Goal: Task Accomplishment & Management: Use online tool/utility

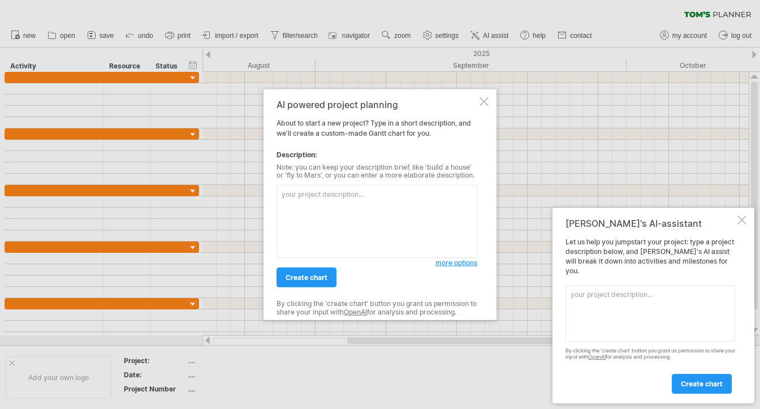
click at [336, 200] on textarea at bounding box center [377, 221] width 201 height 73
type textarea "ㄅ"
type textarea "114年中文碼專案預定及實際進度時程表"
click at [322, 275] on span "create chart" at bounding box center [307, 277] width 42 height 8
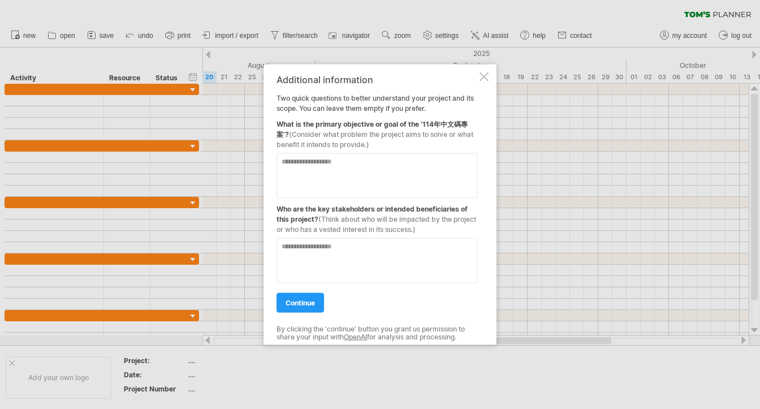
click at [333, 161] on textarea at bounding box center [377, 175] width 201 height 45
paste textarea "**********"
drag, startPoint x: 317, startPoint y: 185, endPoint x: 314, endPoint y: 180, distance: 5.8
click at [317, 184] on textarea "**********" at bounding box center [377, 175] width 201 height 45
click at [308, 171] on textarea "**********" at bounding box center [377, 175] width 201 height 45
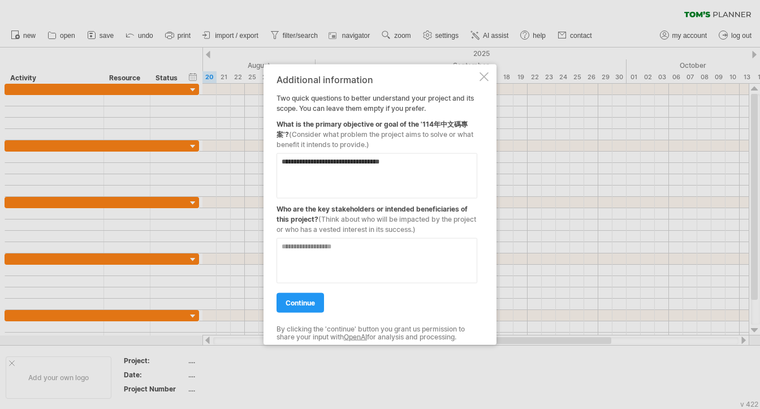
click at [468, 163] on textarea "**********" at bounding box center [377, 175] width 201 height 45
paste textarea "**********"
click at [307, 184] on textarea "**********" at bounding box center [377, 175] width 201 height 45
paste textarea "**********"
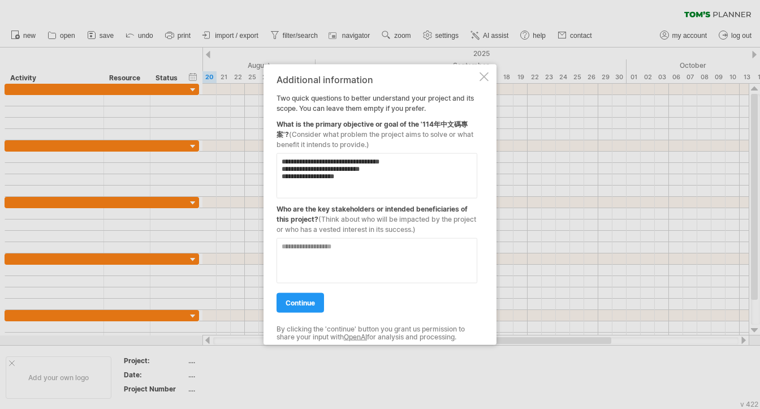
click at [303, 186] on textarea "**********" at bounding box center [377, 175] width 201 height 45
click at [294, 192] on textarea "**********" at bounding box center [377, 175] width 201 height 45
paste textarea "**********"
click at [322, 158] on textarea "**********" at bounding box center [377, 175] width 201 height 45
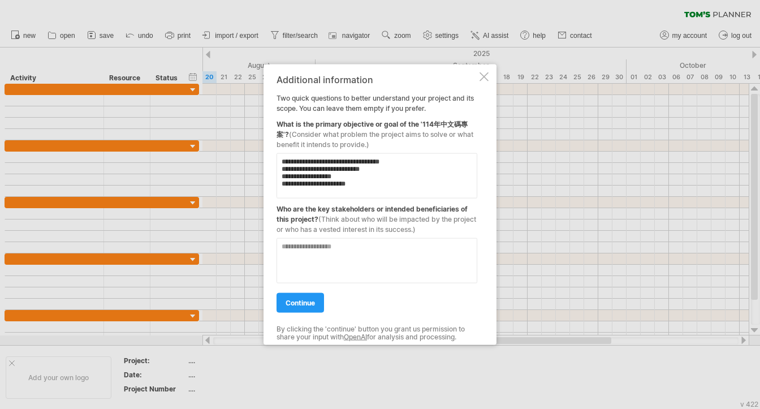
click at [294, 191] on textarea "**********" at bounding box center [377, 175] width 201 height 45
paste textarea "******"
type textarea "**********"
click at [319, 254] on textarea at bounding box center [377, 260] width 201 height 45
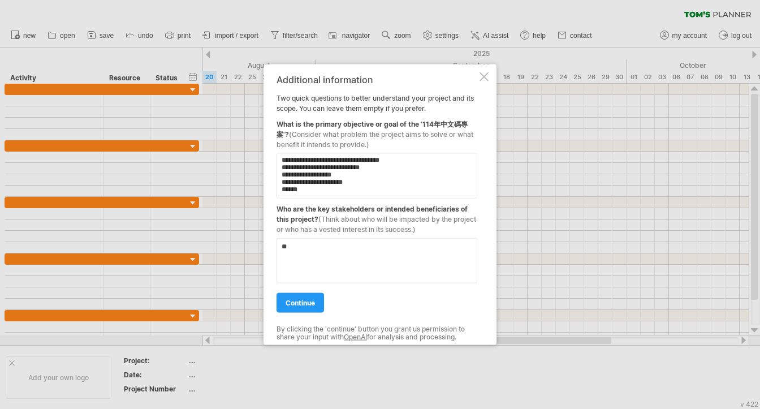
type textarea "*"
type textarea "******"
click at [304, 305] on span "continue" at bounding box center [300, 302] width 29 height 8
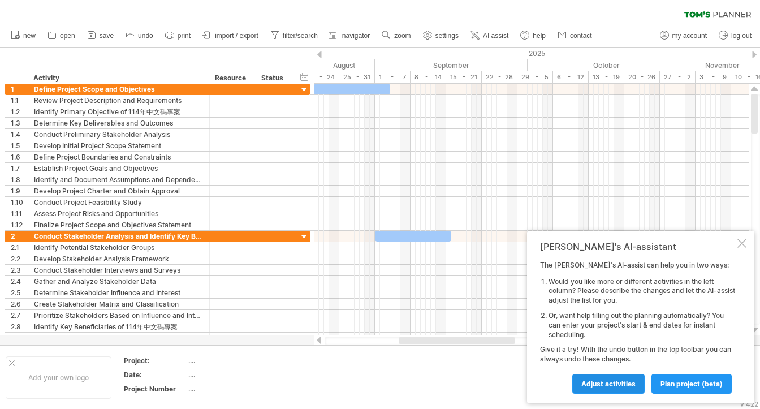
click at [616, 385] on span "Adjust activities" at bounding box center [608, 384] width 54 height 8
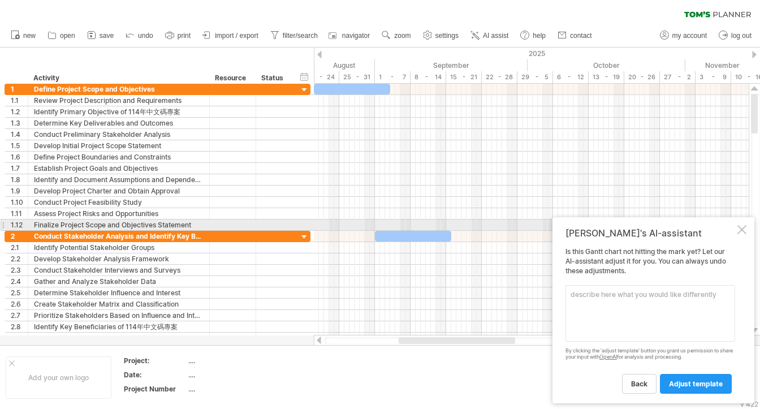
click at [740, 230] on div at bounding box center [742, 229] width 9 height 9
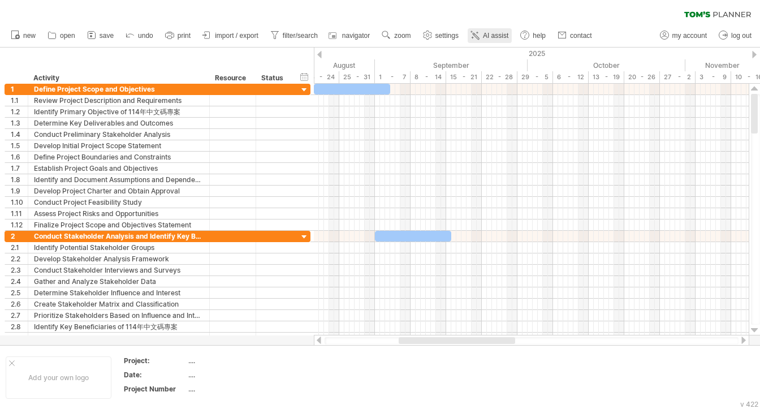
click at [493, 35] on span "AI assist" at bounding box center [495, 36] width 25 height 8
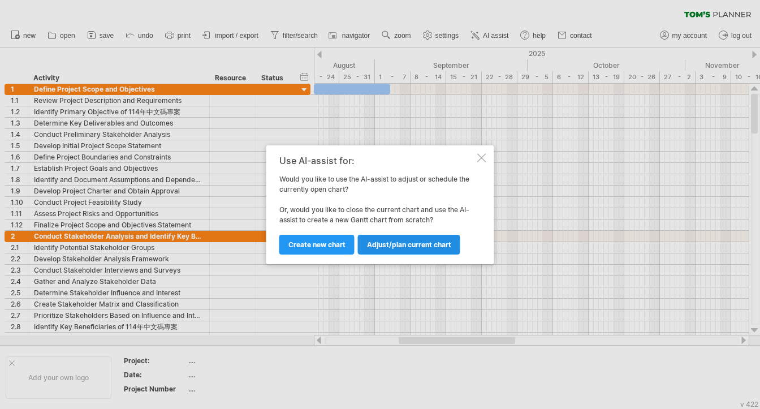
click at [376, 249] on link "Adjust/plan current chart" at bounding box center [409, 245] width 102 height 20
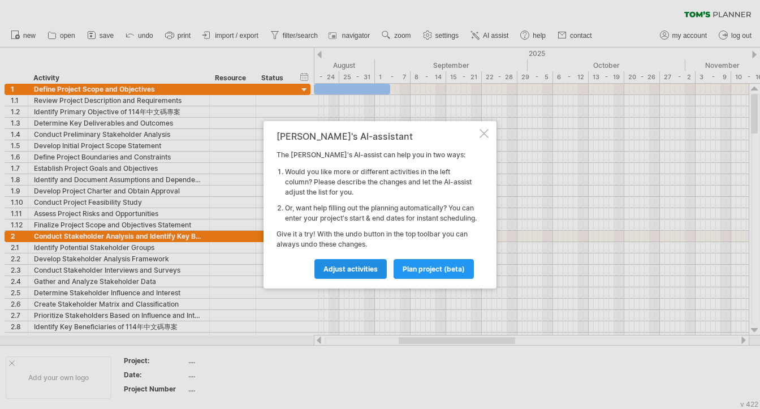
click at [357, 273] on span "Adjust activities" at bounding box center [351, 269] width 54 height 8
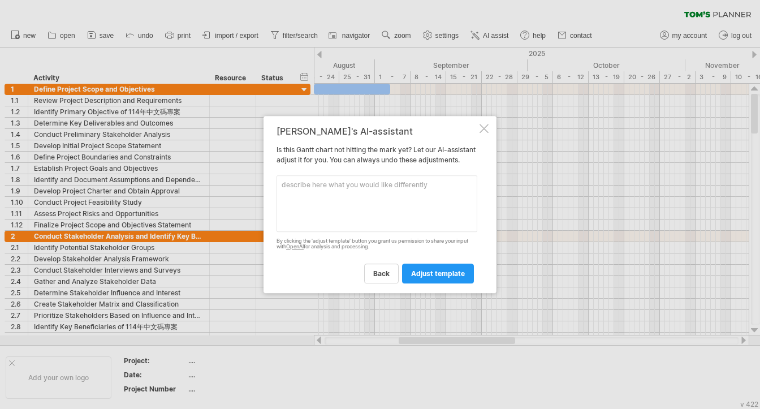
click at [352, 212] on textarea at bounding box center [377, 203] width 201 height 57
click at [485, 124] on div at bounding box center [484, 128] width 9 height 9
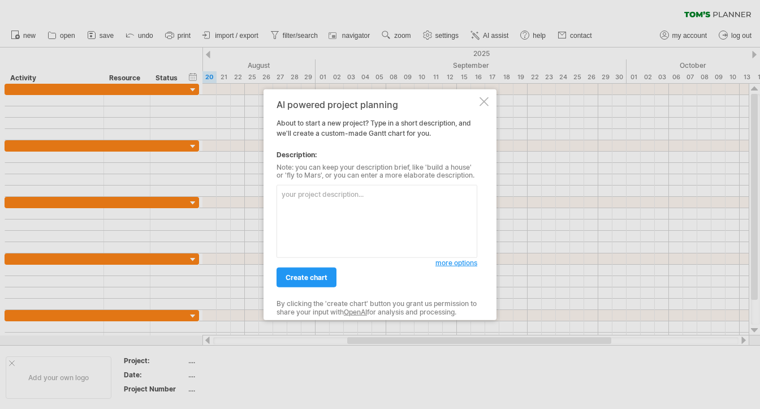
click at [348, 198] on textarea at bounding box center [377, 221] width 201 height 73
type textarea "ㄅˋ"
type textarea "[DATE]中文碼專案預定進度及實際進度表"
click at [458, 262] on span "more options" at bounding box center [457, 262] width 42 height 8
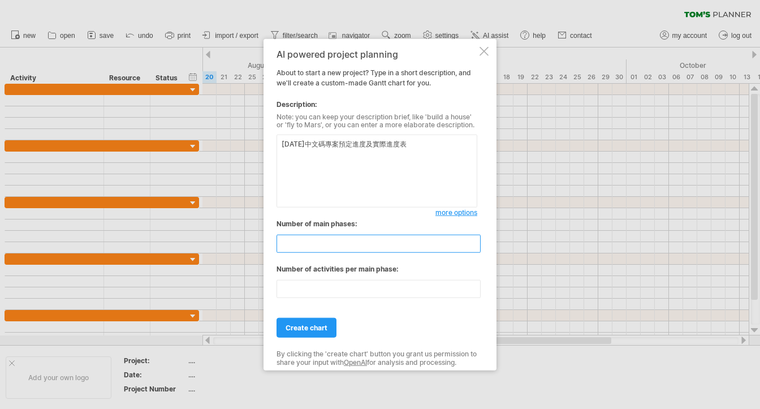
drag, startPoint x: 295, startPoint y: 243, endPoint x: 265, endPoint y: 243, distance: 29.4
click at [265, 243] on div "AI powered project planning About to start a new project? Type in a short descr…" at bounding box center [380, 204] width 233 height 332
type input "*"
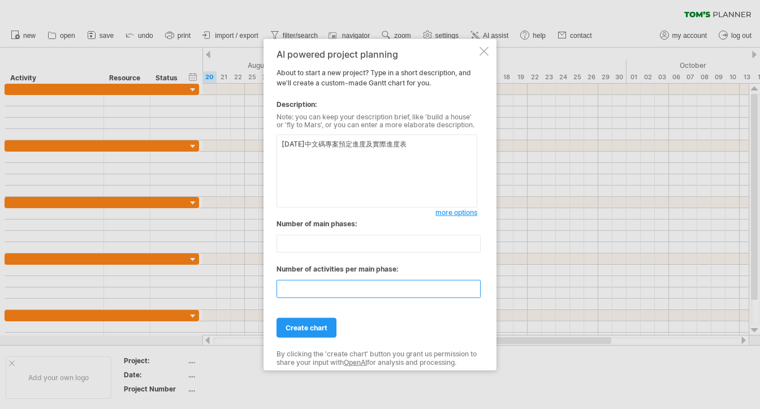
drag, startPoint x: 300, startPoint y: 285, endPoint x: 265, endPoint y: 281, distance: 35.3
click at [265, 281] on div "AI powered project planning About to start a new project? Type in a short descr…" at bounding box center [380, 204] width 233 height 332
type input "*"
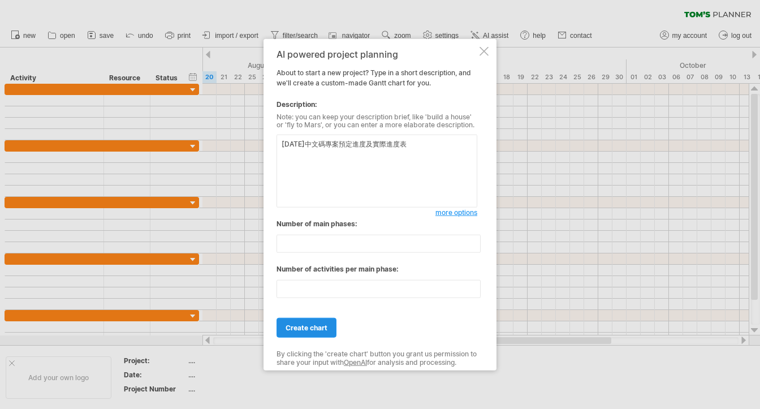
click at [320, 327] on span "create chart" at bounding box center [307, 328] width 42 height 8
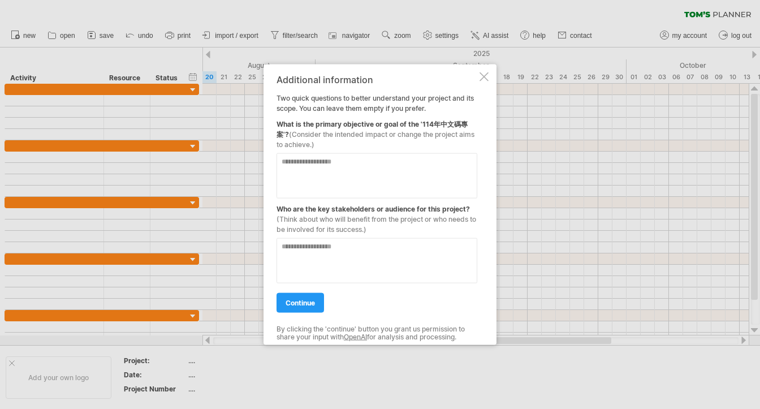
click at [319, 175] on textarea at bounding box center [377, 175] width 201 height 45
click at [308, 175] on textarea at bounding box center [377, 175] width 201 height 45
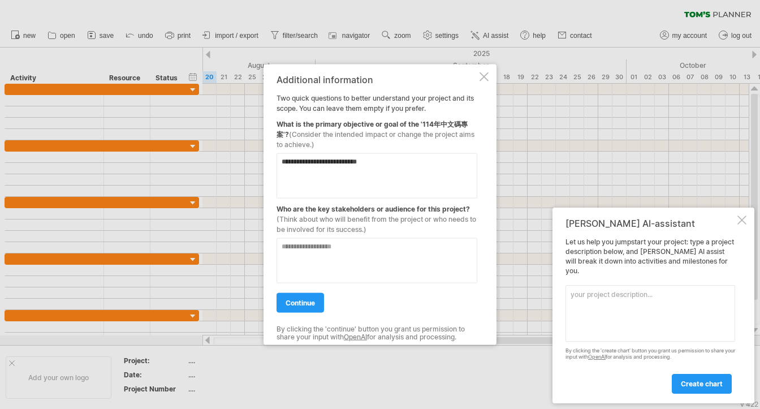
type textarea "**********"
click at [308, 261] on textarea at bounding box center [377, 260] width 201 height 45
click at [303, 307] on link "continue" at bounding box center [301, 302] width 48 height 20
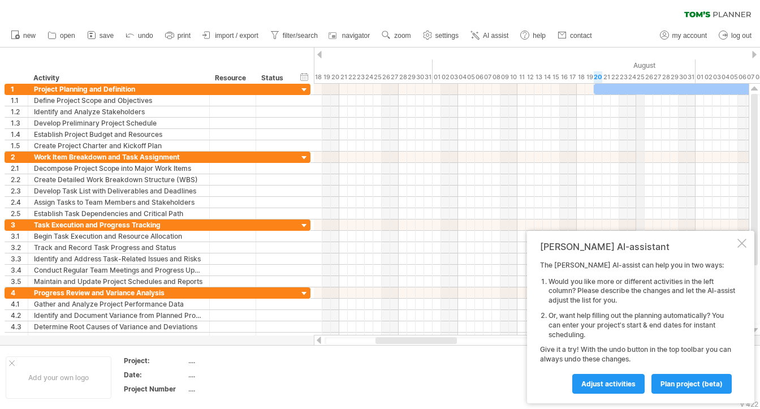
drag, startPoint x: 367, startPoint y: 58, endPoint x: 699, endPoint y: 62, distance: 332.0
drag, startPoint x: 428, startPoint y: 70, endPoint x: 618, endPoint y: 67, distance: 190.1
click at [618, 67] on div "July" at bounding box center [538, 65] width 263 height 12
drag, startPoint x: 460, startPoint y: 61, endPoint x: 631, endPoint y: 62, distance: 170.8
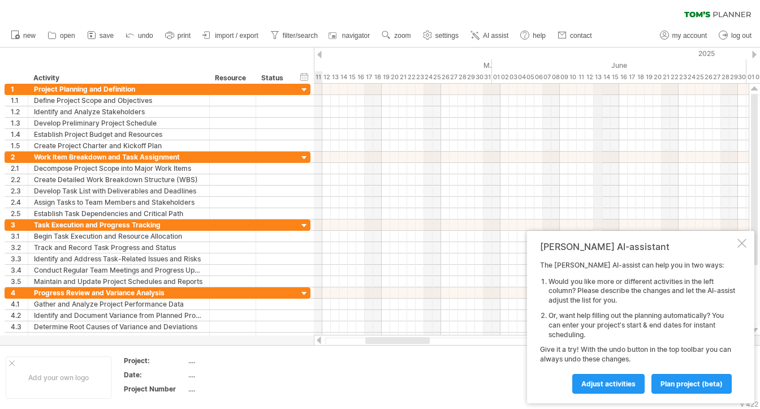
drag, startPoint x: 423, startPoint y: 57, endPoint x: 594, endPoint y: 63, distance: 171.5
click at [428, 34] on use at bounding box center [427, 34] width 11 height 11
select select "*"
select select "**"
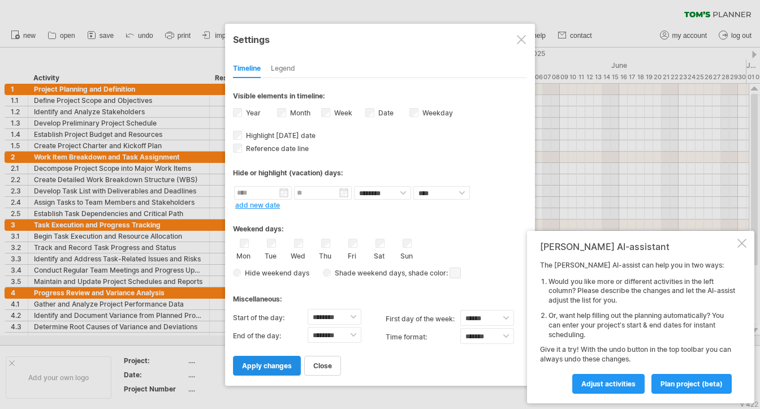
click at [261, 368] on span "apply changes" at bounding box center [267, 365] width 50 height 8
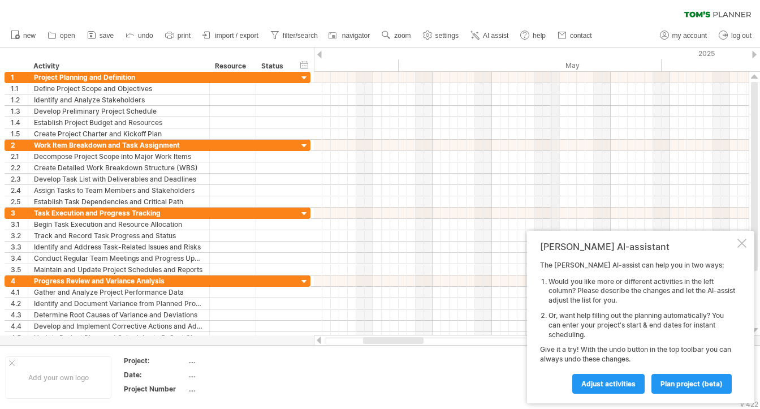
drag, startPoint x: 387, startPoint y: 62, endPoint x: 537, endPoint y: 73, distance: 150.3
click at [566, 72] on div "Trying to reach [DOMAIN_NAME] Connected again... 0% clear filter new 1" at bounding box center [380, 204] width 760 height 409
drag, startPoint x: 397, startPoint y: 62, endPoint x: 547, endPoint y: 66, distance: 150.5
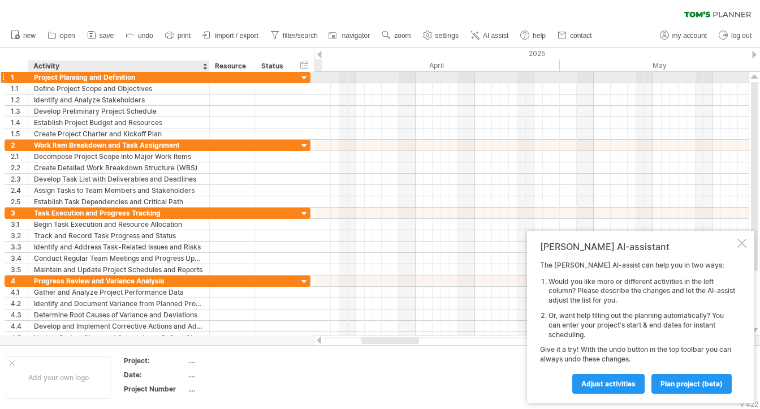
click at [190, 82] on div "Project Planning and Definition" at bounding box center [119, 77] width 170 height 11
drag, startPoint x: 149, startPoint y: 77, endPoint x: -19, endPoint y: 77, distance: 168.5
click at [0, 77] on html "progress(100%) Trying to reach [DOMAIN_NAME] Connected again... 0% clear filter…" at bounding box center [380, 205] width 760 height 411
paste input "****"
type input "**********"
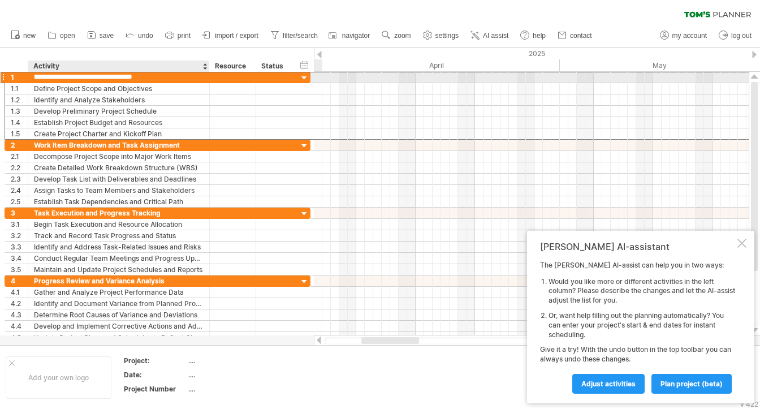
scroll to position [0, 16]
click at [13, 77] on div "1" at bounding box center [19, 77] width 17 height 11
click at [12, 78] on div "1" at bounding box center [19, 77] width 17 height 11
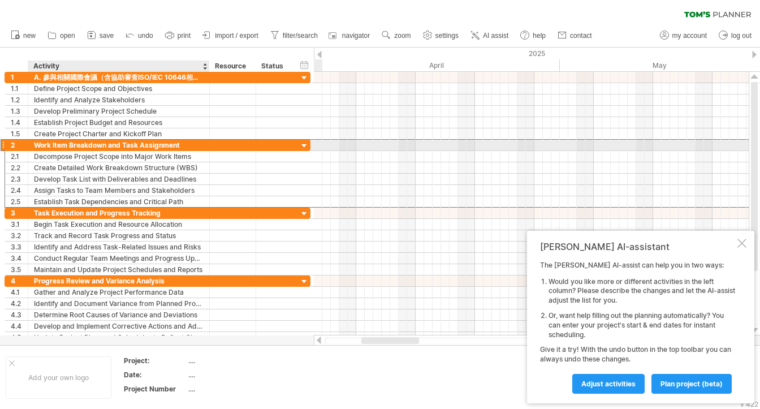
click at [179, 141] on div "Work Item Breakdown and Task Assignment" at bounding box center [119, 145] width 170 height 11
drag, startPoint x: 186, startPoint y: 145, endPoint x: -16, endPoint y: 145, distance: 201.4
click at [0, 145] on html "progress(100%) Trying to reach [DOMAIN_NAME] Connected again... 0% clear filter…" at bounding box center [380, 205] width 760 height 411
paste input "text"
type input "**********"
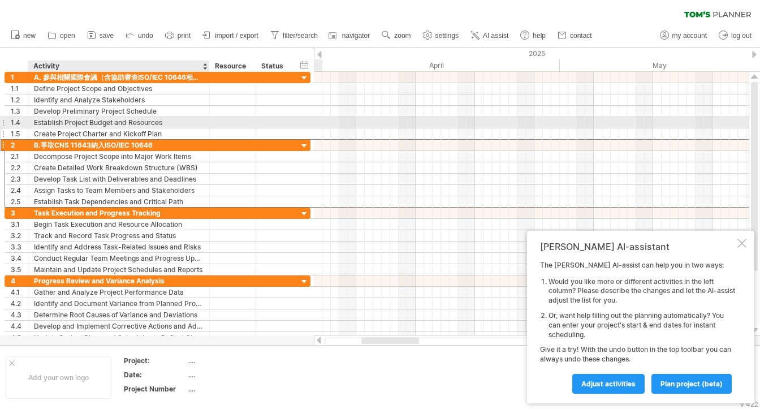
click at [195, 138] on div "Create Project Charter and Kickoff Plan" at bounding box center [119, 133] width 170 height 11
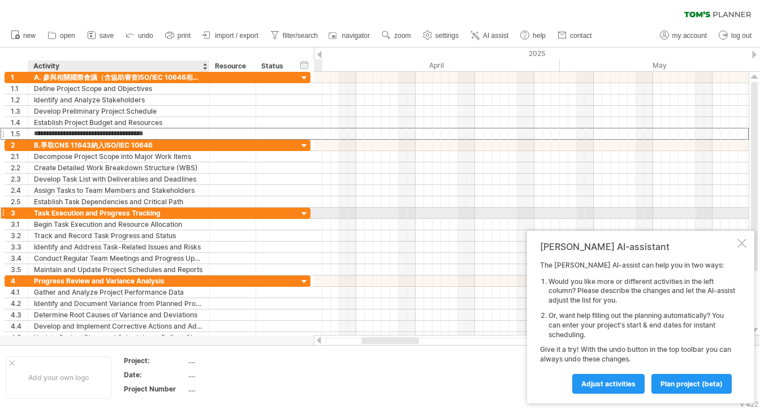
click at [160, 209] on div "Task Execution and Progress Tracking" at bounding box center [119, 213] width 170 height 11
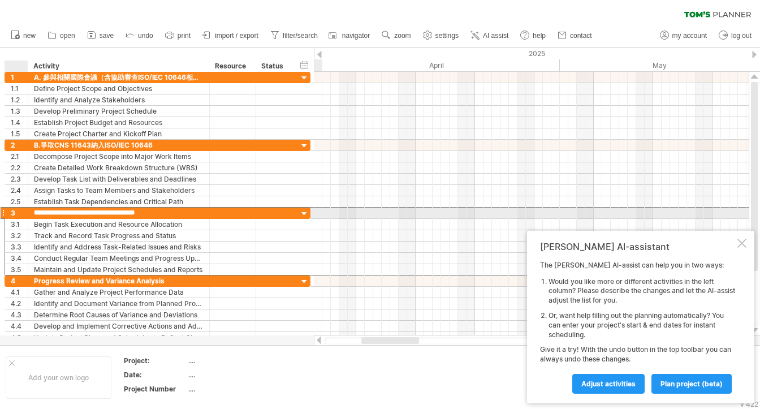
drag, startPoint x: 159, startPoint y: 211, endPoint x: 25, endPoint y: 209, distance: 134.6
click at [25, 209] on div "**********" at bounding box center [158, 213] width 306 height 12
paste input "text"
type input "**********"
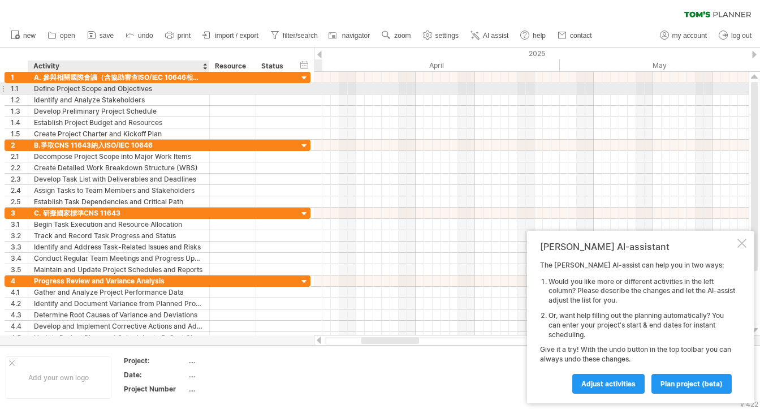
click at [166, 90] on div "Define Project Scope and Objectives" at bounding box center [119, 88] width 170 height 11
drag, startPoint x: 156, startPoint y: 87, endPoint x: 27, endPoint y: 88, distance: 129.5
click at [27, 88] on div "**********" at bounding box center [158, 89] width 306 height 12
paste input "text"
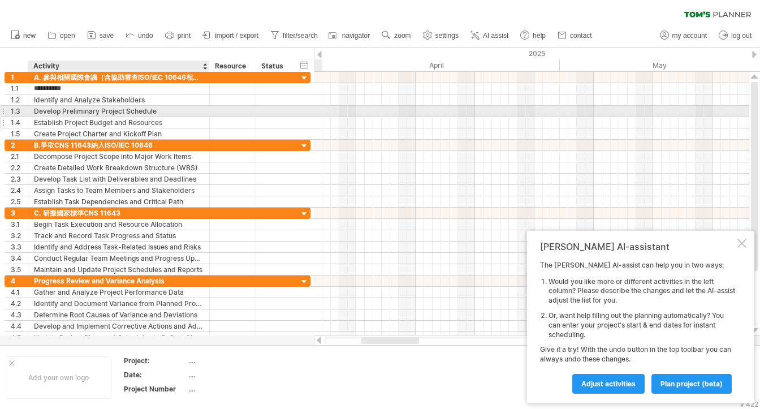
type input "**********"
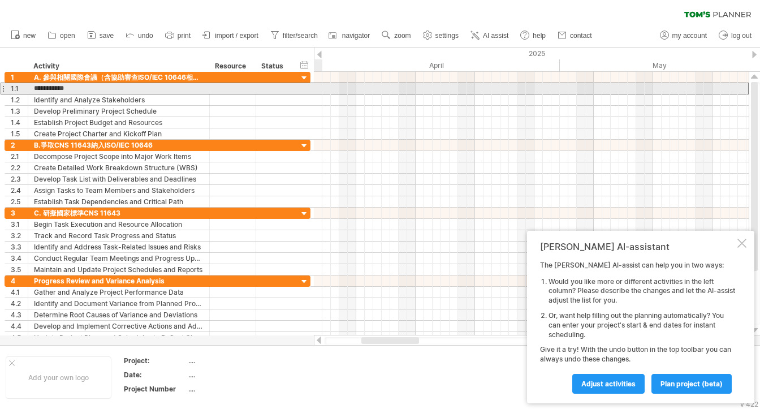
drag, startPoint x: 74, startPoint y: 91, endPoint x: 7, endPoint y: 88, distance: 67.4
click at [7, 88] on div "**********" at bounding box center [158, 89] width 306 height 12
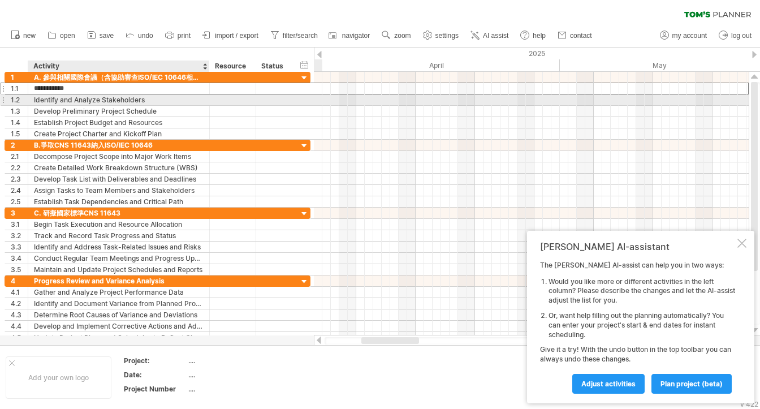
click at [84, 100] on div "Identify and Analyze Stakeholders" at bounding box center [119, 99] width 170 height 11
paste input "**********"
click at [121, 100] on input "**********" at bounding box center [119, 99] width 170 height 11
paste input "text"
drag, startPoint x: 73, startPoint y: 100, endPoint x: 64, endPoint y: 100, distance: 8.5
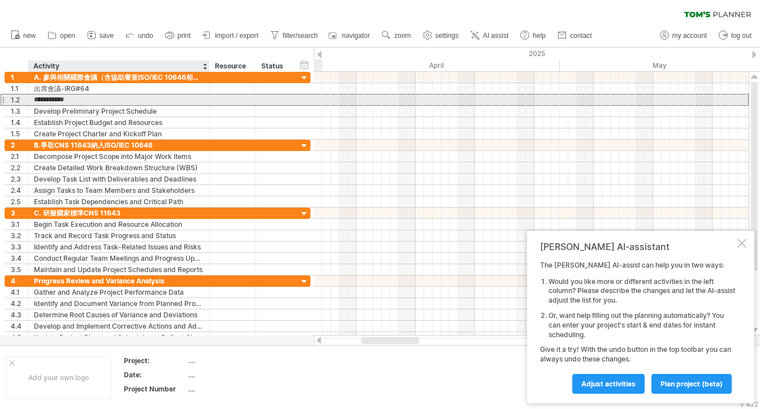
click at [64, 100] on input "**********" at bounding box center [119, 99] width 170 height 11
drag, startPoint x: 97, startPoint y: 100, endPoint x: 84, endPoint y: 100, distance: 13.6
click at [84, 100] on input "**********" at bounding box center [119, 99] width 170 height 11
type input "**********"
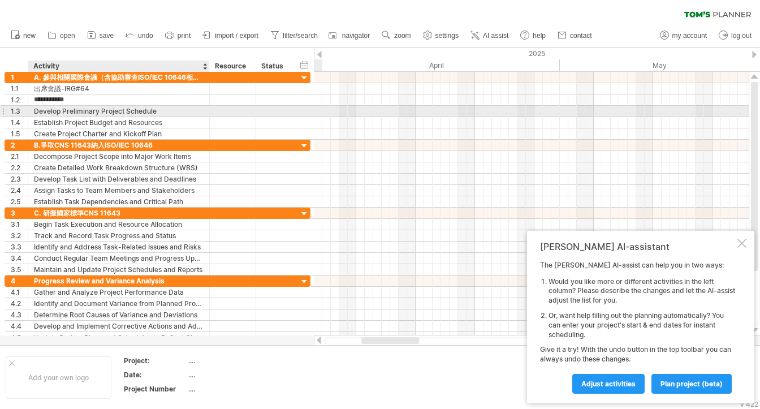
click at [89, 110] on div "Develop Preliminary Project Schedule" at bounding box center [119, 111] width 170 height 11
drag, startPoint x: 156, startPoint y: 111, endPoint x: 1, endPoint y: 109, distance: 155.0
click at [5, 109] on div "**********" at bounding box center [158, 111] width 306 height 12
paste input "text"
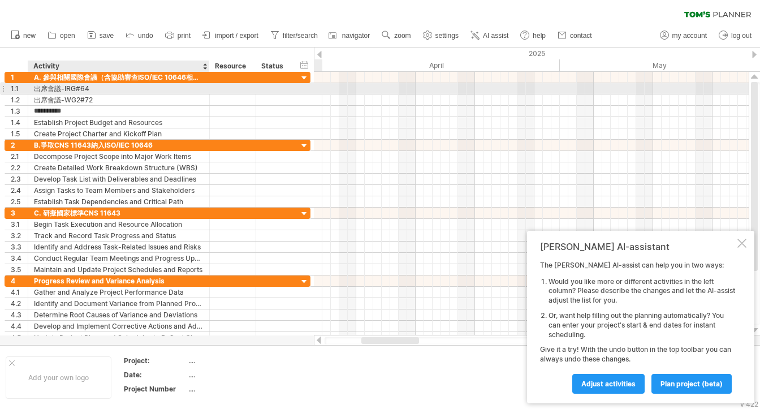
type input "**********"
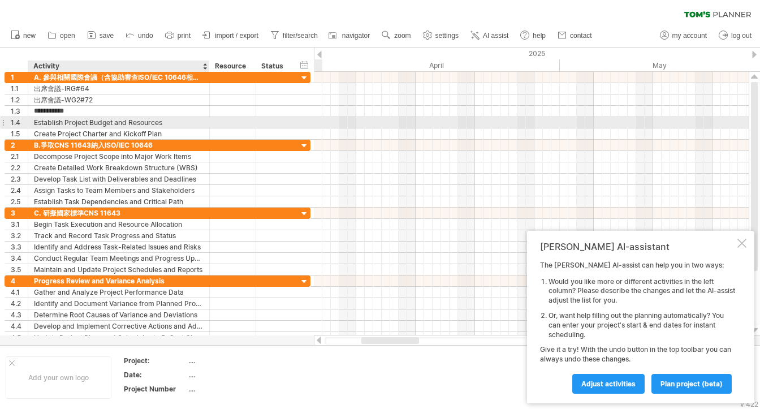
click at [44, 120] on div "Establish Project Budget and Resources" at bounding box center [119, 122] width 170 height 11
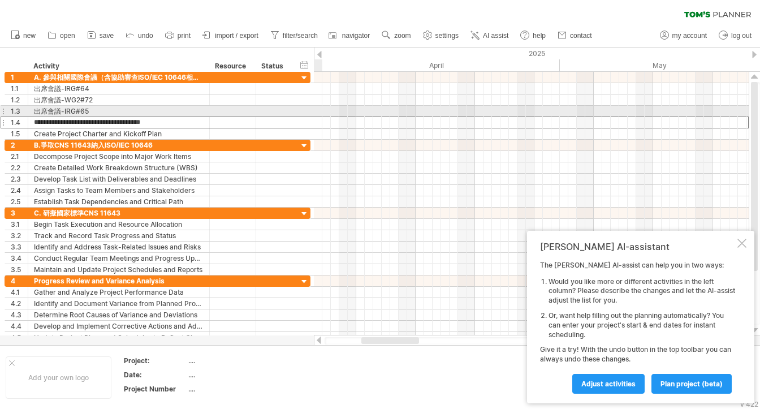
drag, startPoint x: 150, startPoint y: 120, endPoint x: -10, endPoint y: 114, distance: 160.7
click at [0, 114] on html "progress(100%) Trying to reach [DOMAIN_NAME] Connected again... 0% clear filter…" at bounding box center [380, 205] width 760 height 411
type input "*"
type input "**********"
drag, startPoint x: 128, startPoint y: 121, endPoint x: -26, endPoint y: 103, distance: 154.9
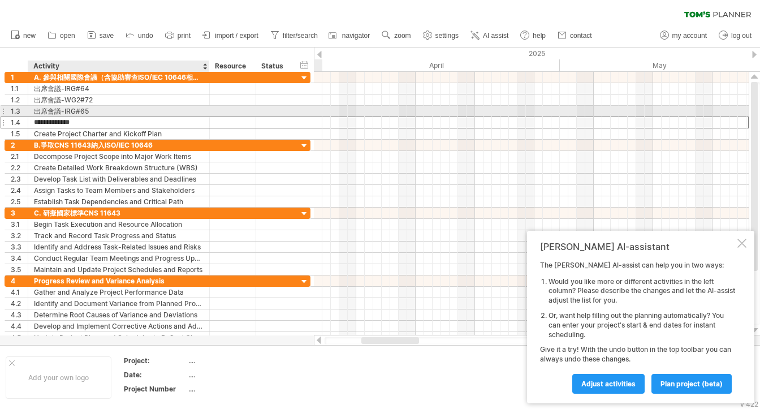
click at [0, 103] on html "progress(100%) Trying to reach [DOMAIN_NAME] Connected again... 0% clear filter…" at bounding box center [380, 205] width 760 height 411
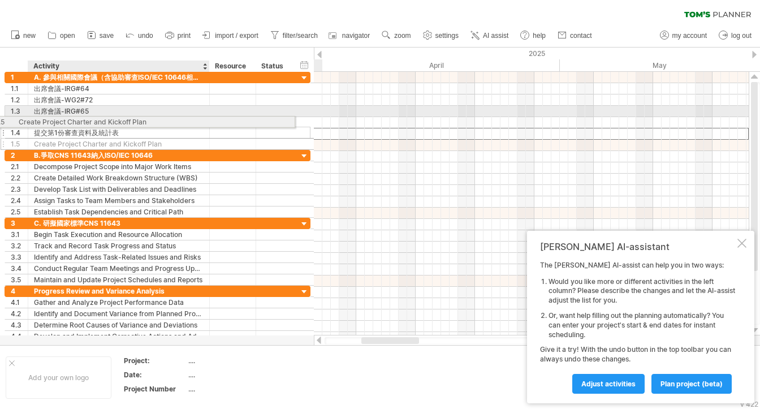
drag, startPoint x: 178, startPoint y: 133, endPoint x: 124, endPoint y: 120, distance: 55.8
drag, startPoint x: 121, startPoint y: 133, endPoint x: 98, endPoint y: 123, distance: 25.0
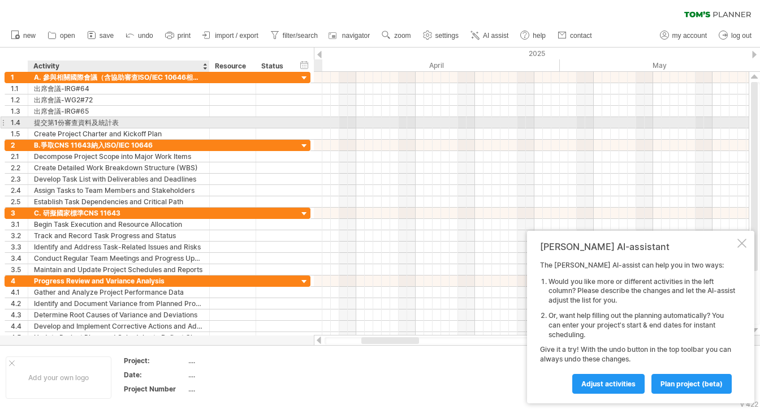
click at [122, 120] on div "提交第1份審查資料及統計表" at bounding box center [119, 122] width 170 height 11
drag, startPoint x: 82, startPoint y: 120, endPoint x: 21, endPoint y: 120, distance: 60.5
click at [21, 120] on div "**********" at bounding box center [158, 123] width 306 height 12
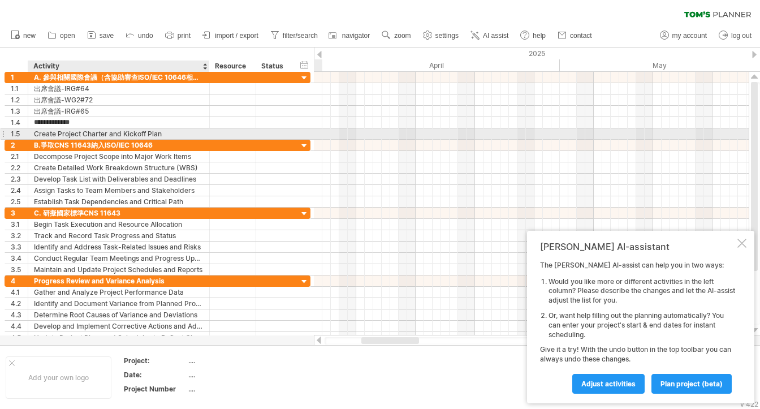
click at [164, 132] on div "Create Project Charter and Kickoff Plan" at bounding box center [119, 133] width 170 height 11
drag, startPoint x: 162, startPoint y: 133, endPoint x: 23, endPoint y: 130, distance: 138.6
click at [23, 130] on div "**********" at bounding box center [158, 134] width 306 height 12
paste input "text"
click at [56, 131] on input "**********" at bounding box center [119, 133] width 170 height 11
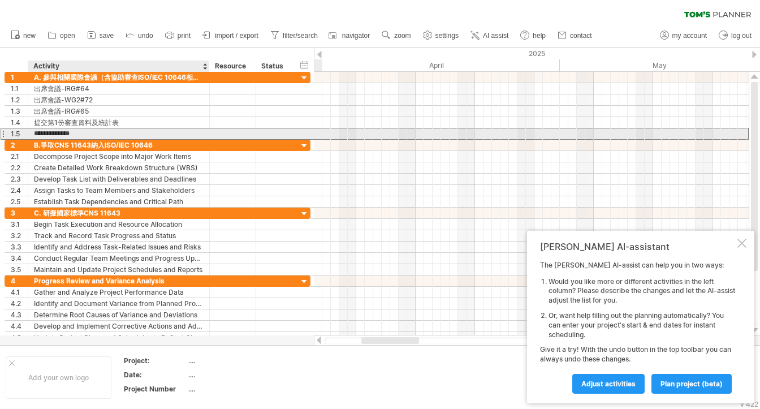
click at [54, 132] on input "**********" at bounding box center [119, 133] width 170 height 11
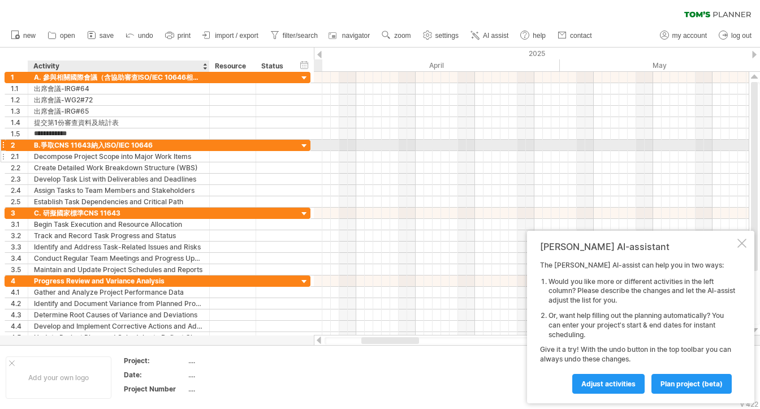
type input "**********"
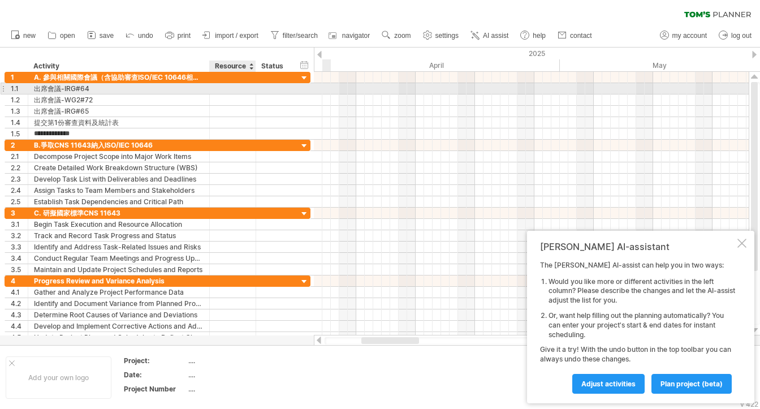
click at [246, 90] on div at bounding box center [232, 88] width 35 height 11
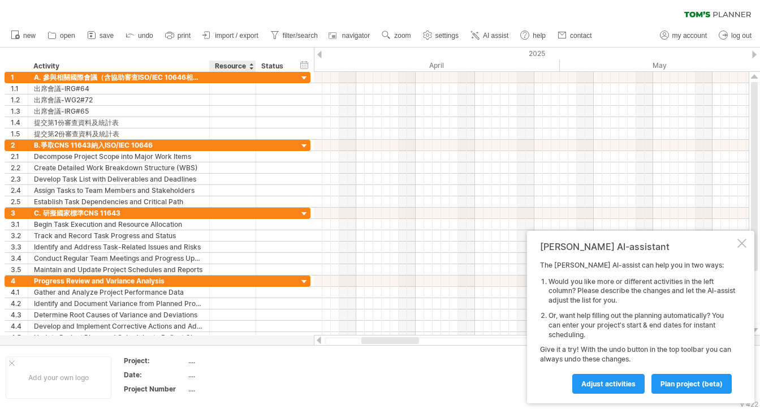
click at [239, 67] on div "Resource" at bounding box center [232, 66] width 35 height 11
click at [252, 66] on div at bounding box center [251, 66] width 5 height 11
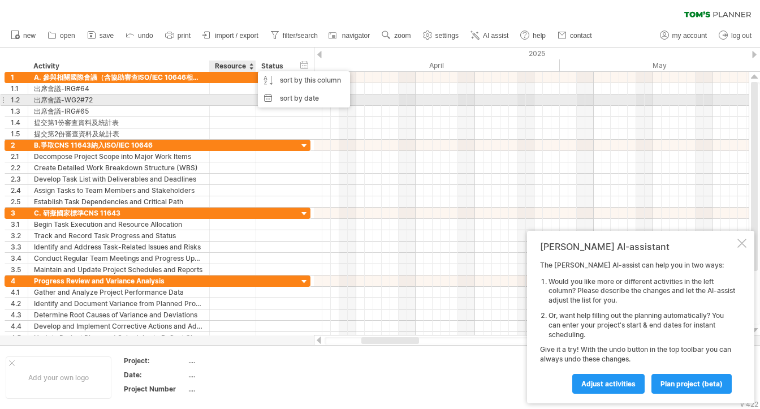
click at [233, 96] on div at bounding box center [232, 99] width 35 height 11
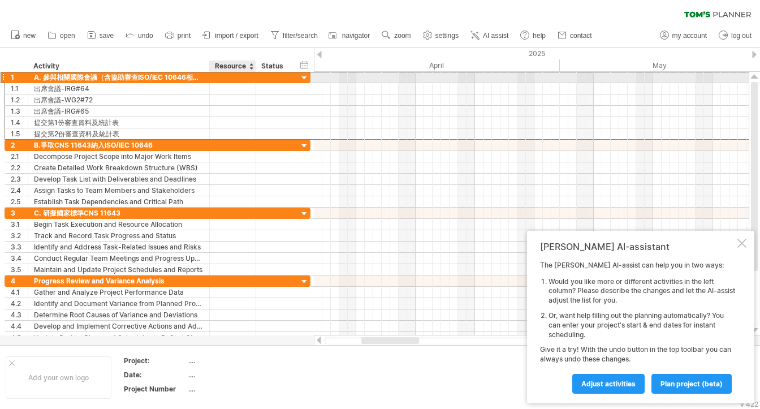
click at [228, 82] on div "**********" at bounding box center [158, 77] width 306 height 12
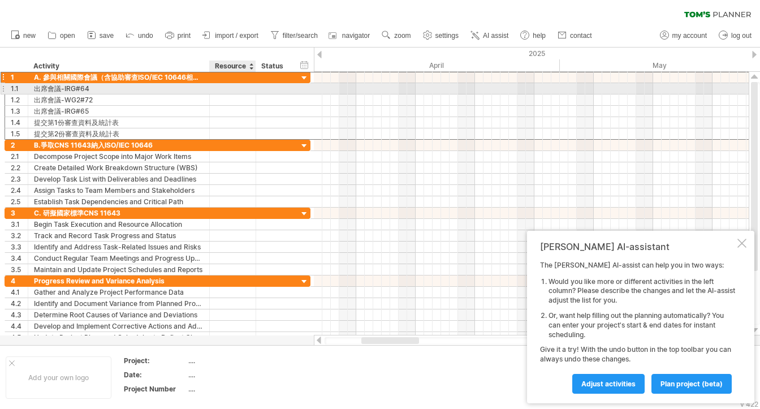
click at [228, 87] on div at bounding box center [232, 88] width 35 height 11
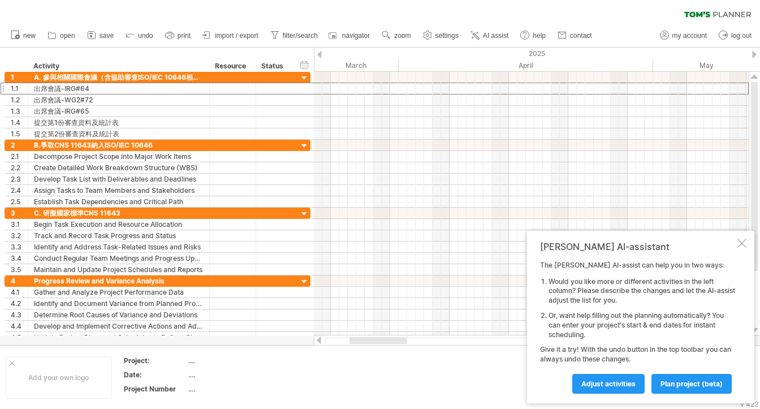
drag, startPoint x: 409, startPoint y: 339, endPoint x: 398, endPoint y: 340, distance: 11.9
click at [398, 340] on div at bounding box center [379, 340] width 58 height 7
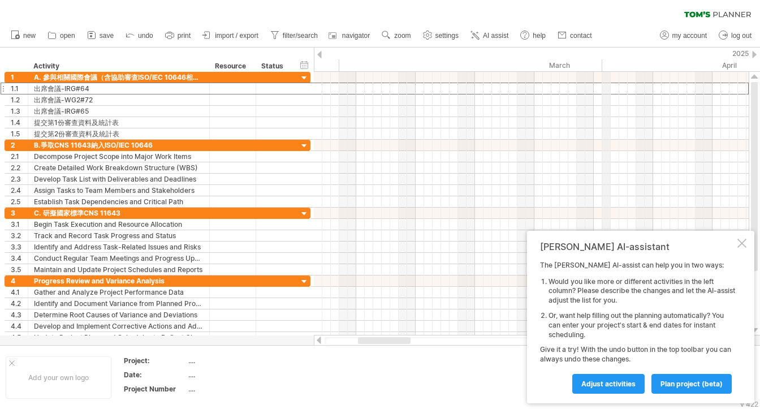
drag, startPoint x: 398, startPoint y: 64, endPoint x: 606, endPoint y: 67, distance: 207.6
click at [606, 67] on div "April" at bounding box center [729, 65] width 255 height 12
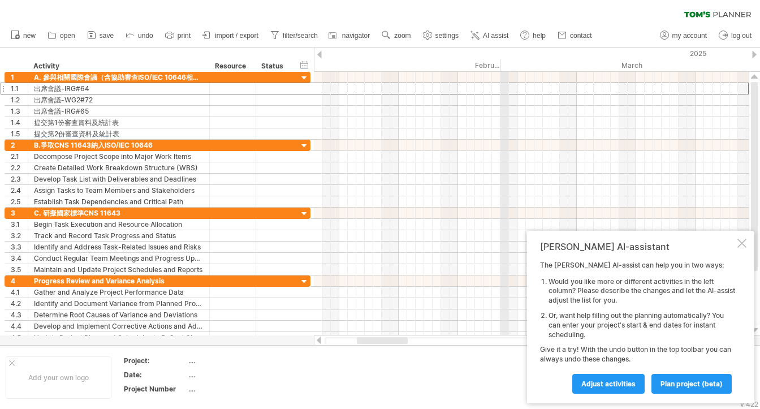
drag, startPoint x: 342, startPoint y: 63, endPoint x: 504, endPoint y: 66, distance: 161.8
click at [436, 62] on div "February" at bounding box center [382, 65] width 238 height 12
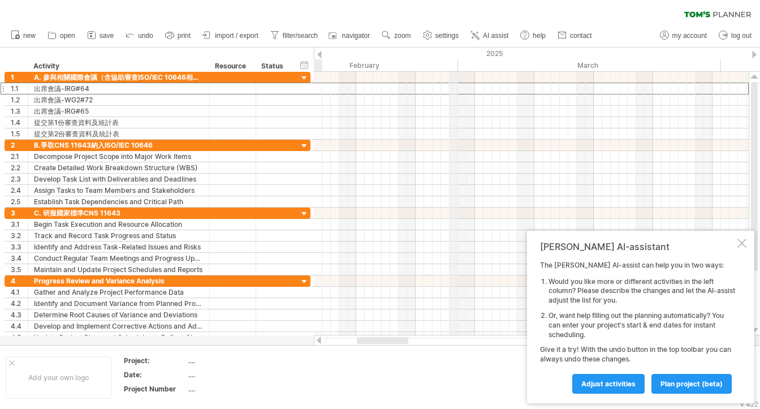
drag, startPoint x: 500, startPoint y: 63, endPoint x: 458, endPoint y: 62, distance: 42.4
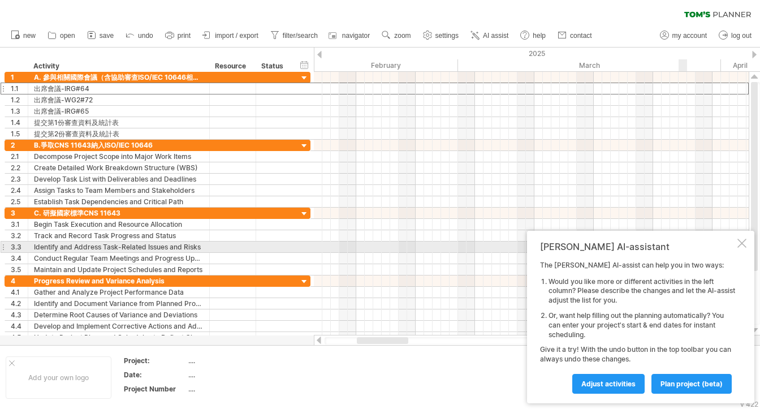
click at [747, 249] on div "[PERSON_NAME] AI-assistant The [PERSON_NAME] AI-assist can help you in two ways…" at bounding box center [640, 317] width 227 height 173
click at [740, 245] on div at bounding box center [742, 243] width 9 height 9
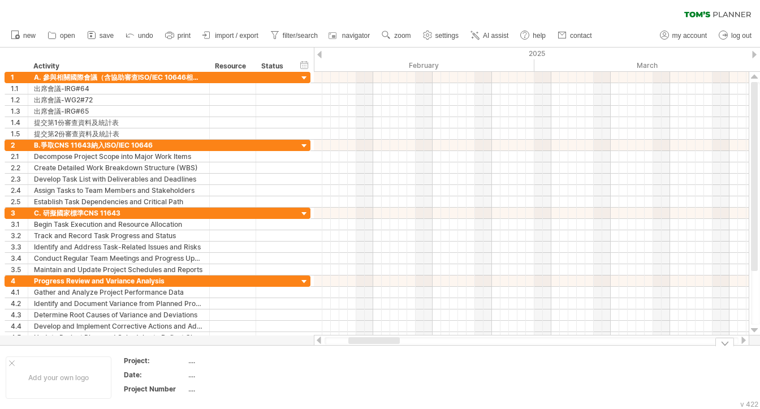
drag, startPoint x: 393, startPoint y: 342, endPoint x: 385, endPoint y: 348, distance: 10.5
click at [385, 348] on div "Trying to reach [DOMAIN_NAME] Connected again... 0% clear filter new 1" at bounding box center [380, 204] width 760 height 409
click at [307, 64] on div "hide start/end/duration show start/end/duration" at bounding box center [304, 65] width 11 height 12
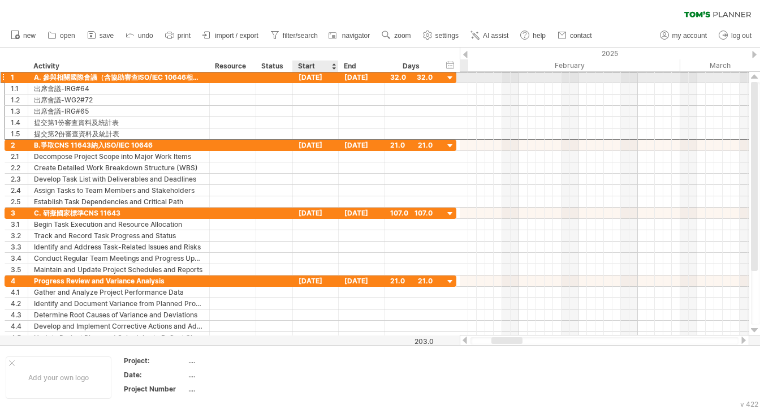
click at [312, 79] on div "[DATE]" at bounding box center [316, 77] width 46 height 11
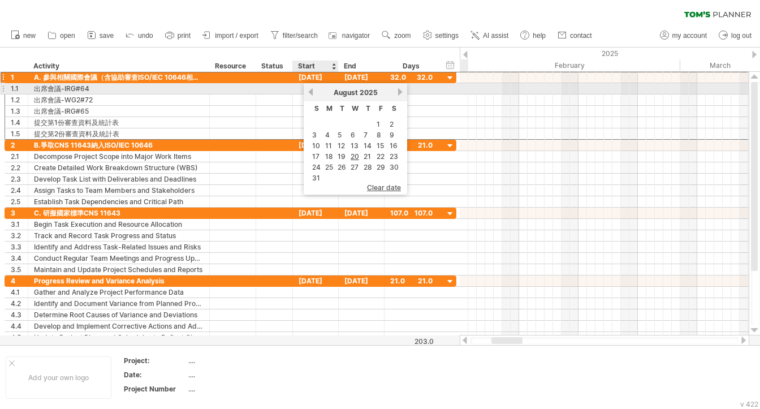
click at [305, 90] on div "previous next [DATE]" at bounding box center [356, 92] width 104 height 18
click at [312, 93] on link "previous" at bounding box center [311, 92] width 8 height 8
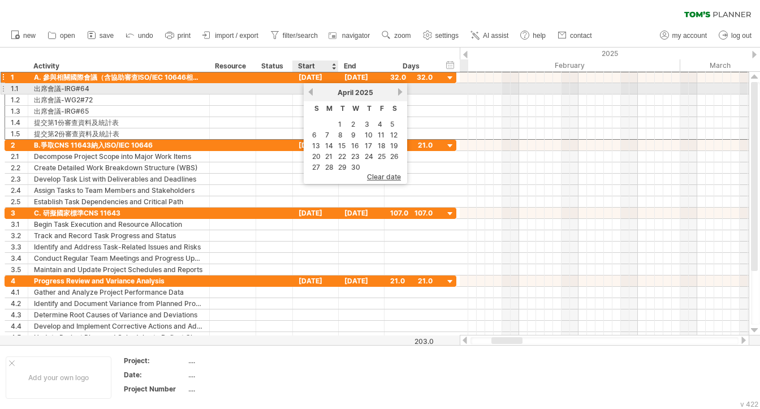
click at [312, 93] on link "previous" at bounding box center [311, 92] width 8 height 8
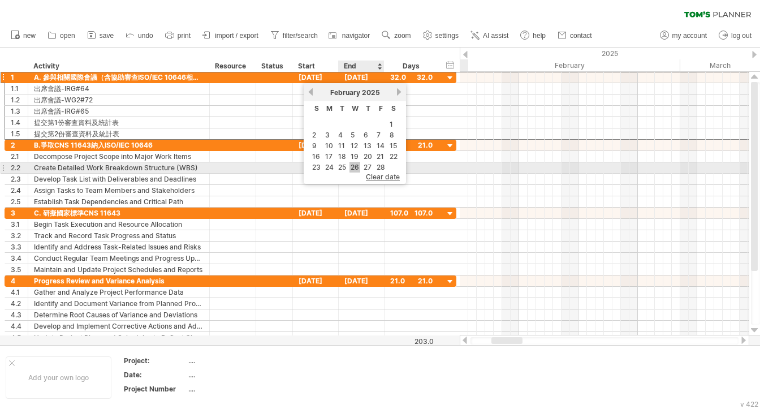
click at [356, 165] on link "26" at bounding box center [355, 167] width 11 height 11
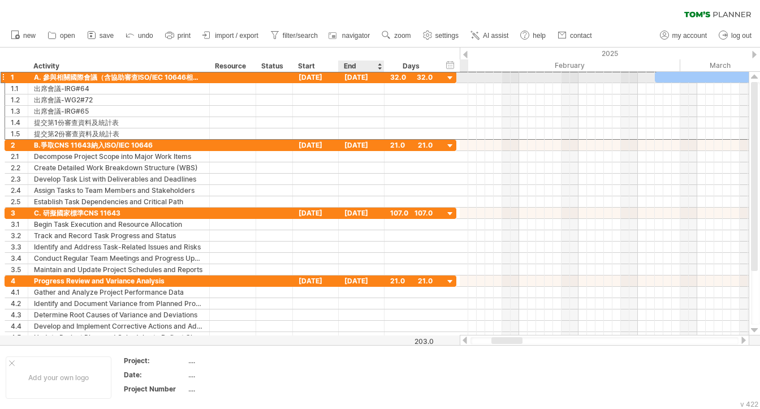
click at [366, 76] on div "[DATE]" at bounding box center [362, 77] width 46 height 11
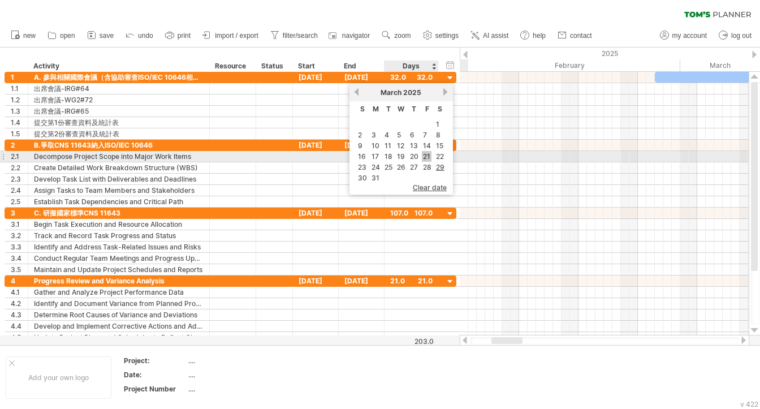
click at [424, 153] on link "21" at bounding box center [427, 156] width 10 height 11
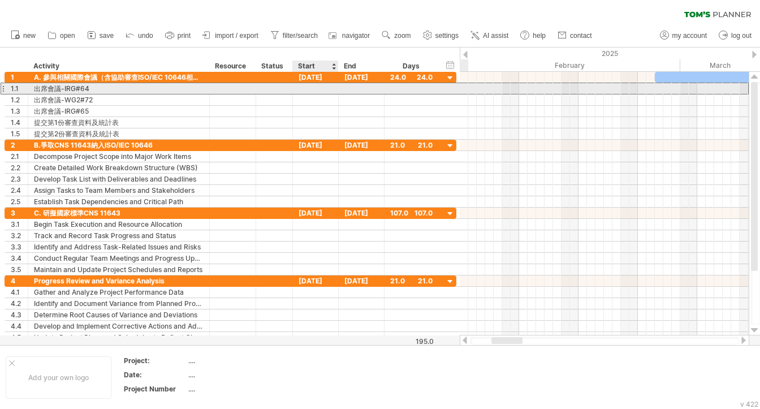
click at [317, 87] on div at bounding box center [316, 88] width 46 height 11
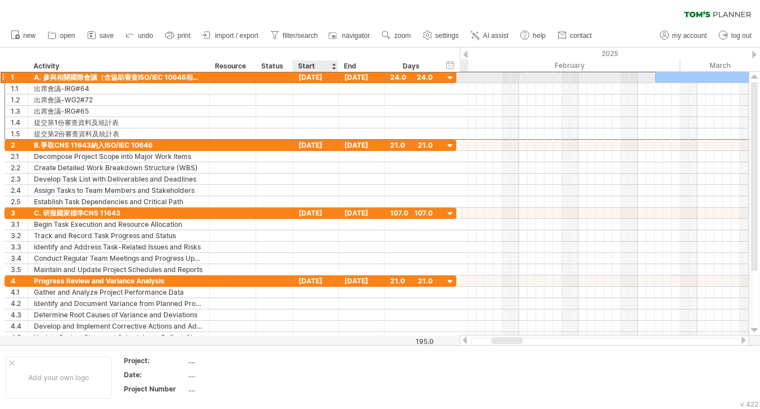
click at [311, 75] on div "[DATE]" at bounding box center [316, 77] width 46 height 11
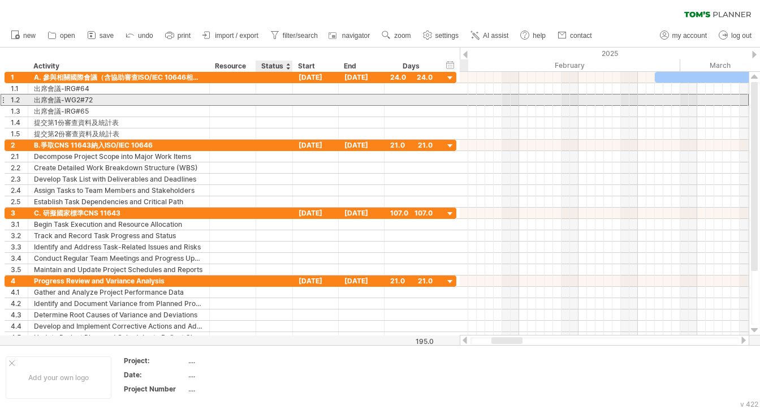
click at [294, 98] on div at bounding box center [316, 99] width 46 height 11
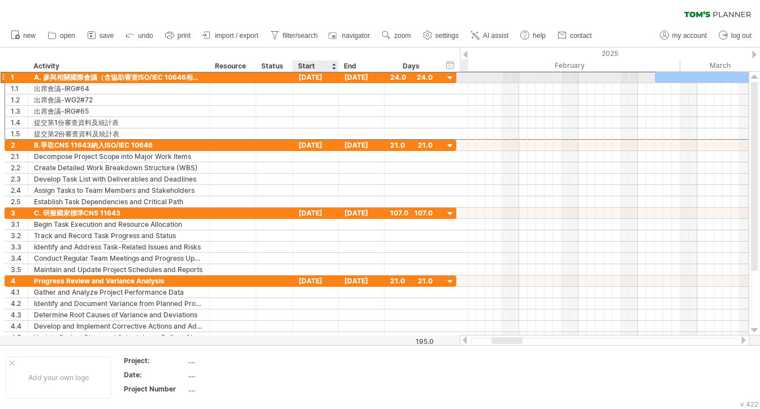
click at [312, 77] on div "[DATE]" at bounding box center [316, 77] width 46 height 11
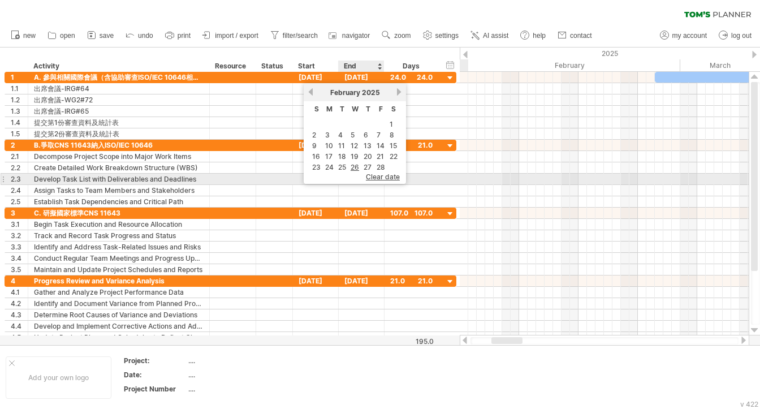
click at [381, 176] on span "clear date" at bounding box center [383, 177] width 34 height 8
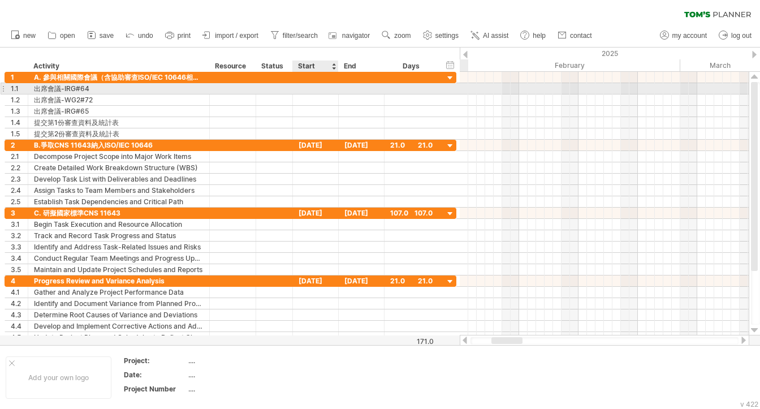
click at [307, 89] on div at bounding box center [316, 88] width 46 height 11
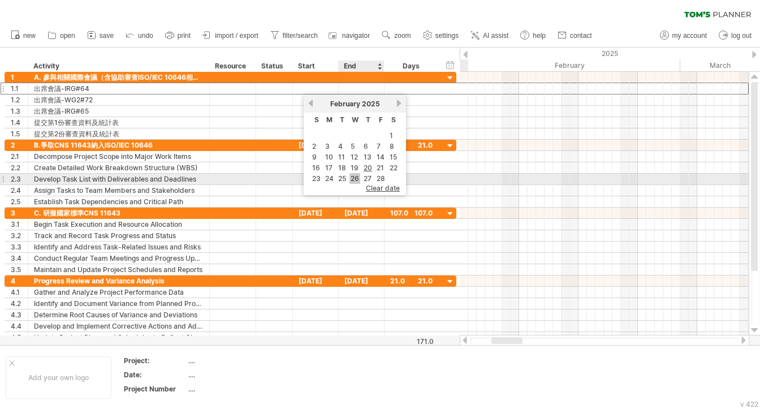
click at [356, 175] on link "26" at bounding box center [355, 178] width 11 height 11
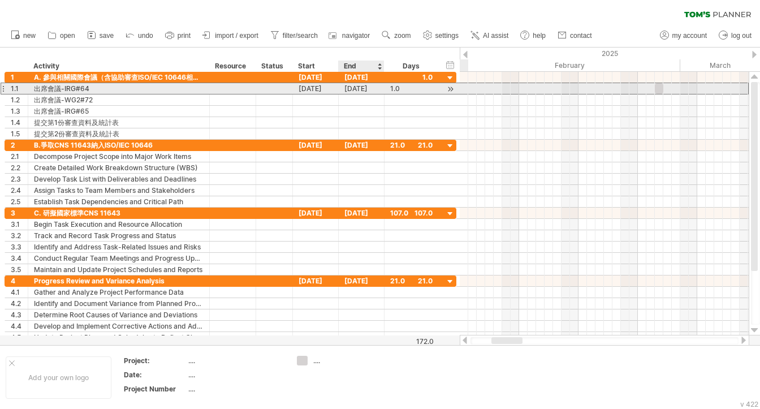
click at [360, 89] on div "[DATE]" at bounding box center [362, 88] width 46 height 11
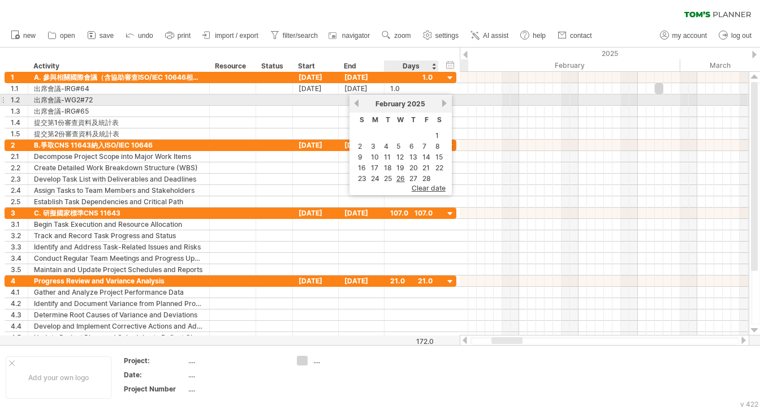
click at [442, 104] on link "next" at bounding box center [445, 103] width 8 height 8
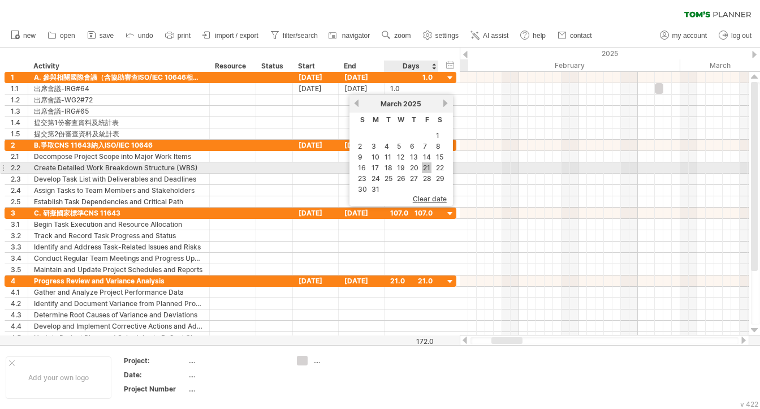
click at [426, 167] on link "21" at bounding box center [427, 167] width 10 height 11
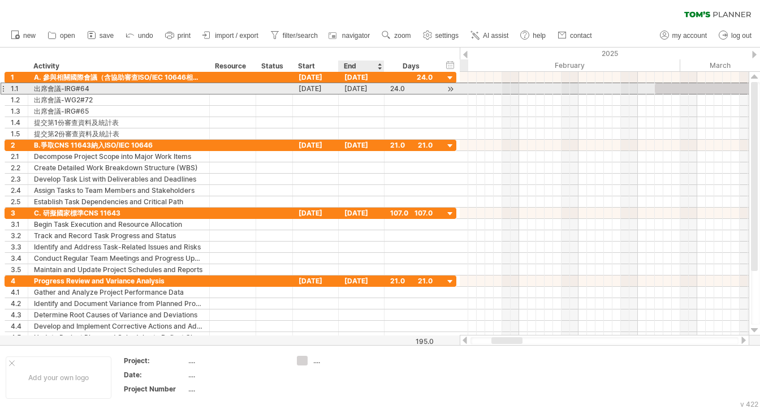
click at [357, 89] on div "[DATE]" at bounding box center [362, 88] width 46 height 11
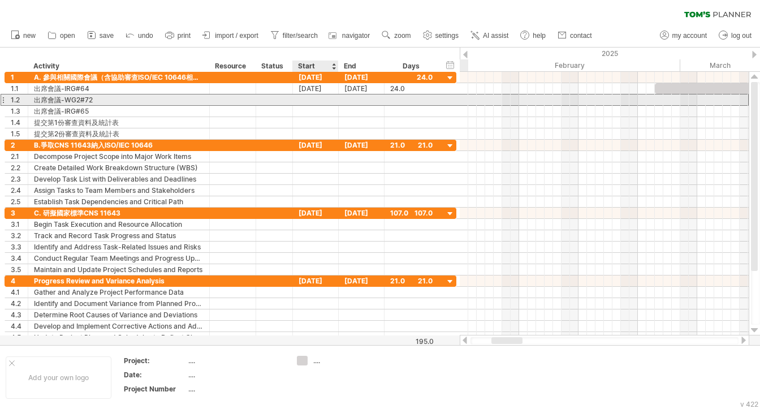
click at [317, 97] on div at bounding box center [316, 99] width 46 height 11
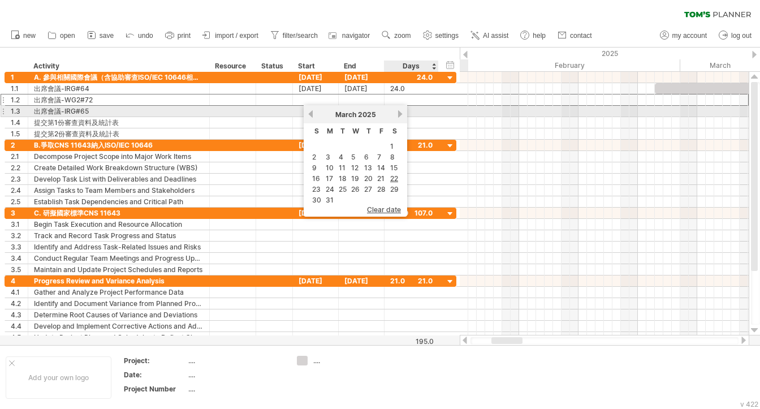
click at [396, 116] on link "next" at bounding box center [400, 114] width 8 height 8
click at [396, 115] on link "next" at bounding box center [400, 114] width 8 height 8
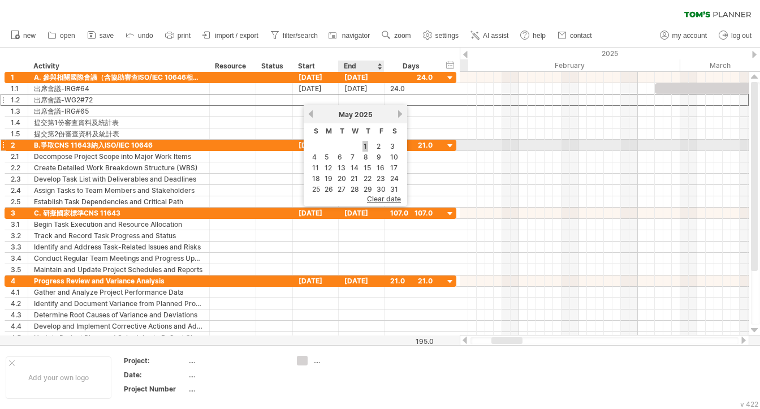
click at [363, 148] on link "1" at bounding box center [366, 146] width 6 height 11
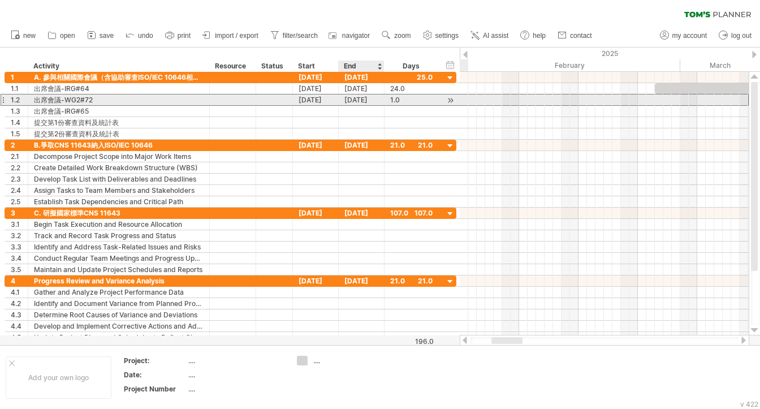
click at [364, 100] on div "[DATE]" at bounding box center [362, 99] width 46 height 11
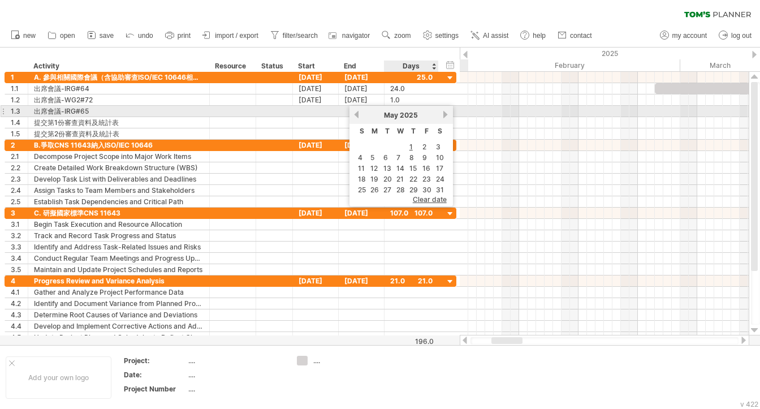
click at [439, 116] on div "[DATE]" at bounding box center [401, 115] width 82 height 8
click at [442, 114] on link "next" at bounding box center [446, 114] width 8 height 8
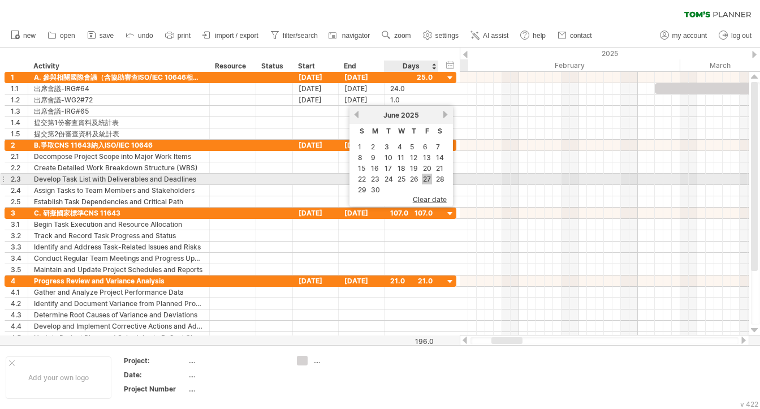
click at [427, 178] on link "27" at bounding box center [427, 179] width 10 height 11
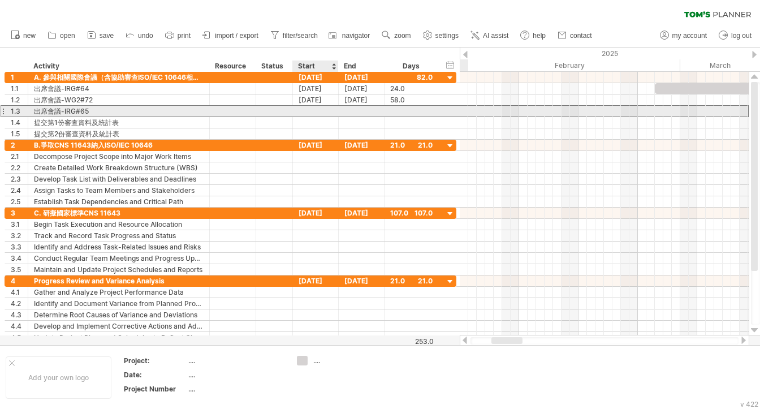
click at [316, 110] on div at bounding box center [316, 111] width 46 height 11
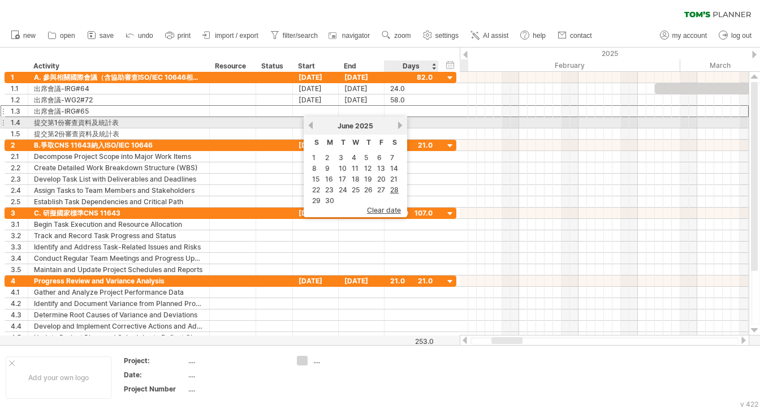
click at [397, 126] on link "next" at bounding box center [400, 125] width 8 height 8
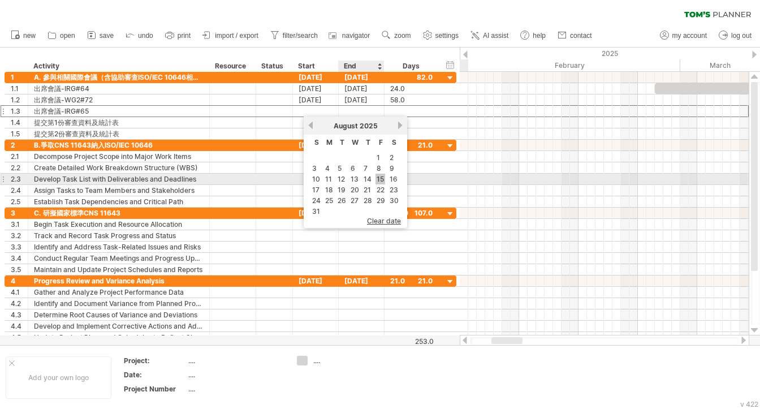
click at [378, 179] on link "15" at bounding box center [381, 179] width 10 height 11
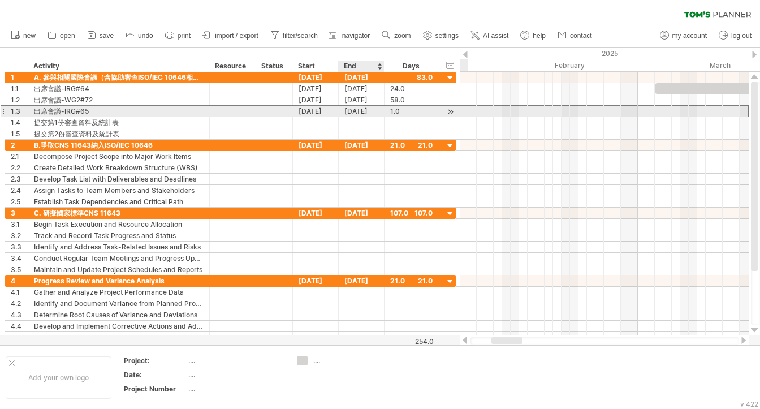
click at [367, 111] on div "[DATE]" at bounding box center [362, 111] width 46 height 11
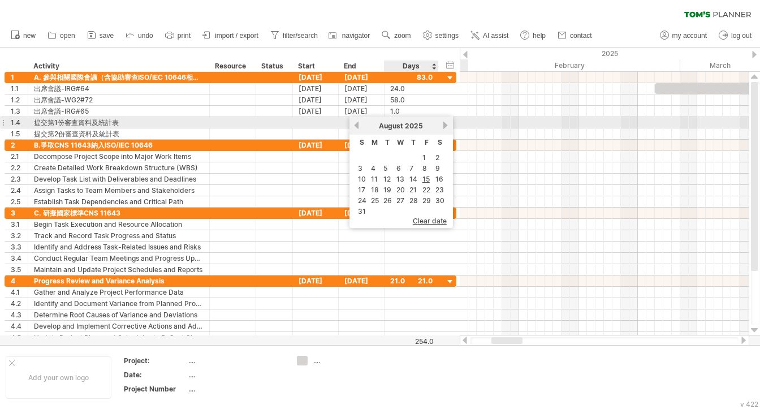
click at [443, 127] on link "next" at bounding box center [446, 125] width 8 height 8
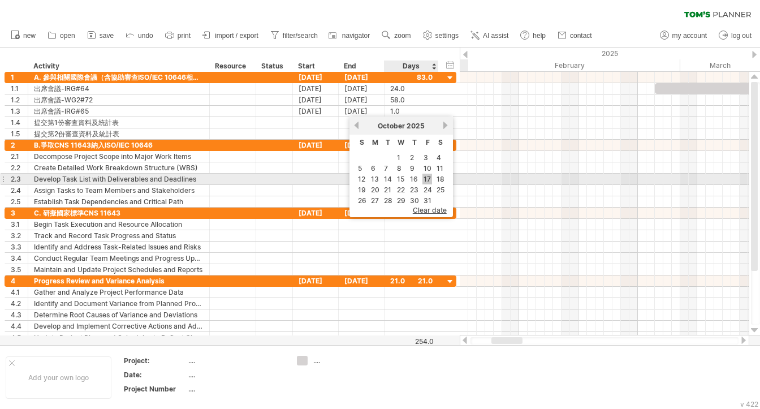
click at [426, 179] on link "17" at bounding box center [427, 179] width 10 height 11
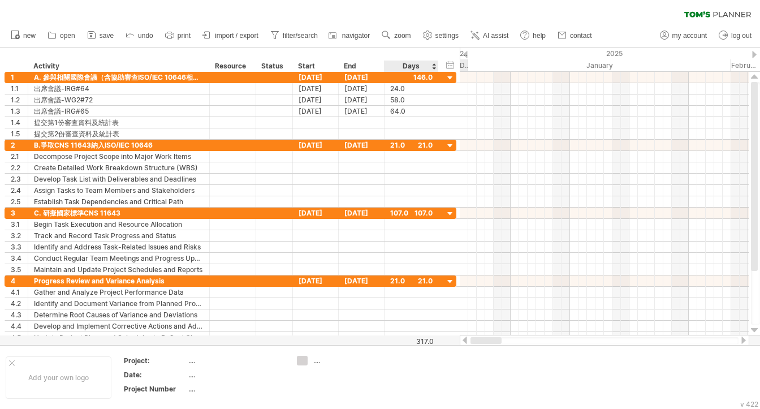
drag, startPoint x: 507, startPoint y: 340, endPoint x: 407, endPoint y: 337, distance: 100.7
click at [407, 337] on div "Trying to reach [DOMAIN_NAME] Connected again... 0% clear filter new 1" at bounding box center [380, 204] width 760 height 409
click at [325, 77] on div "[DATE]" at bounding box center [316, 77] width 46 height 11
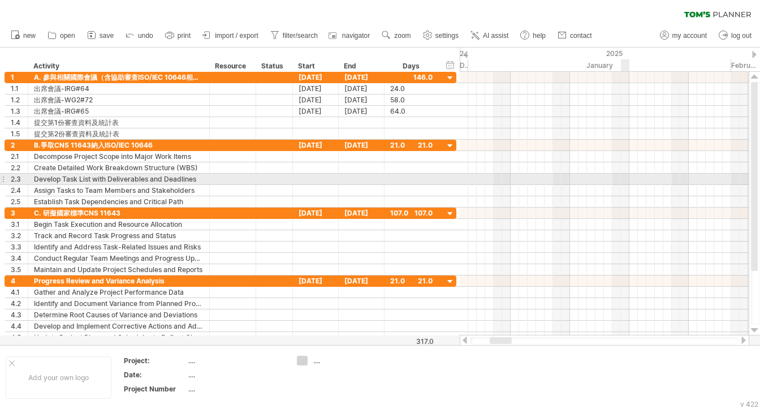
click at [623, 181] on div at bounding box center [604, 179] width 289 height 11
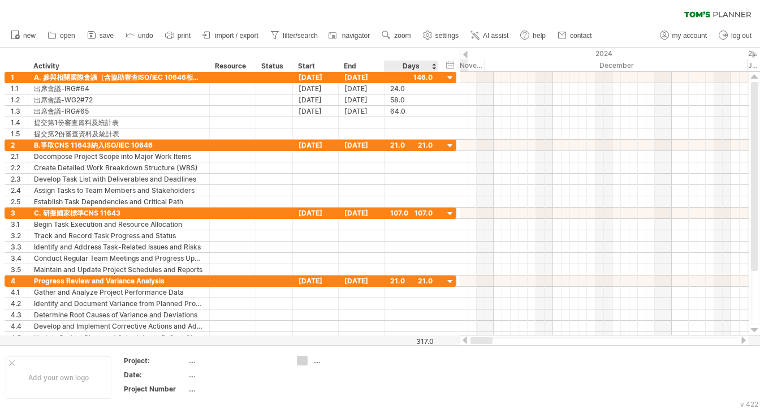
drag, startPoint x: 504, startPoint y: 341, endPoint x: 398, endPoint y: 342, distance: 105.8
click at [398, 342] on div "Trying to reach [DOMAIN_NAME] Connected again... 0% clear filter new 1" at bounding box center [380, 204] width 760 height 409
click at [382, 144] on div "[DATE]" at bounding box center [362, 145] width 46 height 11
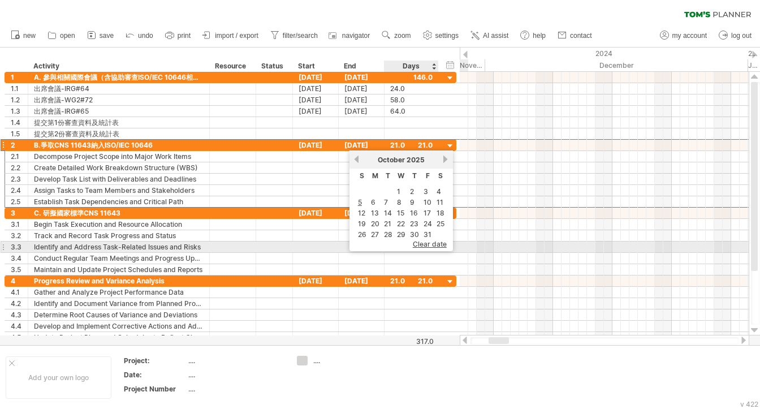
click at [423, 243] on span "clear date" at bounding box center [430, 244] width 34 height 8
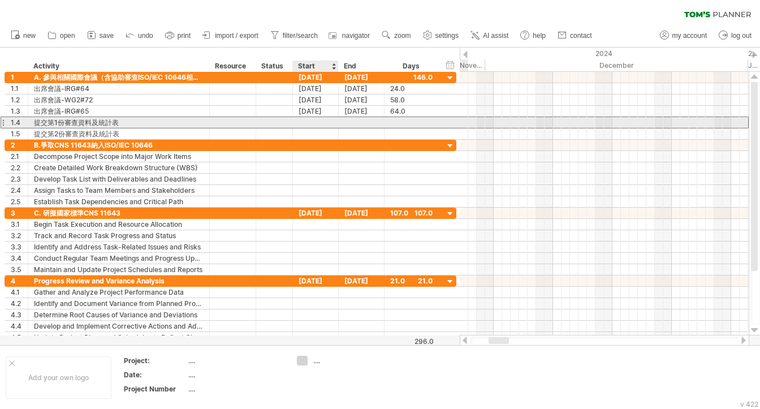
click at [318, 123] on div at bounding box center [316, 122] width 46 height 11
click at [324, 122] on div at bounding box center [316, 122] width 46 height 11
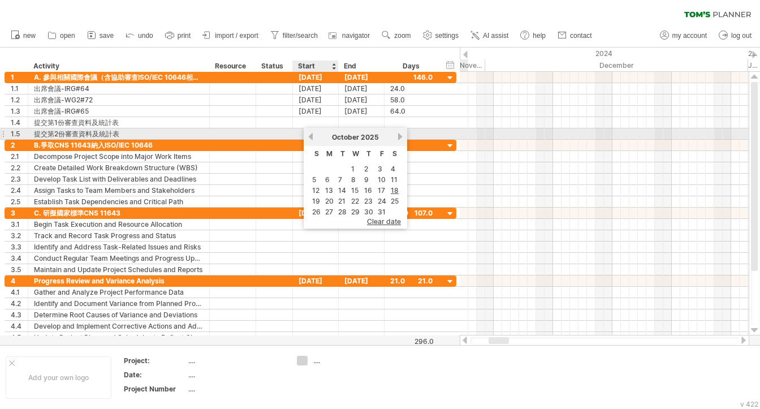
click at [312, 136] on link "previous" at bounding box center [311, 136] width 8 height 8
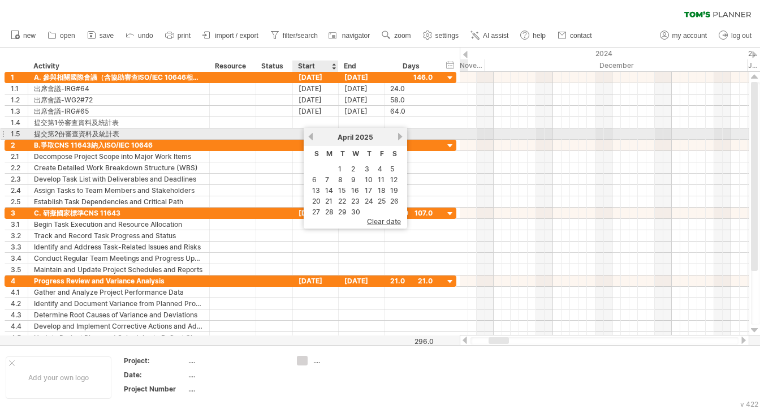
click at [312, 136] on link "previous" at bounding box center [311, 136] width 8 height 8
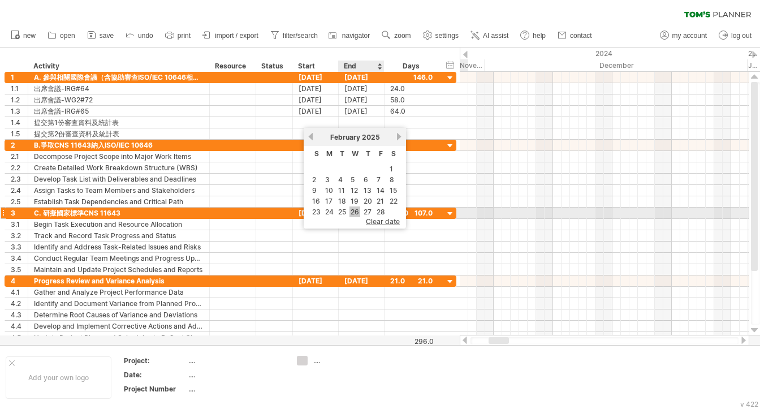
click at [355, 213] on link "26" at bounding box center [355, 211] width 11 height 11
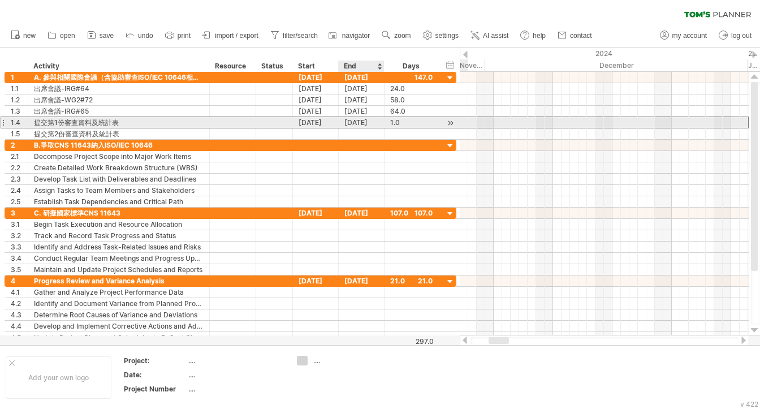
click at [357, 123] on div "[DATE]" at bounding box center [362, 122] width 46 height 11
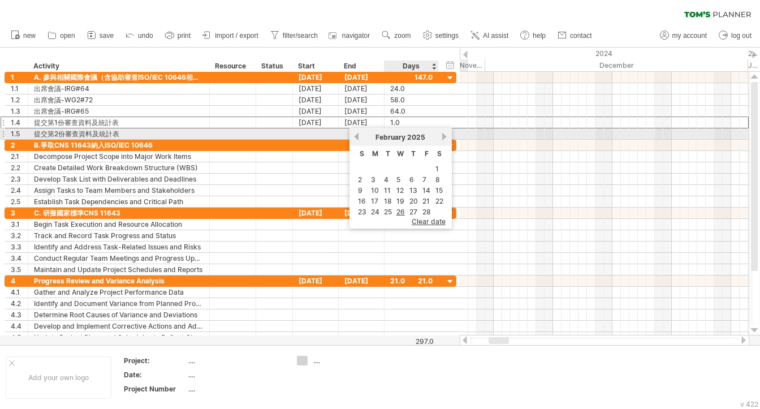
click at [443, 137] on link "next" at bounding box center [445, 136] width 8 height 8
click at [443, 137] on link "next" at bounding box center [446, 136] width 8 height 8
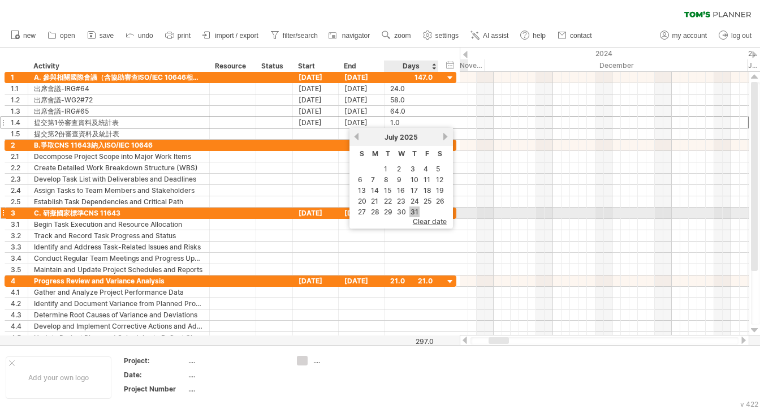
click at [413, 210] on link "31" at bounding box center [414, 211] width 10 height 11
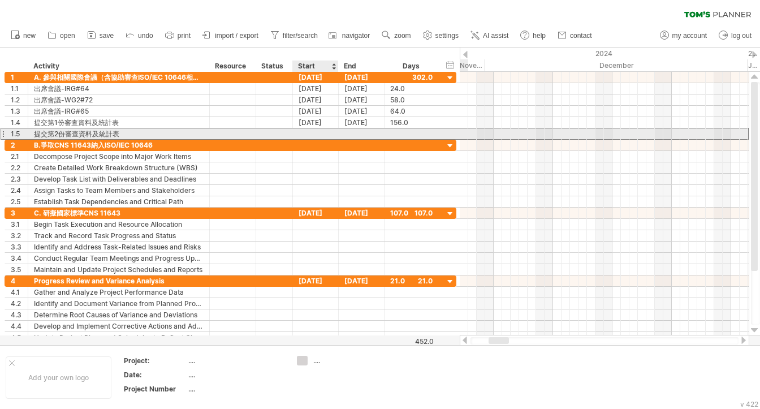
click at [320, 131] on div at bounding box center [316, 133] width 46 height 11
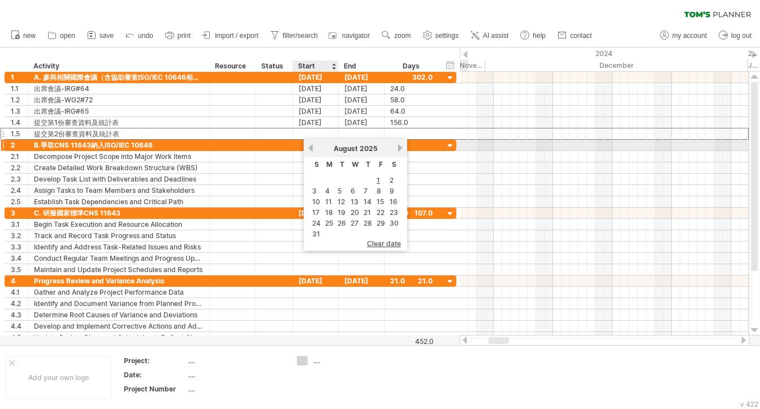
click at [312, 148] on link "previous" at bounding box center [311, 148] width 8 height 8
click at [396, 148] on link "next" at bounding box center [400, 148] width 8 height 8
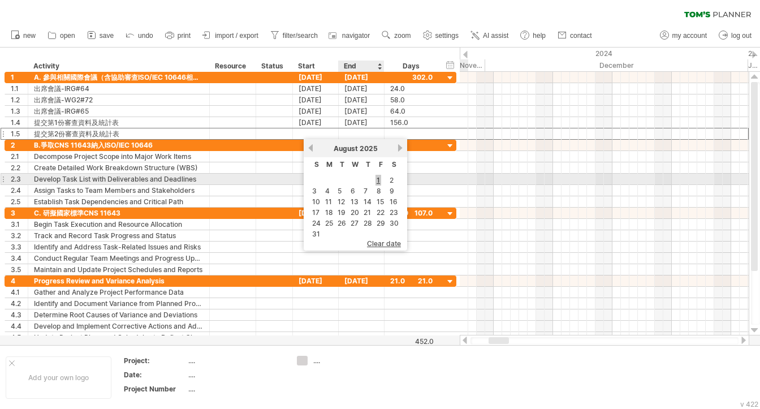
click at [377, 179] on link "1" at bounding box center [379, 180] width 6 height 11
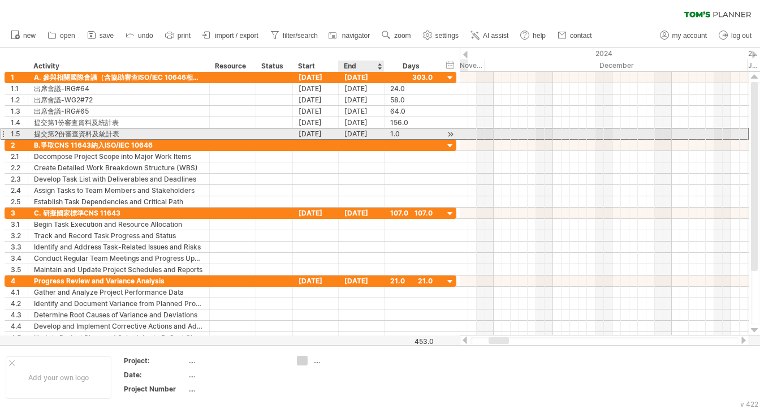
click at [369, 134] on div "[DATE]" at bounding box center [362, 133] width 46 height 11
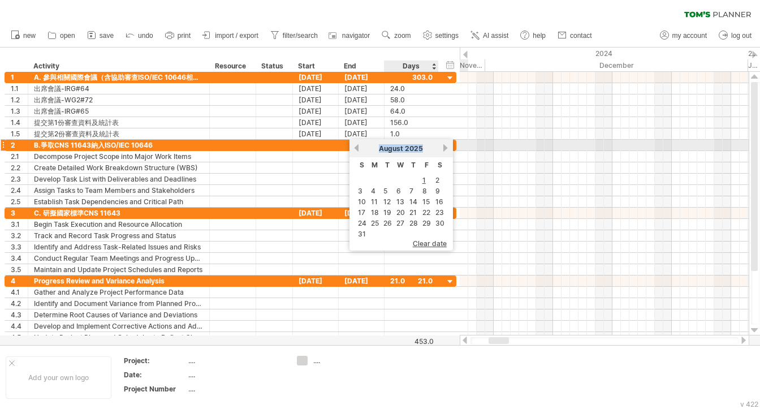
click at [441, 149] on div "previous next [DATE]" at bounding box center [402, 148] width 104 height 18
click at [442, 149] on link "next" at bounding box center [446, 148] width 8 height 8
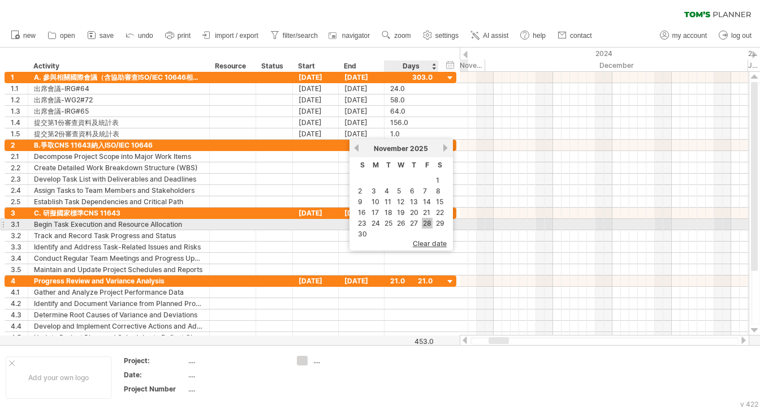
click at [425, 223] on link "28" at bounding box center [427, 223] width 11 height 11
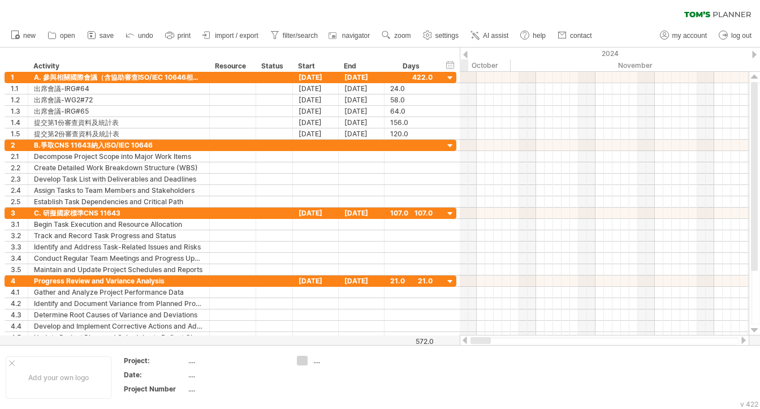
drag, startPoint x: 500, startPoint y: 338, endPoint x: 457, endPoint y: 339, distance: 43.0
click at [457, 339] on div "Trying to reach [DOMAIN_NAME] Connected again... 0% clear filter new 1" at bounding box center [380, 204] width 760 height 409
click at [308, 363] on div "Trying to reach [DOMAIN_NAME] Connected again... 0% clear filter new 1" at bounding box center [380, 204] width 760 height 409
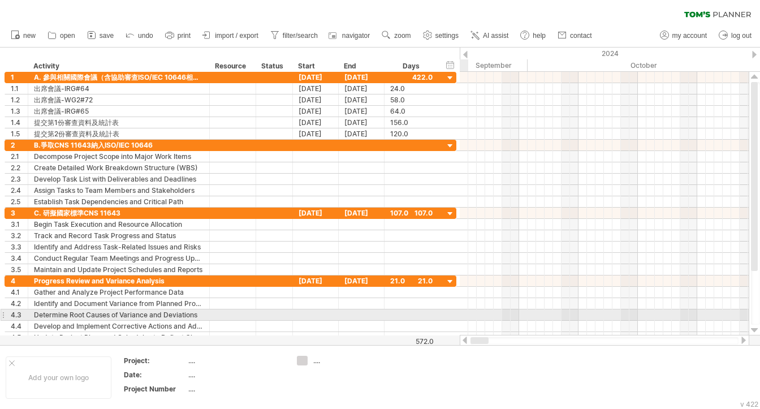
drag, startPoint x: 493, startPoint y: 342, endPoint x: 452, endPoint y: 317, distance: 47.7
click at [455, 317] on div "Trying to reach [DOMAIN_NAME] Connected again... 0% clear filter new 1" at bounding box center [380, 204] width 760 height 409
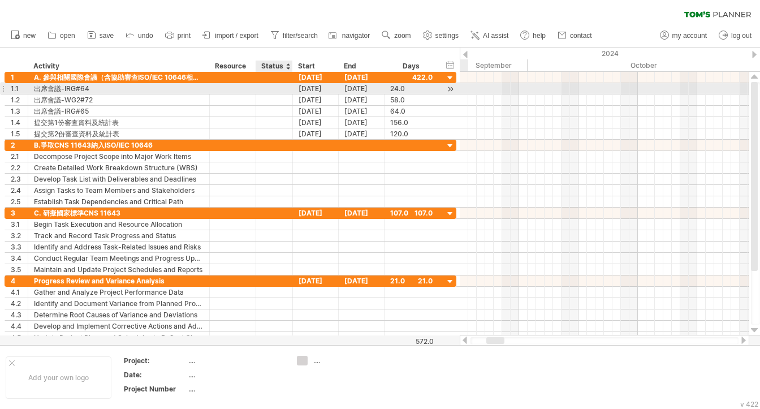
click at [266, 90] on div at bounding box center [274, 88] width 25 height 11
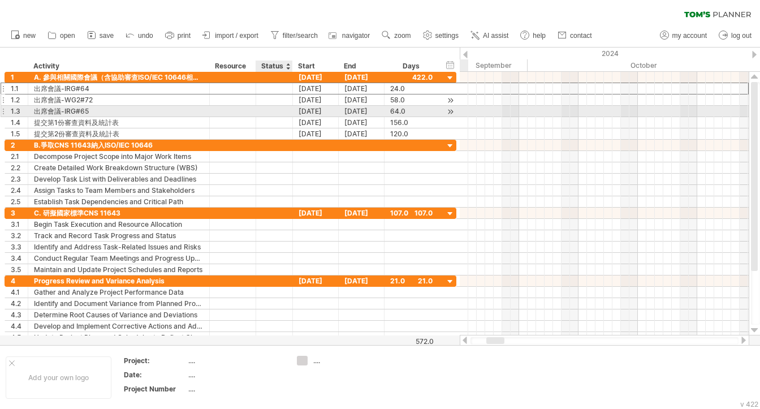
click at [268, 98] on div at bounding box center [274, 99] width 25 height 11
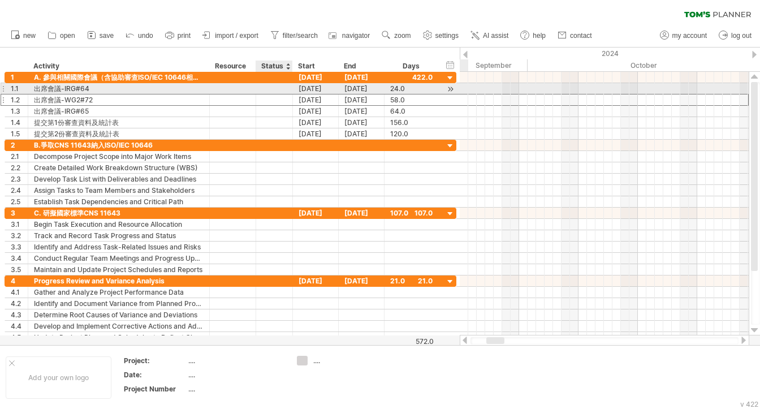
click at [273, 87] on div at bounding box center [274, 88] width 25 height 11
type input "****"
click at [273, 87] on div "Done" at bounding box center [274, 88] width 25 height 11
drag, startPoint x: 281, startPoint y: 90, endPoint x: 253, endPoint y: 88, distance: 27.2
click at [253, 88] on div "**********" at bounding box center [231, 89] width 452 height 12
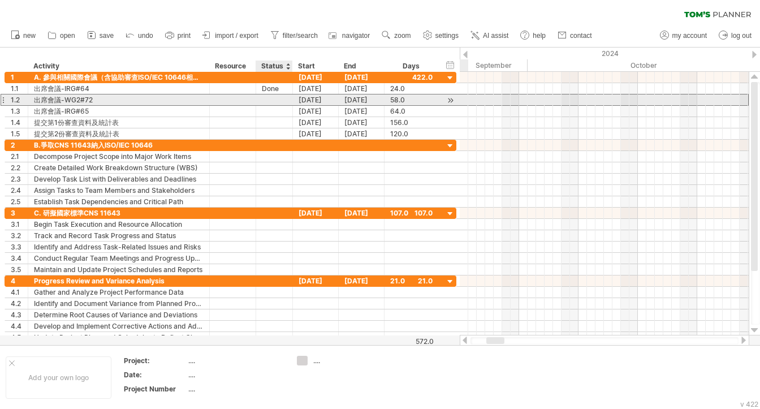
click at [273, 100] on div at bounding box center [274, 99] width 25 height 11
paste input "****"
type input "****"
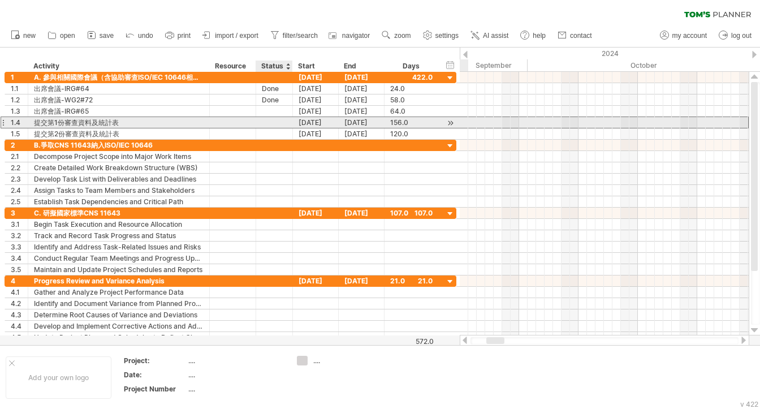
click at [269, 122] on div at bounding box center [274, 122] width 25 height 11
paste input "****"
type input "****"
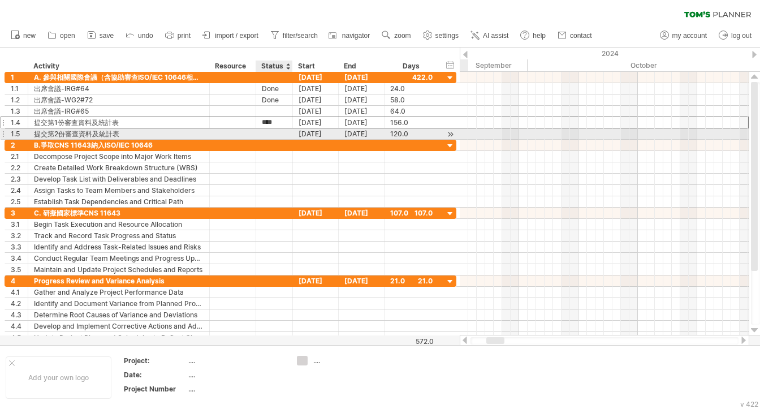
click at [269, 131] on div at bounding box center [274, 133] width 25 height 11
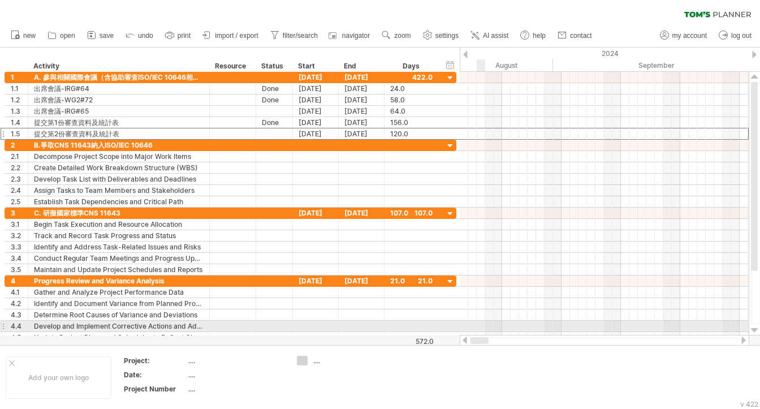
drag, startPoint x: 498, startPoint y: 340, endPoint x: 432, endPoint y: 326, distance: 67.7
click at [450, 326] on div "Trying to reach [DOMAIN_NAME] Connected again... 0% clear filter new 1" at bounding box center [380, 204] width 760 height 409
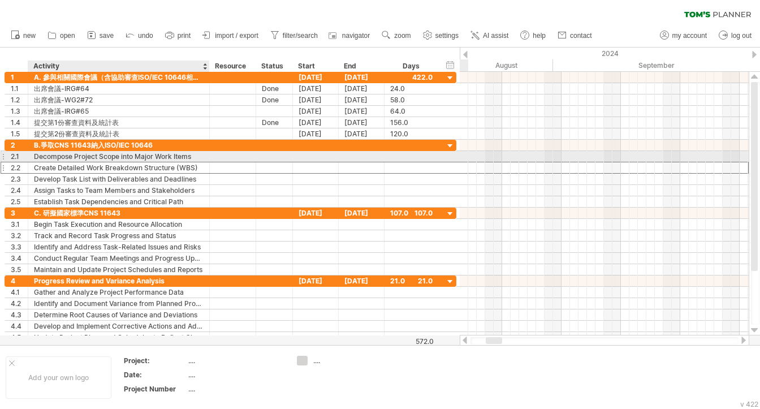
click at [197, 162] on div "Create Detailed Work Breakdown Structure (WBS)" at bounding box center [119, 167] width 170 height 11
drag, startPoint x: 195, startPoint y: 154, endPoint x: 75, endPoint y: 149, distance: 120.6
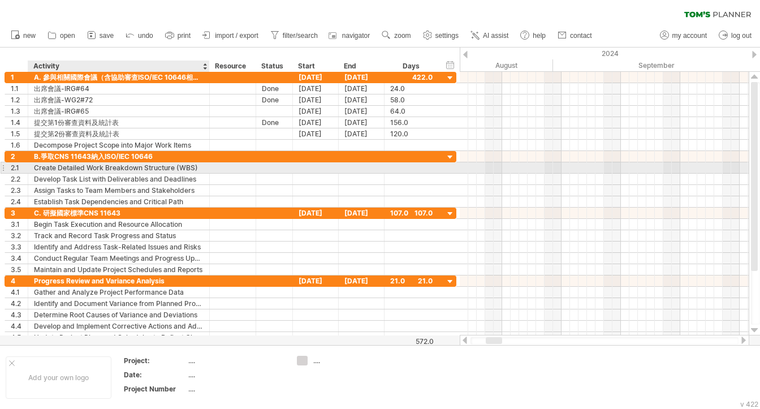
click at [197, 166] on div "Create Detailed Work Breakdown Structure (WBS)" at bounding box center [119, 167] width 170 height 11
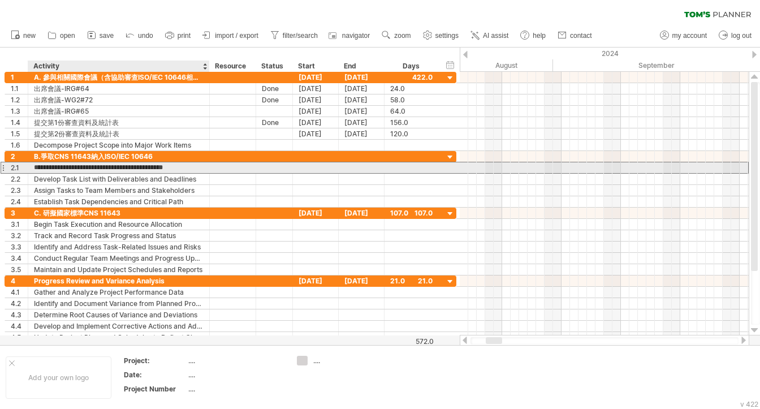
click at [197, 166] on input "**********" at bounding box center [119, 167] width 170 height 11
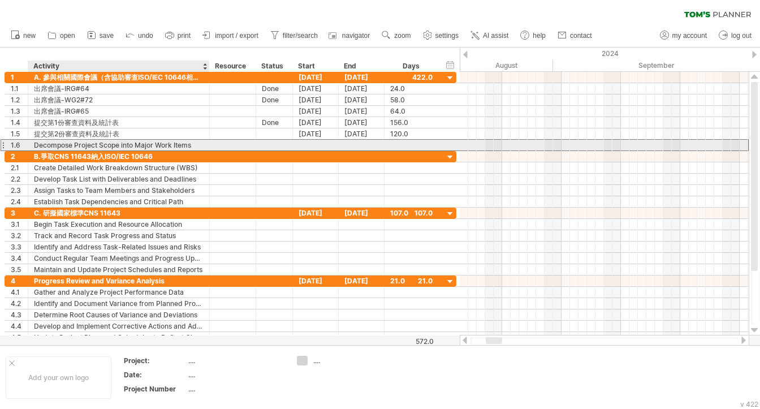
click at [182, 142] on div "Decompose Project Scope into Major Work Items" at bounding box center [119, 145] width 170 height 11
click at [182, 142] on input "**********" at bounding box center [119, 145] width 170 height 11
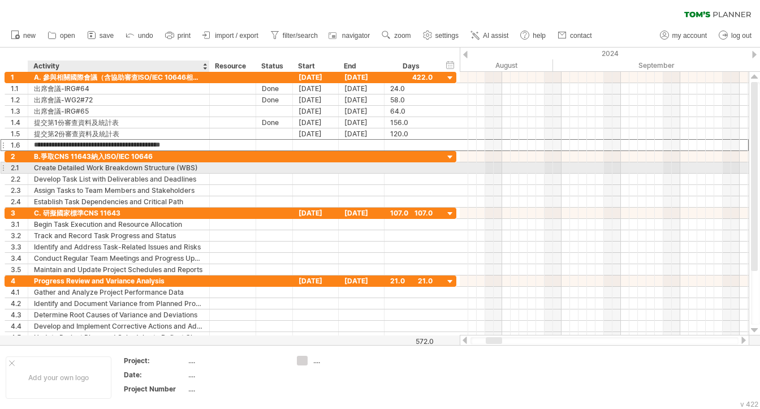
drag, startPoint x: 182, startPoint y: 142, endPoint x: 182, endPoint y: 166, distance: 23.8
click at [182, 166] on div "**********" at bounding box center [231, 207] width 452 height 271
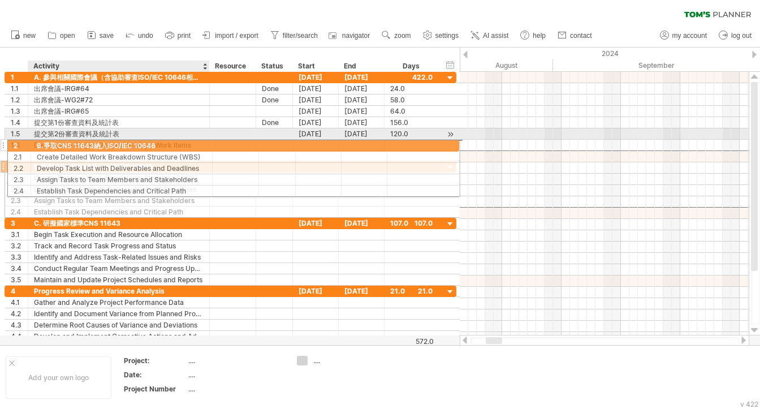
drag, startPoint x: 152, startPoint y: 157, endPoint x: 151, endPoint y: 144, distance: 13.0
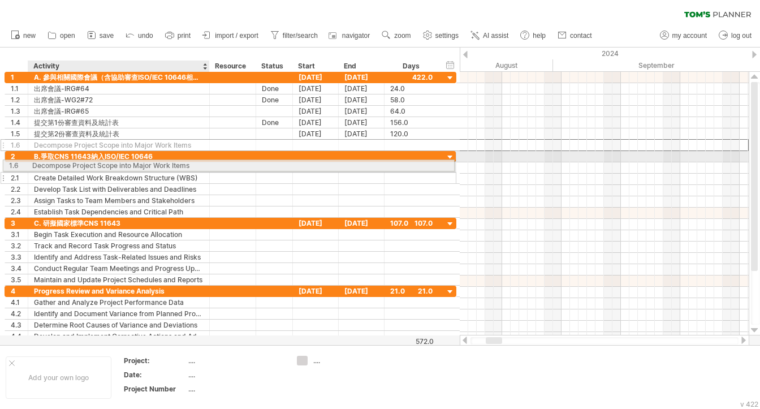
drag, startPoint x: 145, startPoint y: 145, endPoint x: 137, endPoint y: 163, distance: 19.8
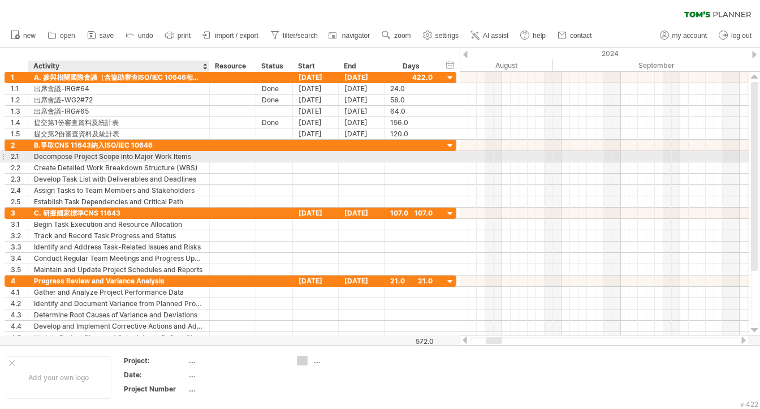
click at [192, 156] on div "Decompose Project Scope into Major Work Items" at bounding box center [119, 156] width 170 height 11
drag, startPoint x: 192, startPoint y: 156, endPoint x: 28, endPoint y: 162, distance: 164.7
click at [28, 162] on div "**********" at bounding box center [231, 174] width 452 height 68
paste input "text"
type input "**********"
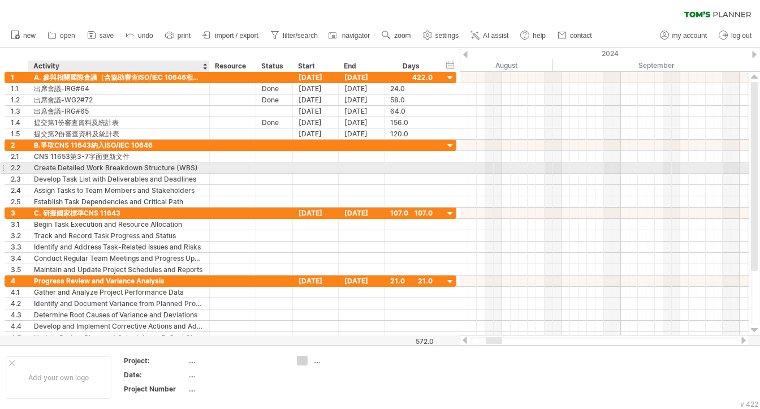
click at [148, 165] on div "Create Detailed Work Breakdown Structure (WBS)" at bounding box center [119, 167] width 170 height 11
click at [197, 167] on input "**********" at bounding box center [119, 167] width 170 height 11
drag, startPoint x: 197, startPoint y: 167, endPoint x: -20, endPoint y: 166, distance: 217.8
click at [0, 166] on html "progress(100%) Trying to reach [DOMAIN_NAME] Connected again... 0% clear filter…" at bounding box center [380, 205] width 760 height 411
paste input "text"
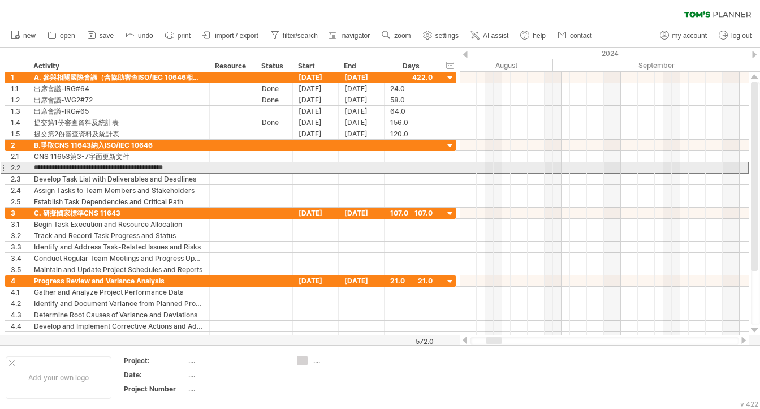
type input "**********"
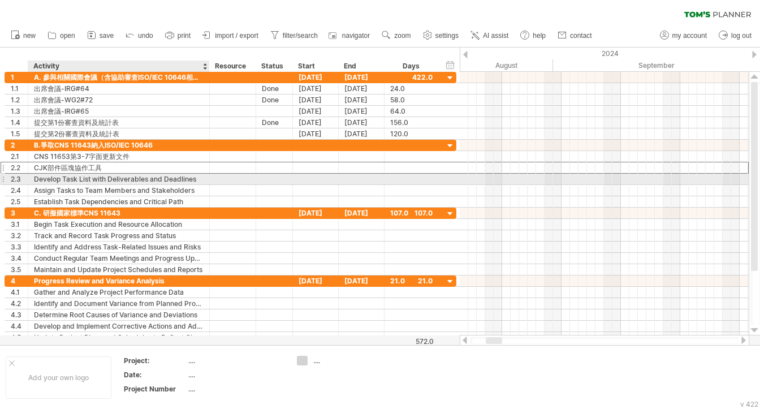
click at [181, 179] on div "Develop Task List with Deliverables and Deadlines" at bounding box center [119, 179] width 170 height 11
click at [192, 179] on input "**********" at bounding box center [119, 179] width 170 height 11
drag, startPoint x: 200, startPoint y: 179, endPoint x: 2, endPoint y: 179, distance: 197.4
click at [5, 179] on div "**********" at bounding box center [231, 179] width 452 height 12
paste input "text"
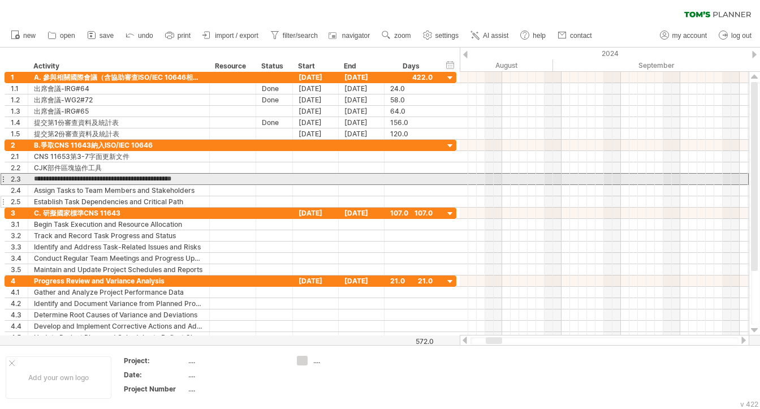
type input "**********"
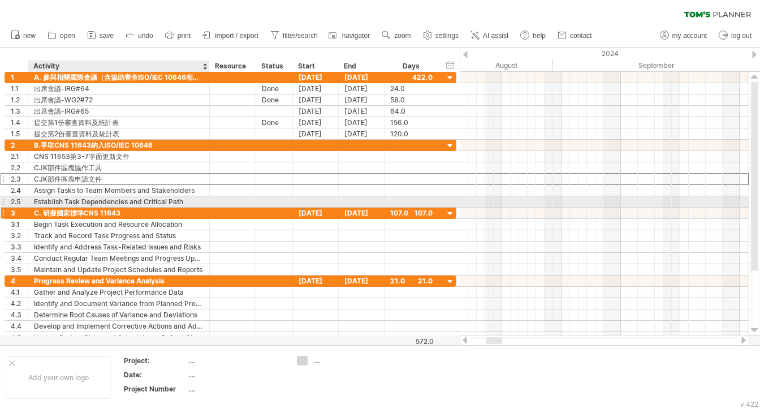
click at [150, 208] on div "C. 研擬國家標準CNS 11643" at bounding box center [119, 213] width 170 height 11
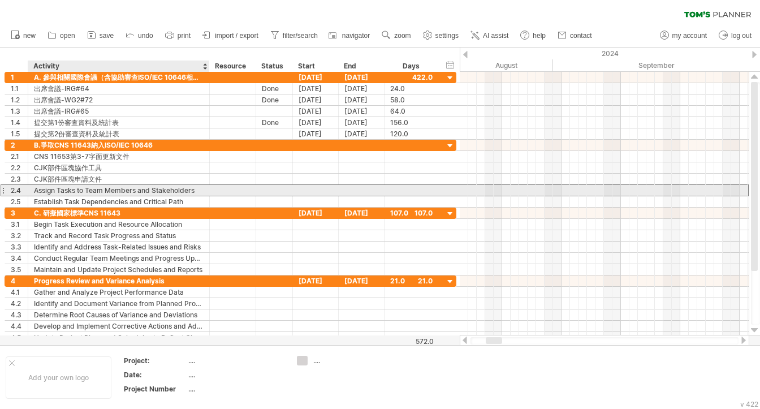
click at [197, 191] on div "Assign Tasks to Team Members and Stakeholders" at bounding box center [119, 190] width 170 height 11
click at [35, 192] on input "**********" at bounding box center [119, 190] width 170 height 11
click at [197, 191] on input "**********" at bounding box center [119, 190] width 170 height 11
drag, startPoint x: 195, startPoint y: 188, endPoint x: 27, endPoint y: 188, distance: 168.0
click at [27, 188] on div "**********" at bounding box center [231, 190] width 452 height 12
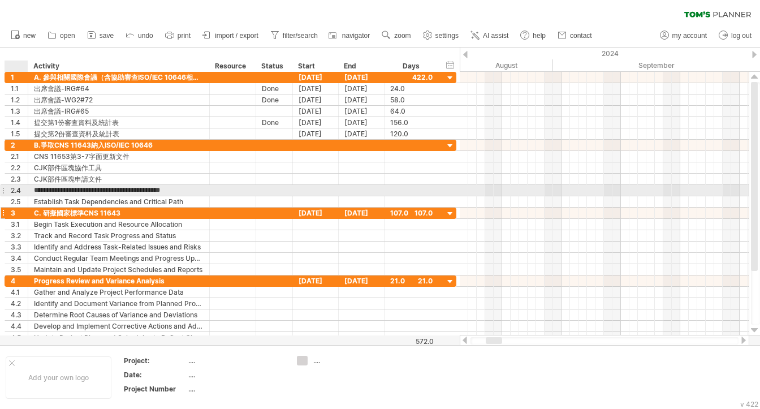
paste input "text"
type input "**********"
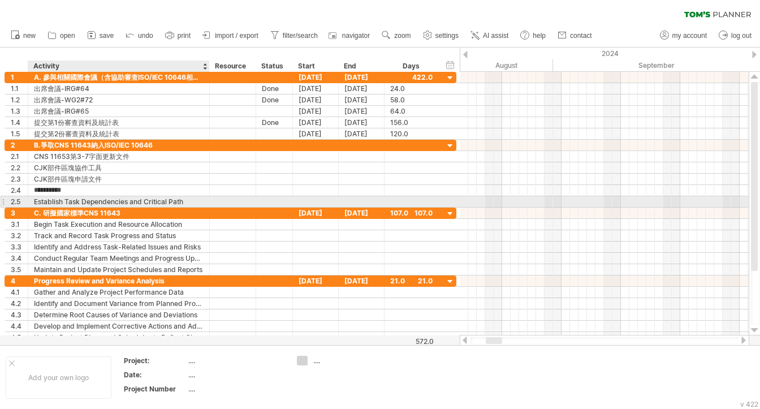
click at [55, 197] on div "Establish Task Dependencies and Critical Path" at bounding box center [119, 201] width 170 height 11
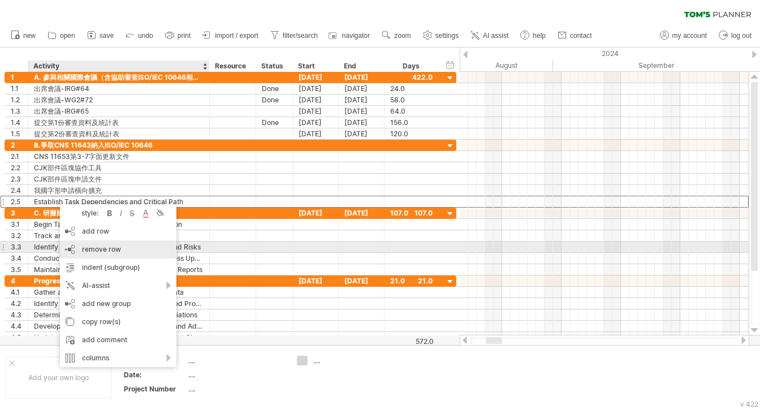
click at [109, 243] on div "remove row remove selected rows" at bounding box center [118, 249] width 117 height 18
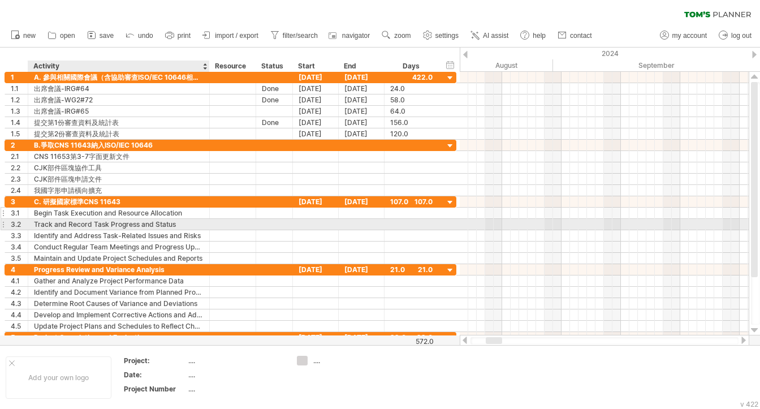
click at [171, 219] on div "Track and Record Task Progress and Status" at bounding box center [119, 224] width 170 height 11
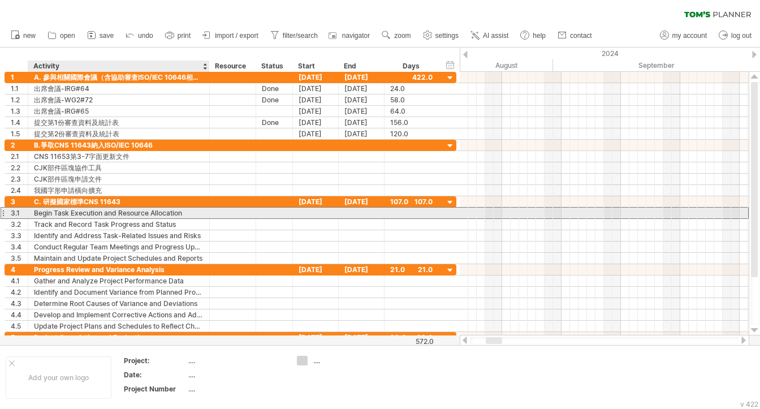
click at [180, 211] on div "Begin Task Execution and Resource Allocation" at bounding box center [119, 213] width 170 height 11
drag, startPoint x: 184, startPoint y: 213, endPoint x: 26, endPoint y: 213, distance: 157.8
click at [26, 213] on div "**********" at bounding box center [231, 213] width 452 height 12
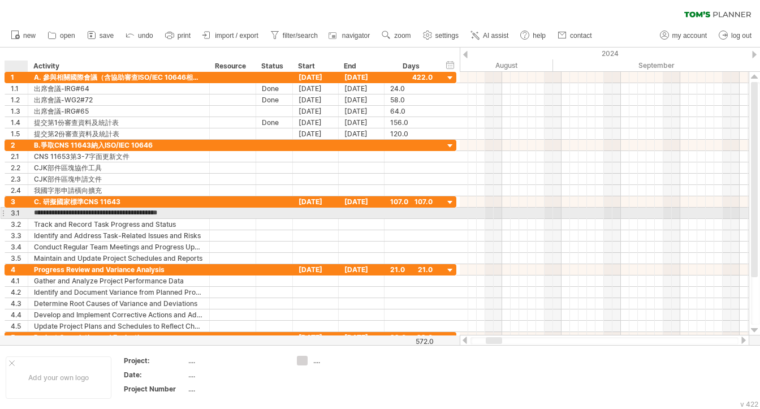
paste input "text"
type input "*********"
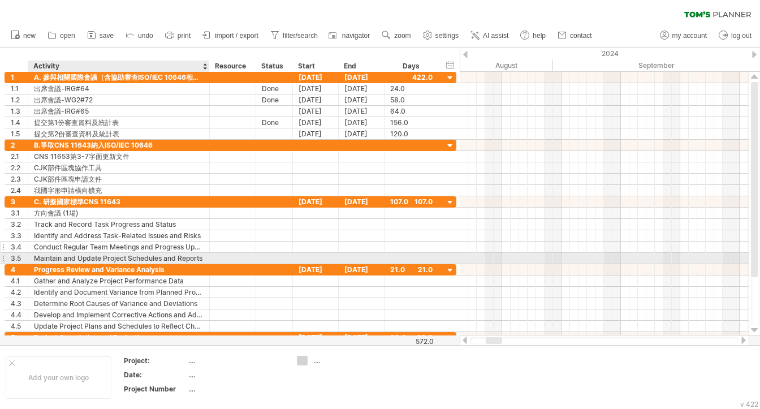
click at [195, 245] on div "Conduct Regular Team Meetings and Progress Updates" at bounding box center [119, 247] width 170 height 11
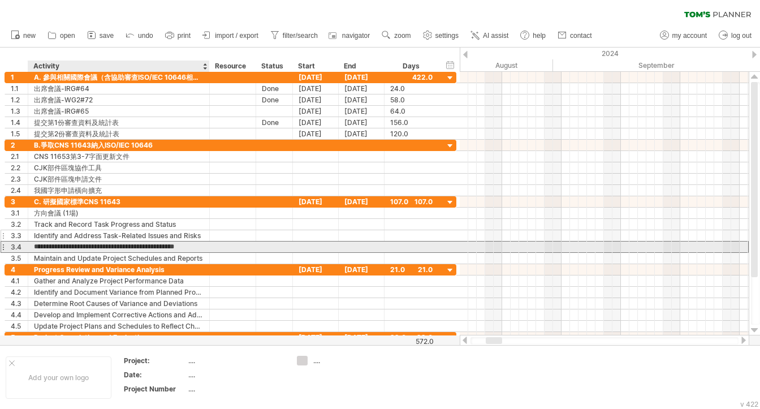
scroll to position [0, 0]
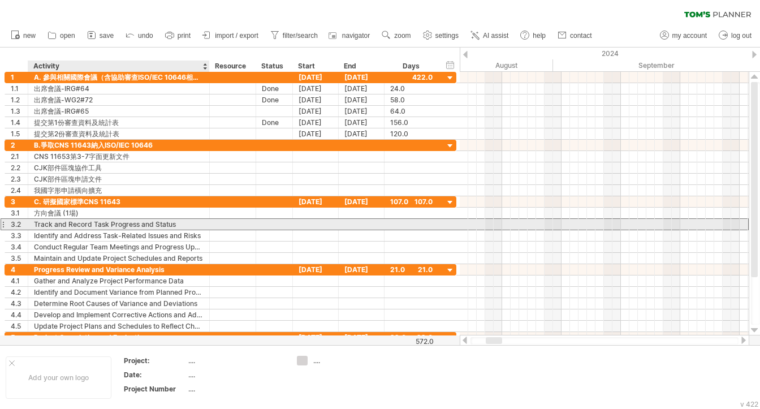
click at [179, 223] on div "Track and Record Task Progress and Status" at bounding box center [119, 224] width 170 height 11
drag, startPoint x: 175, startPoint y: 222, endPoint x: 20, endPoint y: 221, distance: 155.0
click at [20, 221] on div "**********" at bounding box center [231, 224] width 452 height 12
paste input "text"
type input "*******"
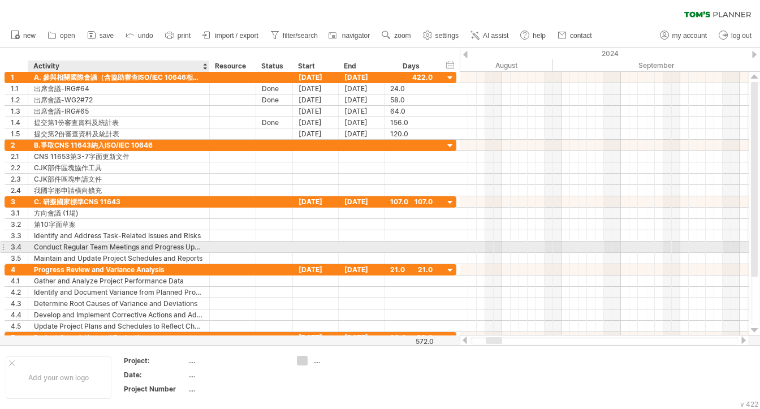
click at [198, 244] on div "Conduct Regular Team Meetings and Progress Updates" at bounding box center [119, 247] width 170 height 11
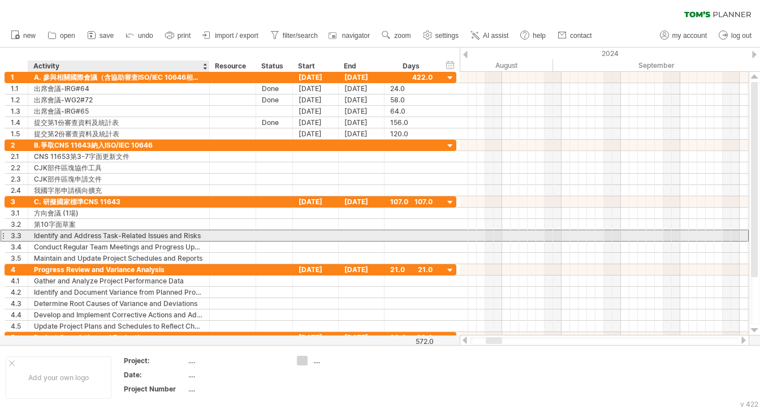
click at [203, 235] on div "Identify and Address Task-Related Issues and Risks" at bounding box center [119, 235] width 170 height 11
drag, startPoint x: 203, startPoint y: 234, endPoint x: 38, endPoint y: 234, distance: 165.2
click at [38, 234] on input "**********" at bounding box center [119, 235] width 170 height 11
paste input "text"
type input "**********"
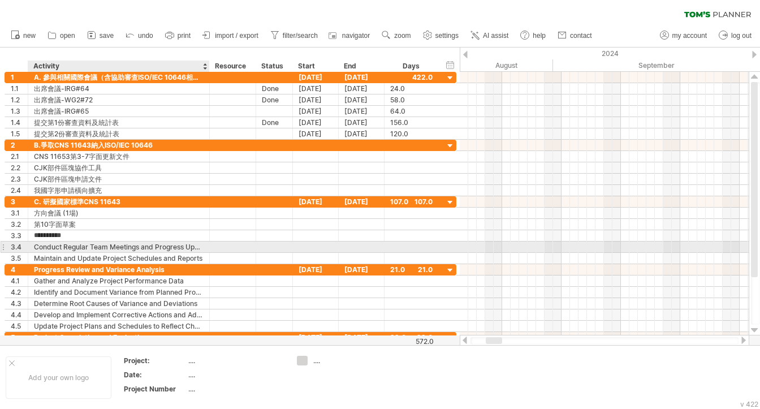
click at [44, 244] on div "Conduct Regular Team Meetings and Progress Updates" at bounding box center [119, 247] width 170 height 11
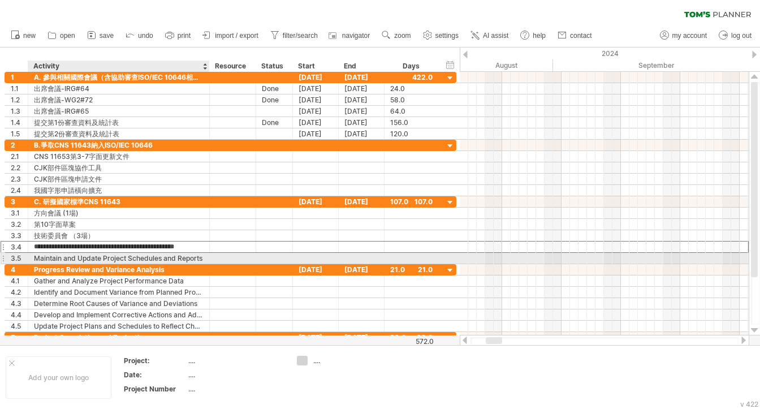
click at [44, 254] on div "Maintain and Update Project Schedules and Reports" at bounding box center [119, 258] width 170 height 11
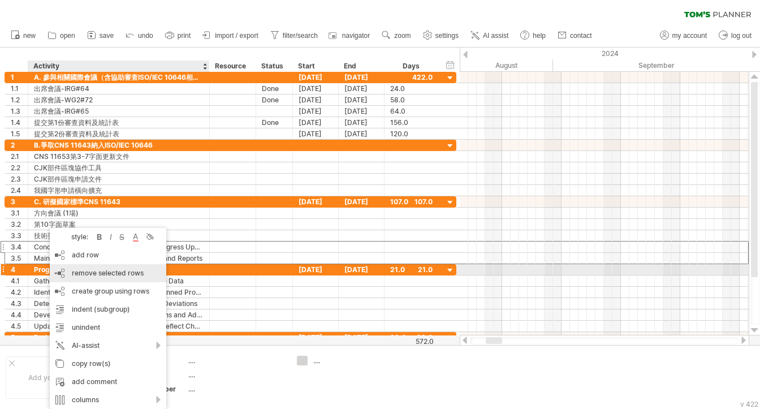
click at [94, 274] on span "remove selected rows" at bounding box center [108, 273] width 72 height 8
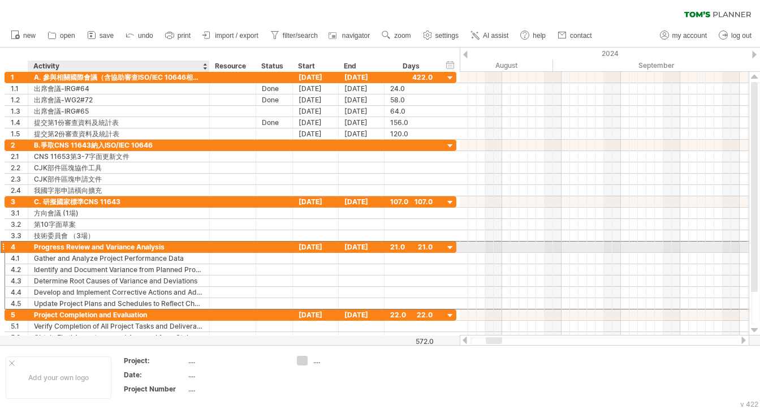
click at [154, 247] on div "Progress Review and Variance Analysis" at bounding box center [119, 247] width 170 height 11
click at [171, 247] on input "**********" at bounding box center [119, 247] width 170 height 11
drag, startPoint x: 167, startPoint y: 245, endPoint x: 13, endPoint y: 247, distance: 154.4
click at [13, 247] on div "**********" at bounding box center [231, 247] width 452 height 12
paste input "text"
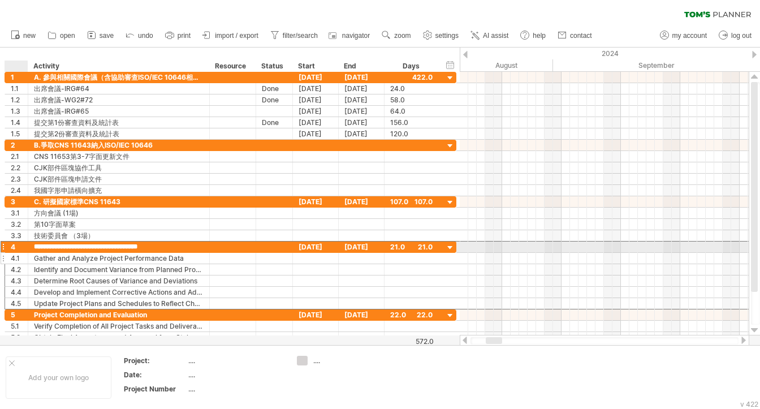
type input "**********"
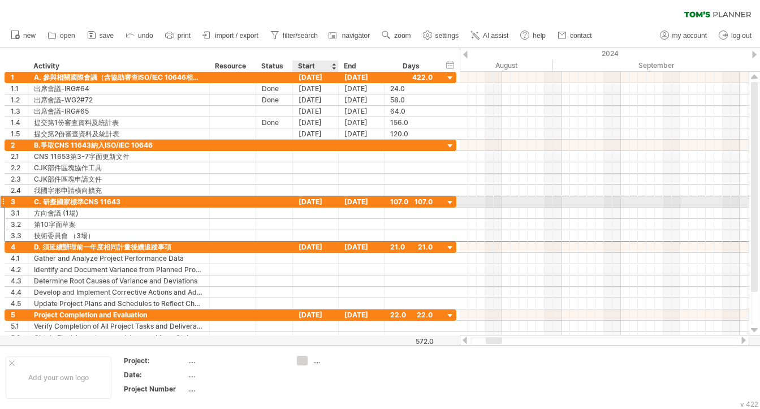
click at [302, 197] on div "[DATE]" at bounding box center [316, 201] width 46 height 11
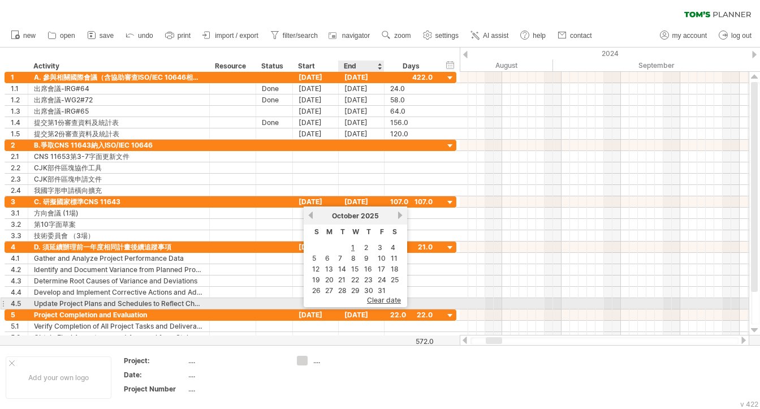
click at [379, 301] on span "clear date" at bounding box center [384, 300] width 34 height 8
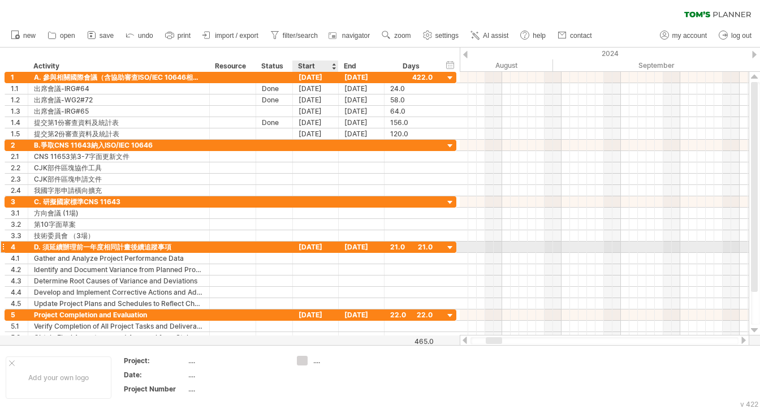
click at [337, 247] on div "[DATE]" at bounding box center [316, 247] width 46 height 11
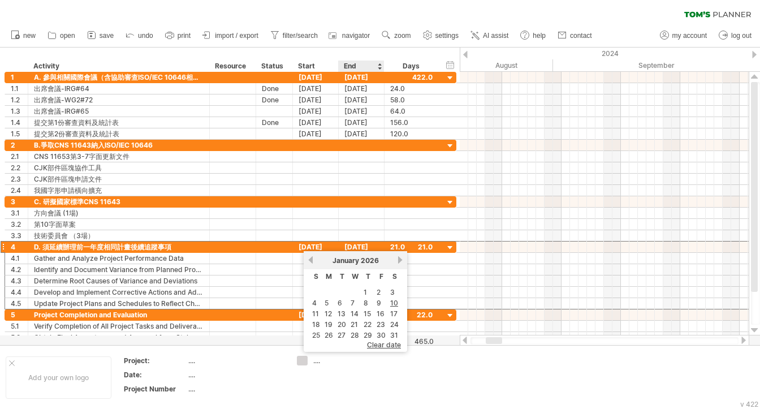
click at [373, 342] on span "clear date" at bounding box center [384, 344] width 34 height 8
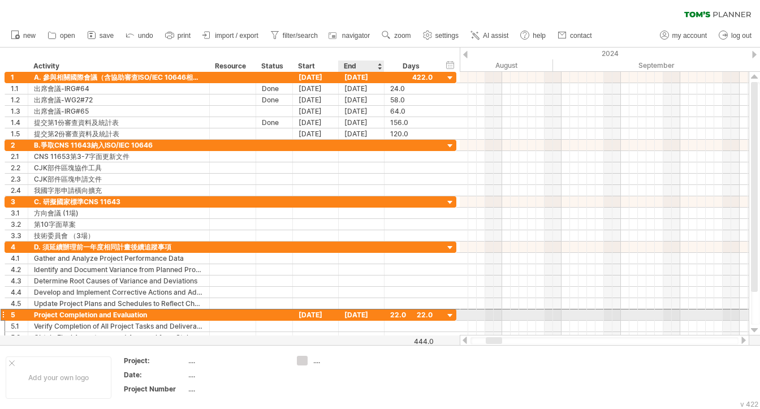
click at [345, 315] on div "[DATE]" at bounding box center [362, 314] width 46 height 11
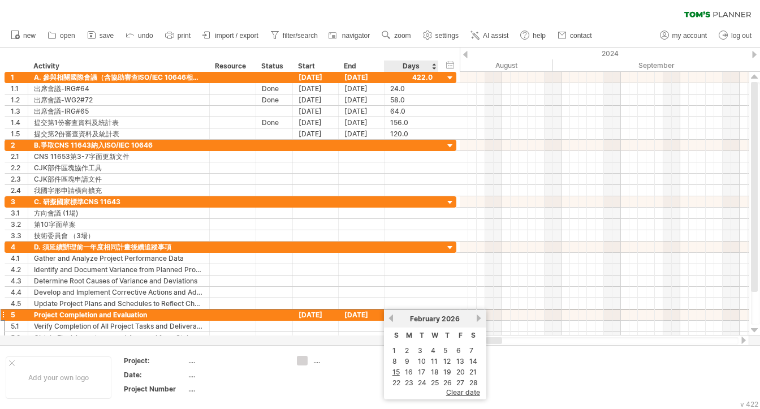
click at [458, 394] on span "clear date" at bounding box center [463, 392] width 34 height 8
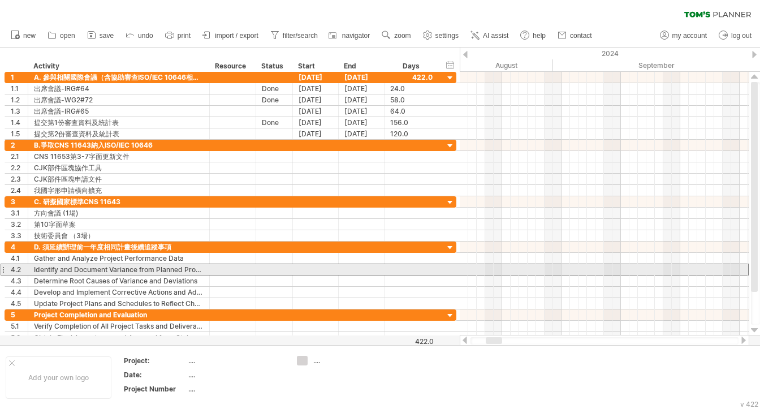
click at [3, 268] on div at bounding box center [3, 270] width 5 height 12
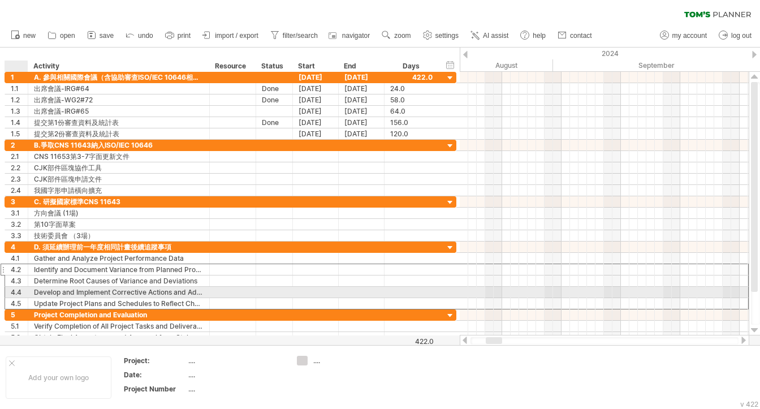
click at [11, 298] on div "4.5" at bounding box center [19, 303] width 17 height 11
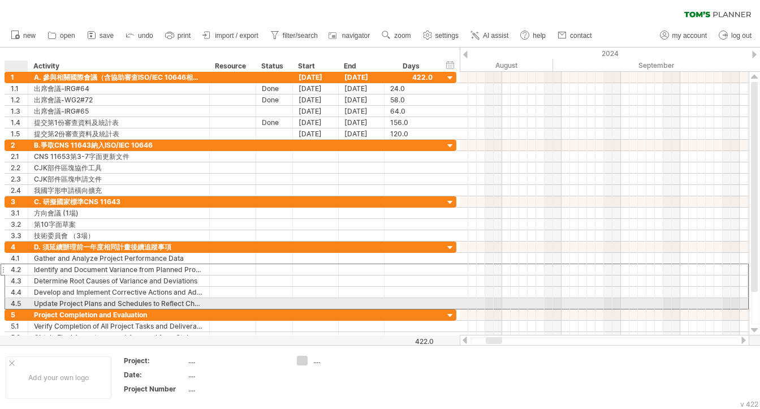
click at [13, 299] on div "4.5" at bounding box center [19, 303] width 17 height 11
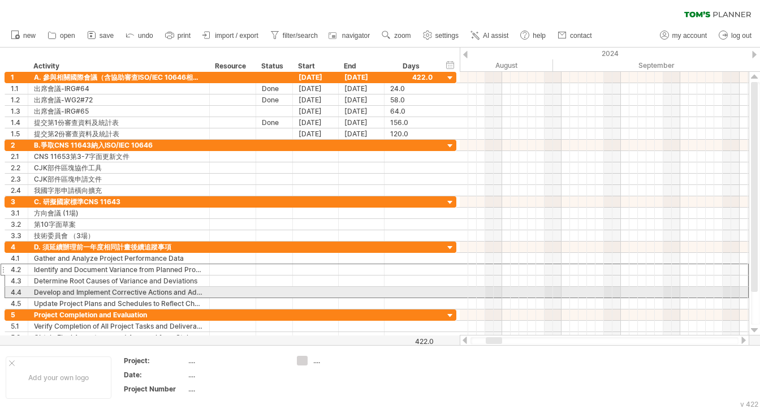
click at [7, 290] on div "4.4" at bounding box center [16, 292] width 23 height 11
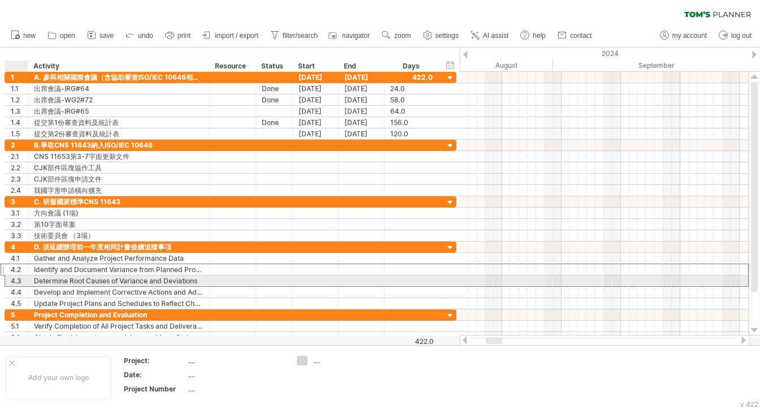
click at [13, 281] on div "4.3" at bounding box center [19, 280] width 17 height 11
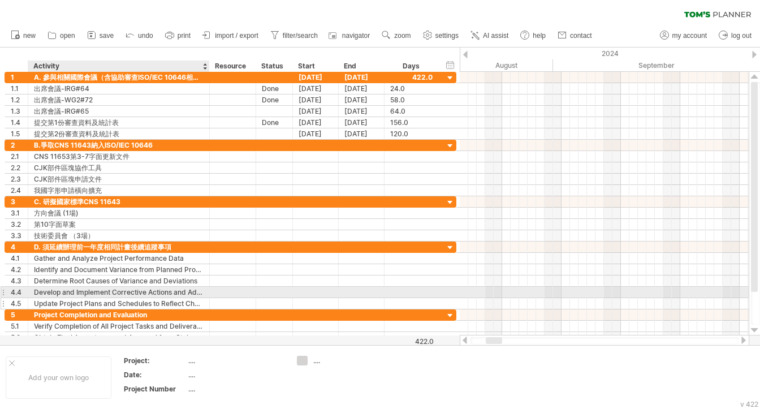
click at [45, 298] on div "Update Project Plans and Schedules to Reflect Changes" at bounding box center [119, 303] width 170 height 11
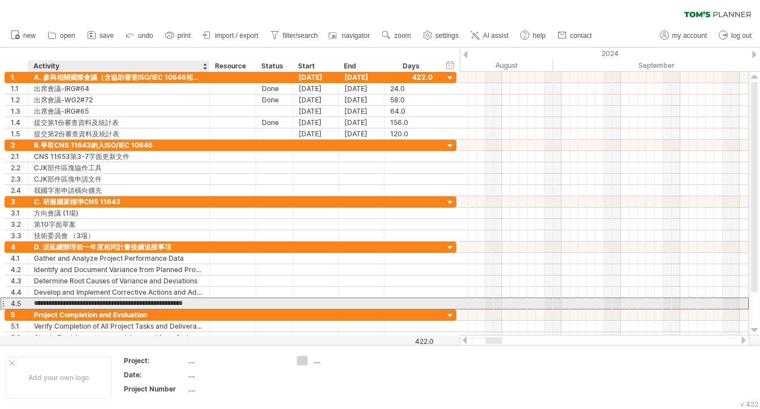
click at [46, 299] on input "**********" at bounding box center [119, 303] width 170 height 11
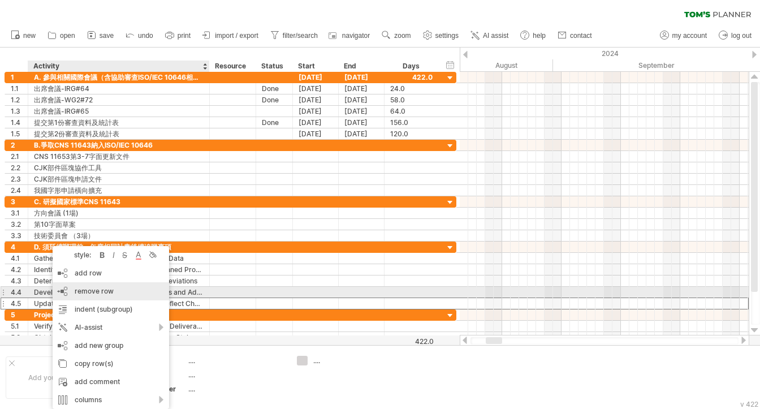
click at [82, 295] on span "remove row" at bounding box center [94, 291] width 39 height 8
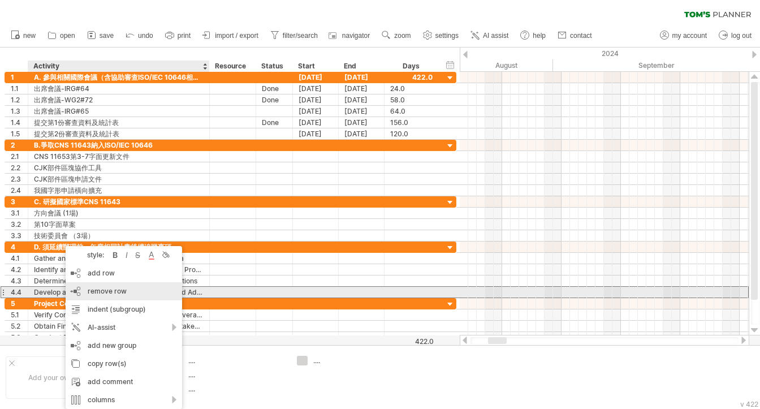
click at [93, 294] on span "remove row" at bounding box center [107, 291] width 39 height 8
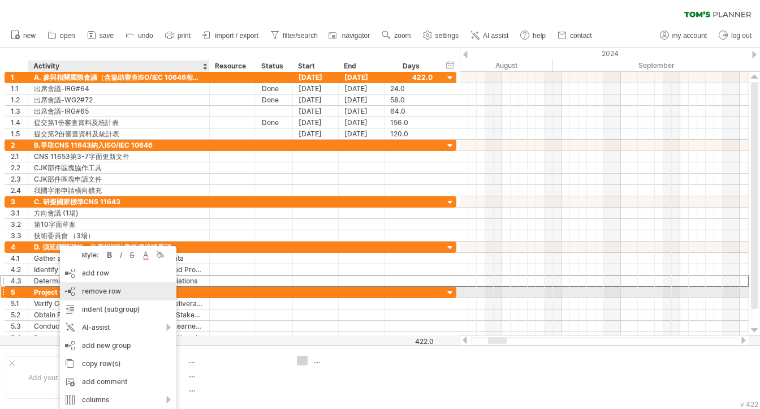
click at [93, 295] on span "remove row" at bounding box center [101, 291] width 39 height 8
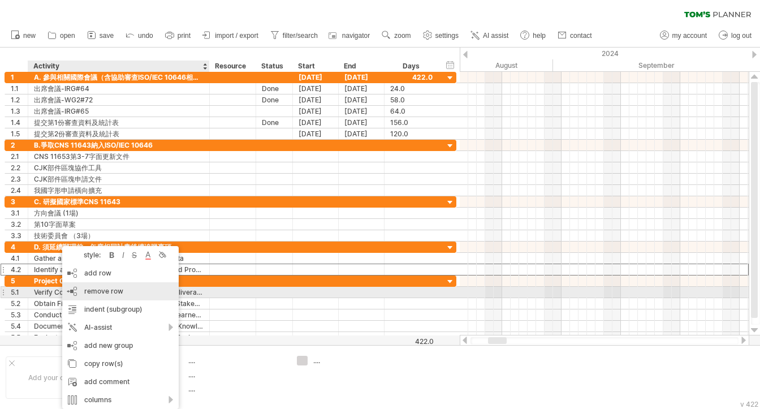
click at [95, 295] on span "remove row" at bounding box center [103, 291] width 39 height 8
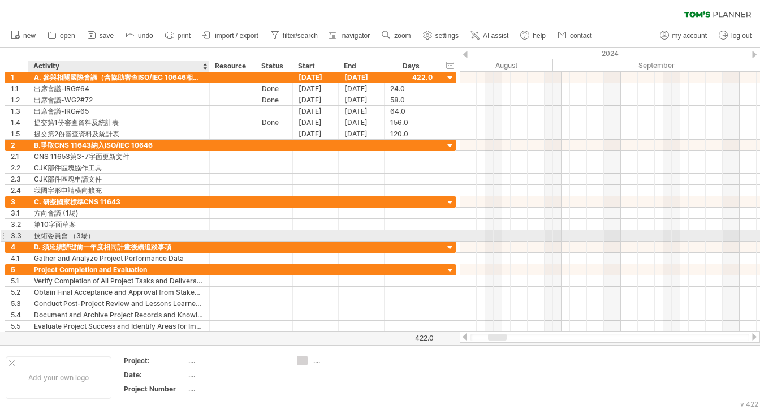
click at [97, 231] on div "技術委員會 （3場）" at bounding box center [119, 235] width 170 height 11
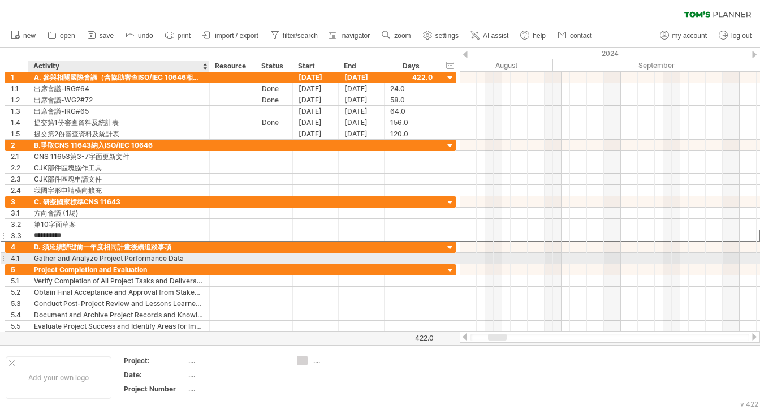
click at [184, 257] on div "Gather and Analyze Project Performance Data" at bounding box center [119, 258] width 170 height 11
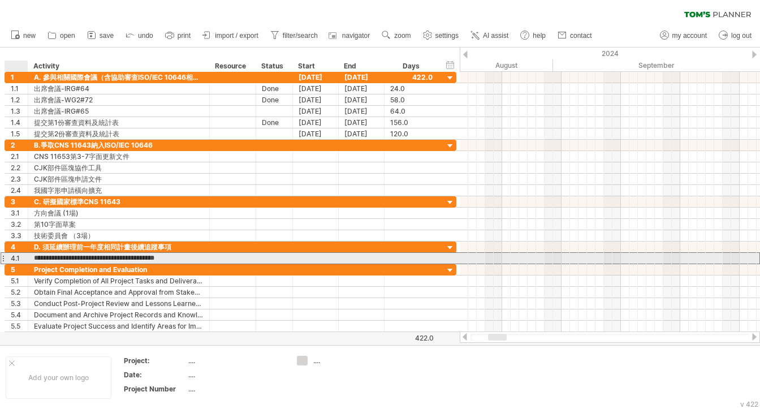
drag, startPoint x: 184, startPoint y: 256, endPoint x: 27, endPoint y: 256, distance: 156.7
click at [27, 256] on div "**********" at bounding box center [231, 258] width 452 height 12
paste input "text"
type input "**********"
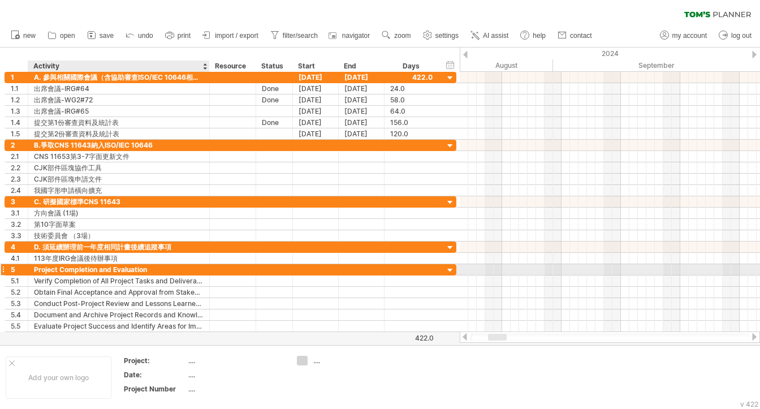
click at [162, 267] on div "Project Completion and Evaluation" at bounding box center [119, 269] width 170 height 11
drag, startPoint x: 152, startPoint y: 266, endPoint x: 25, endPoint y: 266, distance: 126.7
click at [25, 266] on div "**********" at bounding box center [231, 270] width 452 height 12
paste input "text"
type input "******"
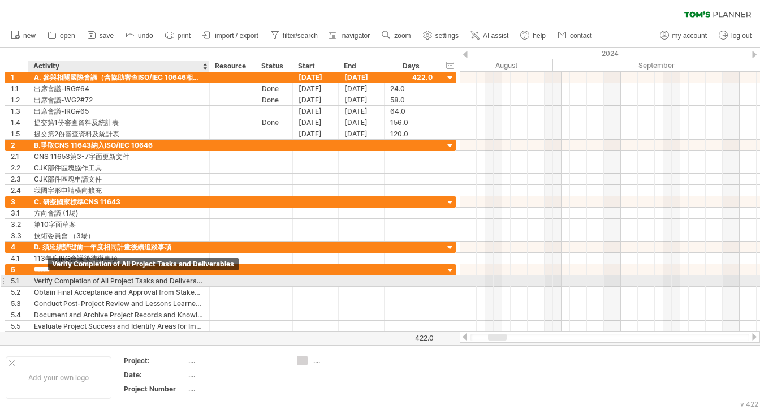
click at [51, 279] on div "Verify Completion of All Project Tasks and Deliverables" at bounding box center [119, 280] width 170 height 11
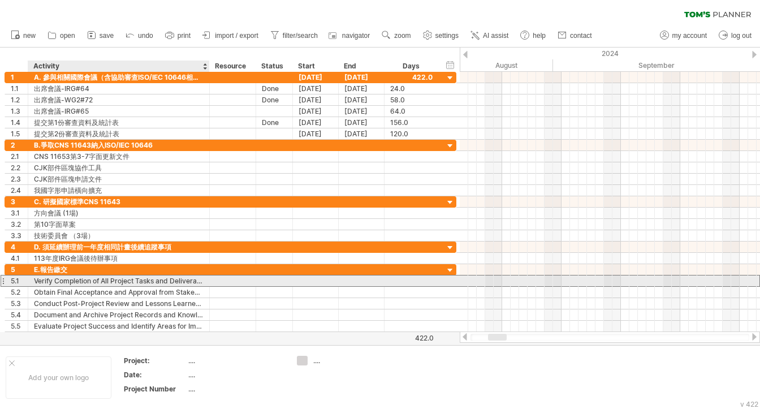
drag, startPoint x: 136, startPoint y: 280, endPoint x: 166, endPoint y: 280, distance: 30.0
click at [136, 280] on div "Verify Completion of All Project Tasks and Deliverables" at bounding box center [119, 280] width 170 height 11
click at [35, 279] on input "**********" at bounding box center [119, 280] width 170 height 11
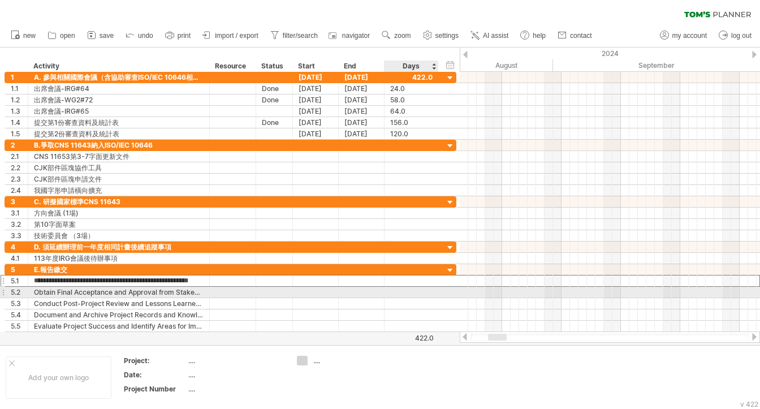
drag, startPoint x: 34, startPoint y: 278, endPoint x: 402, endPoint y: 291, distance: 367.8
click at [402, 291] on div "**********" at bounding box center [231, 298] width 452 height 68
type input "****"
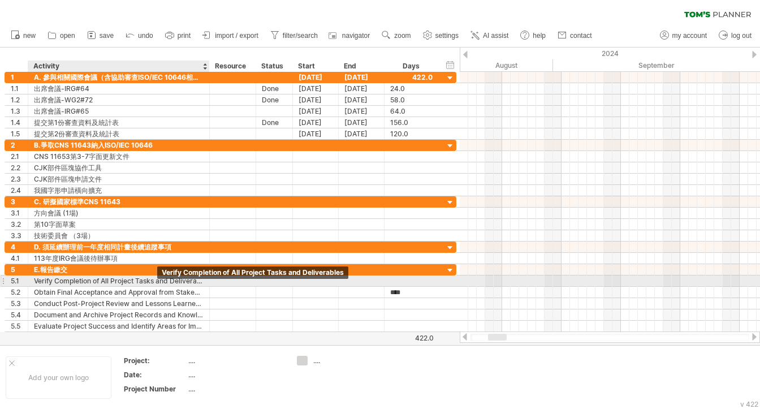
scroll to position [0, 0]
click at [114, 280] on div "Verify Completion of All Project Tasks and Deliverables" at bounding box center [119, 280] width 170 height 11
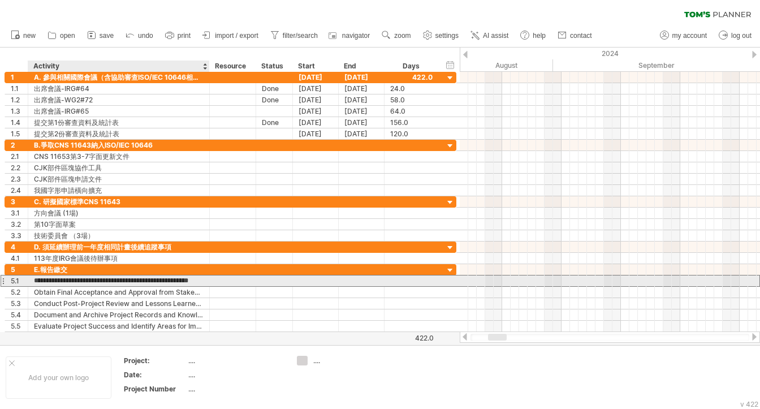
type input "*"
type input "****"
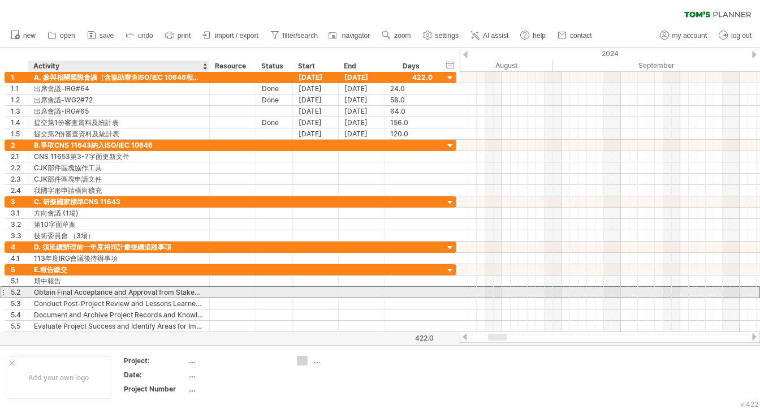
click at [90, 291] on div "Obtain Final Acceptance and Approval from Stakeholders" at bounding box center [119, 292] width 170 height 11
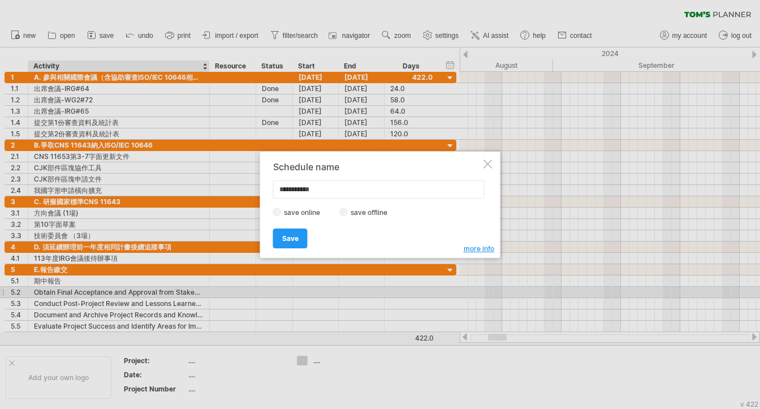
click at [470, 161] on div "**********" at bounding box center [380, 205] width 240 height 106
click at [484, 166] on div at bounding box center [488, 163] width 9 height 9
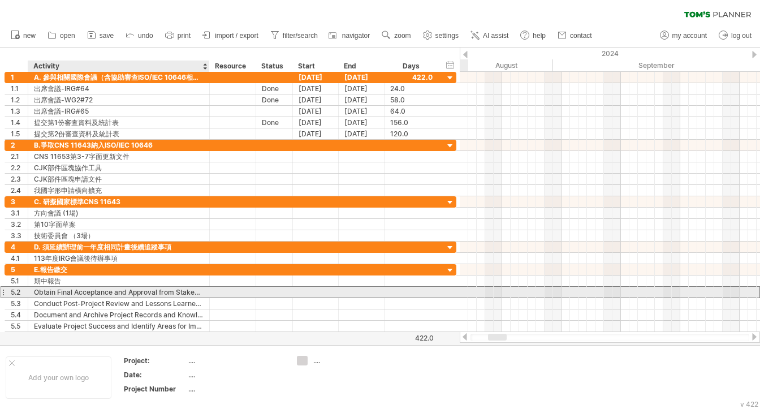
click at [75, 290] on div "Obtain Final Acceptance and Approval from Stakeholders" at bounding box center [119, 292] width 170 height 11
type input "****"
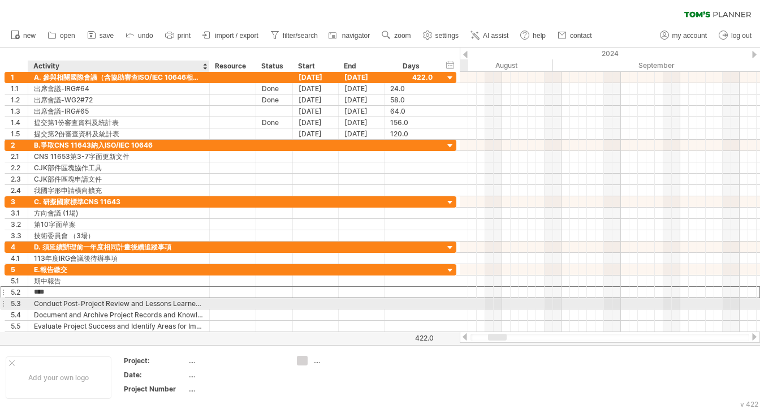
click at [76, 300] on div "Conduct Post-Project Review and Lessons Learned Analysis" at bounding box center [119, 303] width 170 height 11
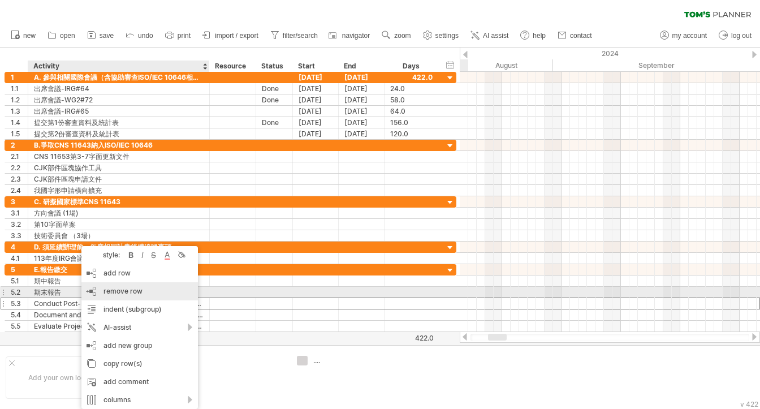
click at [109, 288] on span "remove row" at bounding box center [123, 291] width 39 height 8
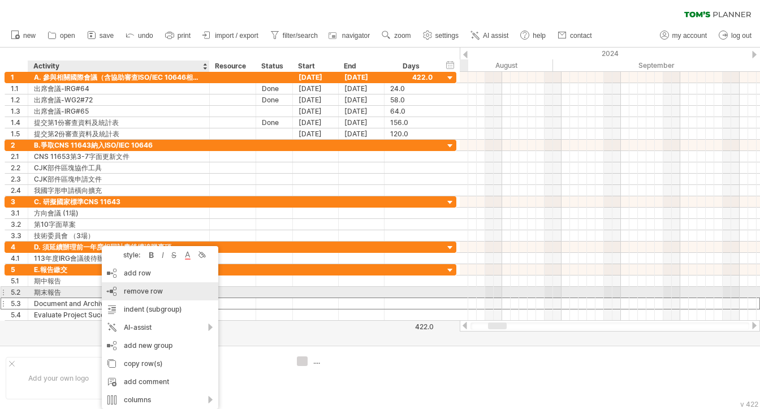
click at [117, 290] on div "remove row remove selected rows" at bounding box center [160, 291] width 117 height 18
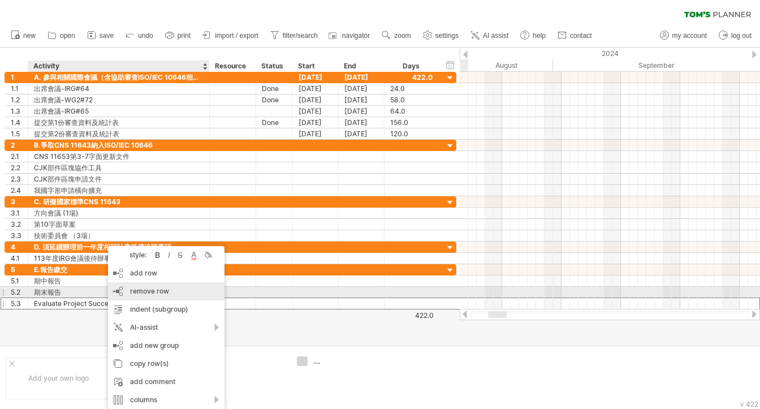
click at [129, 288] on div "remove row remove selected rows" at bounding box center [166, 291] width 117 height 18
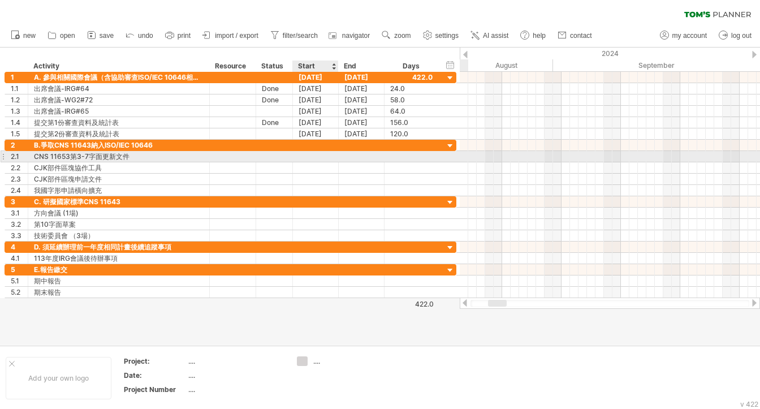
click at [318, 153] on div at bounding box center [316, 156] width 46 height 11
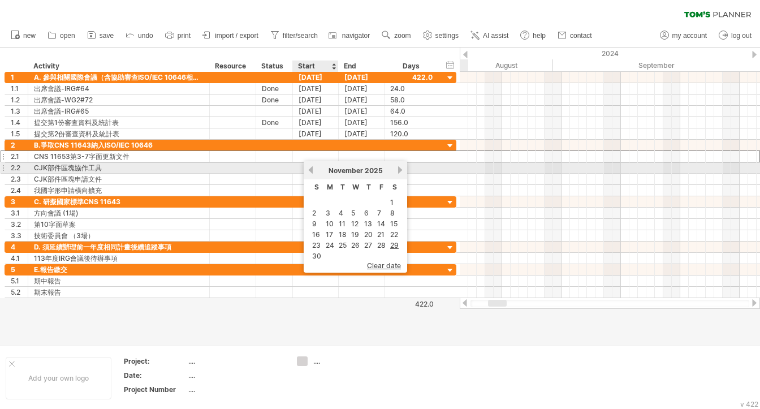
click at [312, 170] on link "previous" at bounding box center [311, 170] width 8 height 8
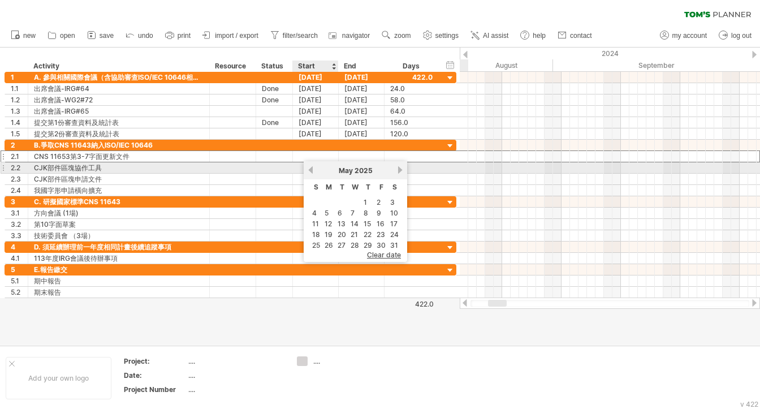
click at [313, 170] on link "previous" at bounding box center [311, 170] width 8 height 8
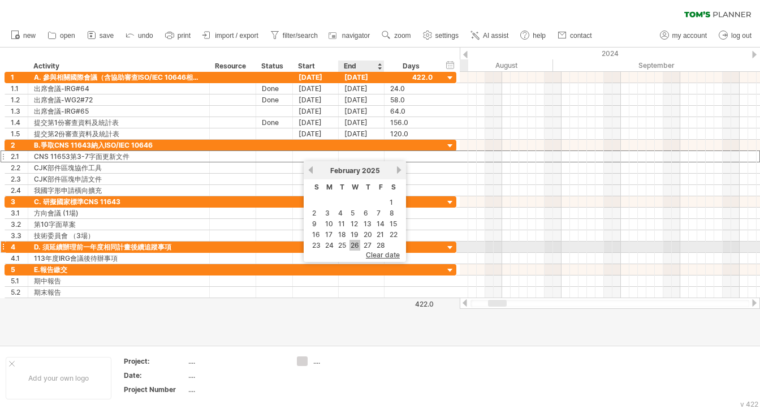
click at [353, 245] on link "26" at bounding box center [355, 245] width 11 height 11
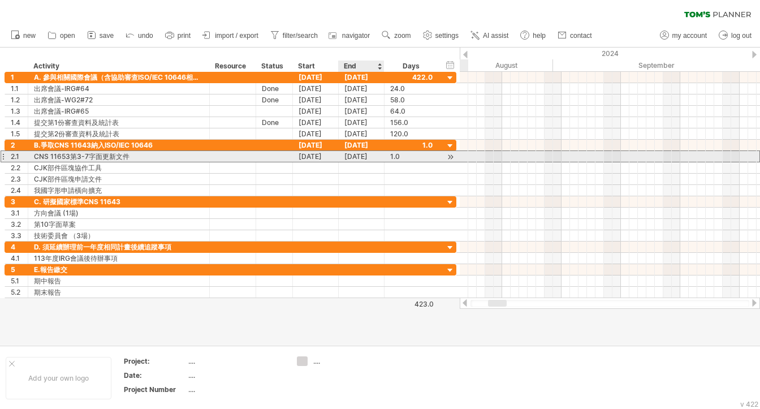
click at [357, 156] on div "[DATE]" at bounding box center [362, 156] width 46 height 11
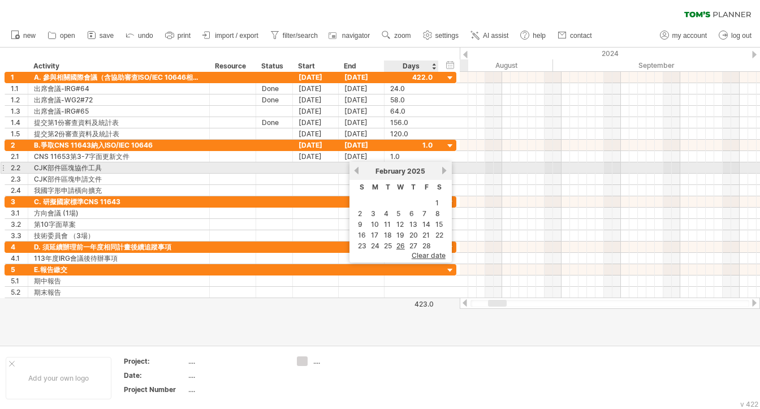
click at [442, 171] on link "next" at bounding box center [445, 170] width 8 height 8
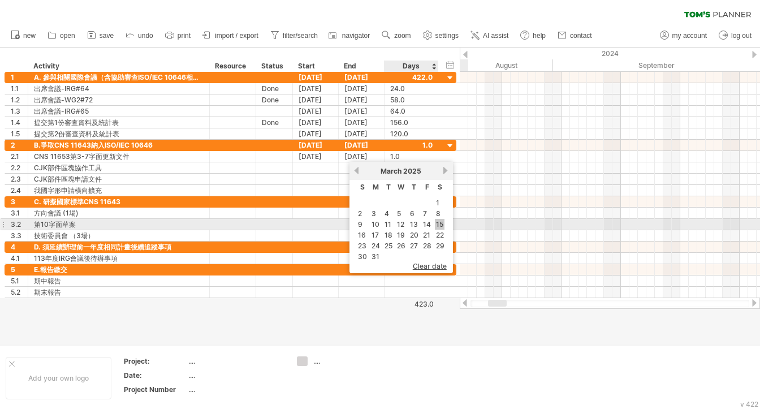
click at [436, 222] on link "15" at bounding box center [440, 224] width 10 height 11
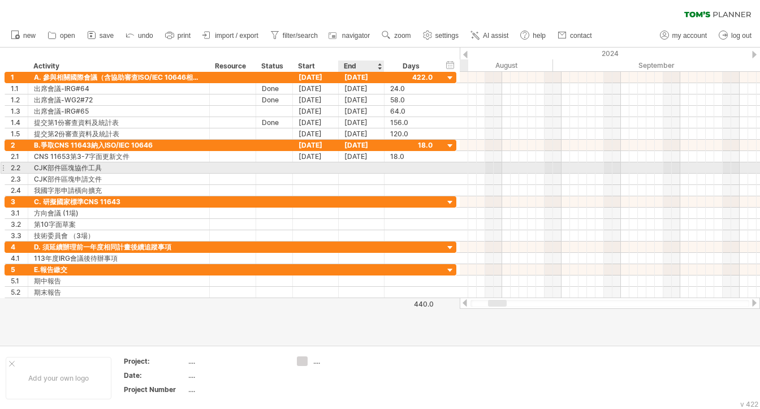
click at [352, 166] on div at bounding box center [362, 167] width 46 height 11
click at [318, 168] on div at bounding box center [316, 167] width 46 height 11
click at [314, 167] on div at bounding box center [316, 167] width 46 height 11
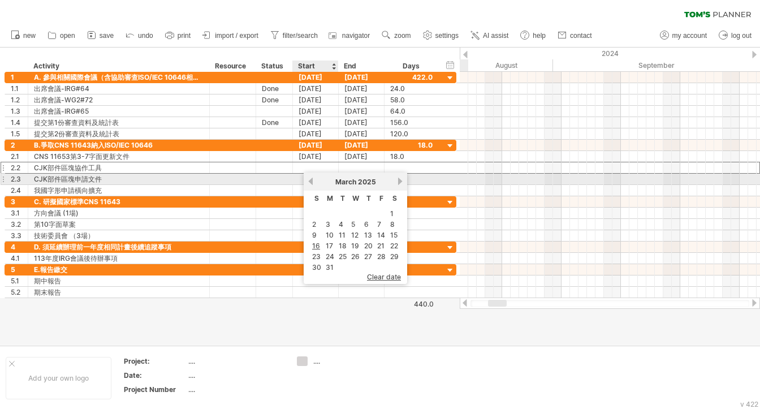
click at [313, 181] on div "previous next [DATE]" at bounding box center [356, 182] width 104 height 18
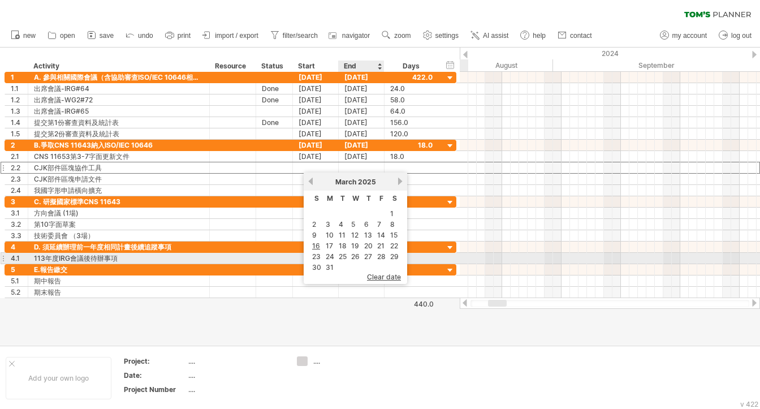
click at [355, 253] on link "26" at bounding box center [355, 256] width 11 height 11
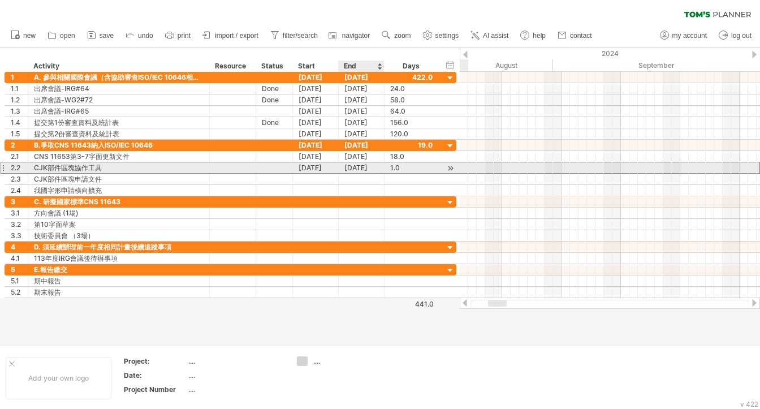
click at [354, 167] on div "[DATE]" at bounding box center [362, 167] width 46 height 11
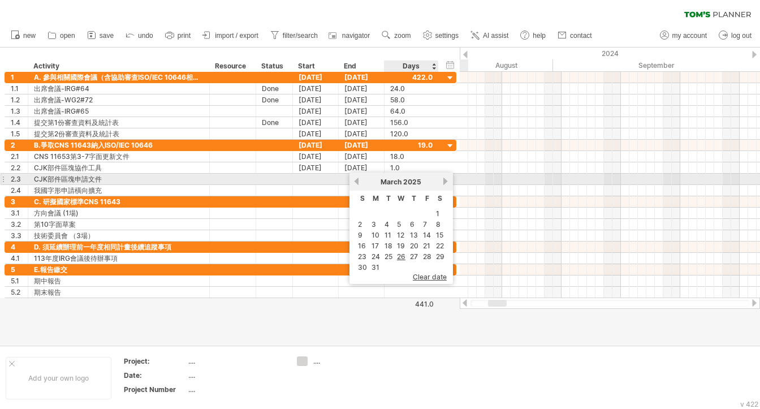
click at [443, 182] on link "next" at bounding box center [446, 181] width 8 height 8
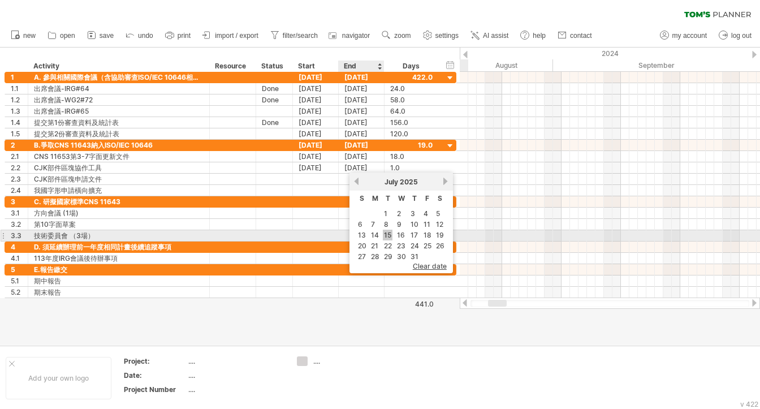
click at [387, 234] on link "15" at bounding box center [388, 235] width 10 height 11
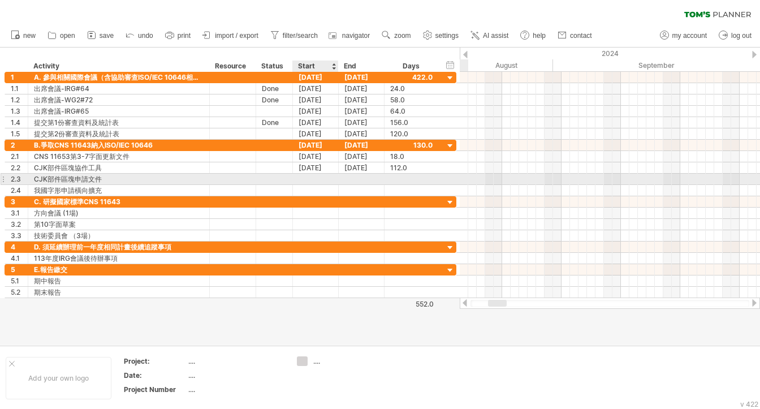
click at [324, 176] on div at bounding box center [316, 179] width 46 height 11
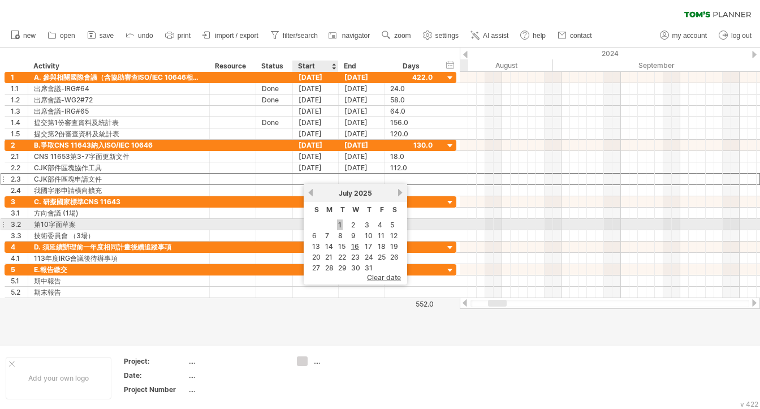
click at [338, 222] on link "1" at bounding box center [340, 224] width 6 height 11
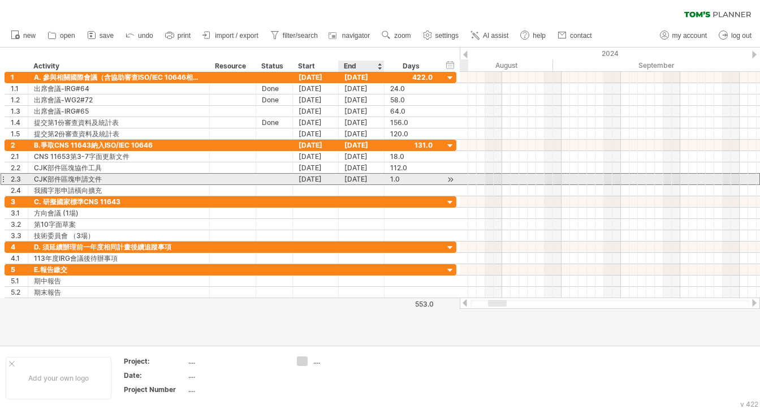
click at [365, 178] on div "[DATE]" at bounding box center [362, 179] width 46 height 11
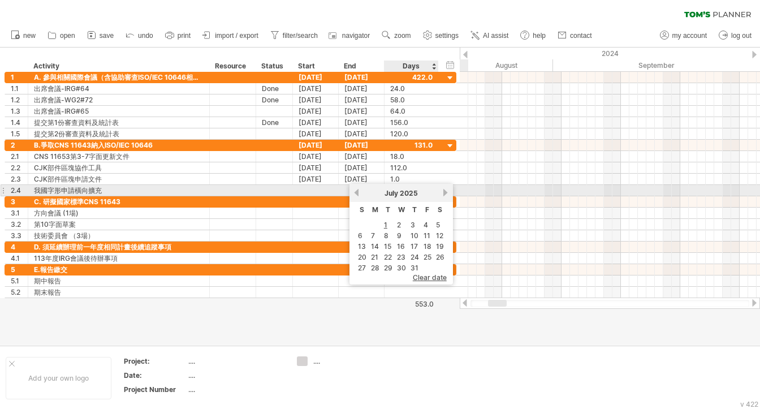
click at [447, 191] on link "next" at bounding box center [446, 192] width 8 height 8
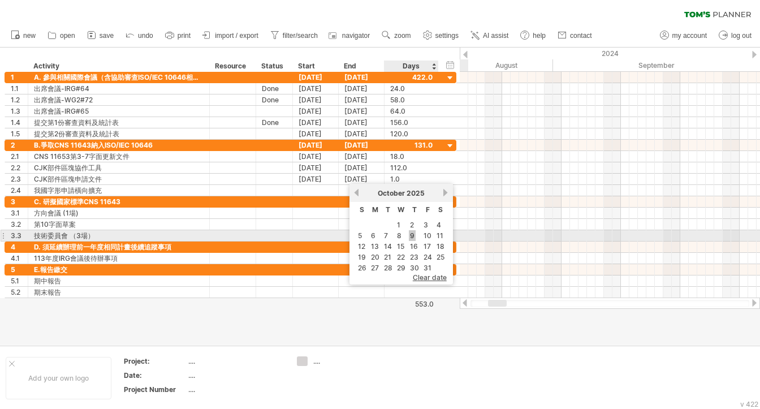
click at [409, 235] on link "9" at bounding box center [412, 235] width 7 height 11
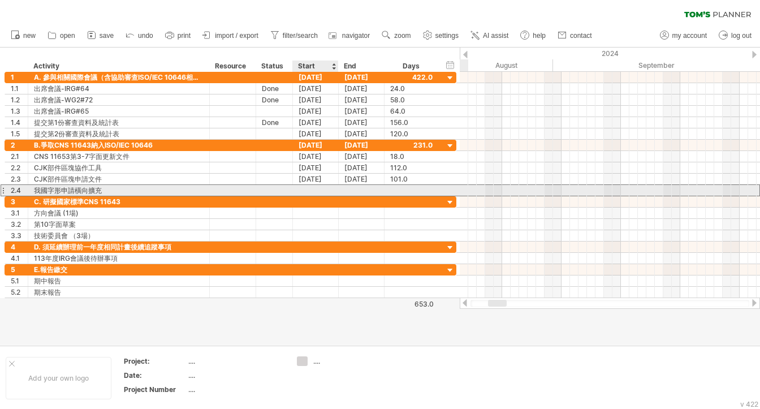
click at [312, 191] on div at bounding box center [316, 190] width 46 height 11
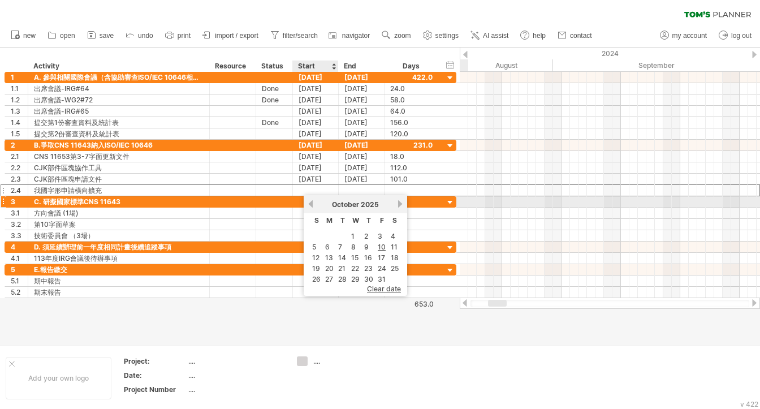
click at [308, 204] on link "previous" at bounding box center [311, 204] width 8 height 8
click at [309, 204] on link "previous" at bounding box center [311, 204] width 8 height 8
click at [311, 203] on link "previous" at bounding box center [311, 204] width 8 height 8
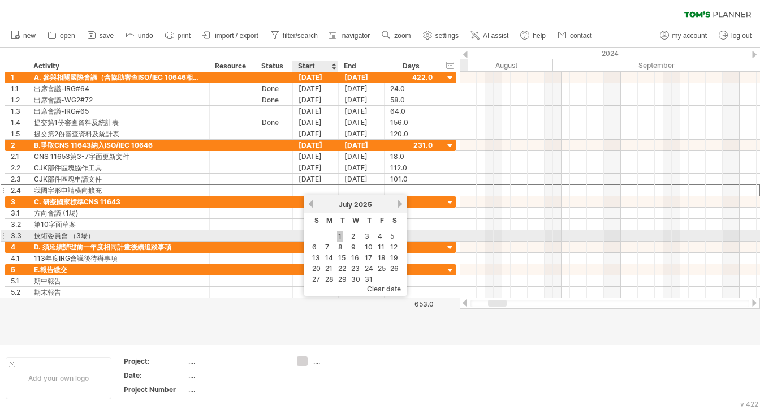
click at [339, 231] on link "1" at bounding box center [340, 236] width 6 height 11
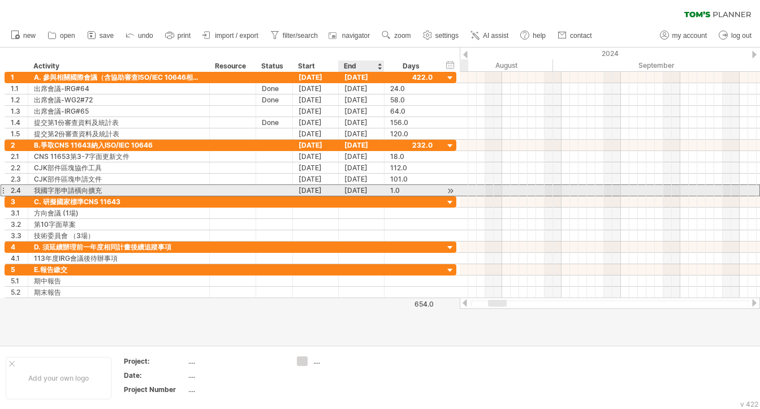
click at [369, 189] on div "[DATE]" at bounding box center [362, 190] width 46 height 11
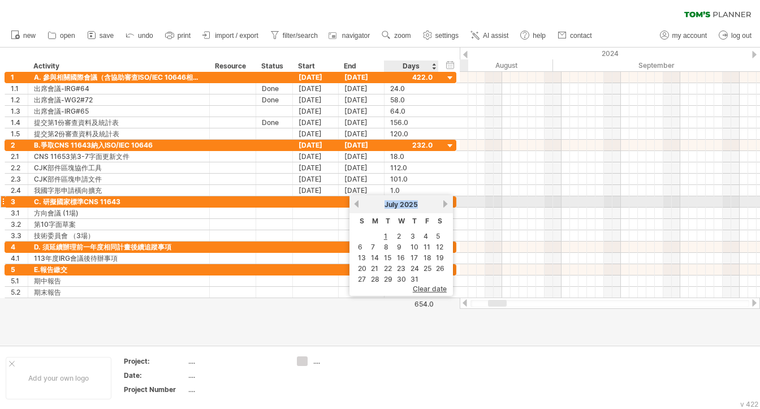
click at [441, 205] on div "previous next [DATE]" at bounding box center [402, 204] width 104 height 18
click at [442, 205] on link "next" at bounding box center [446, 204] width 8 height 8
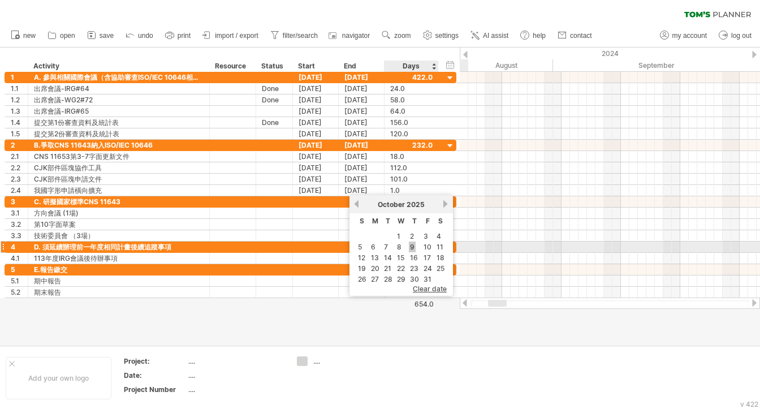
click at [410, 247] on link "9" at bounding box center [412, 247] width 7 height 11
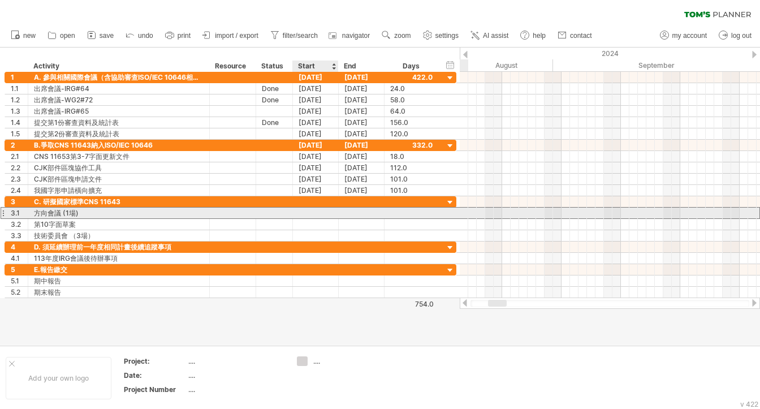
click at [320, 212] on div at bounding box center [316, 213] width 46 height 11
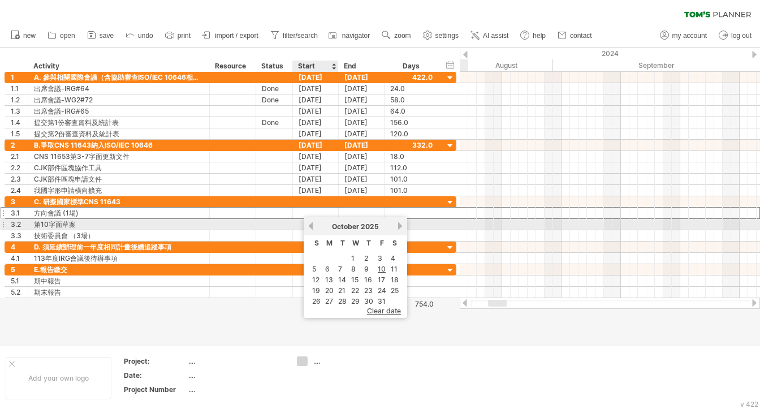
click at [311, 227] on link "previous" at bounding box center [311, 226] width 8 height 8
click at [311, 228] on link "previous" at bounding box center [311, 226] width 8 height 8
click at [312, 226] on link "previous" at bounding box center [311, 226] width 8 height 8
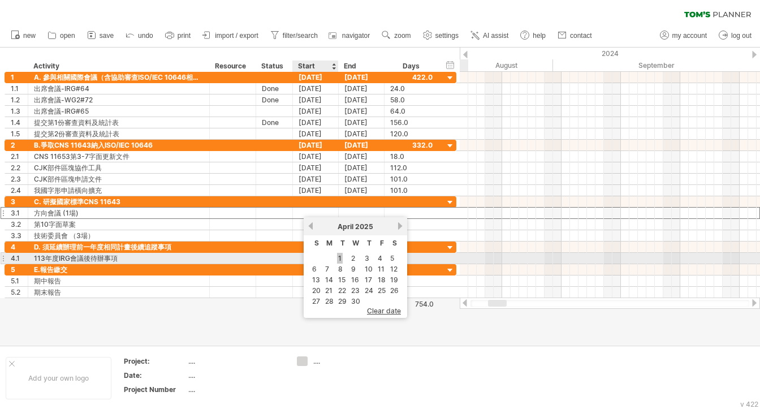
click at [337, 256] on link "1" at bounding box center [340, 258] width 6 height 11
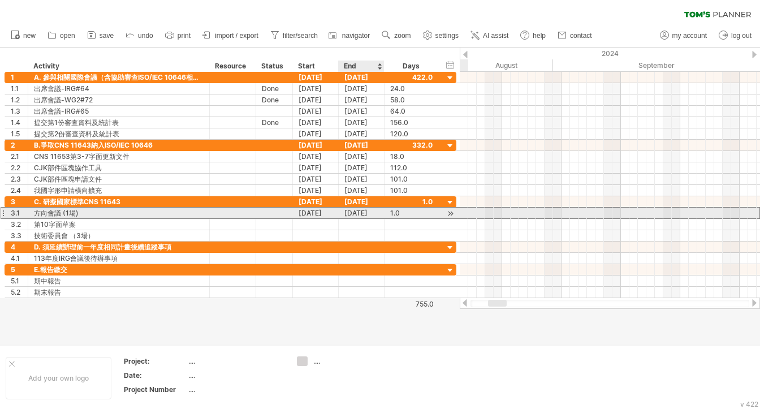
click at [368, 210] on div "[DATE]" at bounding box center [362, 213] width 46 height 11
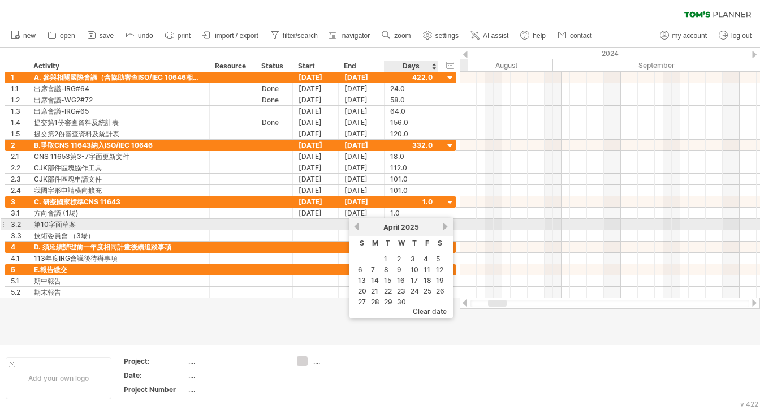
click at [442, 225] on link "next" at bounding box center [446, 226] width 8 height 8
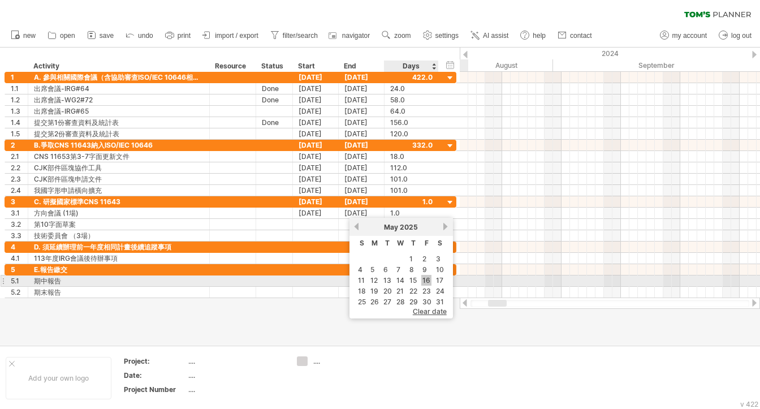
click at [425, 279] on link "16" at bounding box center [426, 280] width 10 height 11
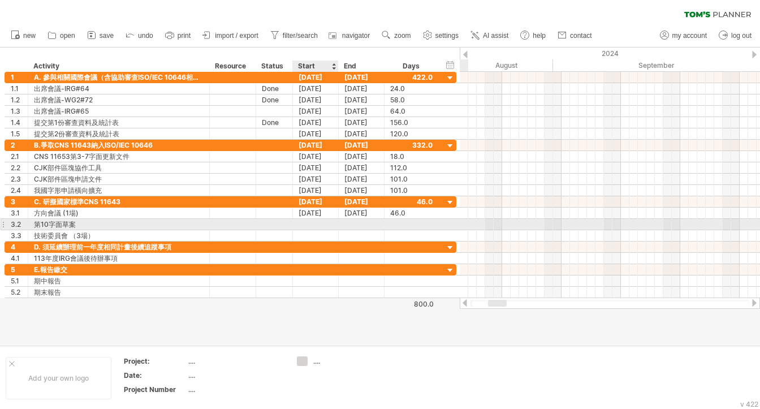
click at [308, 219] on div at bounding box center [316, 224] width 46 height 11
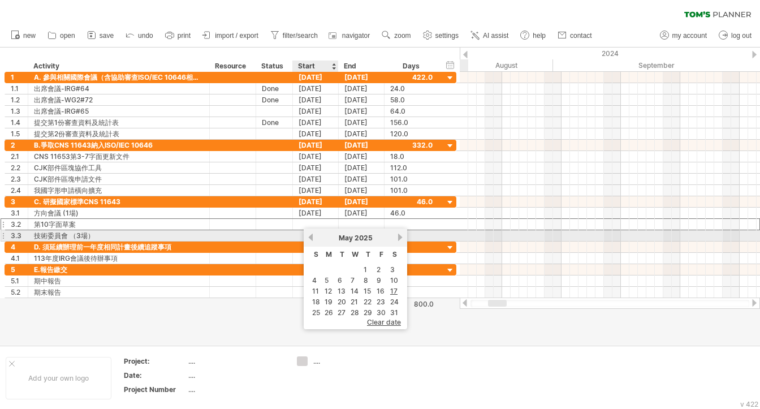
click at [313, 236] on link "previous" at bounding box center [311, 237] width 8 height 8
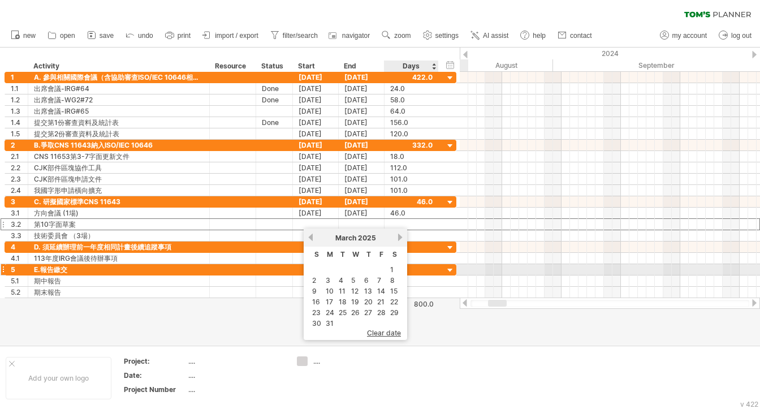
click at [393, 269] on td "1" at bounding box center [395, 270] width 12 height 10
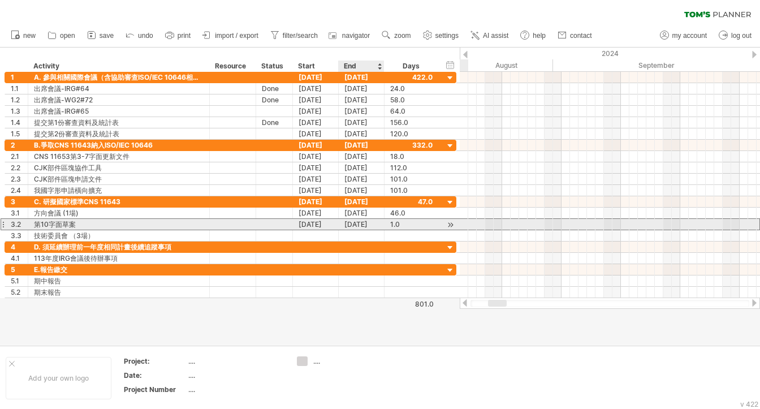
click at [363, 225] on div "[DATE]" at bounding box center [362, 224] width 46 height 11
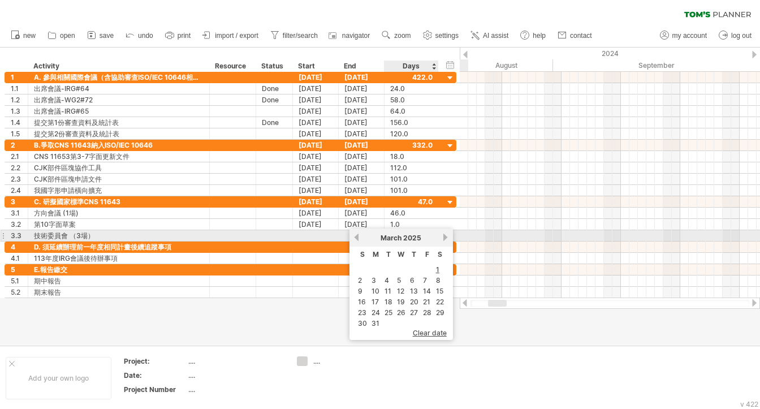
click at [442, 238] on link "next" at bounding box center [446, 237] width 8 height 8
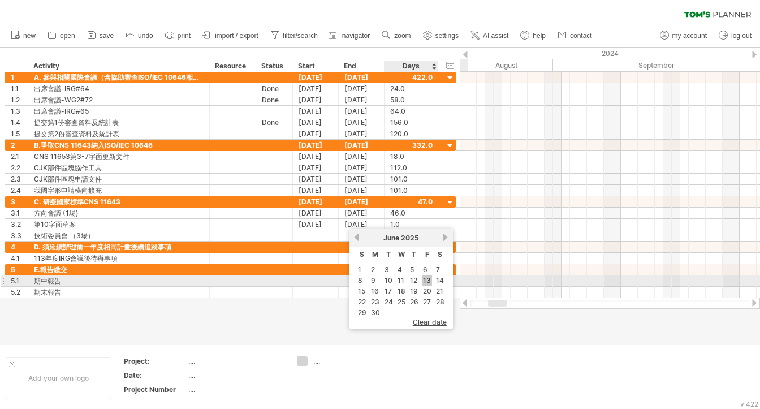
click at [423, 281] on link "13" at bounding box center [427, 280] width 10 height 11
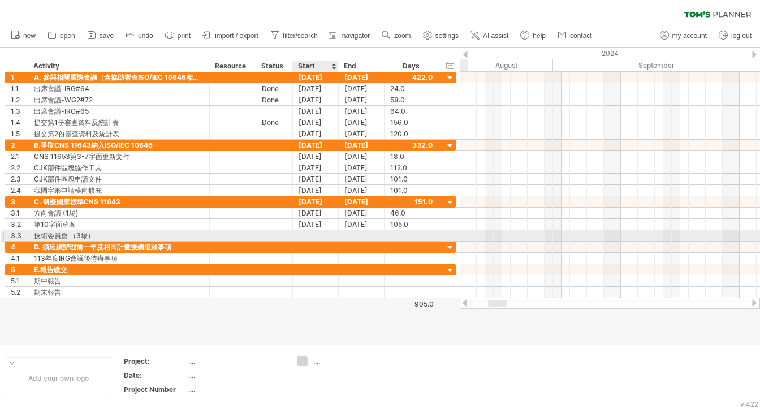
click at [303, 233] on div at bounding box center [316, 235] width 46 height 11
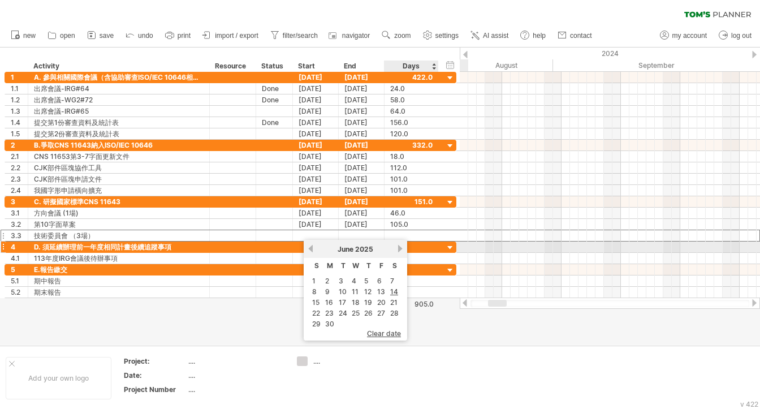
click at [398, 248] on link "next" at bounding box center [400, 248] width 8 height 8
click at [396, 249] on link "next" at bounding box center [400, 248] width 8 height 8
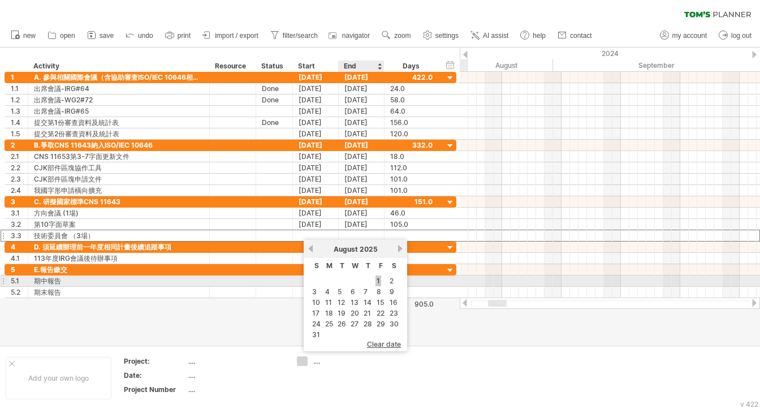
click at [376, 278] on link "1" at bounding box center [379, 280] width 6 height 11
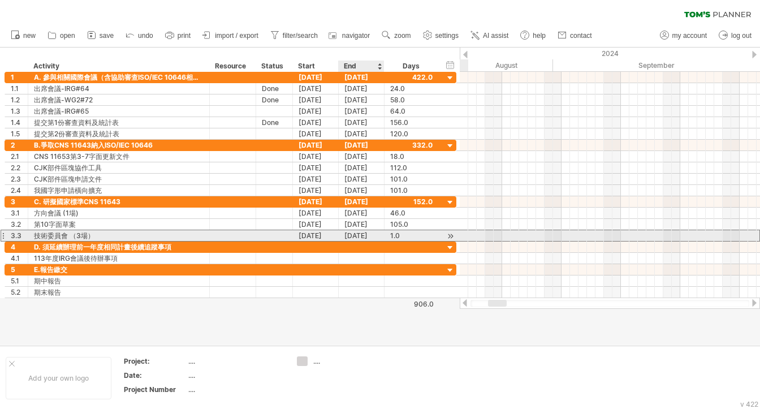
click at [366, 238] on div "[DATE]" at bounding box center [362, 235] width 46 height 11
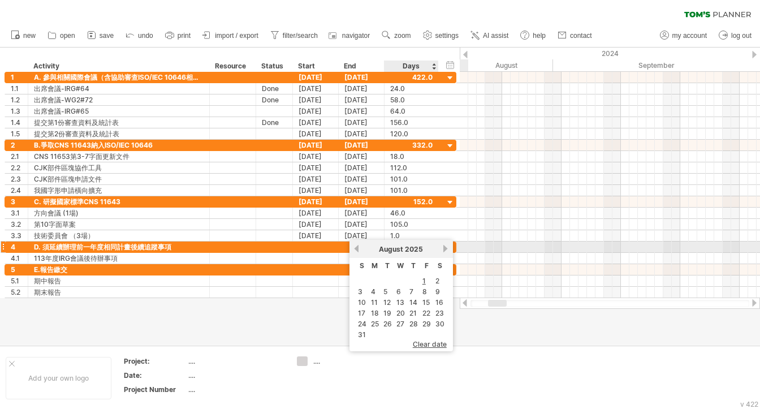
click at [446, 247] on link "next" at bounding box center [446, 248] width 8 height 8
click at [446, 248] on link "next" at bounding box center [446, 248] width 8 height 8
click at [375, 300] on link "10" at bounding box center [375, 302] width 10 height 11
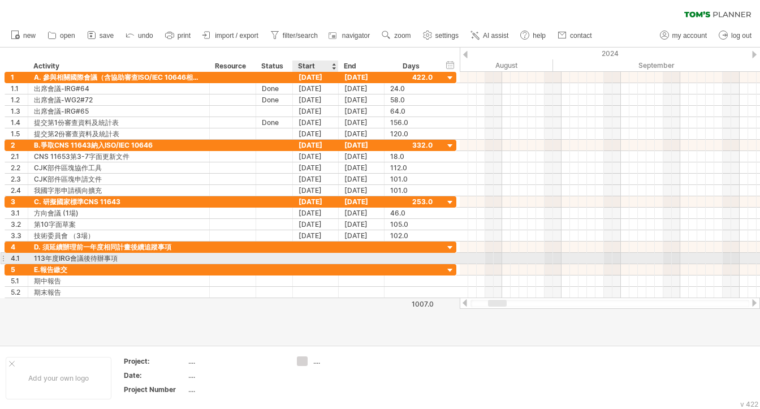
click at [305, 259] on div at bounding box center [316, 258] width 46 height 11
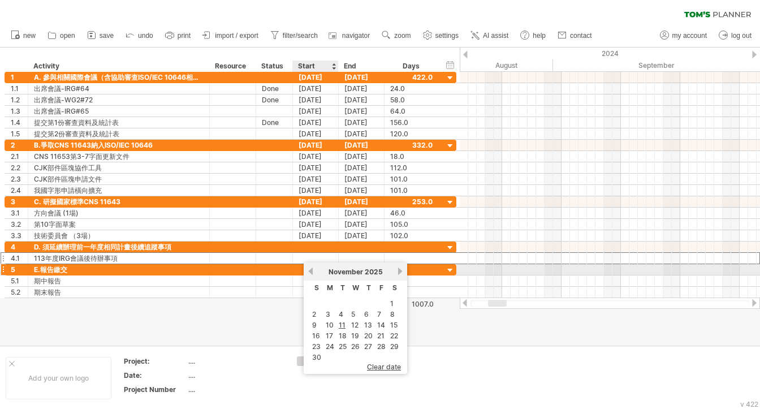
click at [314, 271] on link "previous" at bounding box center [311, 271] width 8 height 8
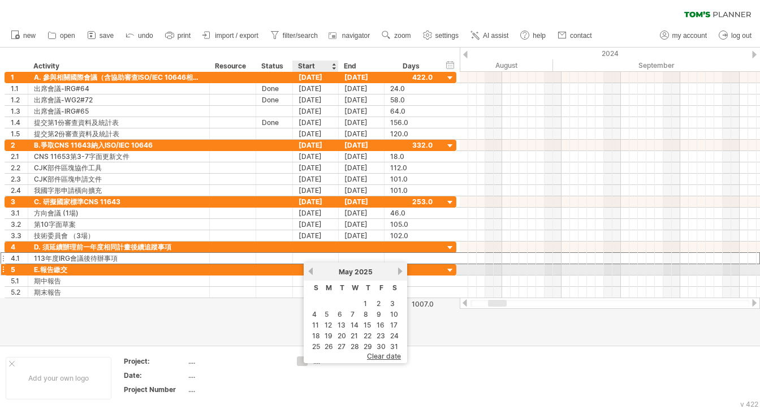
click at [314, 271] on link "previous" at bounding box center [311, 271] width 8 height 8
click at [314, 272] on div "[DATE]" at bounding box center [355, 272] width 82 height 8
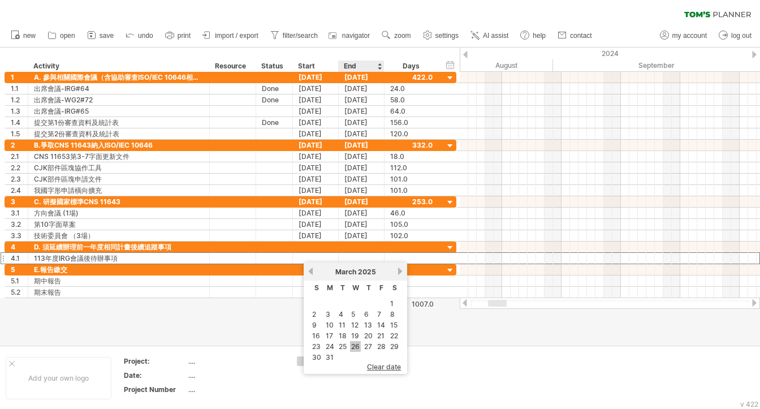
click at [353, 344] on link "26" at bounding box center [355, 346] width 11 height 11
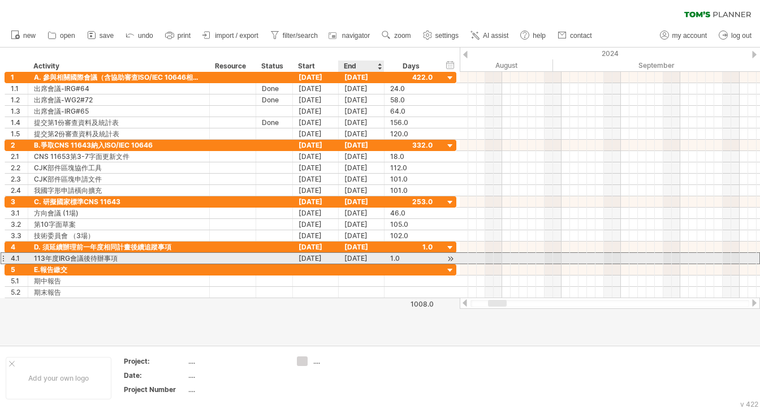
click at [369, 254] on div "[DATE]" at bounding box center [362, 258] width 46 height 11
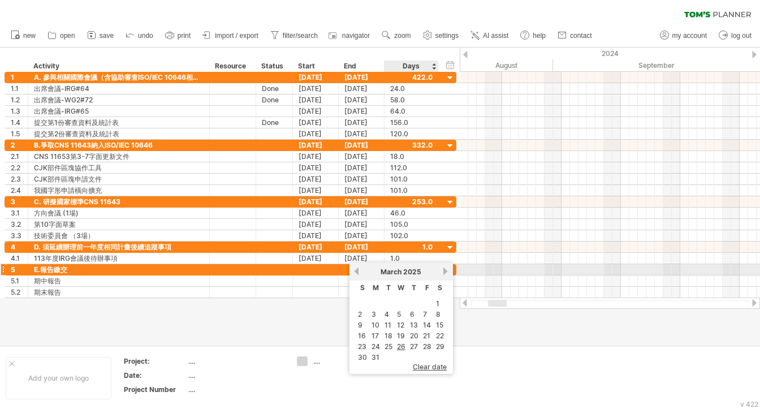
click at [442, 271] on link "next" at bounding box center [446, 271] width 8 height 8
click at [355, 270] on link "previous" at bounding box center [356, 271] width 8 height 8
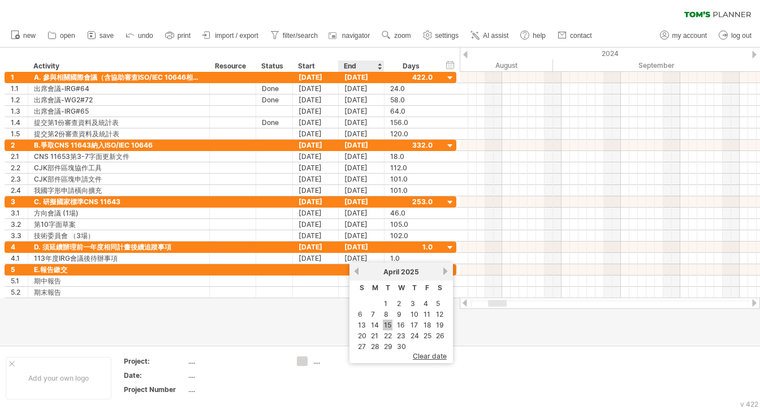
click at [386, 324] on link "15" at bounding box center [388, 325] width 10 height 11
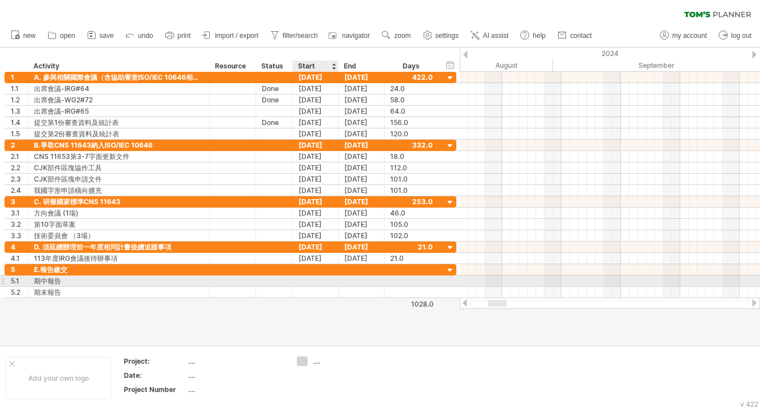
click at [320, 279] on div at bounding box center [316, 280] width 46 height 11
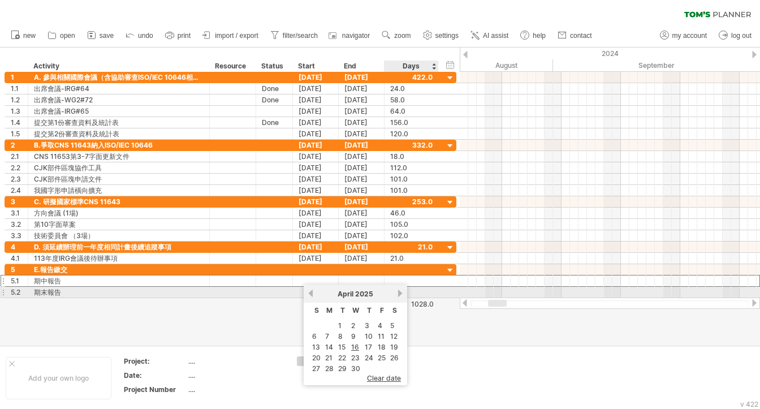
click at [396, 294] on link "next" at bounding box center [400, 293] width 8 height 8
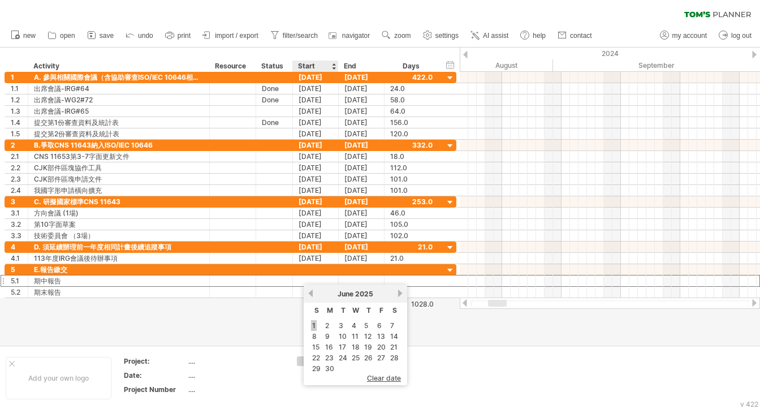
click at [314, 324] on link "1" at bounding box center [314, 325] width 6 height 11
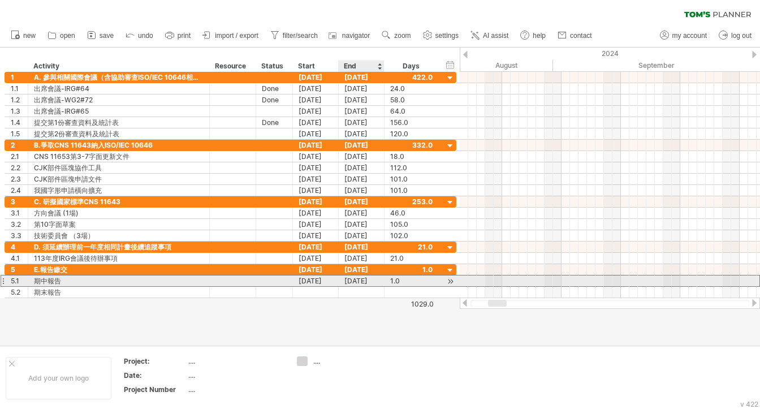
click at [357, 277] on div "[DATE]" at bounding box center [362, 280] width 46 height 11
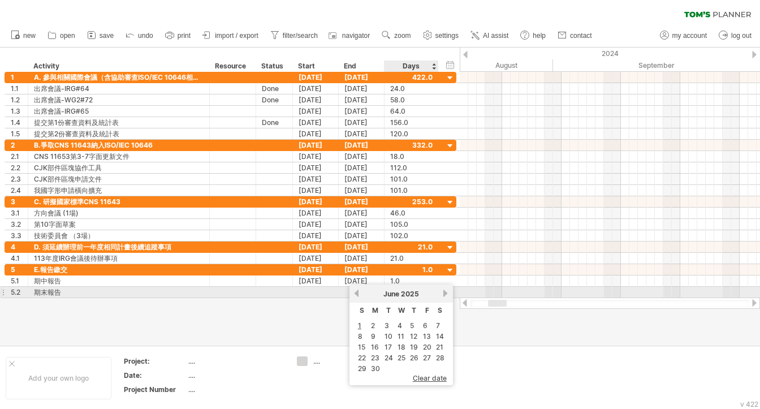
click at [442, 293] on link "next" at bounding box center [446, 293] width 8 height 8
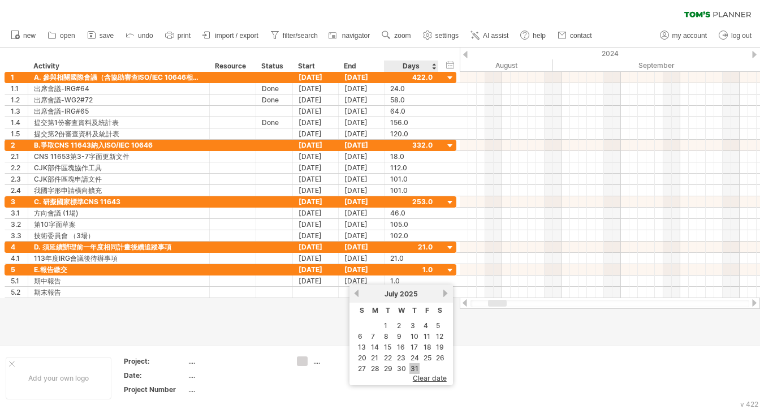
click at [414, 368] on link "31" at bounding box center [414, 368] width 10 height 11
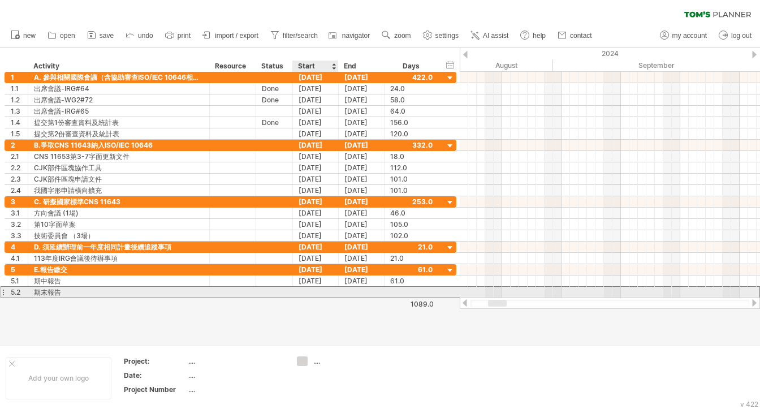
click at [324, 289] on div at bounding box center [316, 292] width 46 height 11
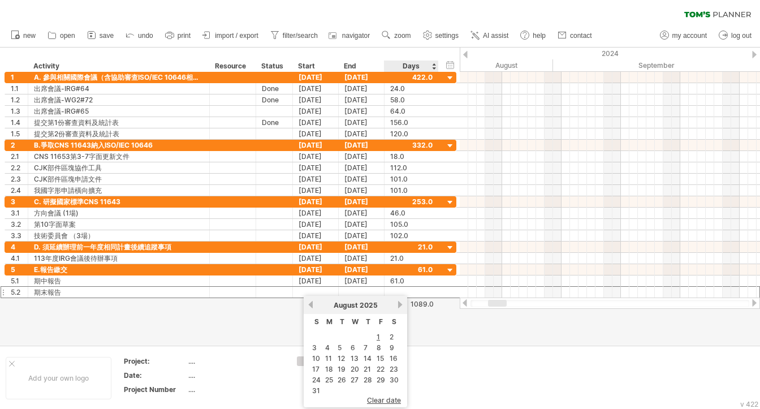
click at [398, 303] on link "next" at bounding box center [400, 304] width 8 height 8
click at [351, 334] on link "1" at bounding box center [353, 336] width 6 height 11
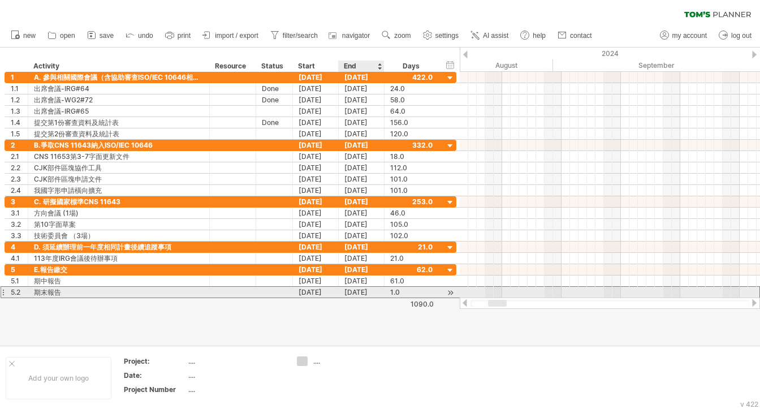
click at [368, 292] on div "[DATE]" at bounding box center [362, 292] width 46 height 11
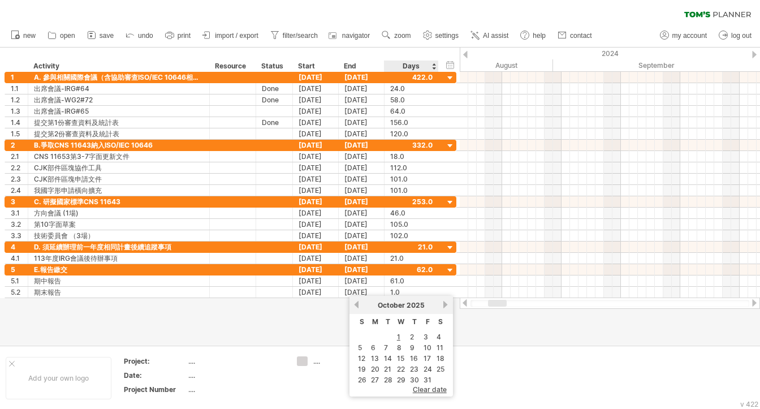
click at [443, 303] on link "next" at bounding box center [446, 304] width 8 height 8
click at [428, 378] on link "28" at bounding box center [427, 379] width 11 height 11
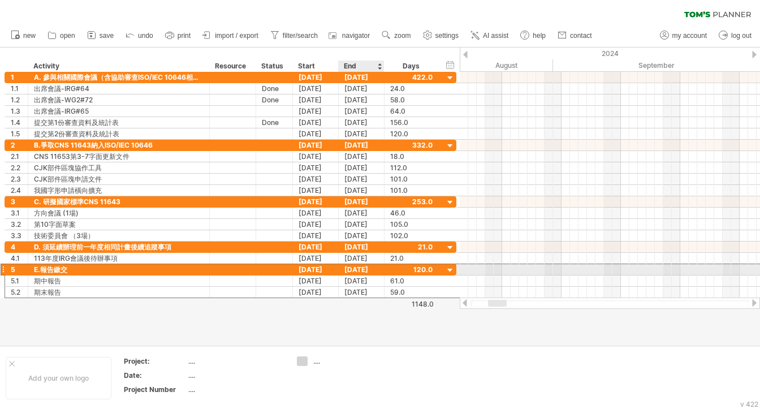
click at [346, 265] on div "[DATE]" at bounding box center [362, 269] width 46 height 11
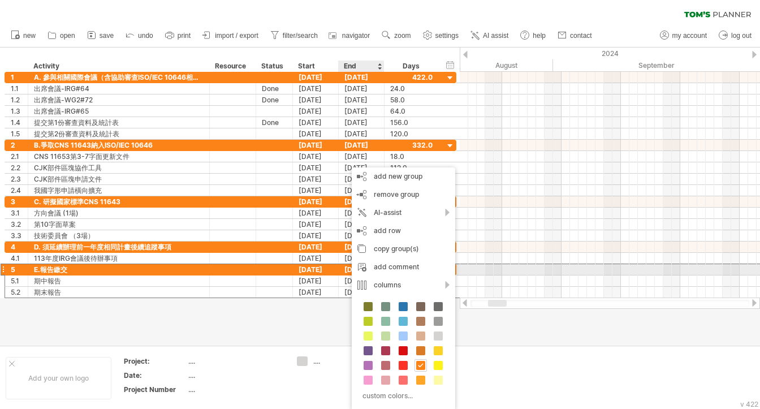
click at [329, 272] on div "[DATE]" at bounding box center [316, 269] width 46 height 11
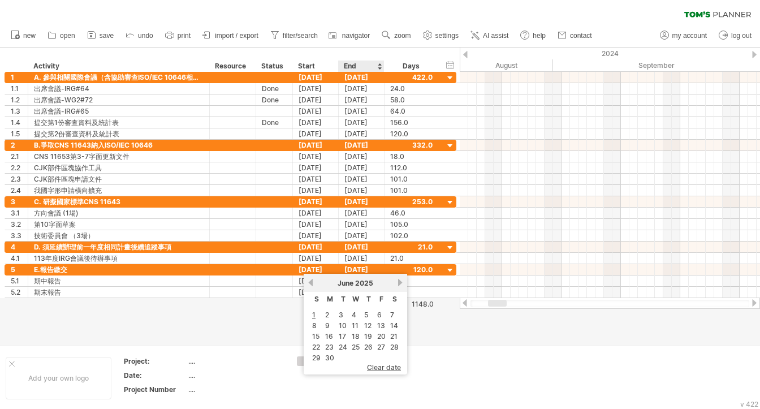
click at [389, 366] on span "clear date" at bounding box center [384, 367] width 34 height 8
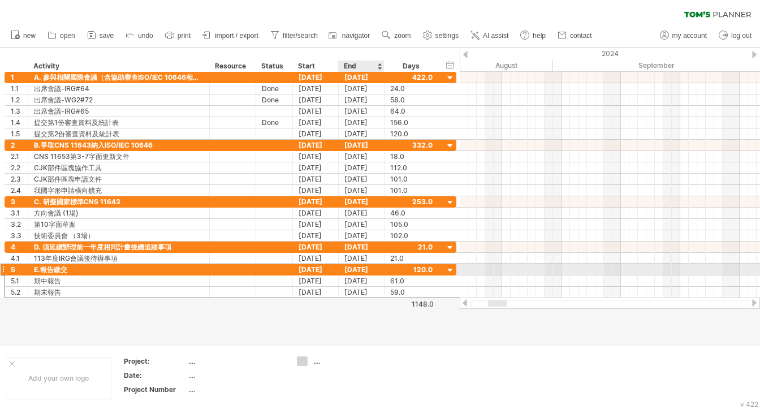
click at [370, 270] on div "[DATE]" at bounding box center [362, 269] width 46 height 11
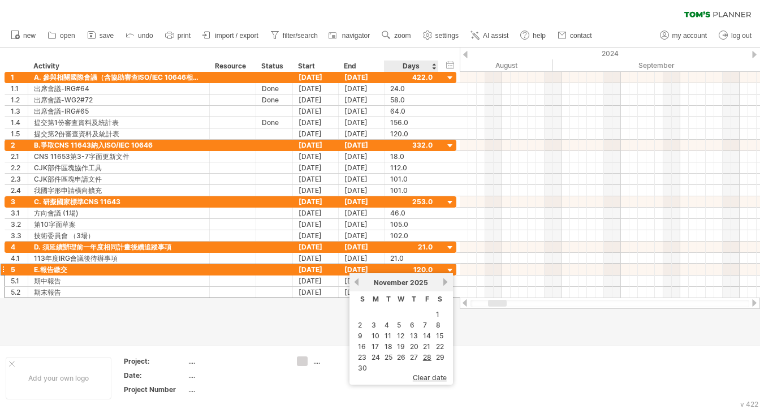
click at [423, 376] on span "clear date" at bounding box center [430, 377] width 34 height 8
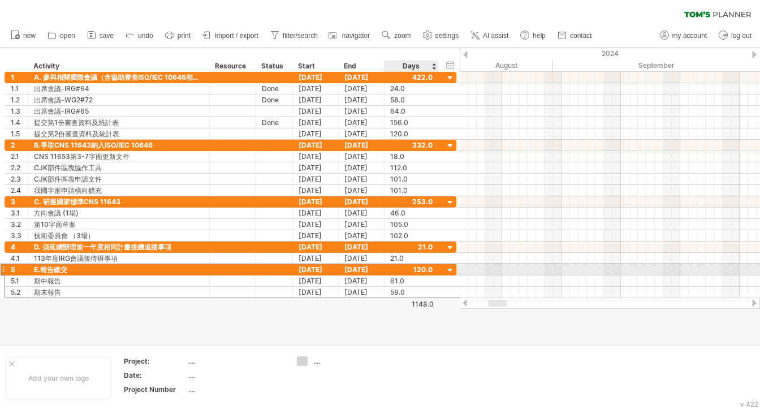
click at [411, 266] on div at bounding box center [411, 269] width 42 height 11
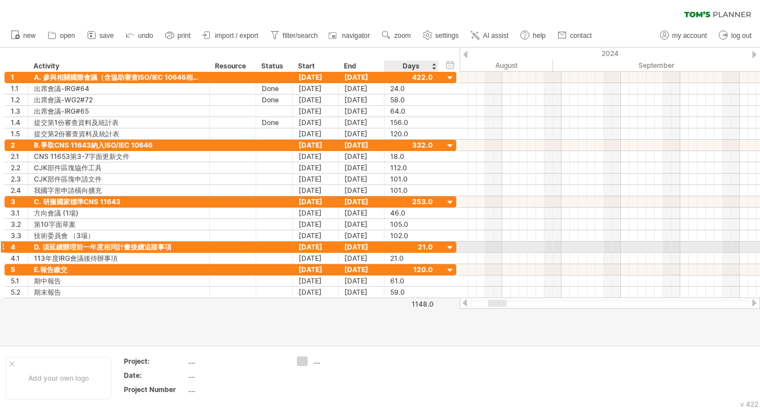
click at [405, 247] on div at bounding box center [411, 247] width 42 height 11
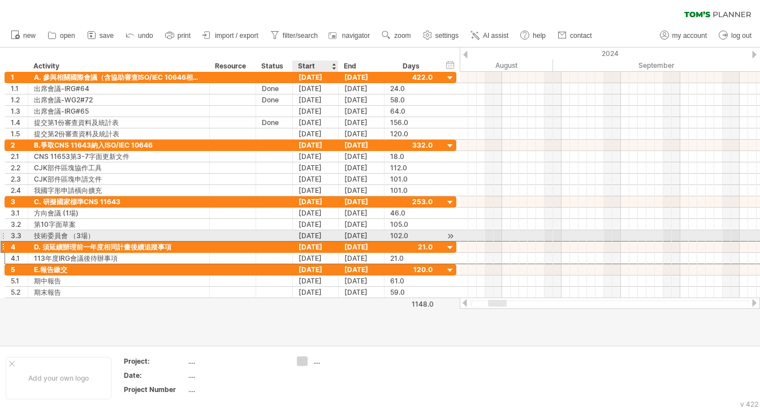
click at [317, 242] on div "[DATE]" at bounding box center [316, 247] width 46 height 11
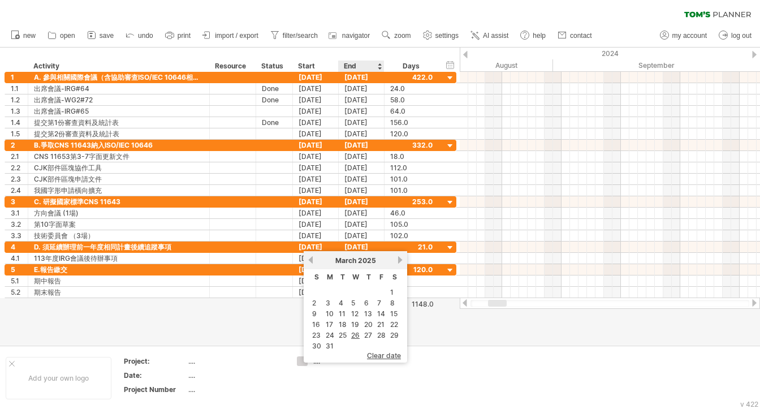
click at [373, 353] on span "clear date" at bounding box center [384, 355] width 34 height 8
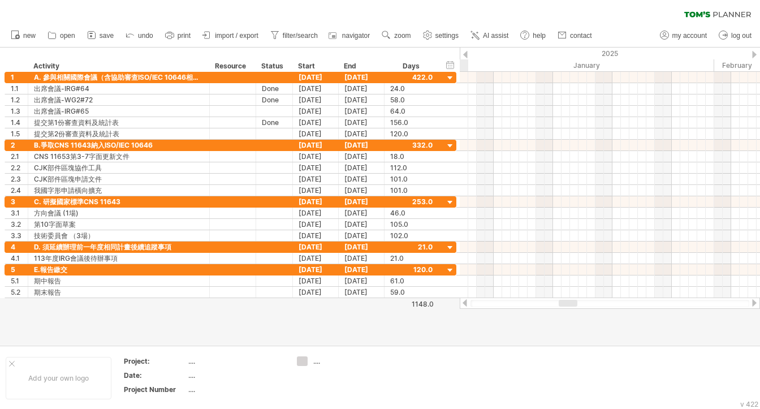
drag, startPoint x: 498, startPoint y: 304, endPoint x: 569, endPoint y: 318, distance: 72.2
click at [569, 318] on div "Trying to reach [DOMAIN_NAME] Connected again... 0% clear filter new 1" at bounding box center [380, 204] width 760 height 409
drag, startPoint x: 462, startPoint y: 53, endPoint x: 448, endPoint y: 55, distance: 13.9
click at [448, 55] on div "Trying to reach [DOMAIN_NAME] Connected again... 0% clear filter new 1" at bounding box center [380, 204] width 760 height 409
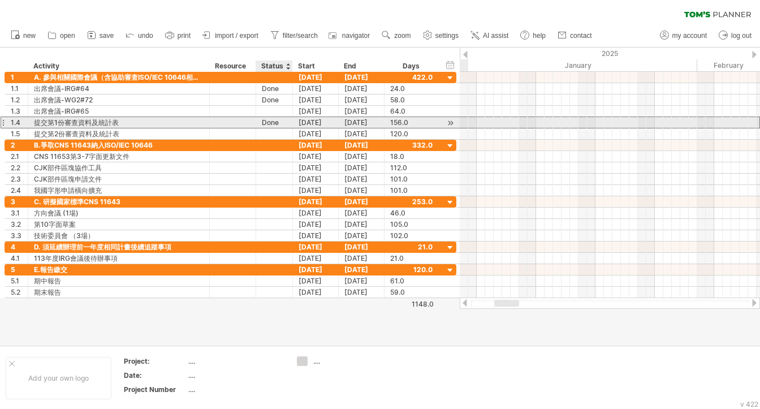
click at [278, 124] on div "Done" at bounding box center [274, 122] width 25 height 11
drag, startPoint x: 279, startPoint y: 123, endPoint x: 253, endPoint y: 123, distance: 26.0
click at [253, 123] on div "**********" at bounding box center [231, 123] width 452 height 12
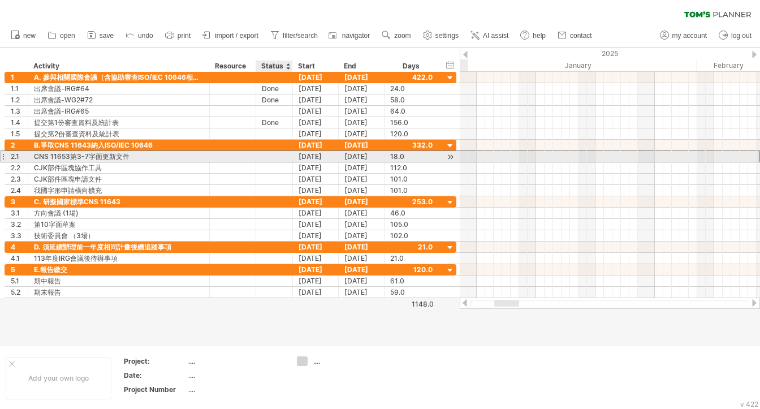
click at [274, 155] on div at bounding box center [274, 156] width 25 height 11
paste input "****"
type input "****"
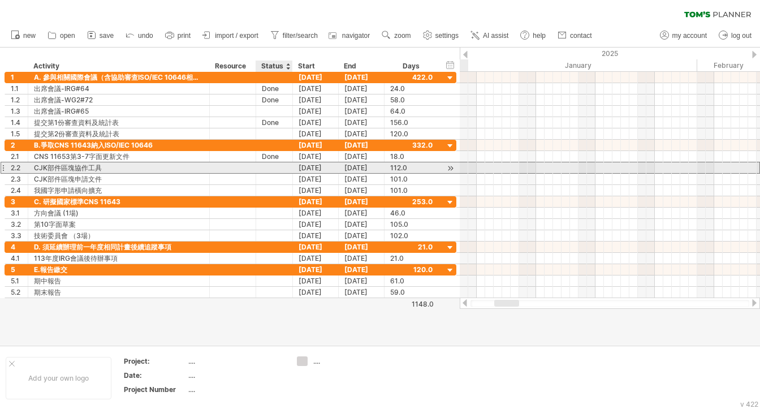
click at [271, 166] on div at bounding box center [274, 167] width 25 height 11
paste input "****"
type input "****"
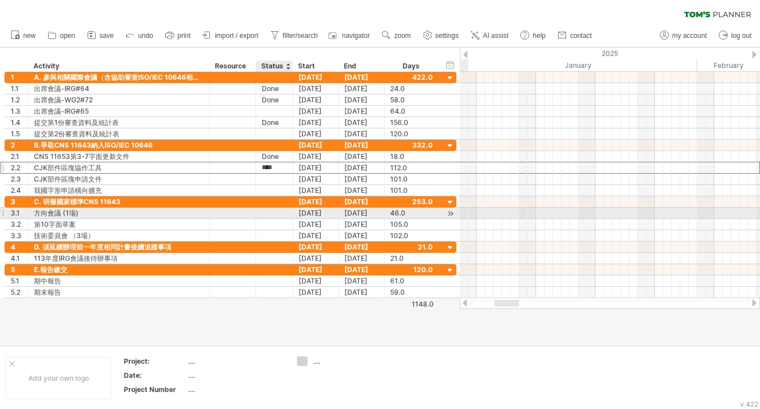
click at [273, 209] on div at bounding box center [274, 213] width 25 height 11
paste input "****"
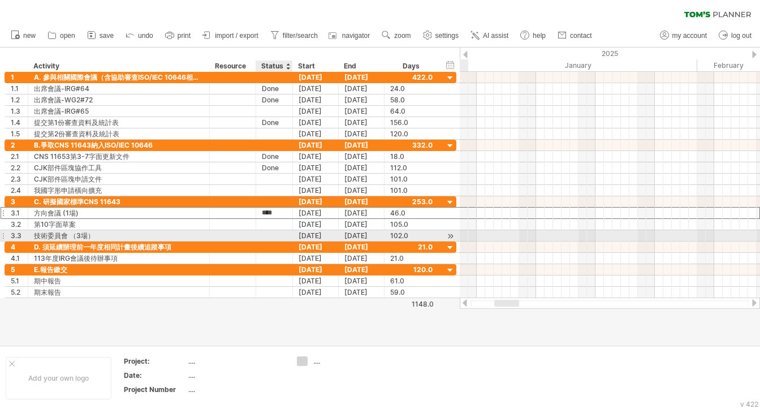
paste input "****"
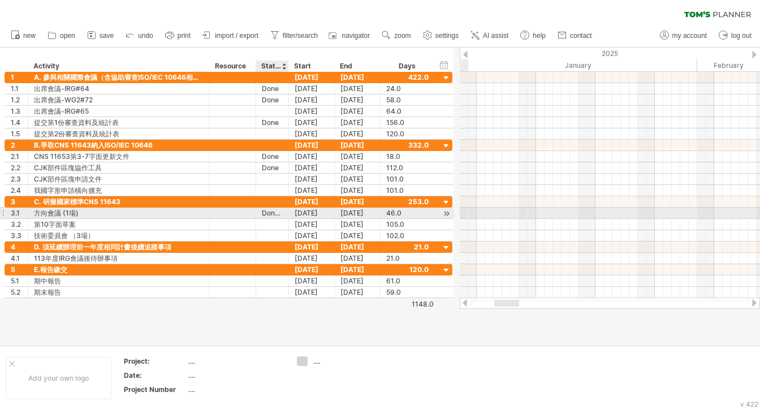
click at [286, 212] on div at bounding box center [287, 213] width 6 height 11
click at [281, 211] on div "DoneDone" at bounding box center [272, 213] width 21 height 11
drag, startPoint x: 260, startPoint y: 210, endPoint x: 278, endPoint y: 211, distance: 18.1
click at [278, 211] on div "******** DoneDone" at bounding box center [272, 213] width 33 height 11
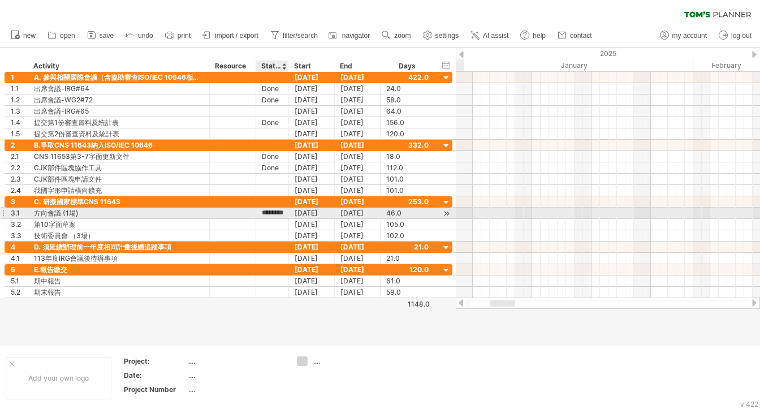
click at [278, 211] on input "********" at bounding box center [272, 213] width 21 height 11
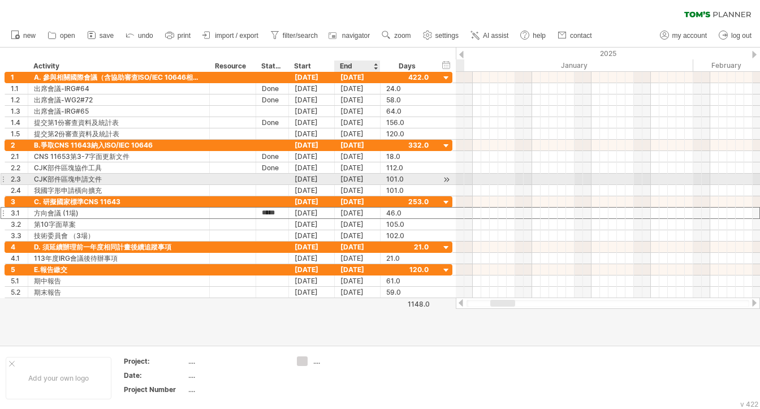
type input "****"
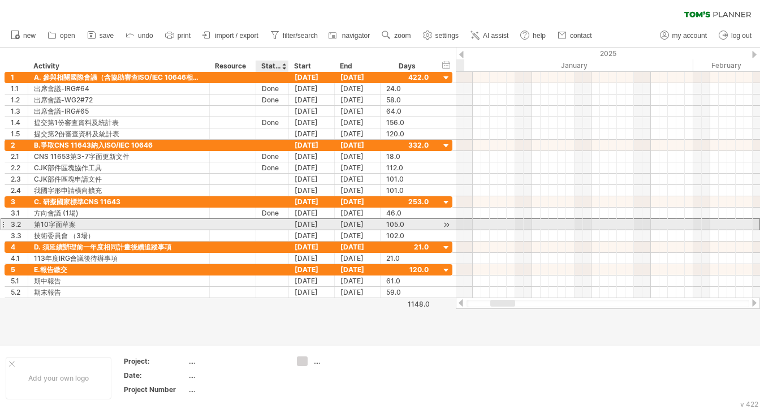
click at [262, 221] on div at bounding box center [272, 224] width 21 height 11
paste input "****"
type input "****"
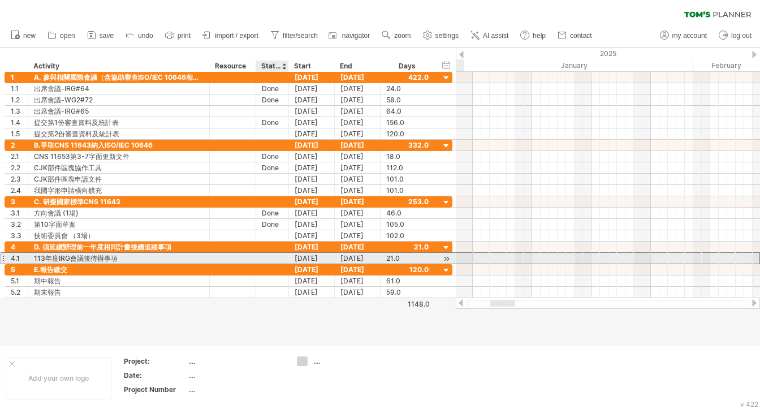
click at [269, 255] on div at bounding box center [272, 258] width 21 height 11
paste input "****"
type input "****"
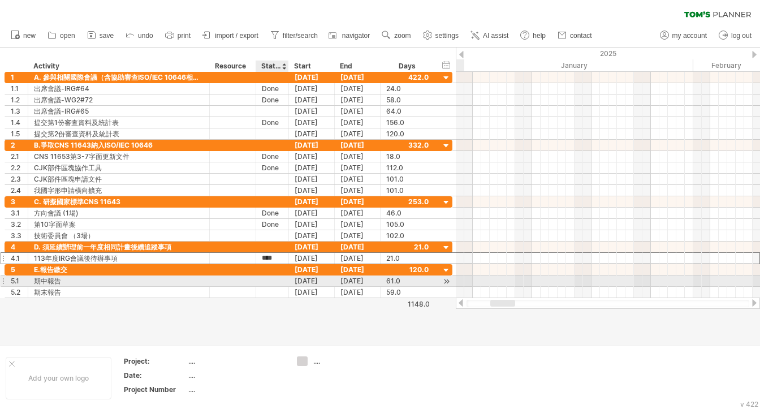
click at [274, 281] on div at bounding box center [272, 280] width 21 height 11
paste input "****"
type input "****"
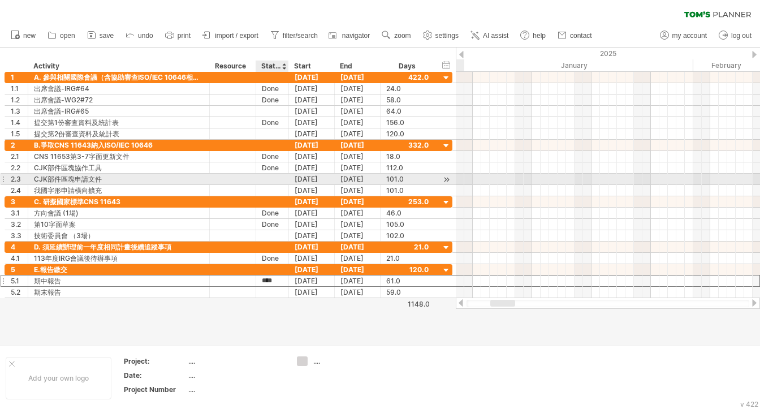
click at [270, 178] on div at bounding box center [272, 179] width 21 height 11
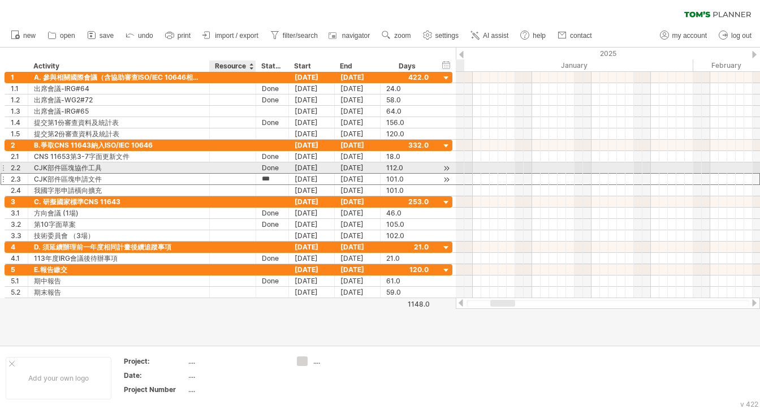
type input "***"
click at [226, 174] on div at bounding box center [232, 179] width 35 height 11
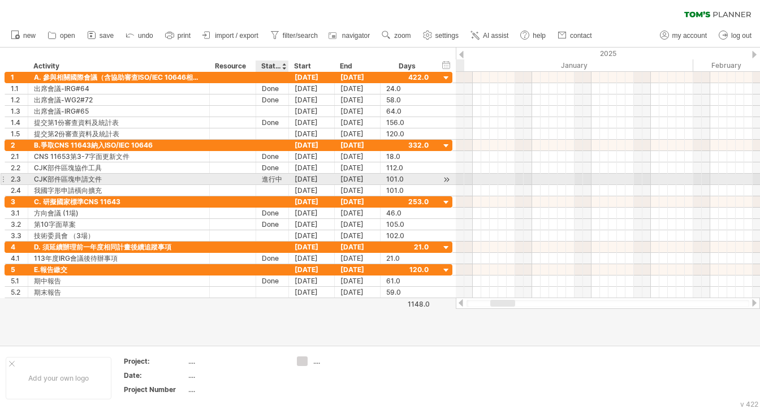
click at [262, 177] on div "進行中" at bounding box center [272, 179] width 21 height 11
drag, startPoint x: 260, startPoint y: 176, endPoint x: 281, endPoint y: 178, distance: 20.4
click at [281, 178] on div "*** 進行中" at bounding box center [272, 179] width 33 height 11
drag, startPoint x: 281, startPoint y: 175, endPoint x: 259, endPoint y: 177, distance: 21.6
click at [259, 177] on div "*** 進行中" at bounding box center [272, 179] width 33 height 11
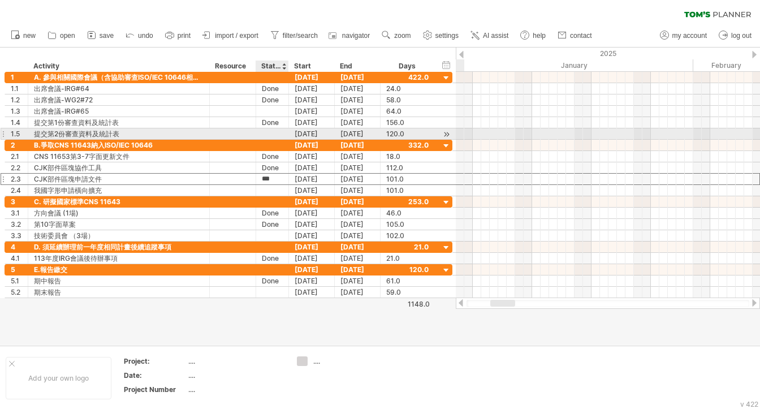
click at [267, 133] on div at bounding box center [272, 133] width 21 height 11
paste input "***"
type input "***"
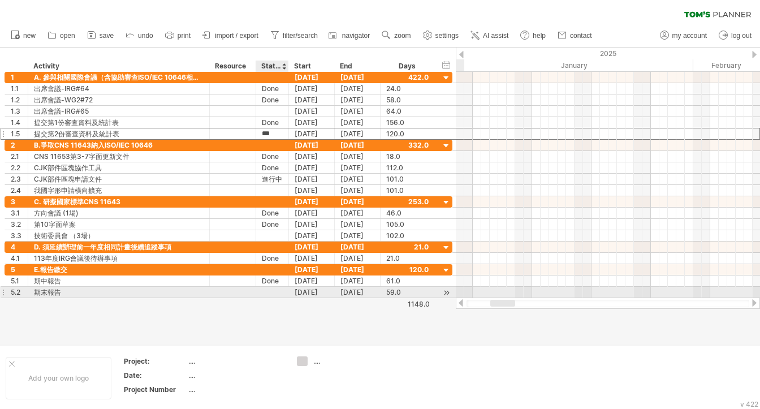
click at [281, 290] on div at bounding box center [272, 292] width 21 height 11
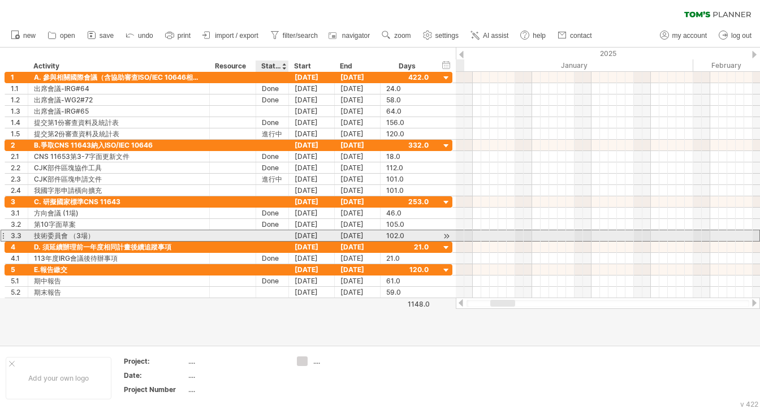
click at [273, 234] on div at bounding box center [272, 235] width 21 height 11
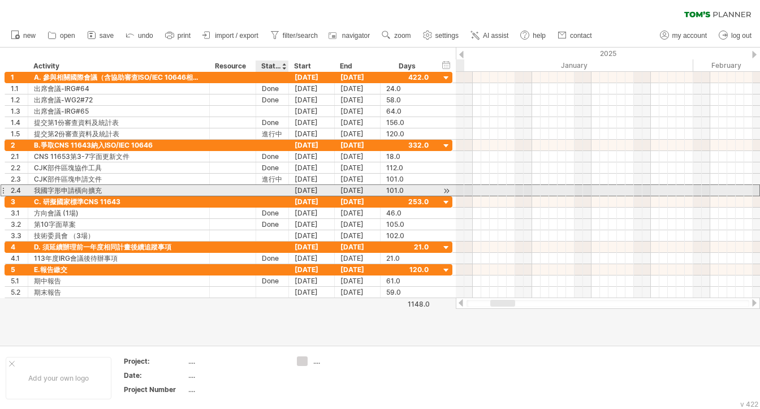
click at [271, 193] on div at bounding box center [272, 190] width 21 height 11
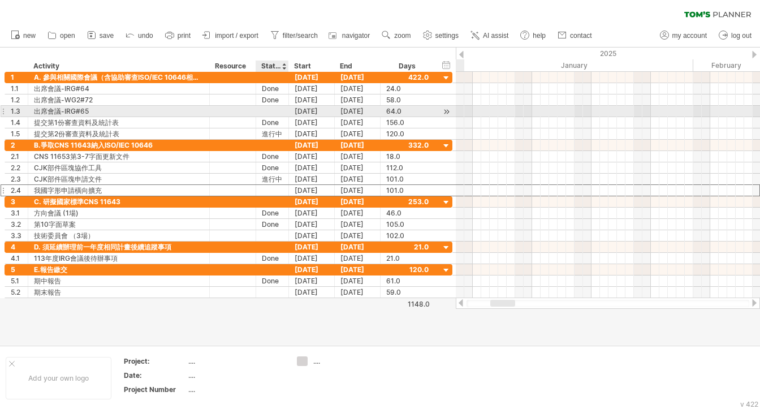
click at [275, 113] on div at bounding box center [272, 111] width 21 height 11
type input "**"
drag, startPoint x: 275, startPoint y: 109, endPoint x: 260, endPoint y: 109, distance: 15.8
click at [260, 109] on div "**" at bounding box center [272, 111] width 33 height 11
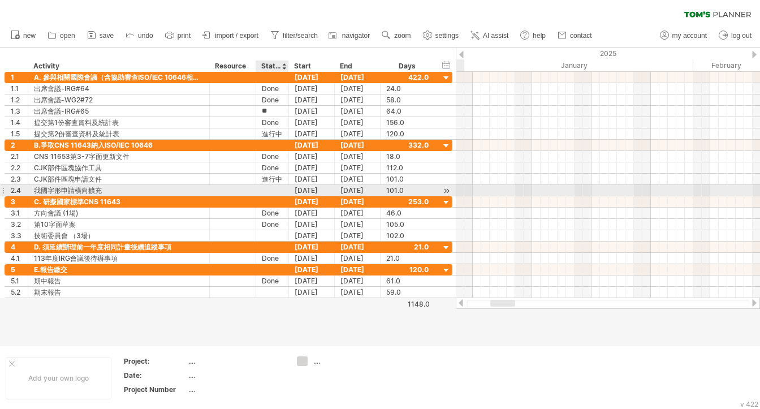
click at [275, 188] on div at bounding box center [272, 190] width 21 height 11
paste input "**"
type input "**"
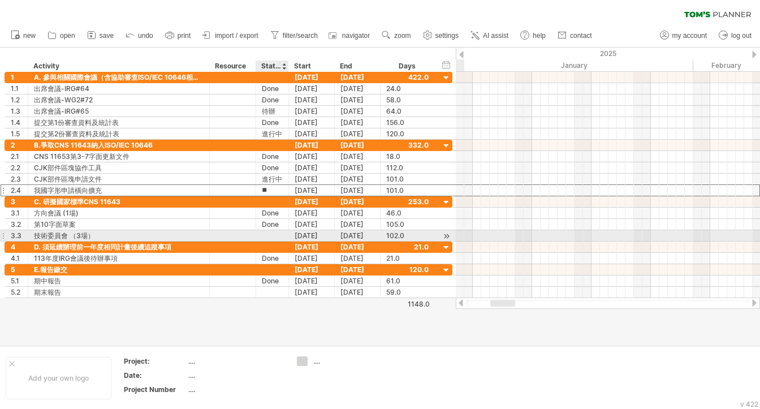
click at [276, 232] on div at bounding box center [272, 235] width 21 height 11
paste input "**"
type input "**"
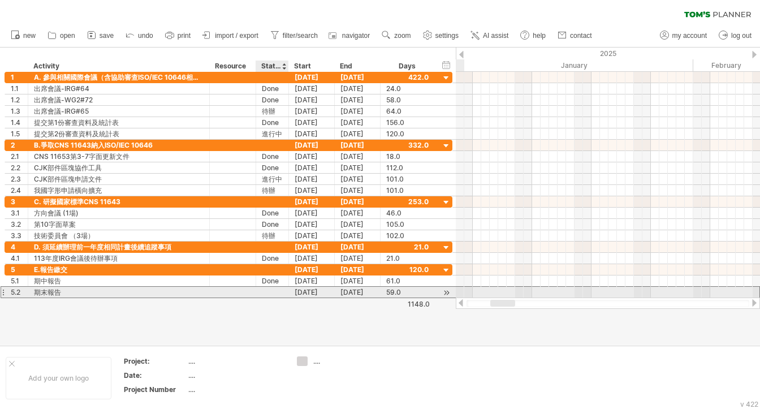
click at [270, 291] on div at bounding box center [272, 292] width 21 height 11
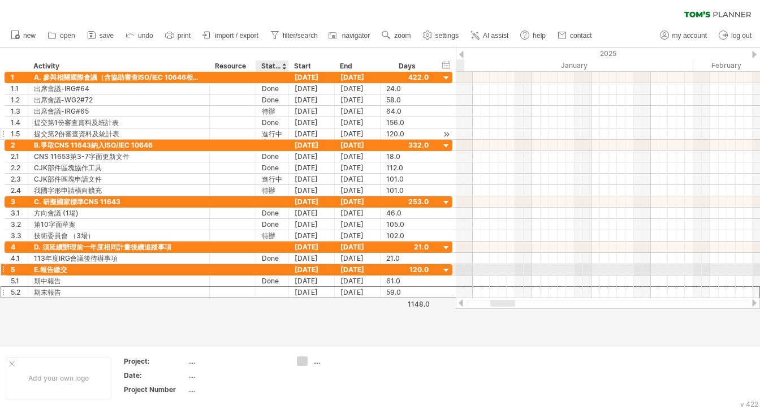
paste input "**"
type input "**"
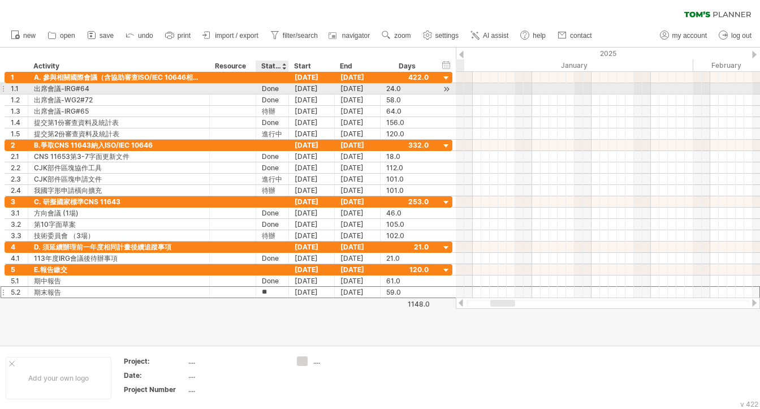
click at [274, 87] on div "Done" at bounding box center [272, 88] width 21 height 11
type input "*"
type input "***"
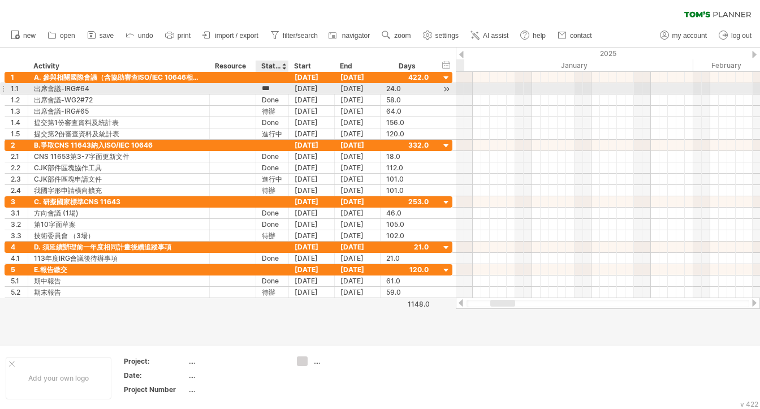
scroll to position [0, 0]
drag, startPoint x: 261, startPoint y: 87, endPoint x: 281, endPoint y: 88, distance: 19.2
click at [281, 88] on input "***" at bounding box center [272, 88] width 21 height 11
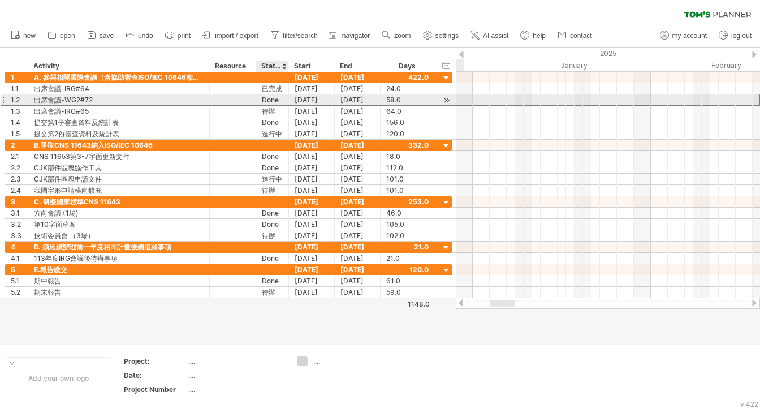
click at [278, 98] on div "Done" at bounding box center [272, 99] width 21 height 11
drag, startPoint x: 278, startPoint y: 98, endPoint x: 287, endPoint y: 107, distance: 12.4
click at [245, 99] on div "**********" at bounding box center [229, 100] width 448 height 12
paste input "***"
type input "***"
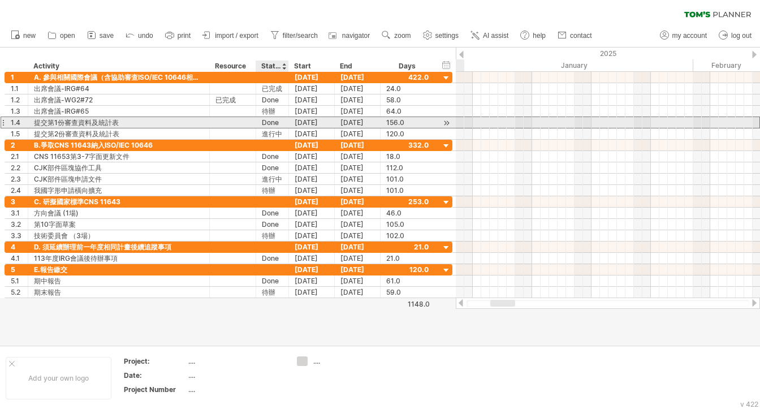
click at [281, 122] on div "Done" at bounding box center [272, 122] width 21 height 11
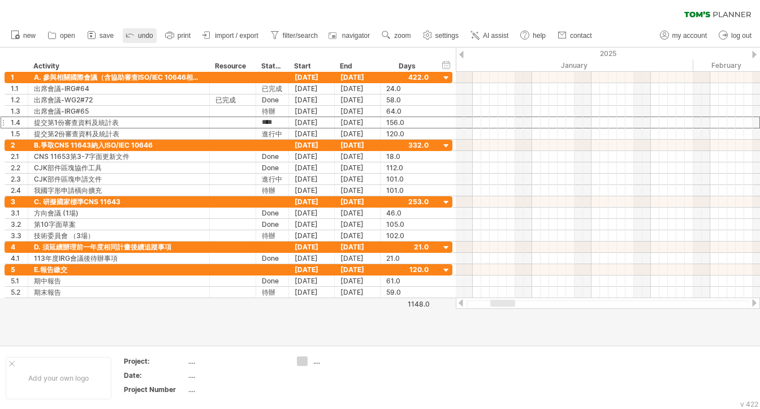
click at [135, 38] on icon at bounding box center [129, 34] width 11 height 11
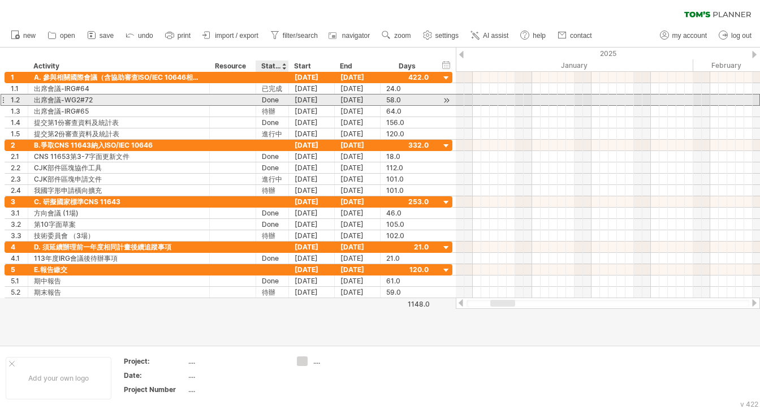
click at [276, 98] on div "Done" at bounding box center [272, 99] width 21 height 11
drag, startPoint x: 279, startPoint y: 99, endPoint x: 257, endPoint y: 98, distance: 22.1
click at [257, 98] on div "**** Done" at bounding box center [272, 99] width 33 height 11
paste input "text"
type input "***"
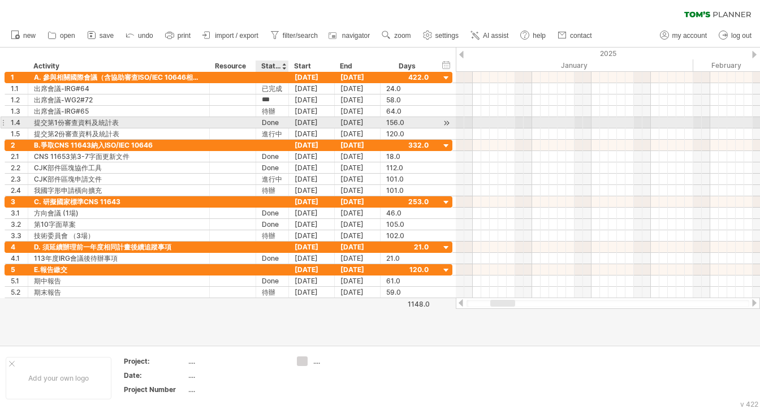
click at [277, 122] on div "Done" at bounding box center [272, 122] width 21 height 11
drag, startPoint x: 278, startPoint y: 123, endPoint x: 260, endPoint y: 122, distance: 18.7
click at [260, 122] on div "**** Done" at bounding box center [272, 122] width 33 height 11
paste input "text"
type input "***"
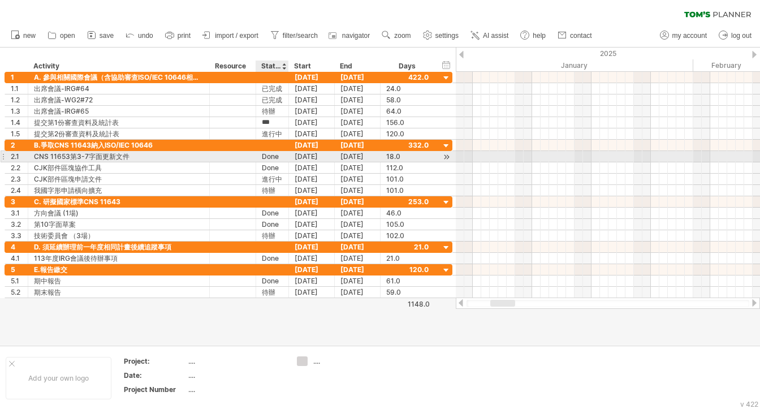
click at [279, 154] on div "Done" at bounding box center [272, 156] width 21 height 11
drag, startPoint x: 277, startPoint y: 156, endPoint x: 262, endPoint y: 154, distance: 15.3
click at [262, 154] on input "****" at bounding box center [272, 156] width 21 height 11
paste input "text"
type input "***"
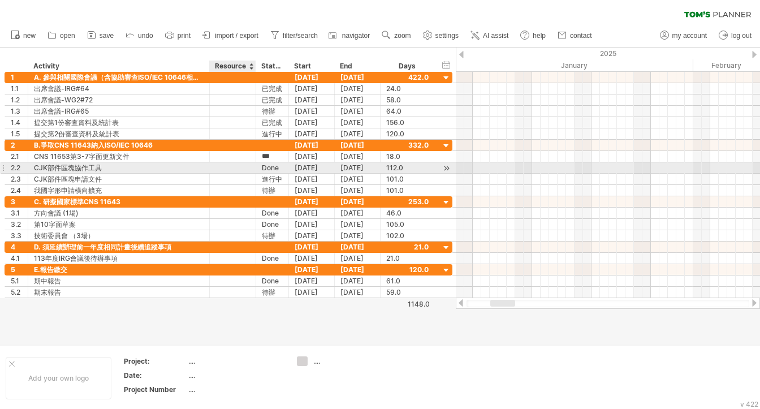
click at [262, 165] on div "Done" at bounding box center [272, 167] width 21 height 11
drag, startPoint x: 261, startPoint y: 166, endPoint x: 281, endPoint y: 166, distance: 19.2
click at [281, 166] on input "****" at bounding box center [272, 167] width 21 height 11
paste input "text"
type input "***"
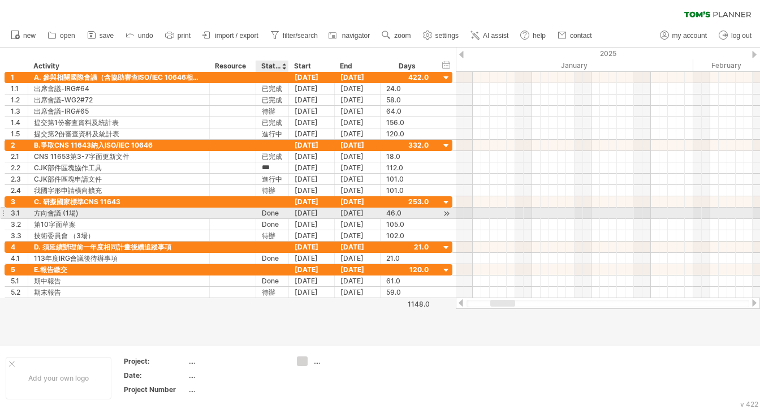
click at [264, 211] on div "Done" at bounding box center [272, 213] width 21 height 11
drag, startPoint x: 262, startPoint y: 211, endPoint x: 278, endPoint y: 214, distance: 16.1
click at [278, 214] on input "****" at bounding box center [272, 213] width 21 height 11
paste input "text"
type input "***"
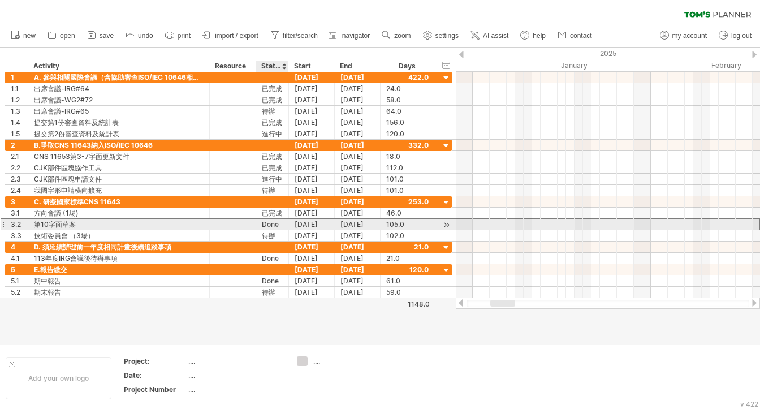
click at [262, 222] on div "Done" at bounding box center [272, 224] width 21 height 11
drag, startPoint x: 262, startPoint y: 222, endPoint x: 278, endPoint y: 222, distance: 15.8
click at [278, 222] on input "****" at bounding box center [272, 224] width 21 height 11
paste input "text"
type input "***"
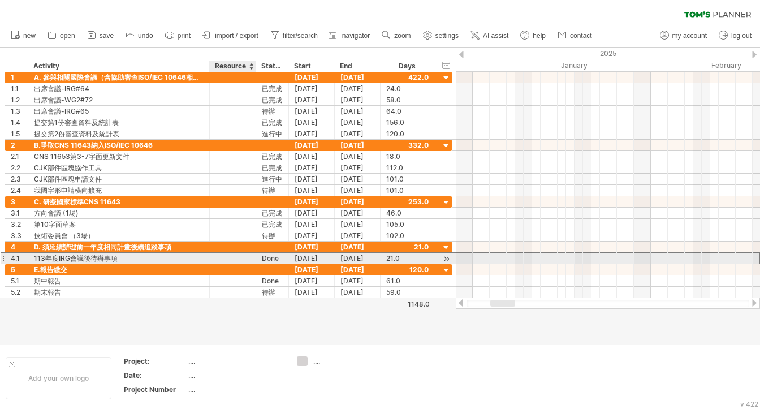
click at [260, 254] on div "**** Done" at bounding box center [272, 258] width 33 height 11
click at [262, 257] on div "Done" at bounding box center [272, 258] width 21 height 11
drag, startPoint x: 263, startPoint y: 256, endPoint x: 279, endPoint y: 256, distance: 16.4
click at [279, 256] on input "****" at bounding box center [272, 258] width 21 height 11
paste input "text"
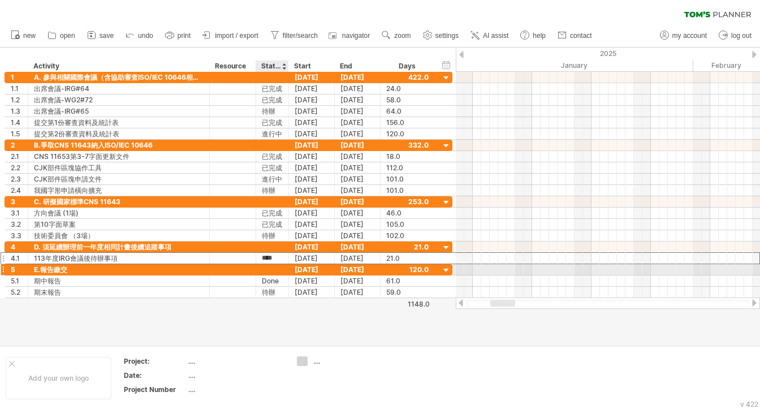
type input "***"
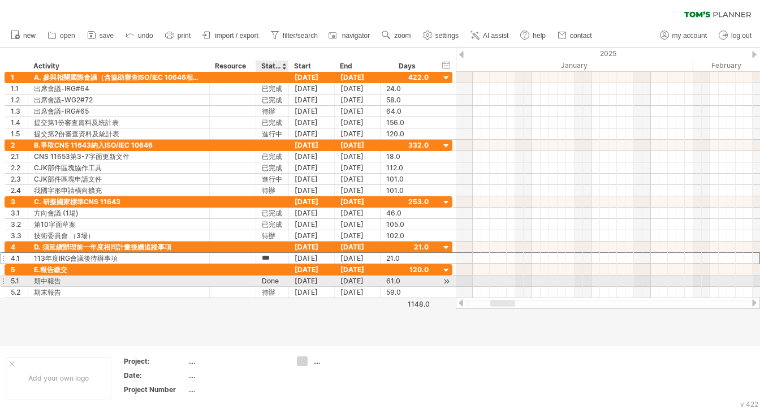
click at [264, 280] on div "Done" at bounding box center [272, 280] width 21 height 11
drag, startPoint x: 262, startPoint y: 279, endPoint x: 278, endPoint y: 279, distance: 16.4
click at [278, 279] on input "****" at bounding box center [272, 280] width 21 height 11
paste input "text"
type input "***"
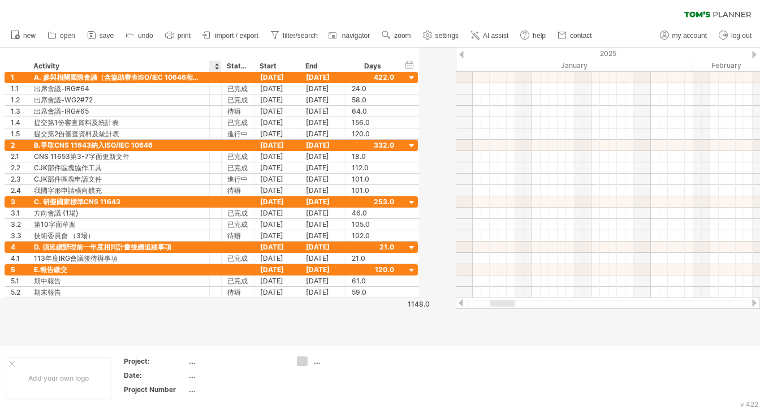
drag, startPoint x: 254, startPoint y: 66, endPoint x: 210, endPoint y: 67, distance: 44.1
click at [210, 67] on div "******** Resource" at bounding box center [215, 66] width 12 height 11
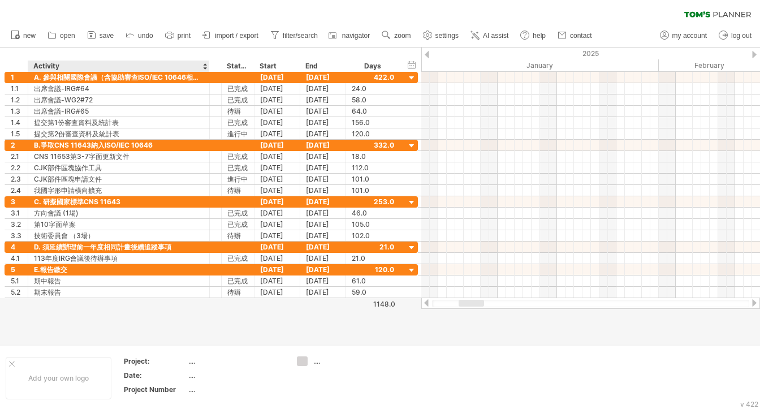
click at [213, 67] on div "******** Resource" at bounding box center [215, 66] width 12 height 11
click at [217, 69] on div "******** Resource" at bounding box center [215, 66] width 12 height 11
click at [216, 68] on div at bounding box center [216, 66] width 5 height 11
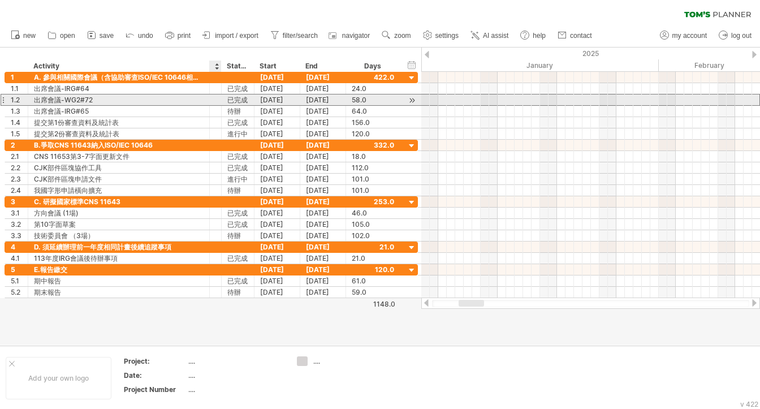
click at [210, 101] on div at bounding box center [216, 99] width 12 height 11
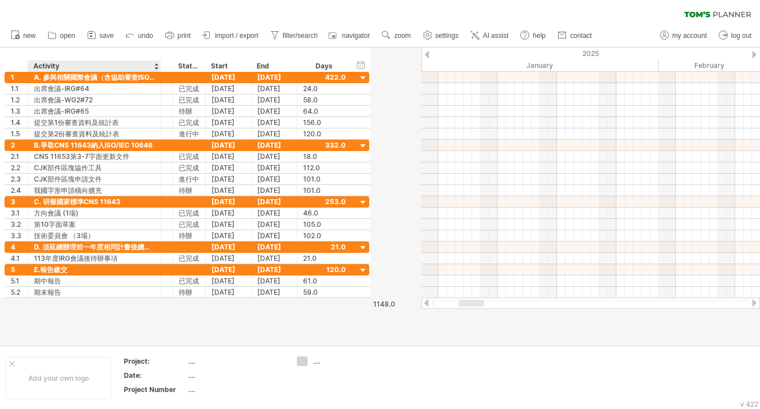
drag, startPoint x: 208, startPoint y: 69, endPoint x: 159, endPoint y: 71, distance: 48.7
click at [159, 71] on div at bounding box center [160, 66] width 4 height 11
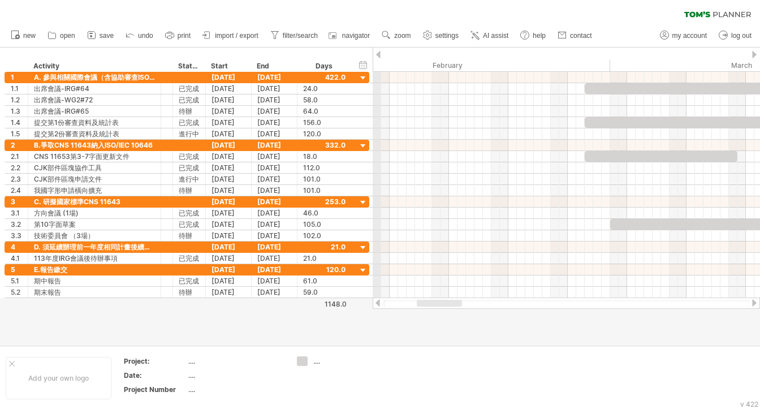
drag, startPoint x: 610, startPoint y: 63, endPoint x: 374, endPoint y: 68, distance: 235.9
click at [374, 68] on div "February" at bounding box center [492, 65] width 238 height 12
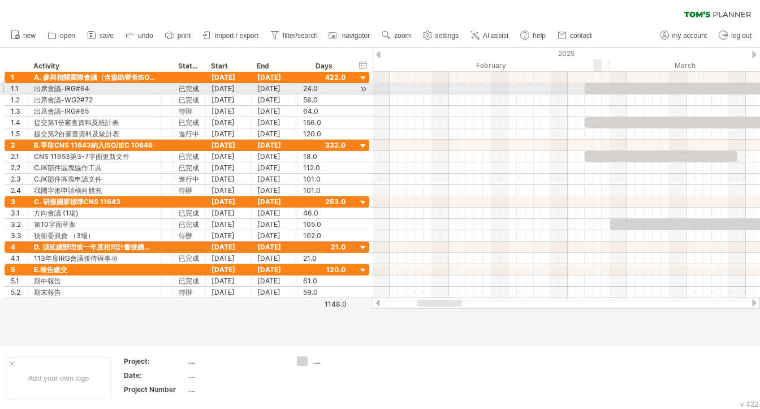
click at [595, 89] on div at bounding box center [687, 88] width 204 height 11
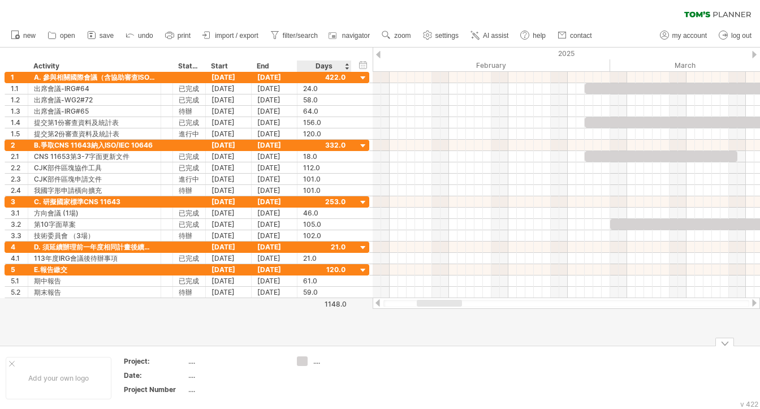
click at [319, 360] on div "...." at bounding box center [344, 361] width 62 height 10
click at [299, 361] on div "Trying to reach [DOMAIN_NAME] Connected again... 0% clear filter new 1" at bounding box center [380, 204] width 760 height 409
click at [303, 363] on div "Trying to reach [DOMAIN_NAME] Connected again... 0% clear filter new 1" at bounding box center [380, 204] width 760 height 409
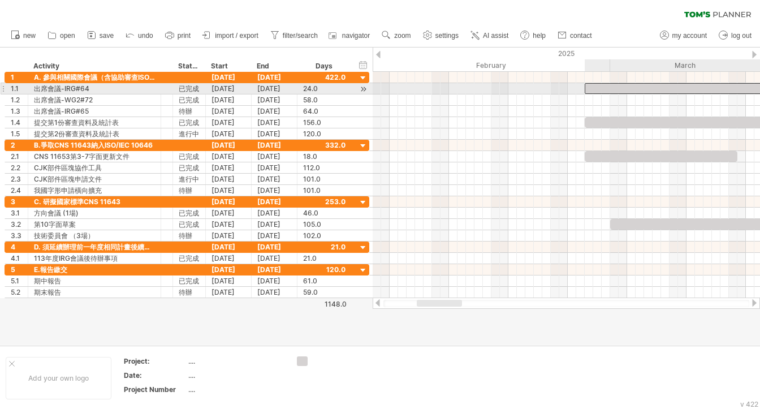
click at [591, 89] on div at bounding box center [687, 88] width 204 height 11
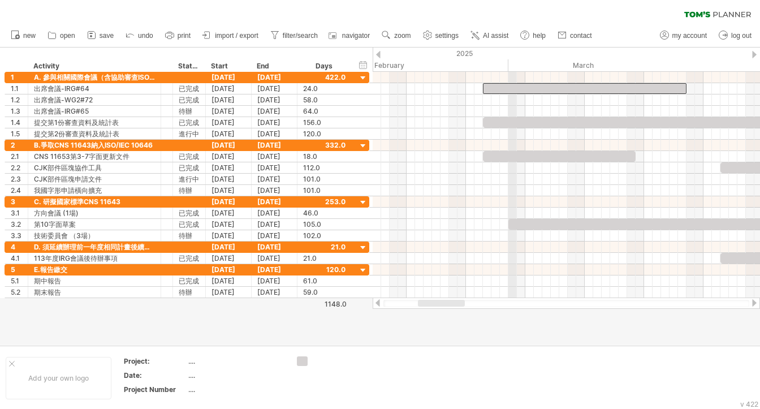
drag, startPoint x: 611, startPoint y: 66, endPoint x: 511, endPoint y: 68, distance: 99.6
click at [511, 68] on div "March" at bounding box center [639, 65] width 263 height 12
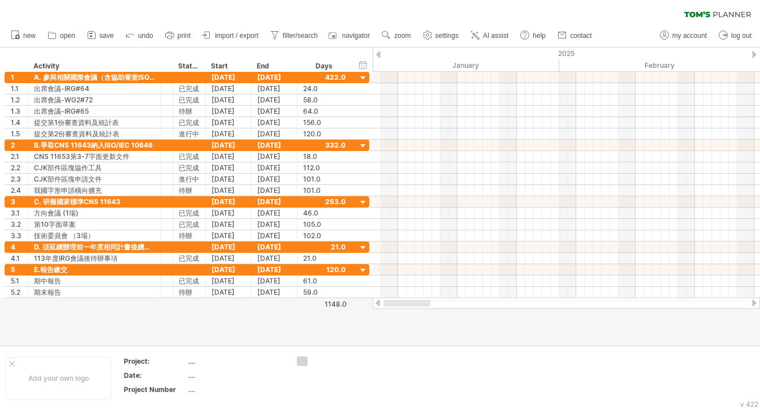
drag, startPoint x: 433, startPoint y: 301, endPoint x: 376, endPoint y: 301, distance: 57.1
click at [376, 301] on div at bounding box center [566, 302] width 387 height 11
drag, startPoint x: 556, startPoint y: 67, endPoint x: 560, endPoint y: 74, distance: 7.7
click at [560, 74] on div "Trying to reach [DOMAIN_NAME] Connected again... 0% clear filter new 1" at bounding box center [380, 204] width 760 height 409
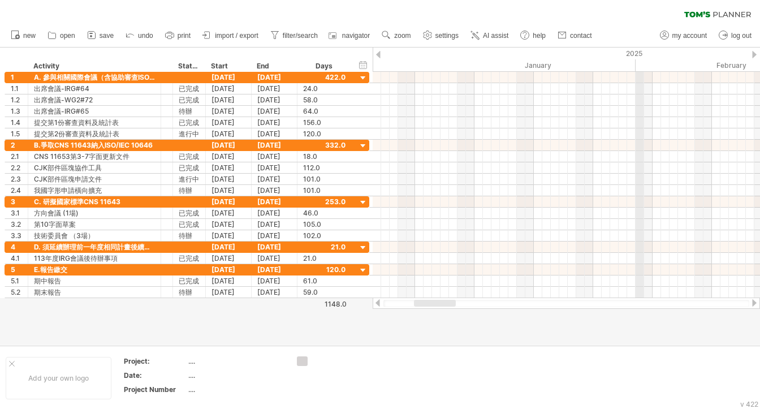
drag, startPoint x: 568, startPoint y: 66, endPoint x: 639, endPoint y: 71, distance: 70.9
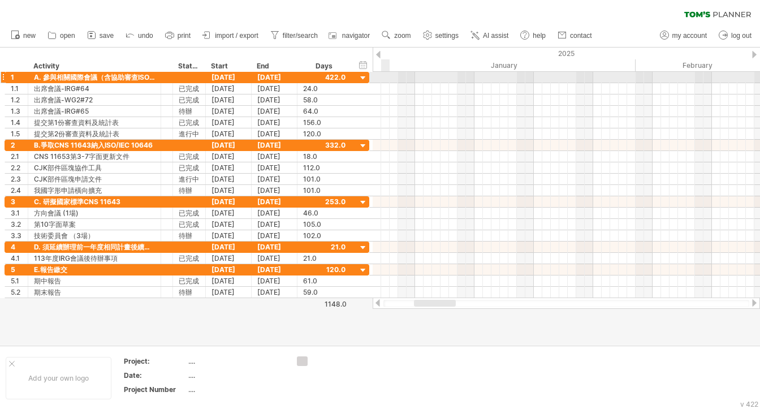
click at [387, 75] on div at bounding box center [566, 77] width 387 height 11
click at [169, 77] on div at bounding box center [172, 77] width 6 height 11
click at [371, 61] on div at bounding box center [380, 196] width 760 height 297
click at [373, 71] on div "January" at bounding box center [504, 65] width 263 height 12
drag, startPoint x: 369, startPoint y: 77, endPoint x: 352, endPoint y: 78, distance: 17.0
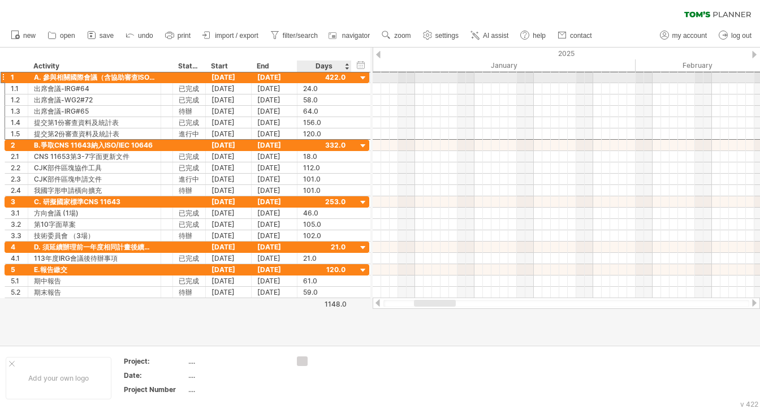
click at [352, 78] on div "**********" at bounding box center [187, 77] width 365 height 12
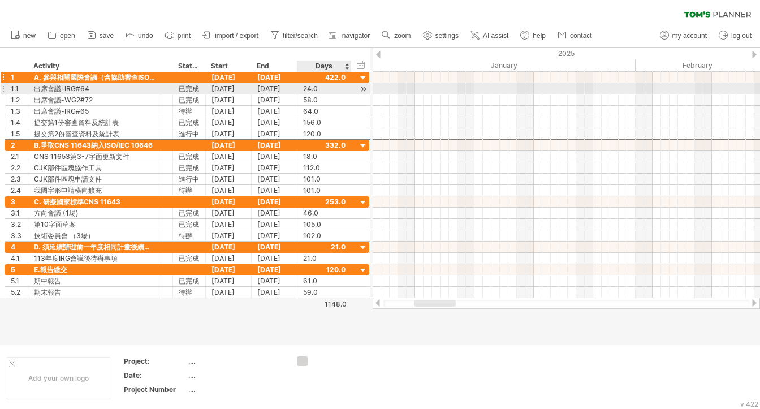
click at [362, 85] on div at bounding box center [363, 89] width 11 height 12
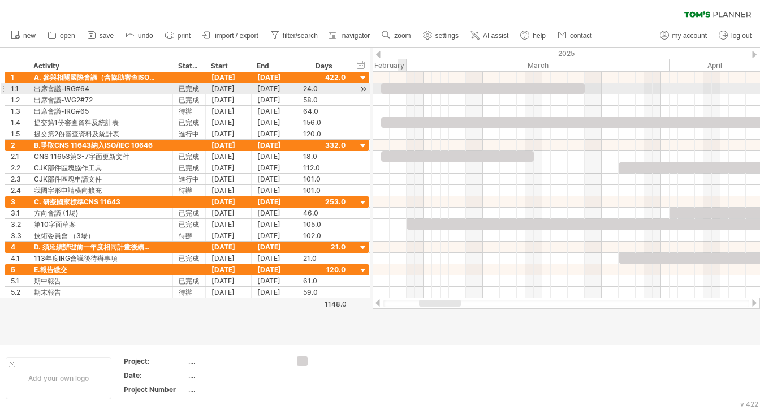
click at [402, 89] on div at bounding box center [483, 88] width 204 height 11
click at [397, 89] on div at bounding box center [483, 88] width 204 height 11
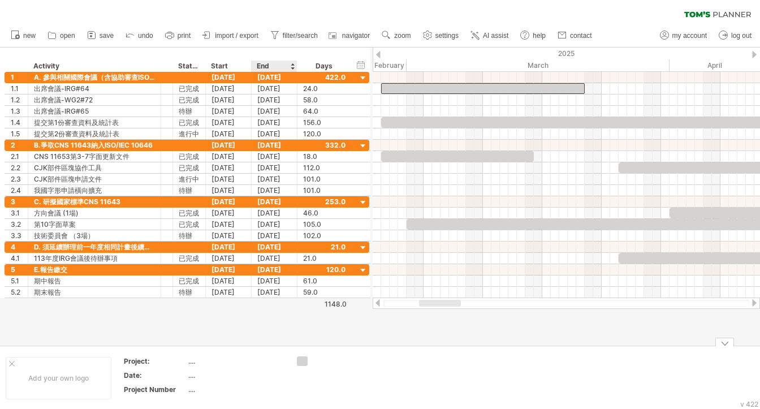
click at [303, 360] on div "Trying to reach [DOMAIN_NAME] Connected again... 0% clear filter new 1" at bounding box center [380, 204] width 760 height 409
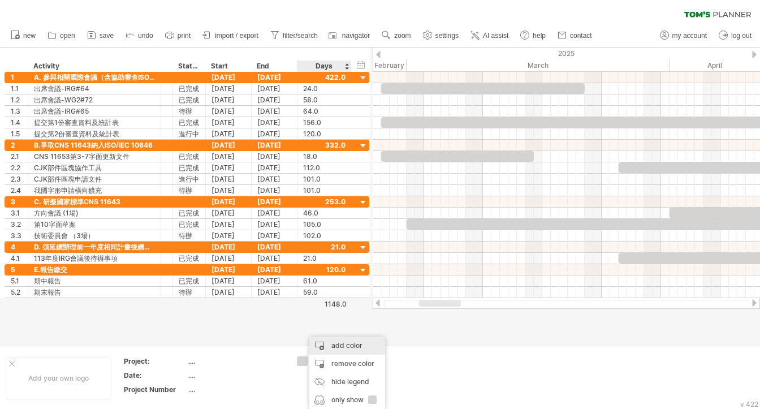
click at [342, 347] on div "add color" at bounding box center [347, 346] width 76 height 18
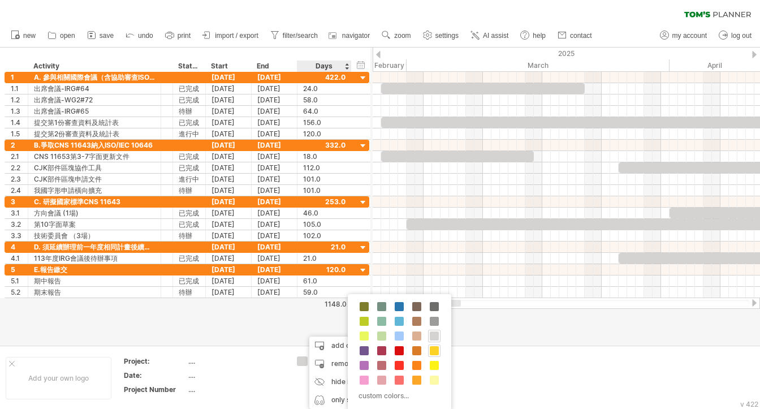
click at [430, 350] on span at bounding box center [434, 350] width 9 height 9
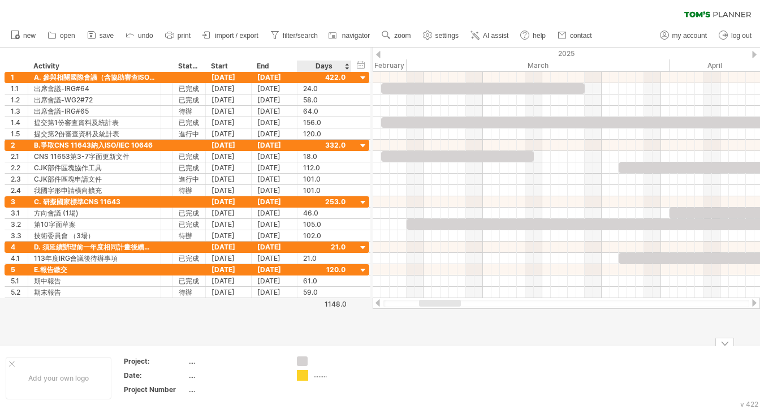
click at [305, 376] on div "Trying to reach [DOMAIN_NAME] Connected again... 0% clear filter new 1" at bounding box center [380, 204] width 760 height 409
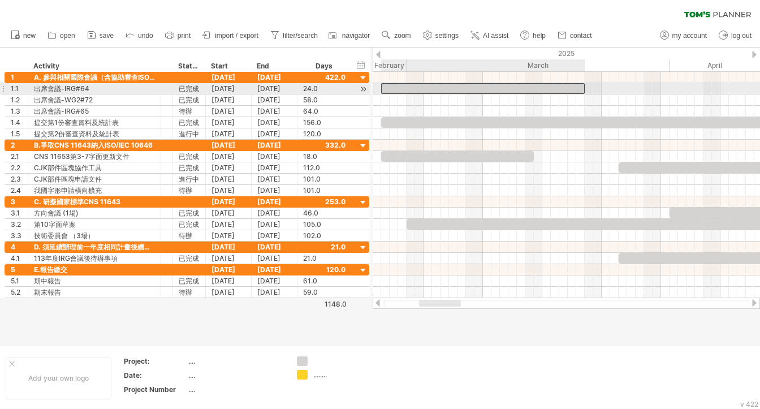
click at [398, 89] on div at bounding box center [483, 88] width 204 height 11
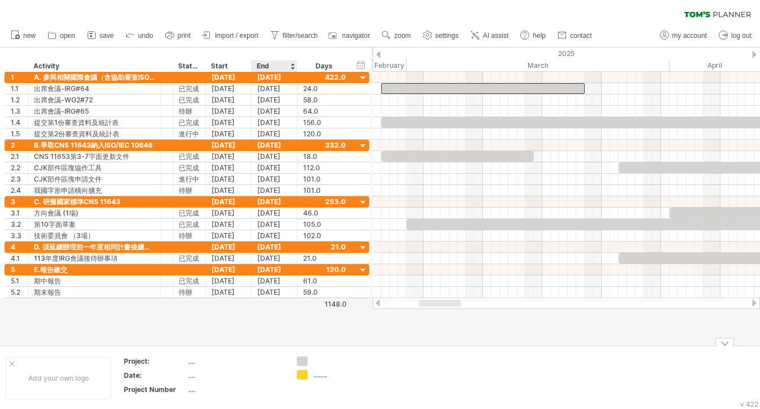
click at [302, 376] on div "Trying to reach [DOMAIN_NAME] Connected again... 0% clear filter new 1" at bounding box center [380, 204] width 760 height 409
click at [318, 373] on div "........" at bounding box center [344, 375] width 62 height 10
drag, startPoint x: 317, startPoint y: 374, endPoint x: 353, endPoint y: 375, distance: 36.2
click at [353, 375] on input "text" at bounding box center [341, 375] width 56 height 10
click at [343, 368] on td at bounding box center [335, 378] width 89 height 44
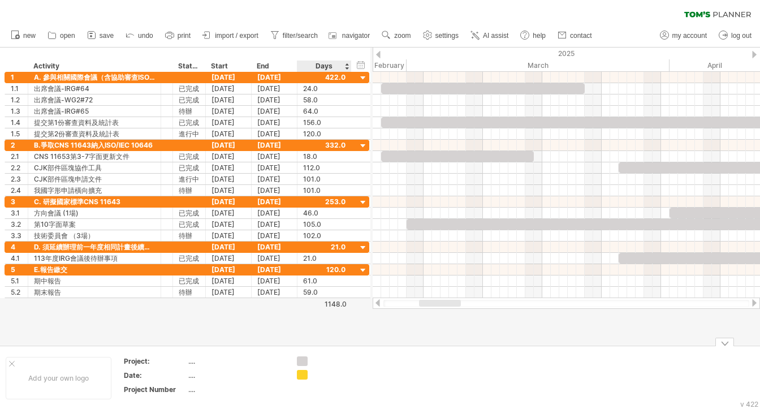
click at [303, 376] on div "Trying to reach [DOMAIN_NAME] Connected again... 0% clear filter new 1" at bounding box center [380, 204] width 760 height 409
click at [437, 82] on div at bounding box center [566, 77] width 387 height 11
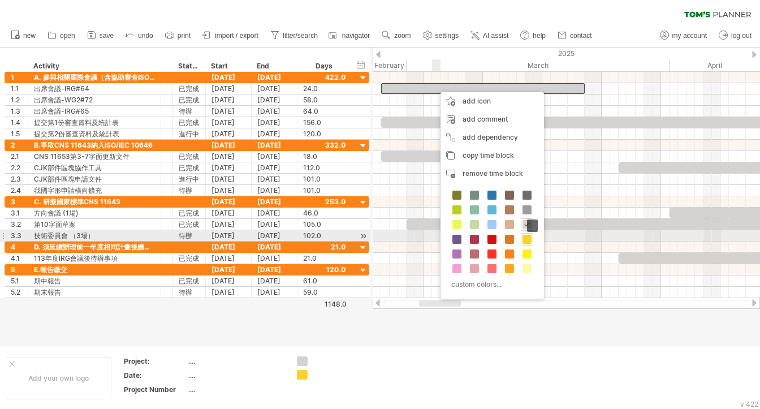
click at [524, 238] on span at bounding box center [527, 239] width 9 height 9
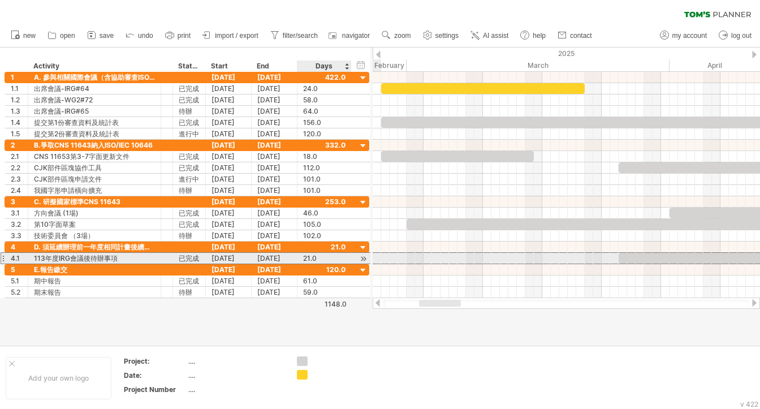
click at [343, 256] on div "21.0" at bounding box center [324, 258] width 42 height 11
click at [369, 257] on div at bounding box center [371, 258] width 5 height 12
click at [364, 256] on div at bounding box center [363, 259] width 11 height 12
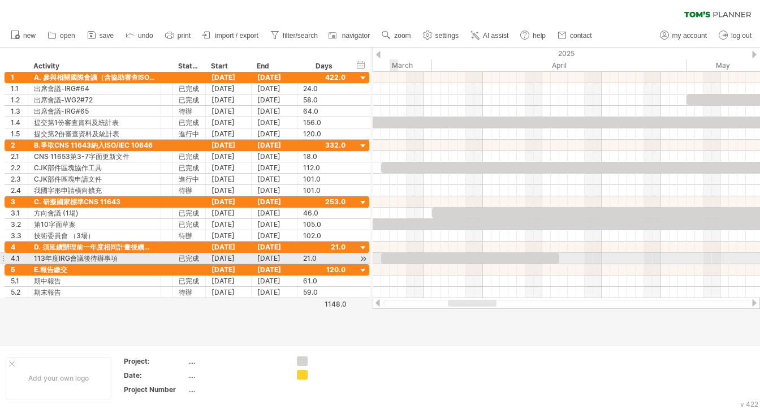
click at [395, 258] on div at bounding box center [470, 258] width 178 height 11
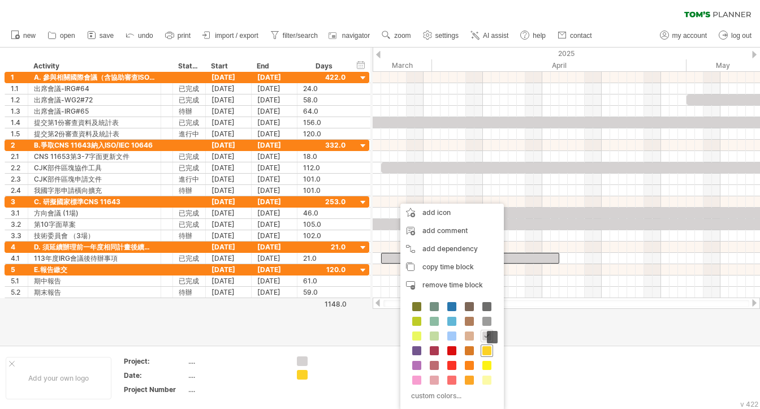
click at [482, 349] on span at bounding box center [486, 350] width 9 height 9
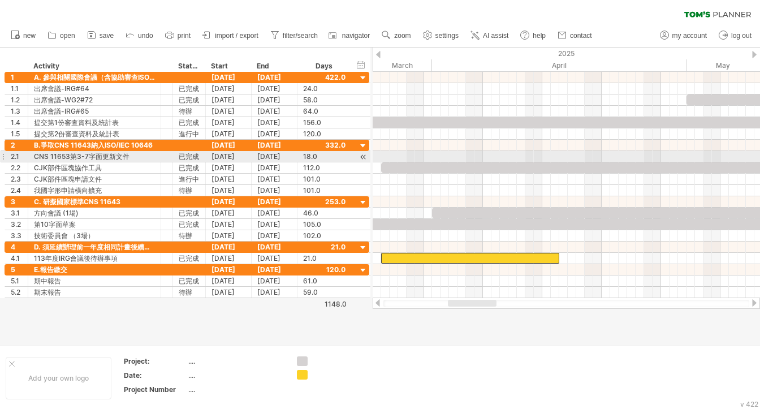
click at [360, 154] on div at bounding box center [363, 157] width 11 height 12
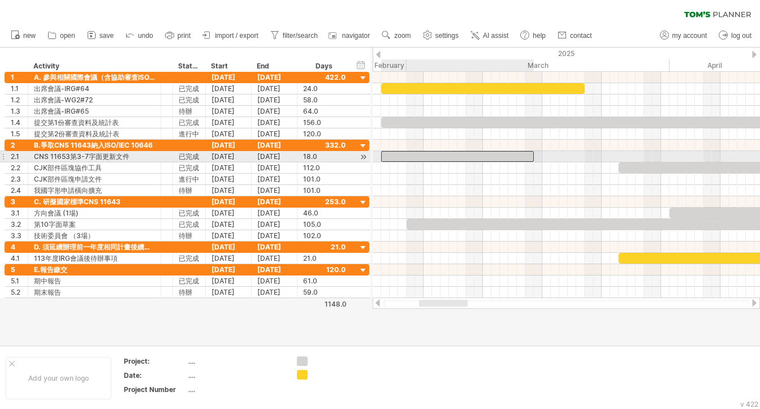
click at [403, 154] on div at bounding box center [457, 156] width 153 height 11
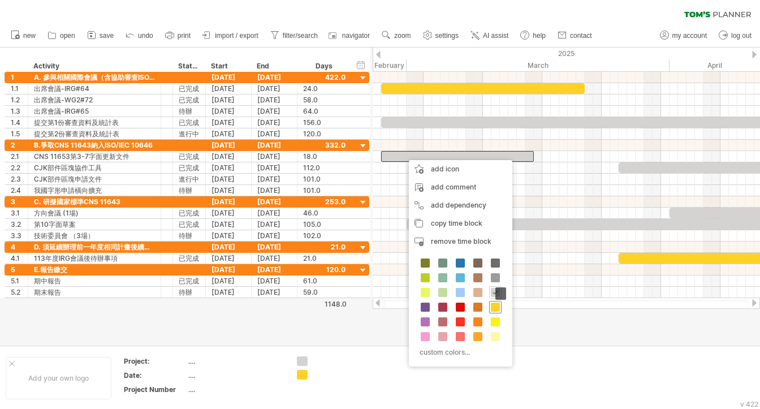
click at [492, 307] on span at bounding box center [495, 307] width 9 height 9
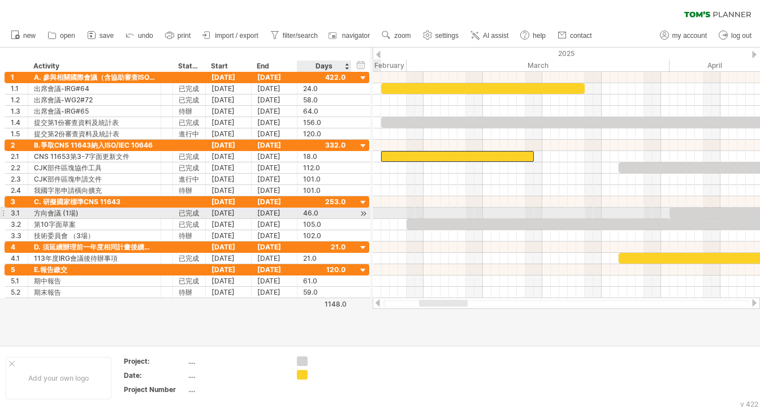
click at [363, 211] on div at bounding box center [363, 214] width 11 height 12
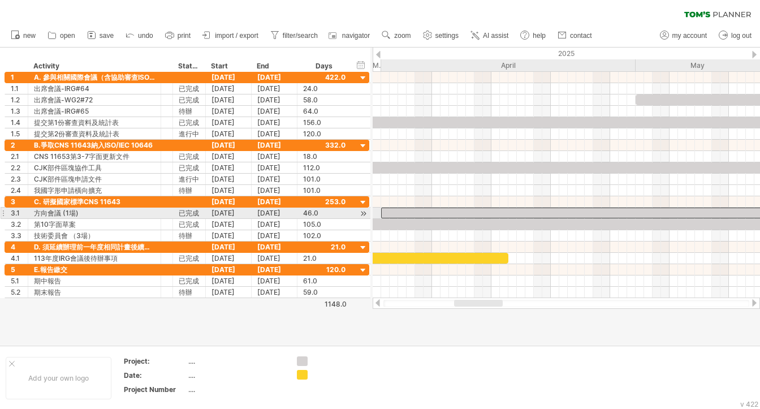
click at [428, 212] on div at bounding box center [576, 213] width 390 height 11
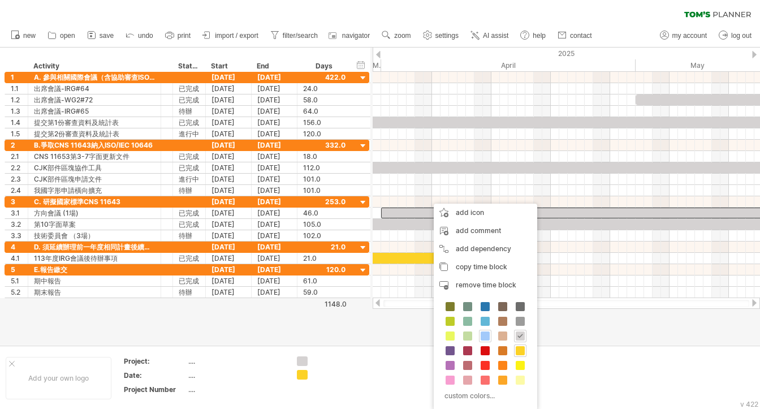
click at [486, 335] on span at bounding box center [485, 335] width 9 height 9
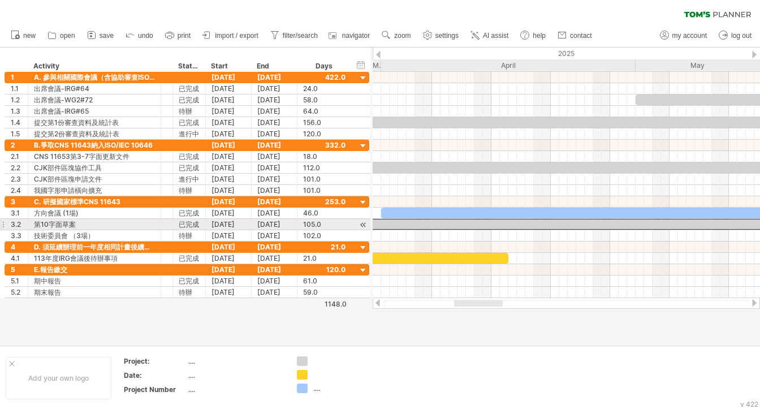
click at [395, 226] on div at bounding box center [563, 224] width 891 height 11
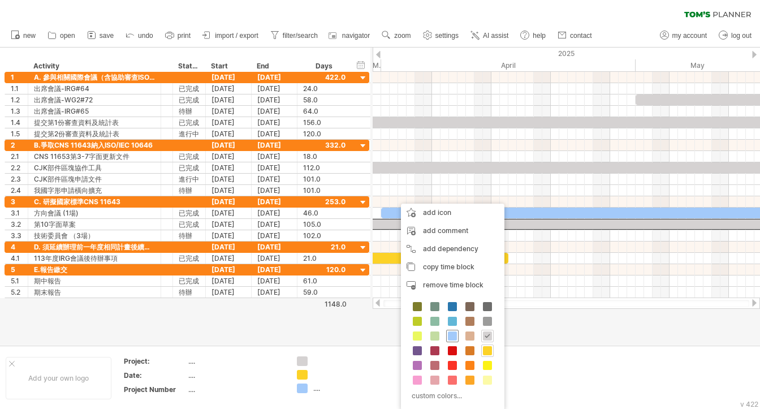
click at [451, 335] on span at bounding box center [452, 335] width 9 height 9
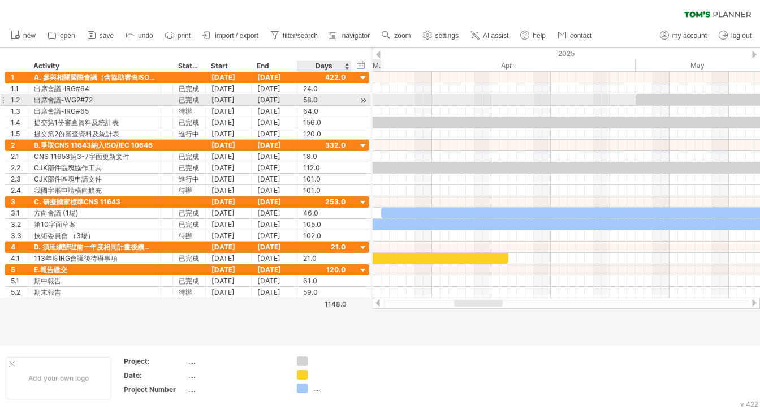
click at [363, 100] on div at bounding box center [363, 100] width 11 height 12
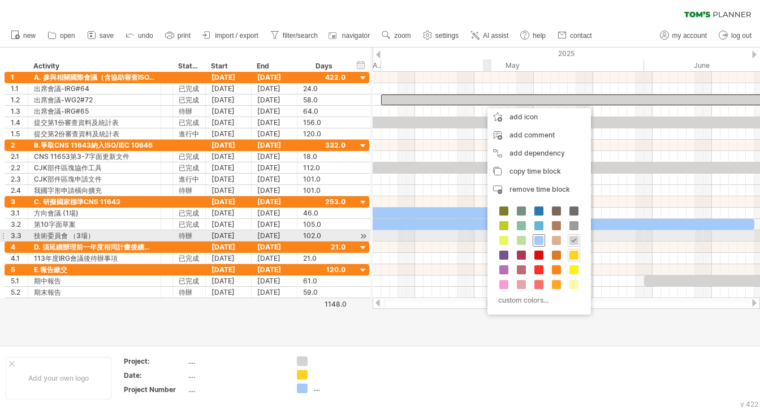
click at [535, 240] on span at bounding box center [538, 240] width 9 height 9
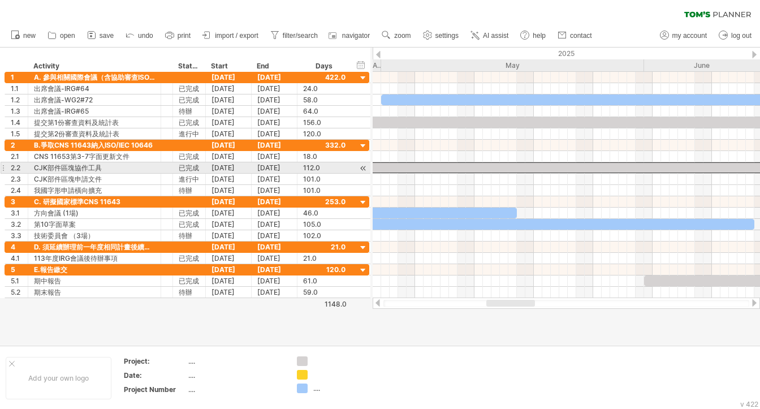
click at [412, 167] on div at bounding box center [551, 167] width 950 height 11
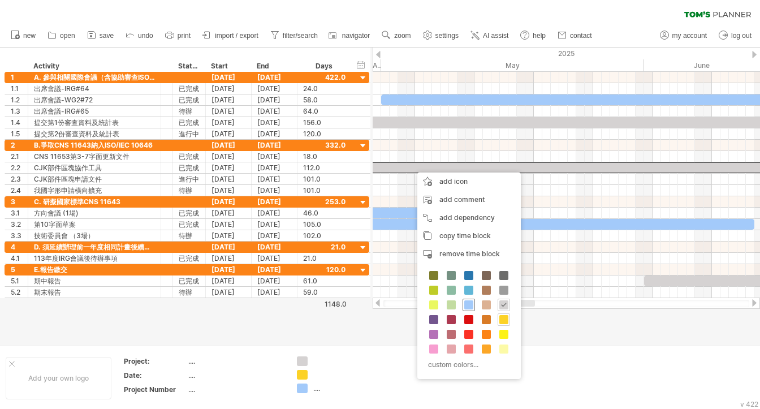
click at [464, 303] on span at bounding box center [468, 304] width 9 height 9
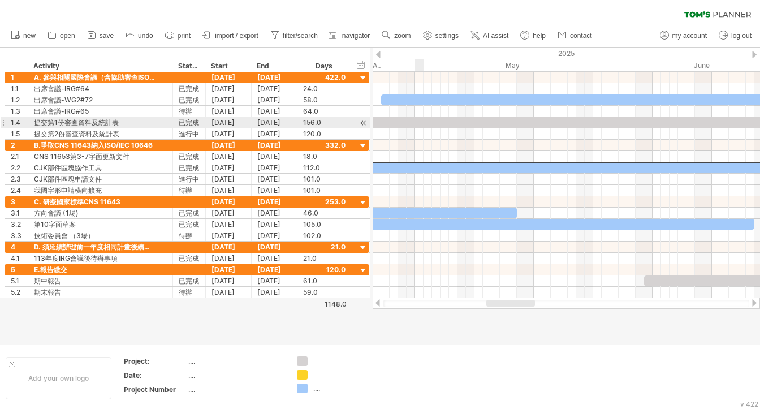
click at [416, 120] on div at bounding box center [499, 122] width 1323 height 11
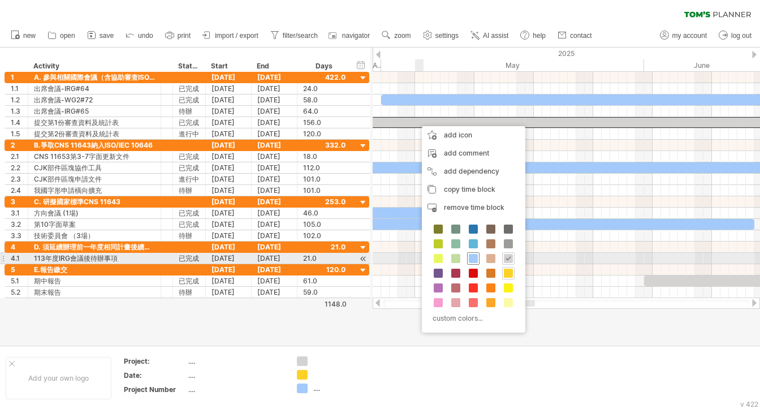
click at [472, 256] on span at bounding box center [473, 258] width 9 height 9
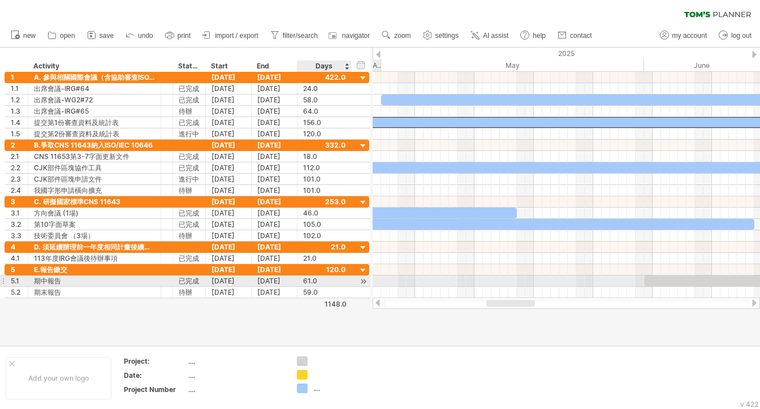
click at [364, 280] on div at bounding box center [363, 281] width 11 height 12
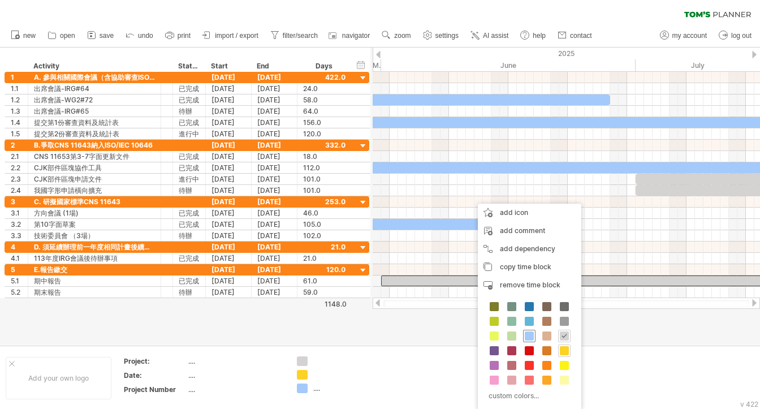
click at [525, 334] on span at bounding box center [529, 335] width 9 height 9
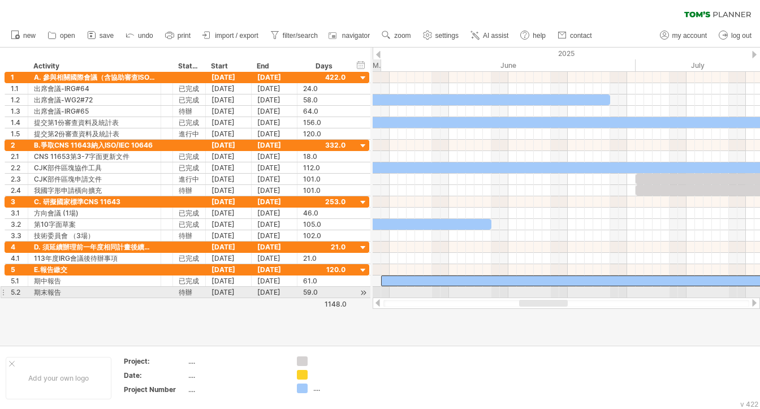
click at [365, 288] on div at bounding box center [363, 293] width 11 height 12
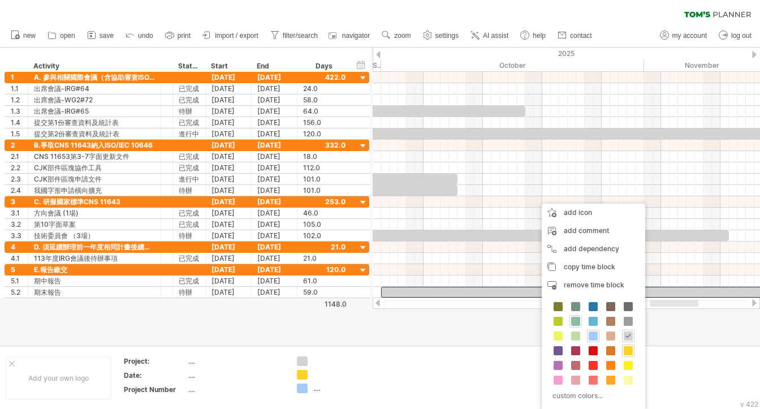
click at [573, 320] on span at bounding box center [575, 321] width 9 height 9
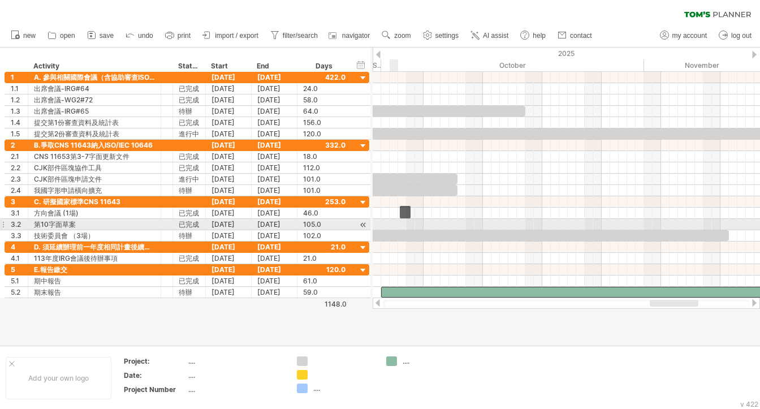
click at [391, 230] on div at bounding box center [296, 235] width 865 height 11
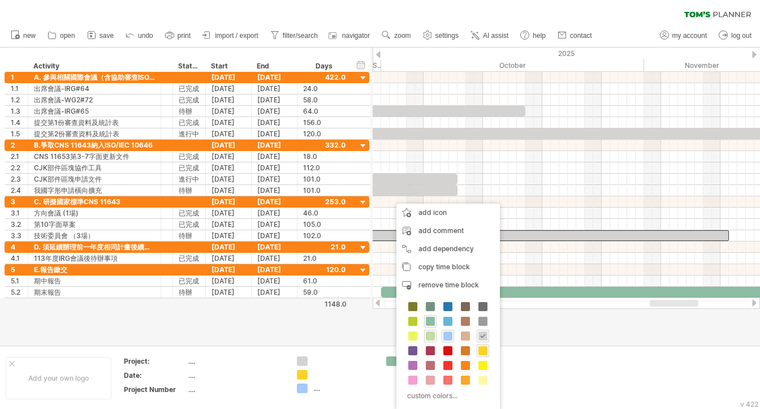
click at [432, 336] on span at bounding box center [430, 335] width 9 height 9
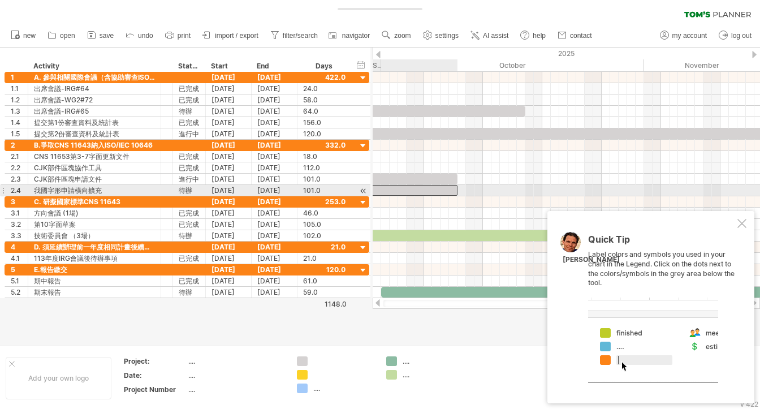
click at [437, 190] on div at bounding box center [29, 190] width 857 height 11
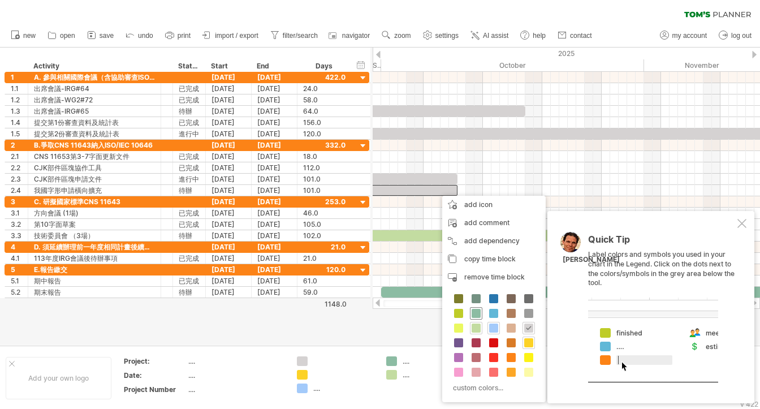
drag, startPoint x: 475, startPoint y: 329, endPoint x: 475, endPoint y: 312, distance: 17.0
click at [475, 312] on div "custom colors..." at bounding box center [494, 344] width 104 height 116
click at [475, 312] on span at bounding box center [476, 313] width 9 height 9
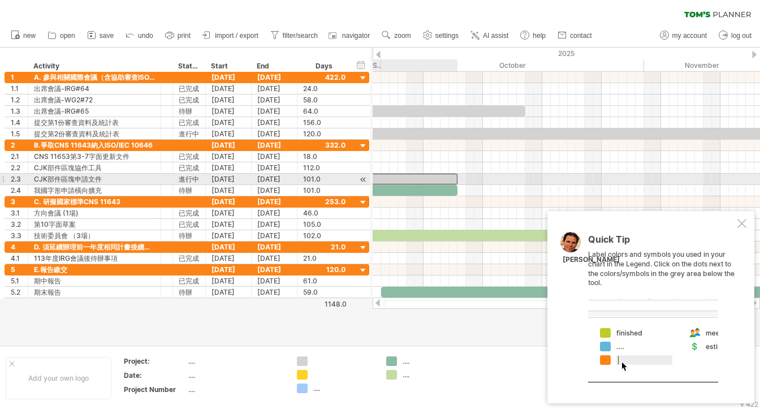
click at [434, 176] on div at bounding box center [29, 179] width 857 height 11
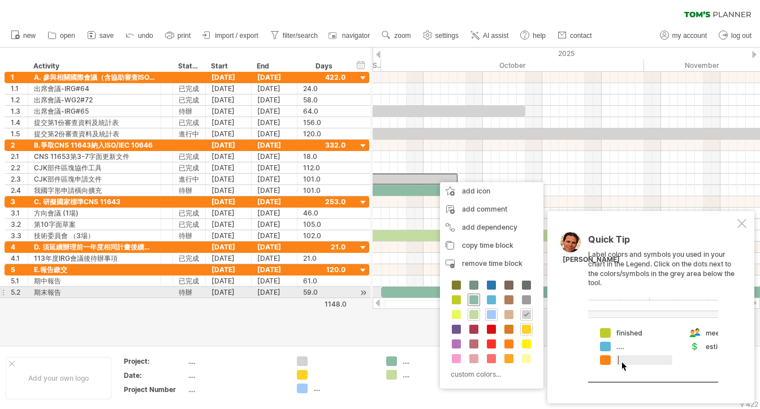
click at [473, 298] on span at bounding box center [473, 299] width 9 height 9
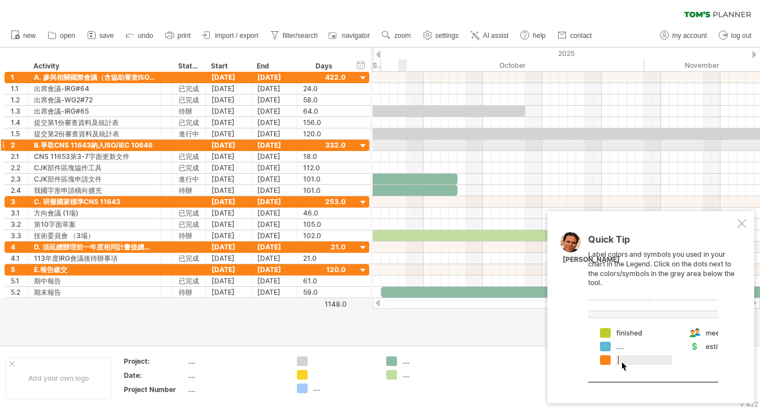
click at [403, 141] on div at bounding box center [566, 145] width 387 height 11
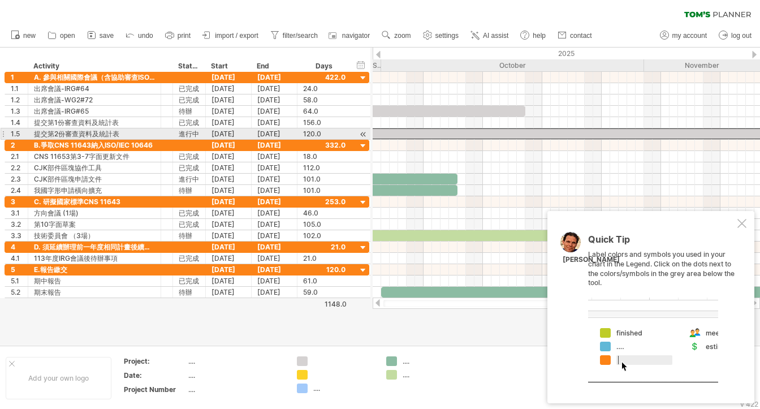
click at [402, 133] on div at bounding box center [373, 133] width 1018 height 11
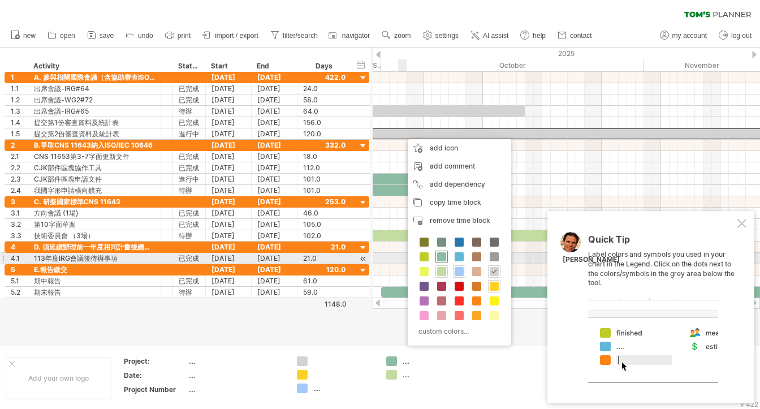
click at [445, 256] on span at bounding box center [441, 256] width 9 height 9
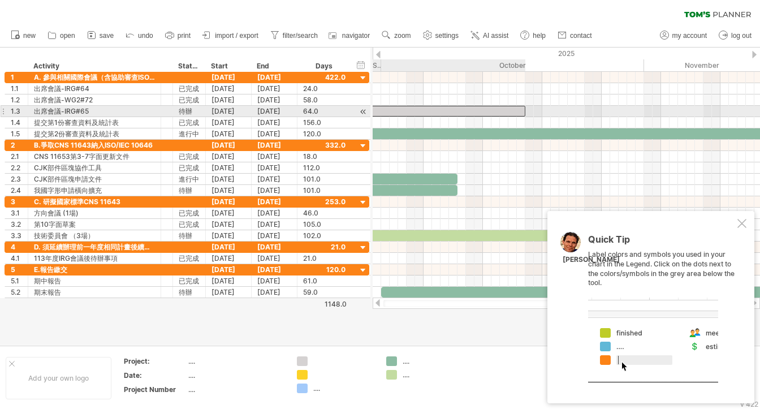
click at [416, 111] on div at bounding box center [253, 111] width 543 height 11
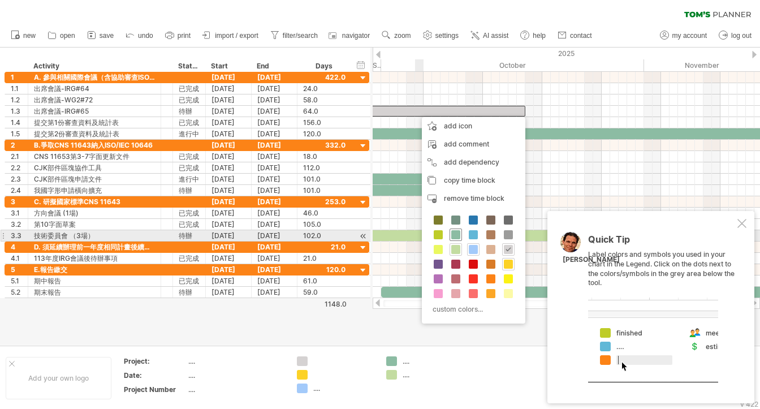
click at [453, 235] on span at bounding box center [455, 234] width 9 height 9
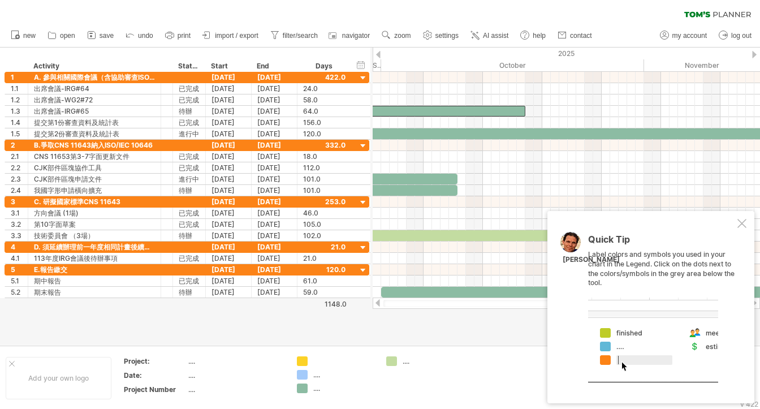
click at [423, 330] on div at bounding box center [380, 196] width 760 height 297
click at [742, 222] on div at bounding box center [742, 223] width 9 height 9
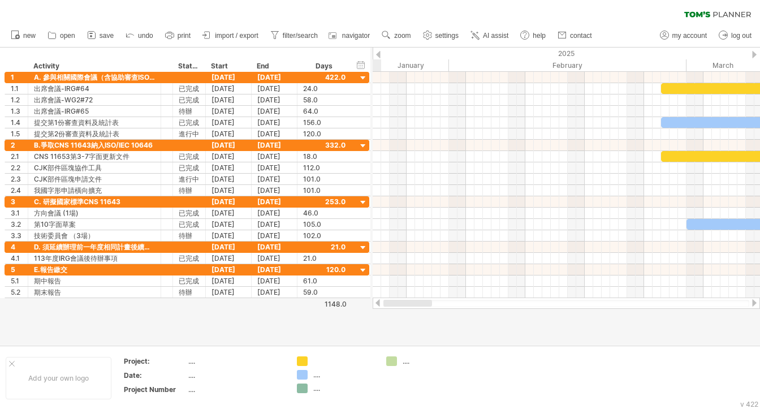
drag, startPoint x: 670, startPoint y: 303, endPoint x: 388, endPoint y: 312, distance: 281.8
click at [388, 312] on div "Trying to reach [DOMAIN_NAME] Connected again... 0% clear filter new 1" at bounding box center [380, 204] width 760 height 409
click at [404, 363] on div "...." at bounding box center [434, 361] width 62 height 10
click at [390, 362] on div "Trying to reach [DOMAIN_NAME] Connected again... 0% clear filter new 1" at bounding box center [380, 204] width 760 height 409
click at [435, 364] on div "remove color" at bounding box center [433, 364] width 76 height 18
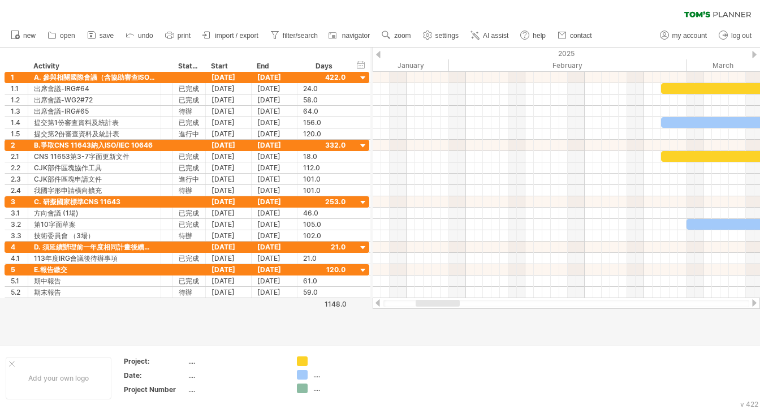
click at [458, 37] on span "settings" at bounding box center [447, 36] width 23 height 8
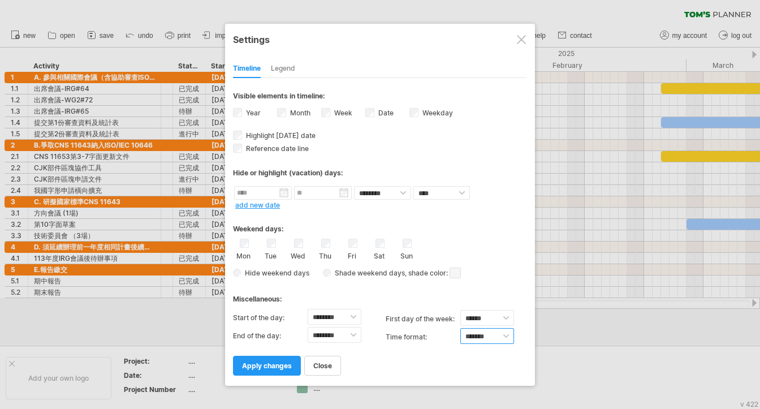
click at [497, 337] on select "******* *******" at bounding box center [487, 336] width 54 height 16
click at [507, 316] on select "****** ****** ********" at bounding box center [487, 318] width 54 height 16
click at [287, 68] on div "Legend" at bounding box center [283, 69] width 24 height 18
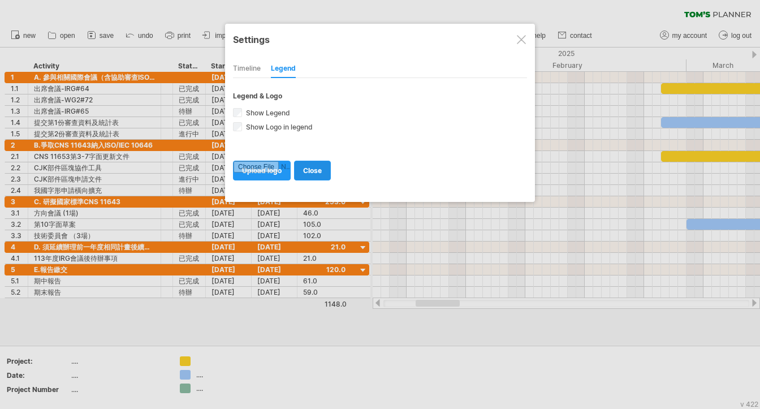
click at [312, 170] on span "close" at bounding box center [312, 170] width 19 height 8
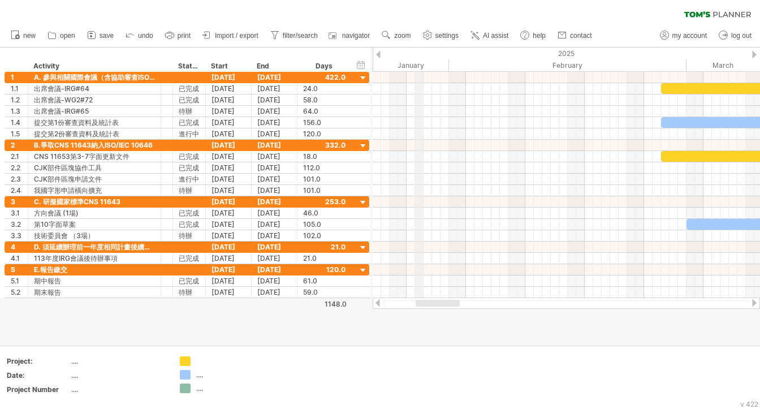
click at [422, 65] on div "January" at bounding box center [317, 65] width 263 height 12
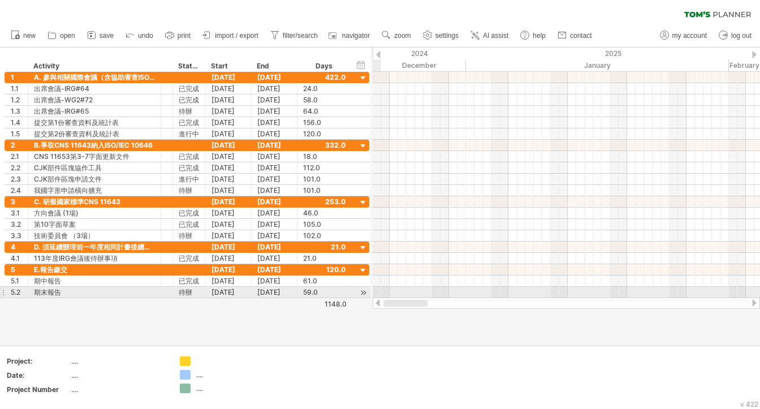
drag, startPoint x: 447, startPoint y: 301, endPoint x: 374, endPoint y: 295, distance: 73.8
click at [374, 295] on div "Trying to reach [DOMAIN_NAME] Connected again... 0% clear filter new 1" at bounding box center [380, 204] width 760 height 409
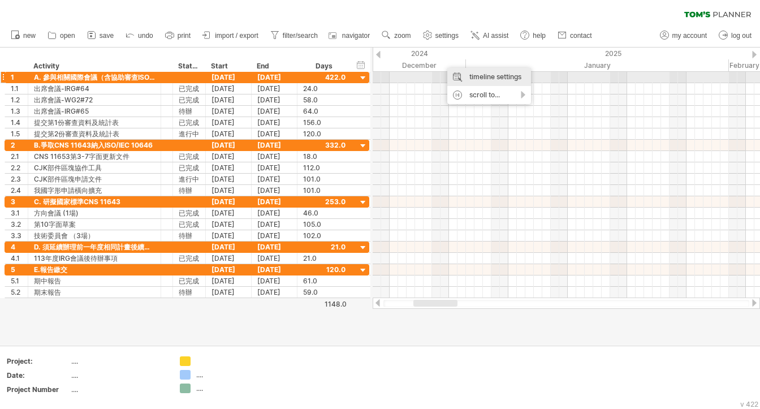
click at [506, 82] on div "timeline settings" at bounding box center [489, 77] width 84 height 18
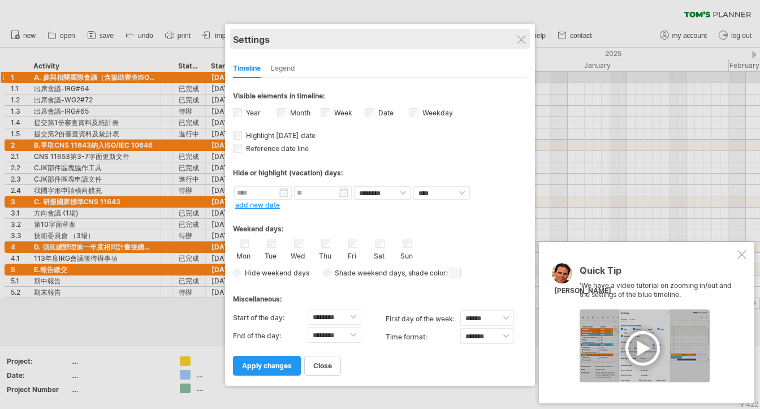
click at [524, 46] on div "Settings" at bounding box center [380, 39] width 294 height 20
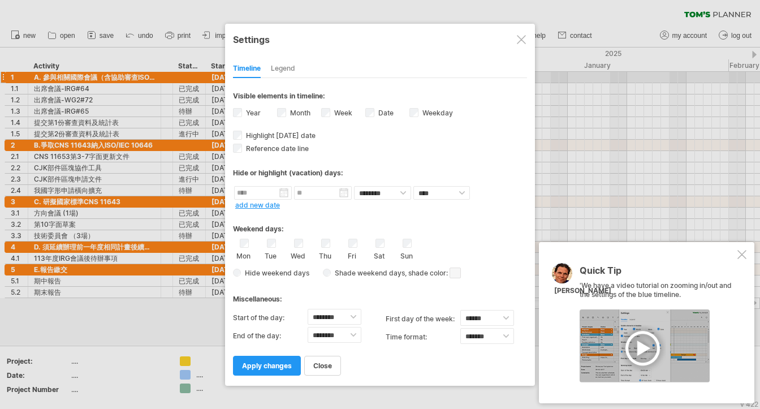
click at [635, 347] on div at bounding box center [645, 345] width 130 height 73
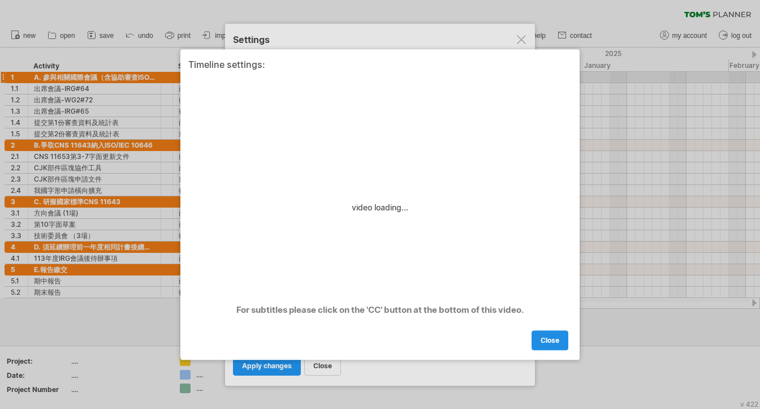
click at [548, 346] on link "close" at bounding box center [550, 340] width 37 height 20
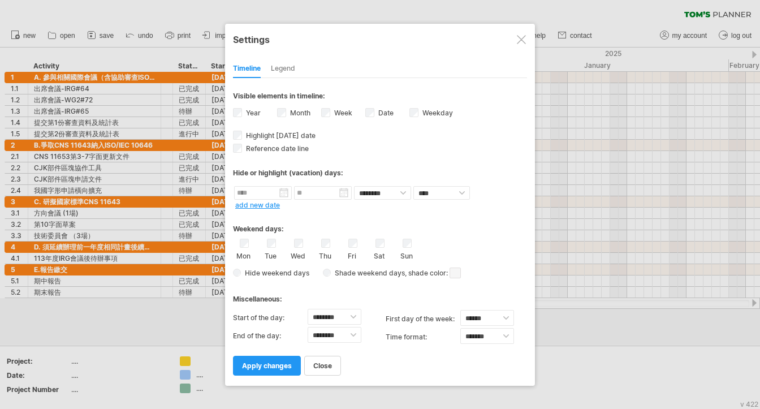
drag, startPoint x: 525, startPoint y: 41, endPoint x: 520, endPoint y: 44, distance: 6.1
click at [525, 42] on div at bounding box center [521, 39] width 9 height 9
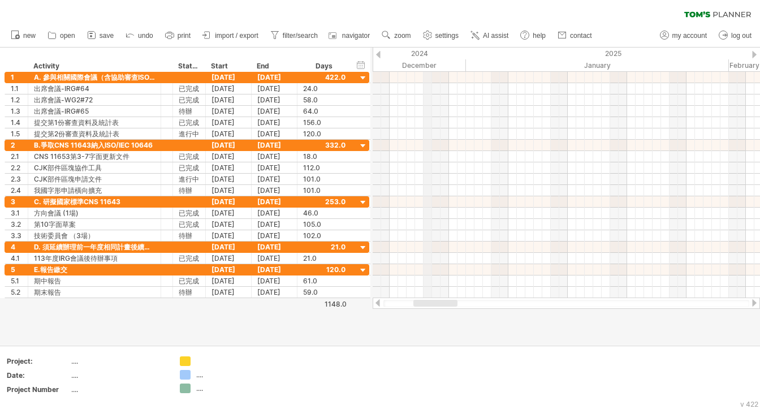
click at [429, 62] on div "December" at bounding box center [334, 65] width 263 height 12
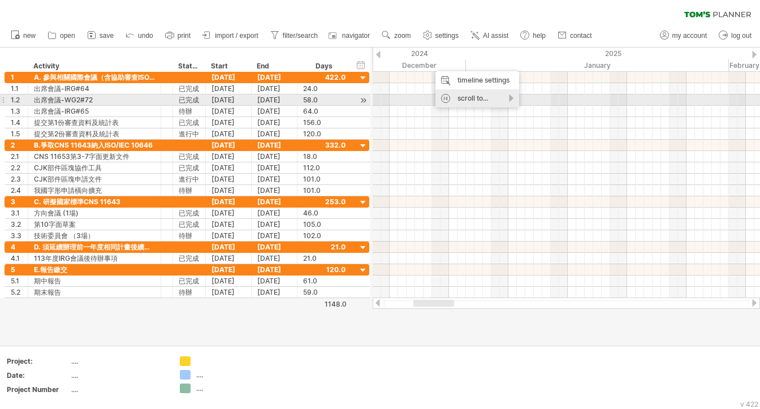
click at [513, 99] on div "scroll to..." at bounding box center [478, 98] width 84 height 18
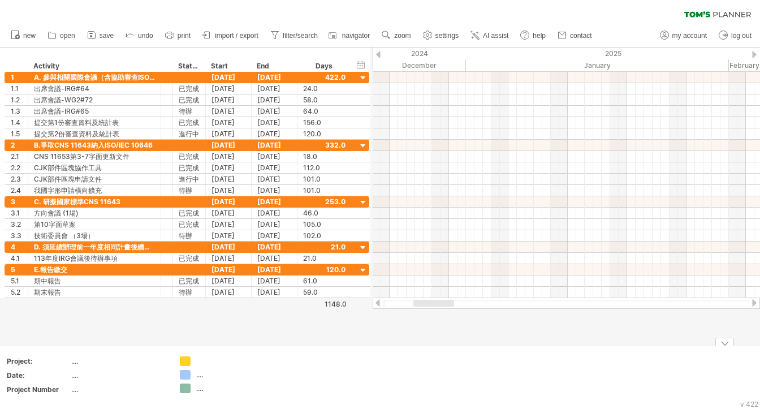
click at [75, 363] on div "...." at bounding box center [118, 361] width 95 height 10
type input "********"
click at [75, 374] on div "...." at bounding box center [118, 375] width 95 height 10
click at [317, 390] on td at bounding box center [308, 378] width 89 height 44
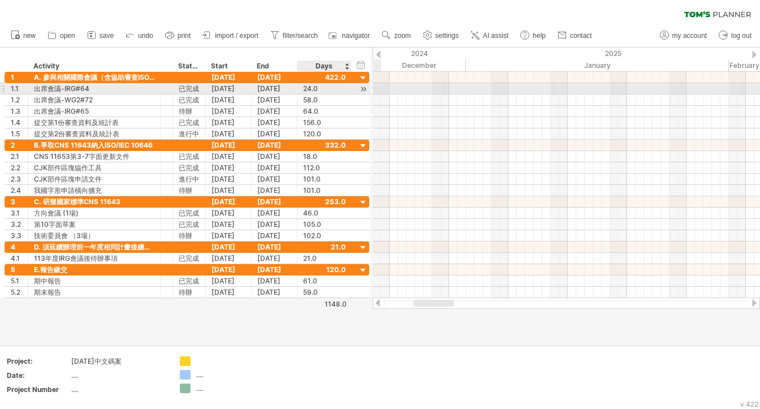
click at [365, 89] on div at bounding box center [363, 89] width 11 height 12
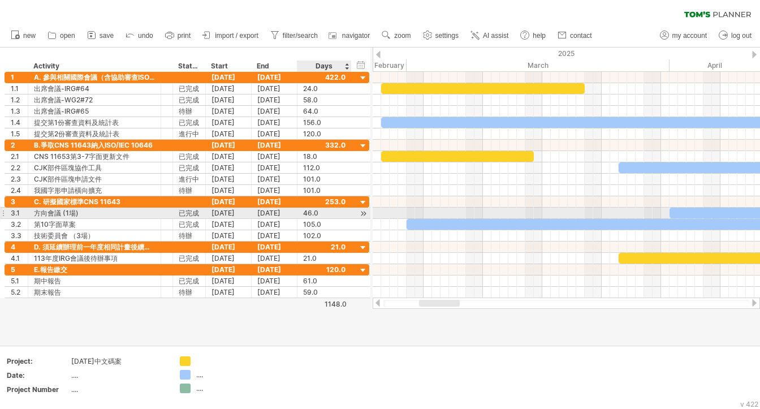
drag, startPoint x: 371, startPoint y: 217, endPoint x: 345, endPoint y: 215, distance: 26.0
click at [345, 215] on div "Trying to reach [DOMAIN_NAME] Connected again... 0% clear filter new 1" at bounding box center [380, 204] width 760 height 409
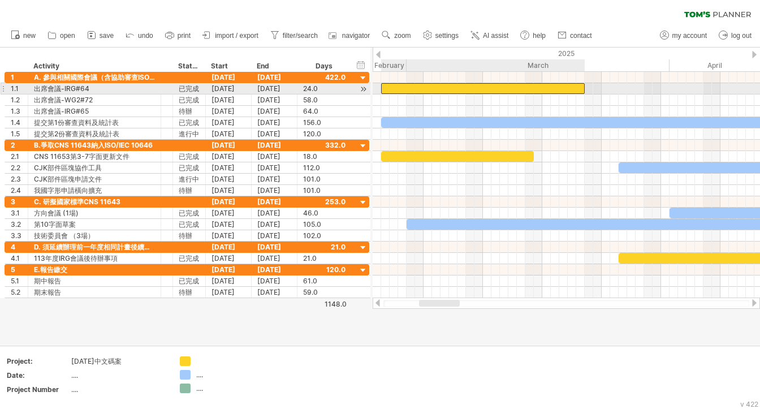
click at [568, 89] on div at bounding box center [483, 88] width 204 height 11
paste div
click at [496, 88] on div "******" at bounding box center [483, 88] width 204 height 11
click at [464, 88] on div "*********" at bounding box center [483, 88] width 204 height 11
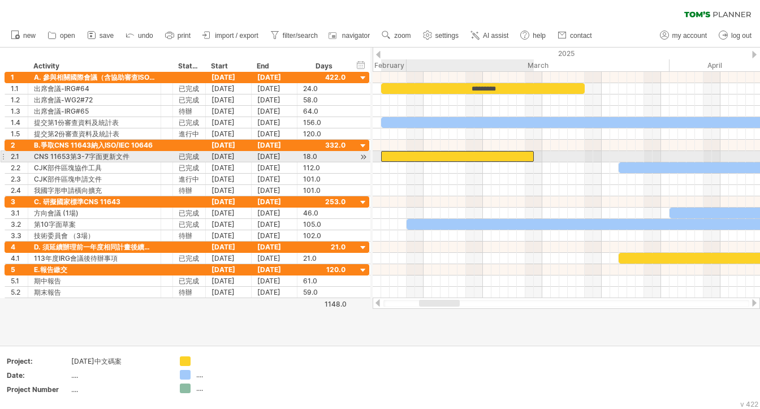
click at [446, 156] on div at bounding box center [457, 156] width 153 height 11
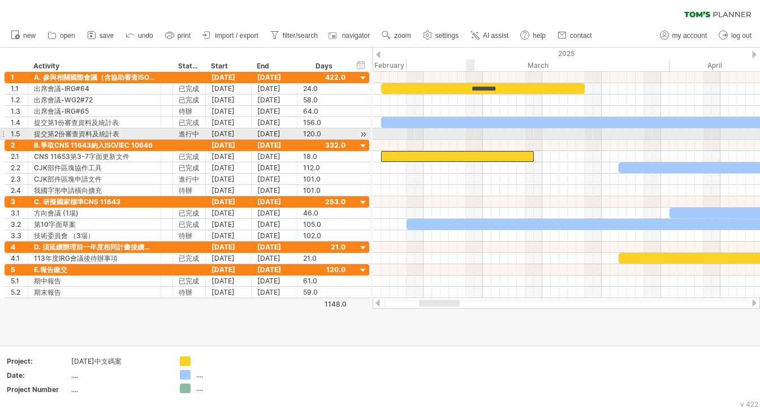
paste div
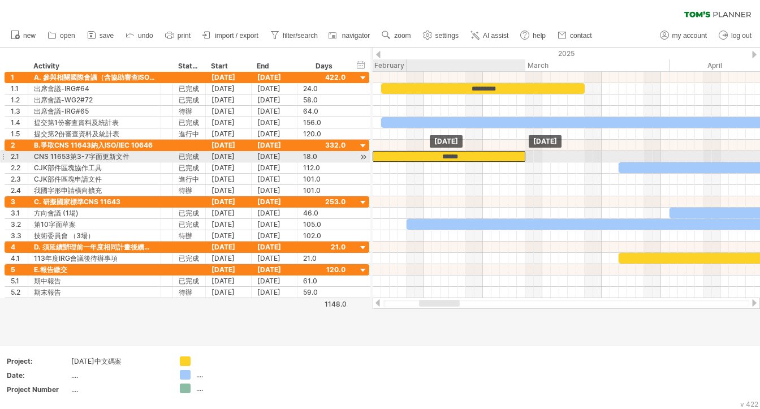
click at [466, 154] on div "******" at bounding box center [449, 156] width 153 height 11
drag, startPoint x: 473, startPoint y: 154, endPoint x: 486, endPoint y: 156, distance: 13.1
click at [486, 156] on div "******" at bounding box center [461, 156] width 153 height 11
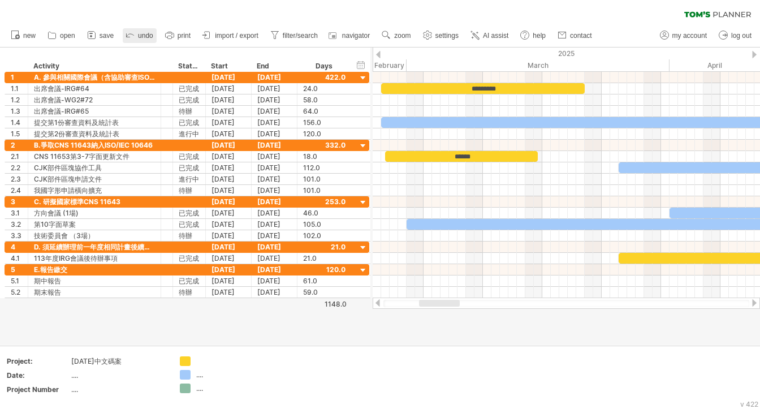
click at [141, 37] on span "undo" at bounding box center [145, 36] width 15 height 8
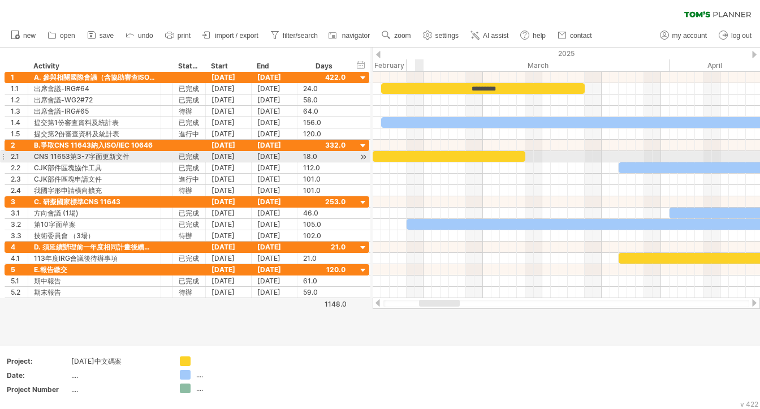
click at [424, 154] on div at bounding box center [449, 156] width 153 height 11
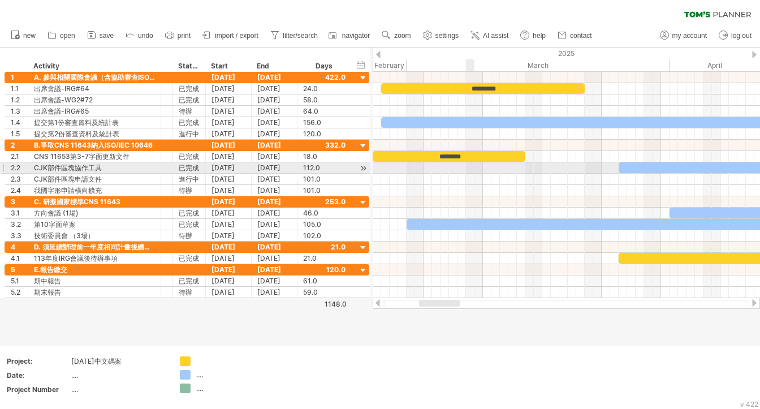
click at [469, 168] on div at bounding box center [566, 167] width 387 height 11
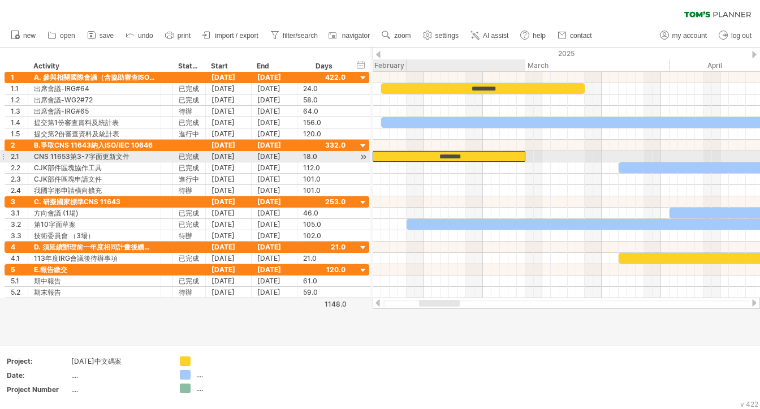
click at [464, 157] on div "********" at bounding box center [449, 156] width 153 height 11
drag, startPoint x: 473, startPoint y: 155, endPoint x: 436, endPoint y: 155, distance: 36.8
click at [436, 155] on div "********" at bounding box center [410, 156] width 153 height 11
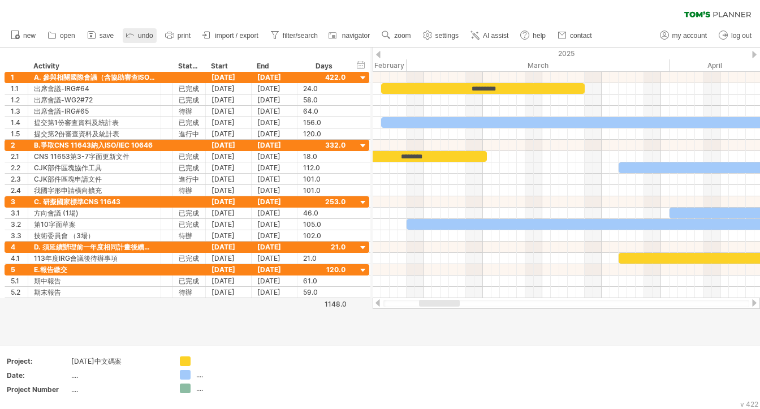
click at [149, 32] on span "undo" at bounding box center [145, 36] width 15 height 8
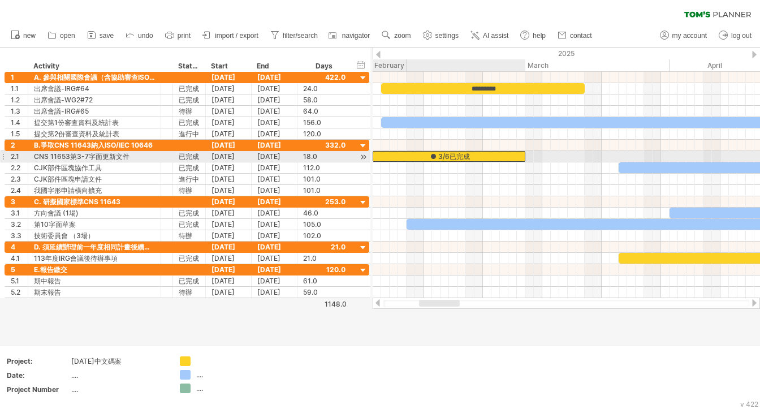
click at [428, 157] on div "● 3/6已完成" at bounding box center [449, 156] width 153 height 11
drag, startPoint x: 429, startPoint y: 155, endPoint x: 453, endPoint y: 156, distance: 24.3
click at [453, 156] on div "********" at bounding box center [474, 156] width 153 height 11
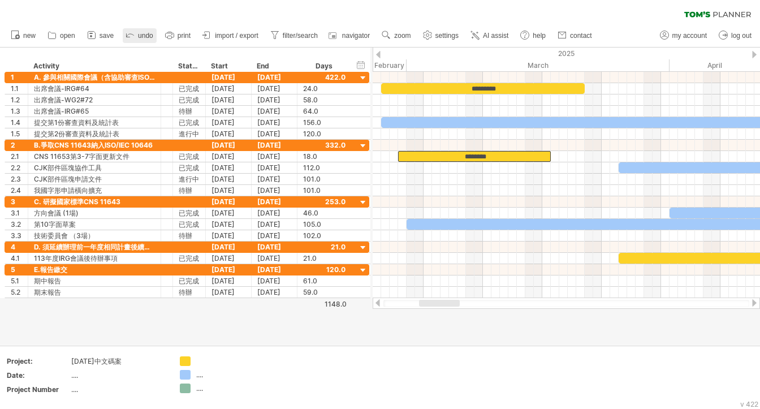
click at [145, 36] on span "undo" at bounding box center [145, 36] width 15 height 8
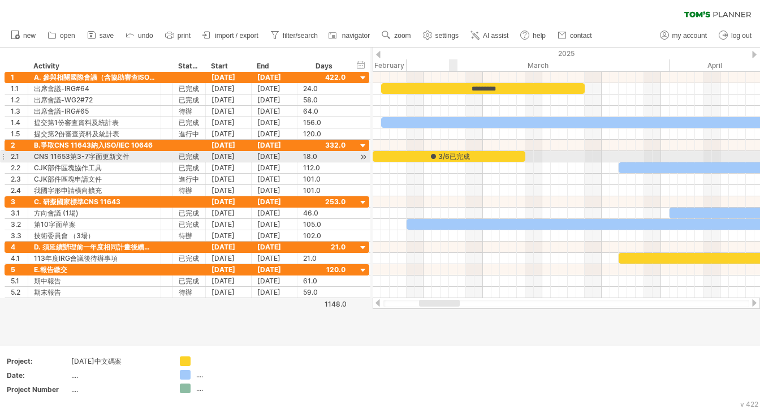
click at [450, 157] on div "● 3/6已完成" at bounding box center [449, 156] width 153 height 11
click at [470, 157] on div "********" at bounding box center [449, 156] width 153 height 11
click at [470, 156] on div "********" at bounding box center [449, 156] width 153 height 11
click at [469, 154] on div "********" at bounding box center [449, 156] width 153 height 11
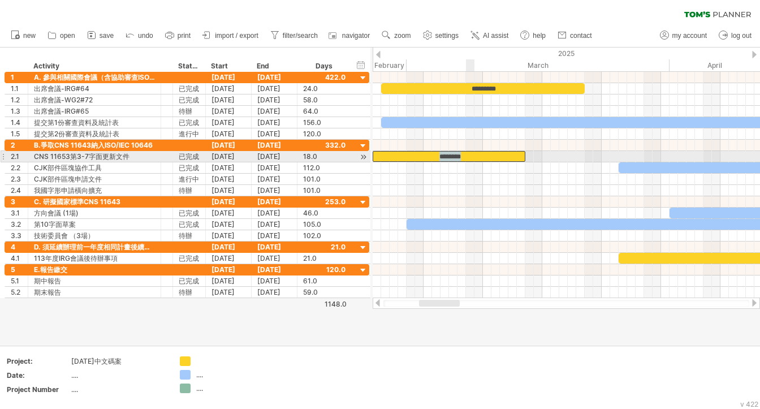
click at [469, 154] on div "********" at bounding box center [449, 156] width 153 height 11
copy div "********"
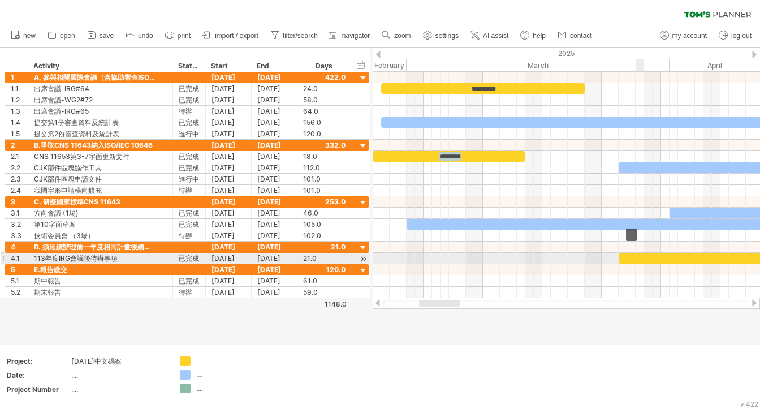
click at [641, 257] on div at bounding box center [708, 258] width 178 height 11
paste div
click at [708, 255] on div "********" at bounding box center [708, 258] width 178 height 11
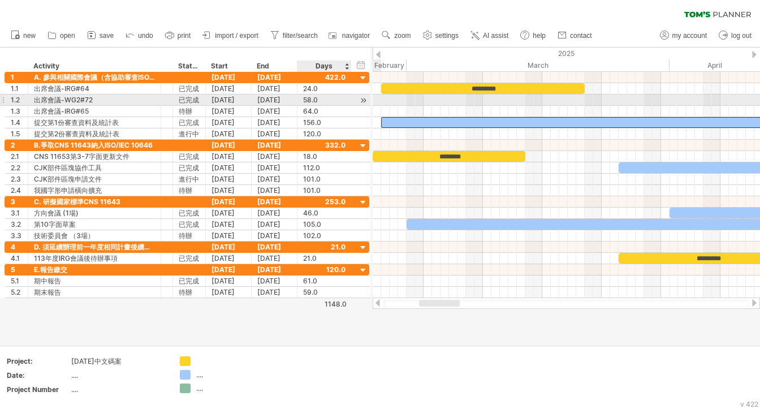
click at [342, 98] on div "58.0" at bounding box center [324, 99] width 42 height 11
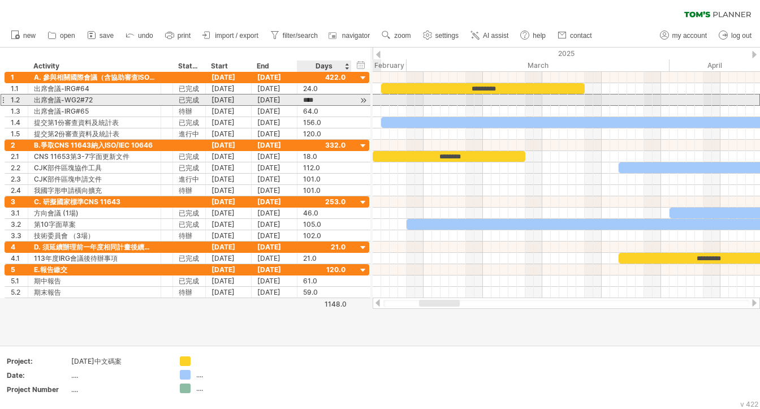
click at [361, 100] on div at bounding box center [363, 100] width 11 height 12
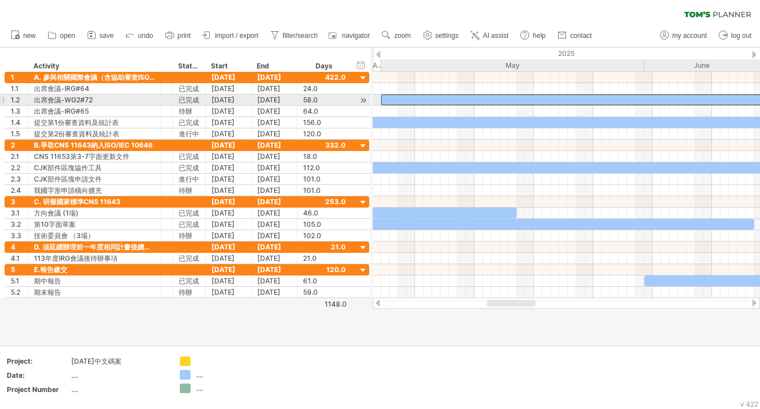
click at [495, 100] on div at bounding box center [627, 99] width 492 height 11
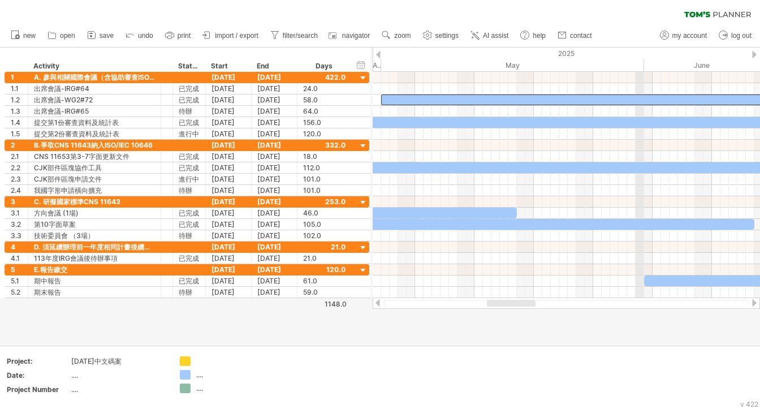
click at [644, 64] on div "June" at bounding box center [771, 65] width 255 height 12
click at [637, 62] on div "May" at bounding box center [512, 65] width 263 height 12
click at [462, 65] on div "May" at bounding box center [512, 65] width 263 height 12
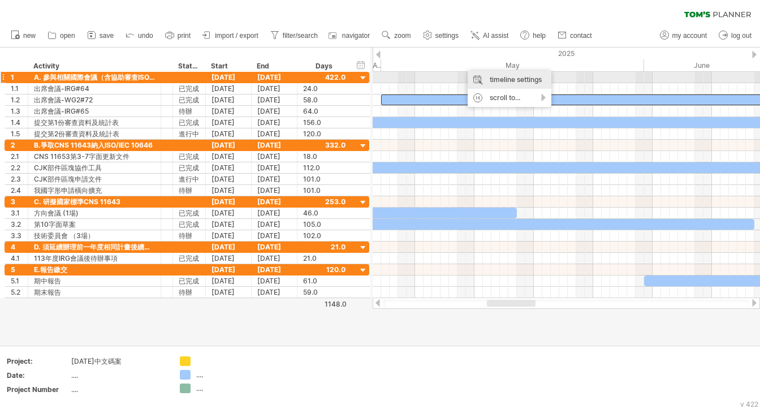
click at [493, 82] on div "timeline settings" at bounding box center [510, 80] width 84 height 18
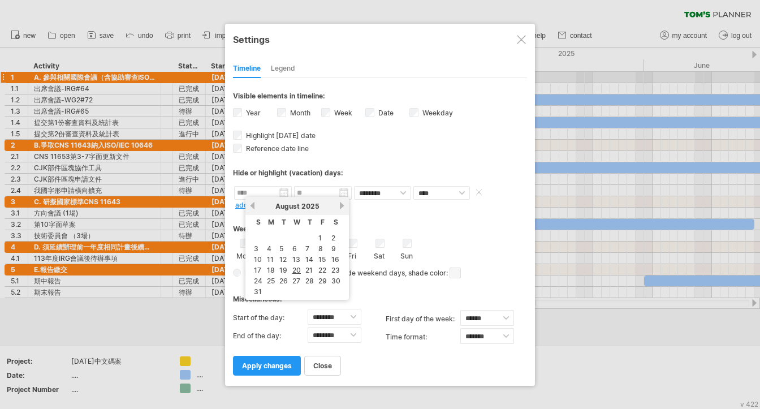
click at [285, 192] on input "text" at bounding box center [263, 193] width 58 height 14
click at [254, 206] on link "previous" at bounding box center [252, 205] width 8 height 8
click at [255, 206] on link "previous" at bounding box center [252, 205] width 8 height 8
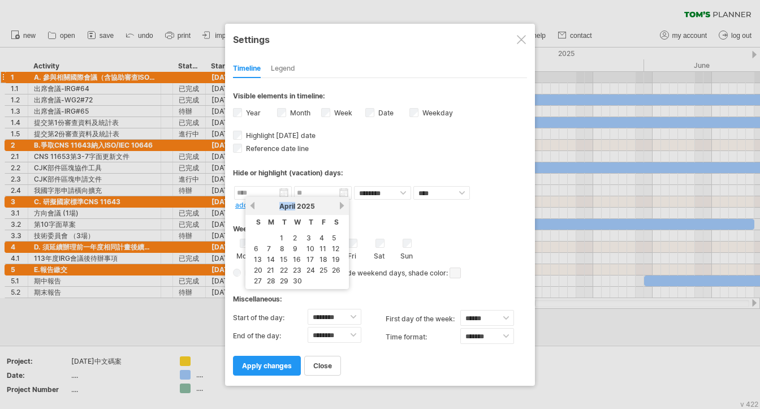
click at [256, 206] on div "previous next [DATE]" at bounding box center [297, 206] width 104 height 18
click at [252, 206] on link "previous" at bounding box center [252, 205] width 8 height 8
click at [253, 206] on link "previous" at bounding box center [252, 205] width 8 height 8
click at [295, 278] on link "26" at bounding box center [296, 280] width 11 height 11
type input "********"
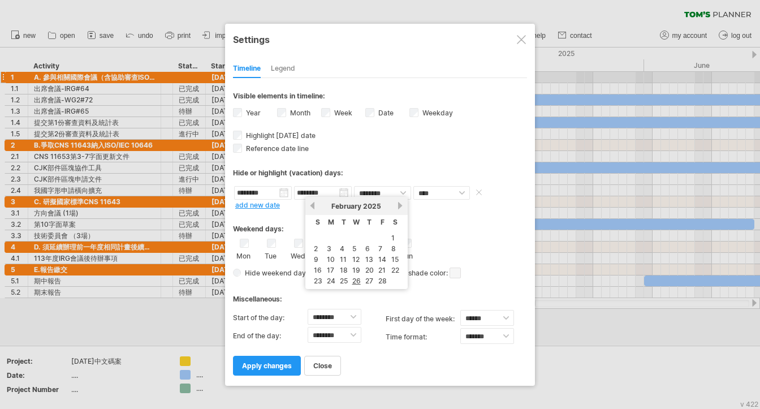
click at [348, 192] on input "********" at bounding box center [323, 193] width 58 height 14
click at [398, 205] on link "next" at bounding box center [400, 205] width 8 height 8
click at [398, 205] on link "next" at bounding box center [402, 205] width 8 height 8
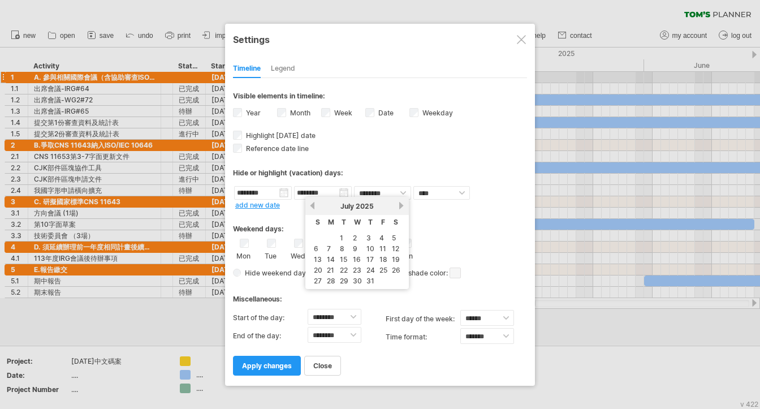
click at [398, 205] on link "next" at bounding box center [402, 205] width 8 height 8
click at [382, 277] on link "28" at bounding box center [383, 280] width 11 height 11
type input "********"
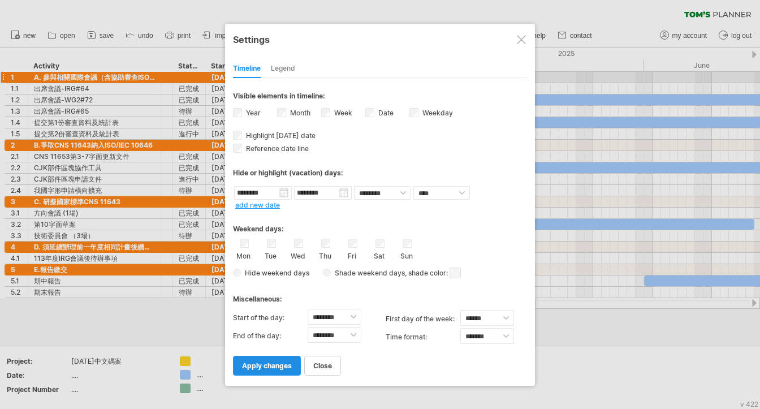
click at [271, 367] on span "apply changes" at bounding box center [267, 365] width 50 height 8
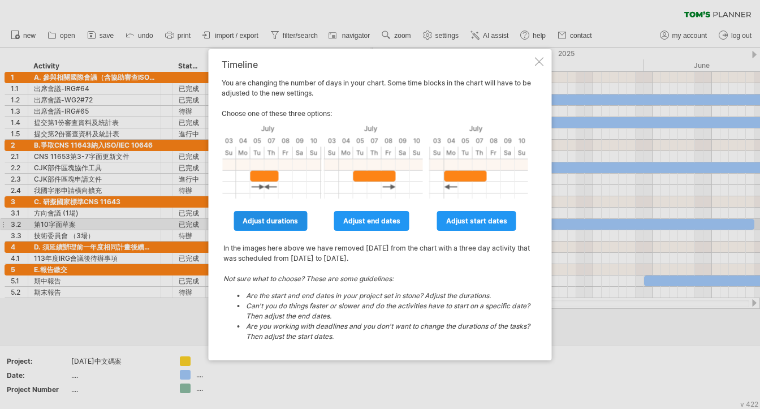
click at [288, 226] on link "adjust durations" at bounding box center [271, 221] width 74 height 20
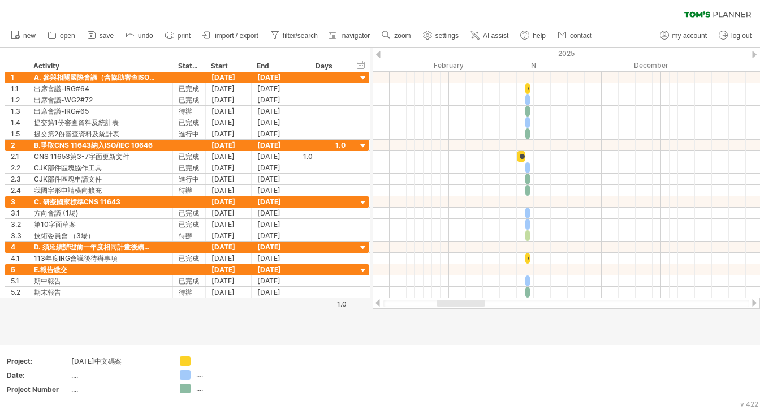
drag, startPoint x: 502, startPoint y: 301, endPoint x: 444, endPoint y: 299, distance: 57.8
click at [444, 299] on div at bounding box center [566, 302] width 387 height 11
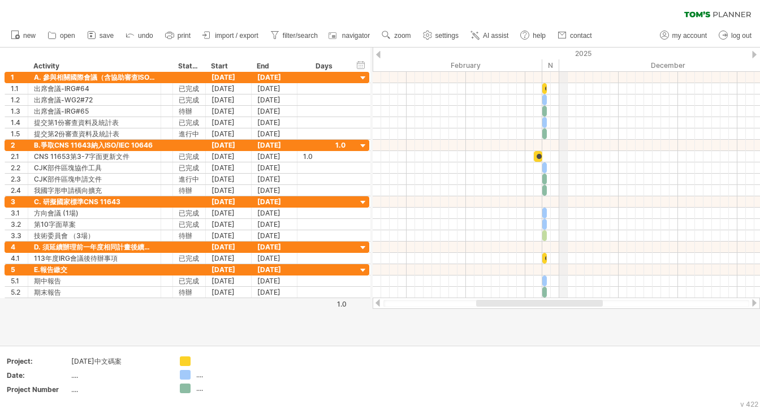
drag, startPoint x: 542, startPoint y: 67, endPoint x: 559, endPoint y: 70, distance: 17.2
click at [559, 70] on div "December" at bounding box center [690, 65] width 263 height 12
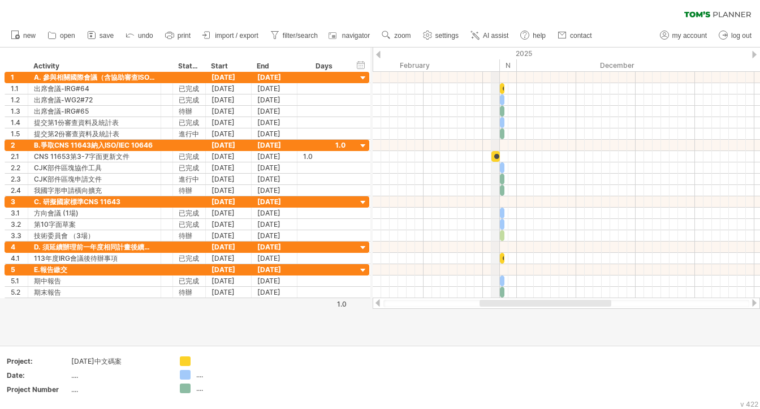
drag, startPoint x: 542, startPoint y: 65, endPoint x: 498, endPoint y: 64, distance: 44.7
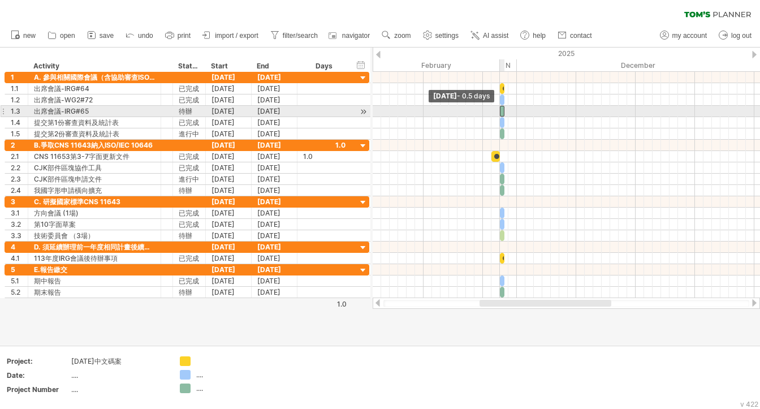
drag, startPoint x: 499, startPoint y: 109, endPoint x: 523, endPoint y: 109, distance: 23.2
click at [523, 109] on div "● 3/21已完成 ● 3/6已完成 ● 3/21已完成 [DATE] [DATE] - 0.5 days" at bounding box center [566, 185] width 387 height 226
drag, startPoint x: 501, startPoint y: 111, endPoint x: 520, endPoint y: 112, distance: 18.7
click at [520, 112] on div "● 3/21已完成 ● 3/6已完成 ● 3/21已完成 [DATE] [DATE] - 0.5 days" at bounding box center [566, 185] width 387 height 226
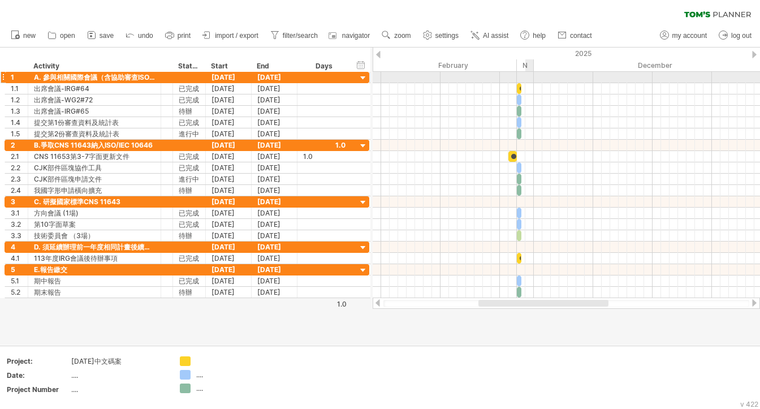
drag, startPoint x: 518, startPoint y: 68, endPoint x: 457, endPoint y: 61, distance: 61.5
click at [531, 75] on div "Trying to reach [DOMAIN_NAME] Connected again... 0% clear filter new 1" at bounding box center [380, 204] width 760 height 409
click at [145, 35] on span "undo" at bounding box center [145, 36] width 15 height 8
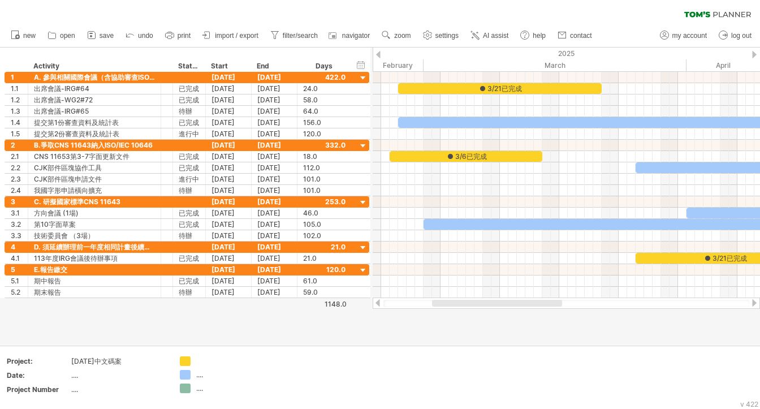
drag, startPoint x: 443, startPoint y: 303, endPoint x: 458, endPoint y: 305, distance: 14.8
click at [458, 305] on div at bounding box center [497, 303] width 130 height 7
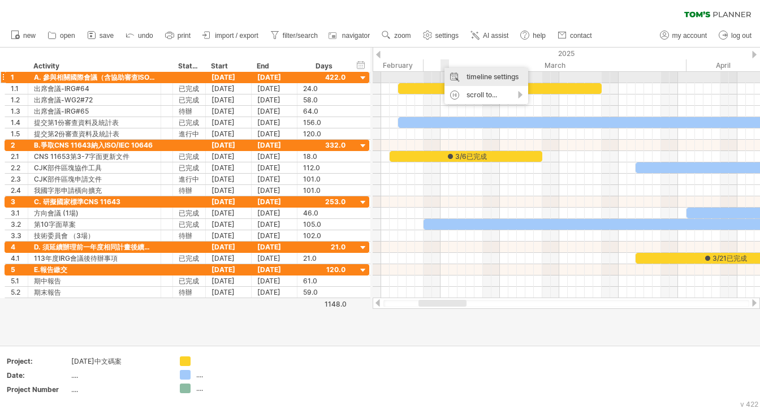
click at [466, 75] on div "timeline settings" at bounding box center [487, 77] width 84 height 18
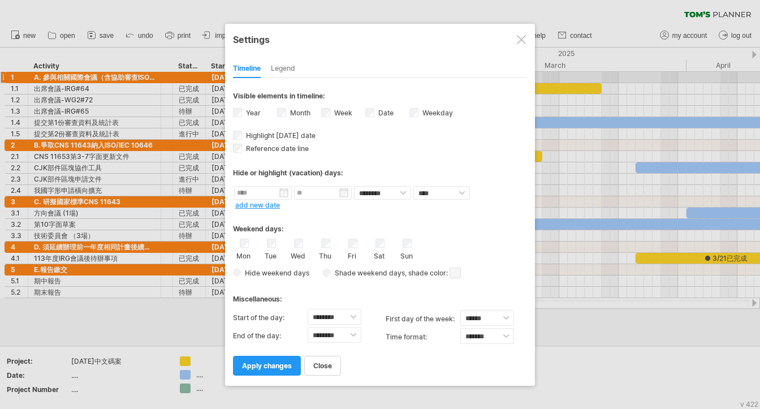
click at [260, 368] on span "apply changes" at bounding box center [267, 365] width 50 height 8
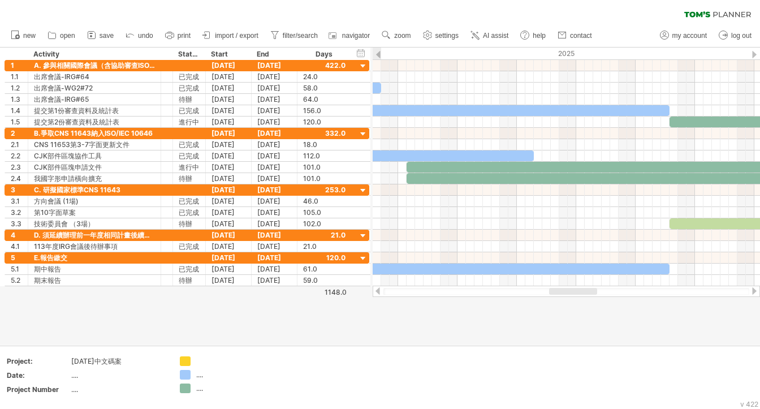
drag, startPoint x: 456, startPoint y: 291, endPoint x: 587, endPoint y: 292, distance: 130.7
click at [587, 292] on div at bounding box center [573, 291] width 48 height 7
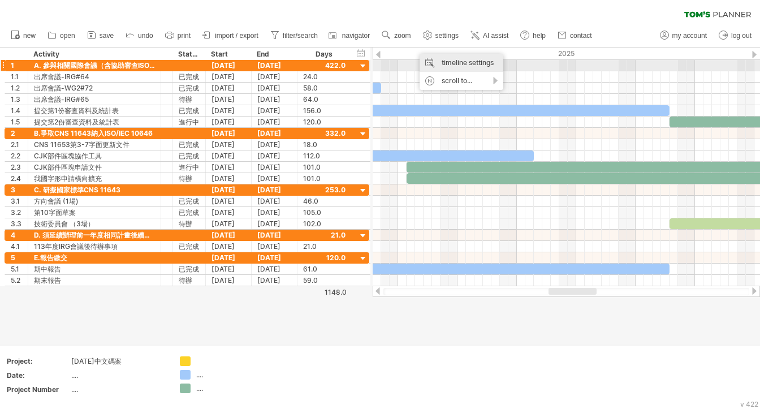
click at [455, 66] on div "timeline settings" at bounding box center [462, 63] width 84 height 18
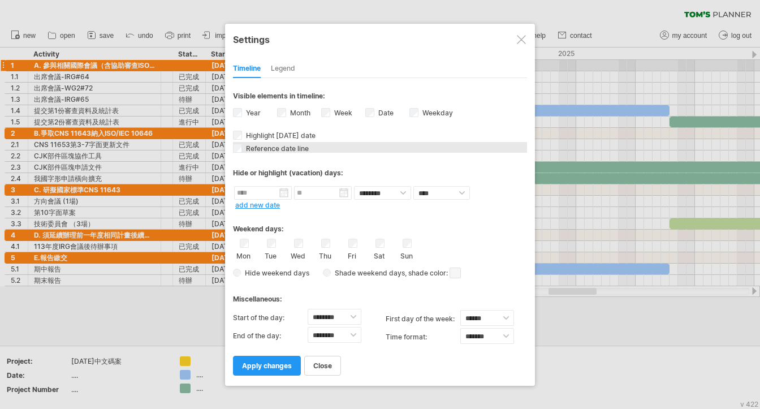
click at [275, 149] on span "Reference date line" at bounding box center [276, 148] width 65 height 8
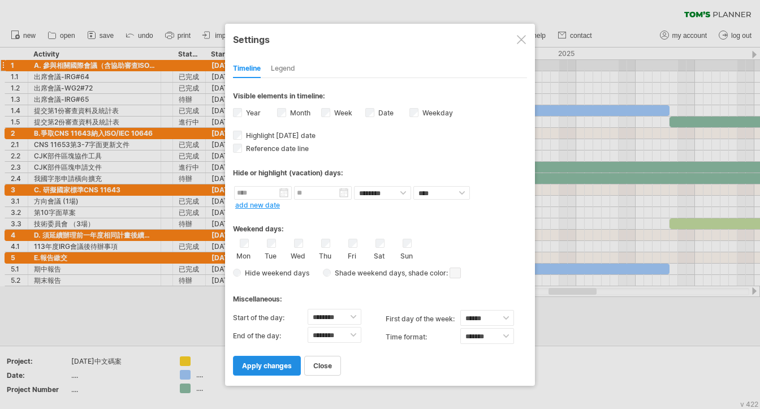
click at [260, 367] on span "apply changes" at bounding box center [267, 365] width 50 height 8
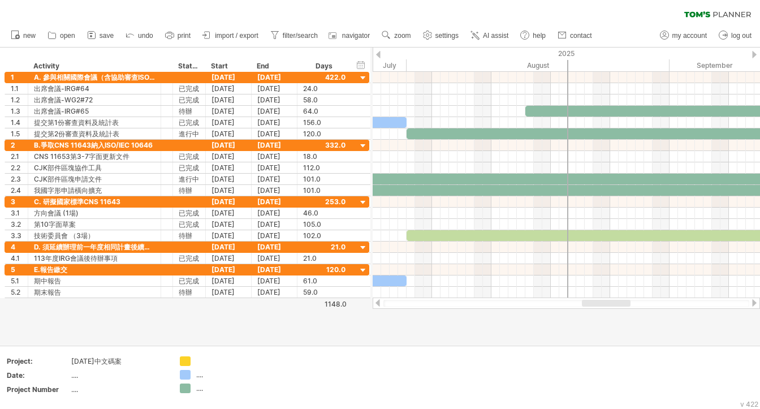
drag, startPoint x: 568, startPoint y: 64, endPoint x: 564, endPoint y: 70, distance: 6.8
click at [567, 68] on div "Trying to reach [DOMAIN_NAME] Connected again... 0% clear filter new 1" at bounding box center [380, 204] width 760 height 409
click at [143, 35] on span "undo" at bounding box center [145, 36] width 15 height 8
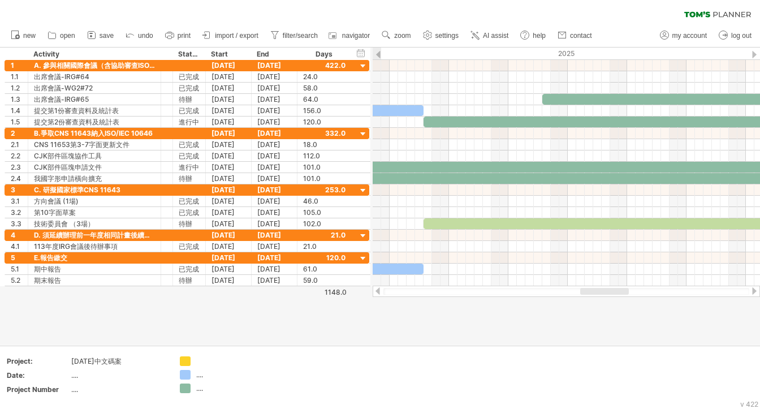
drag, startPoint x: 597, startPoint y: 292, endPoint x: 596, endPoint y: 301, distance: 9.1
click at [597, 301] on div "Trying to reach [DOMAIN_NAME] Connected again... 0% clear filter new 1" at bounding box center [380, 204] width 760 height 409
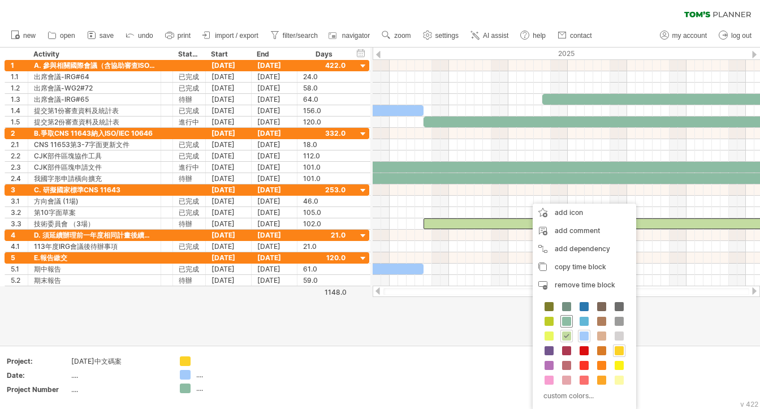
click at [564, 321] on span at bounding box center [566, 321] width 9 height 9
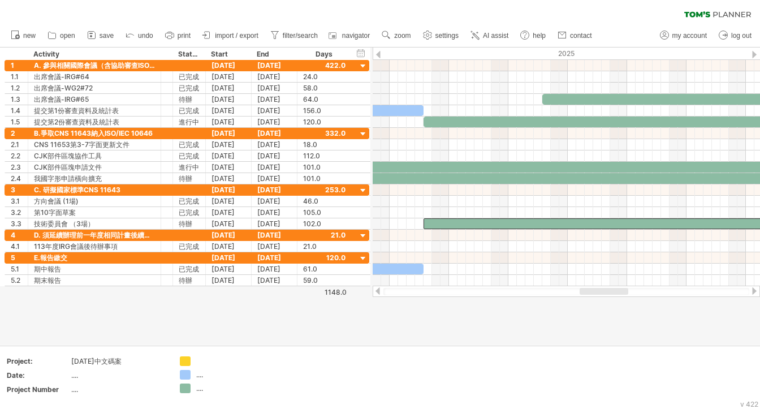
click at [481, 346] on div "Add your own logo Project: [DATE]中文碼案 Date: .... Project Number .... .... ...." at bounding box center [380, 378] width 760 height 64
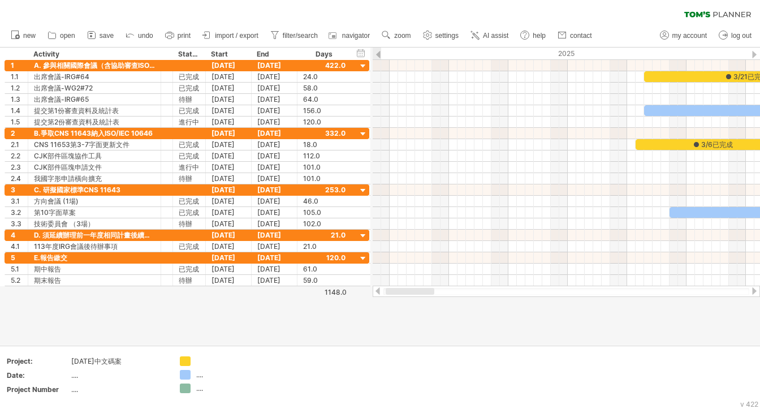
drag, startPoint x: 596, startPoint y: 292, endPoint x: 400, endPoint y: 287, distance: 195.2
click at [401, 287] on div at bounding box center [566, 291] width 387 height 11
click at [488, 39] on link "AI assist" at bounding box center [490, 35] width 44 height 15
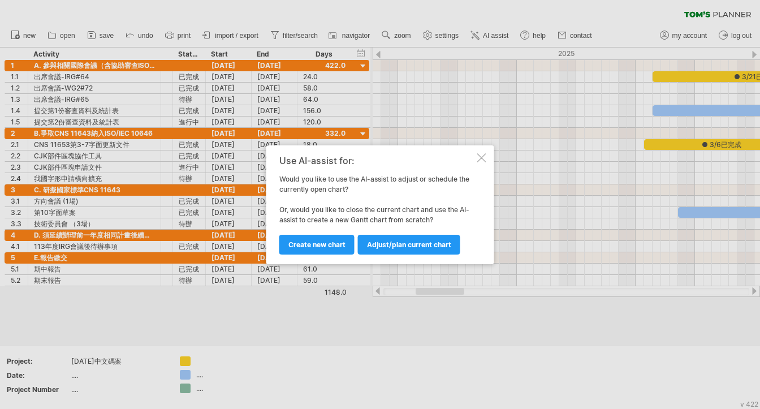
click at [484, 158] on div at bounding box center [481, 157] width 9 height 9
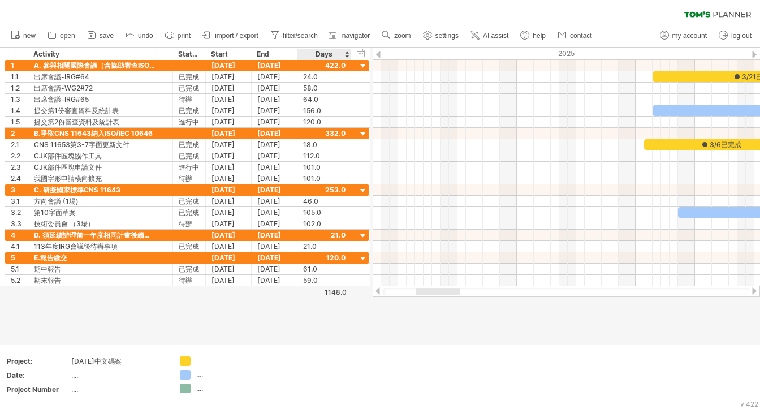
click at [360, 51] on div "hide start/end/duration show start/end/duration" at bounding box center [361, 53] width 11 height 12
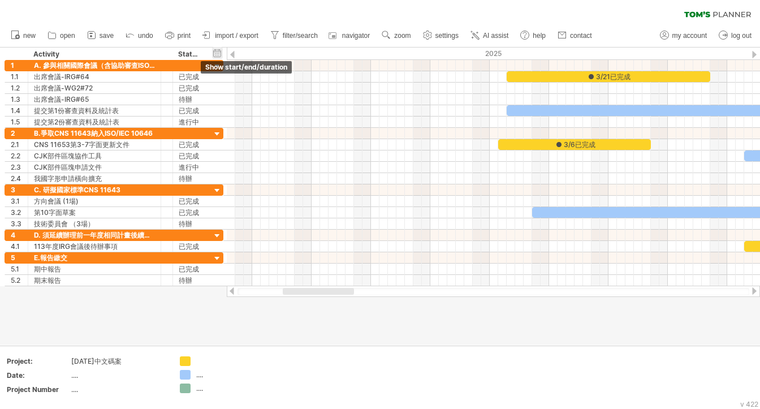
click at [219, 51] on div "hide start/end/duration show start/end/duration" at bounding box center [217, 53] width 11 height 12
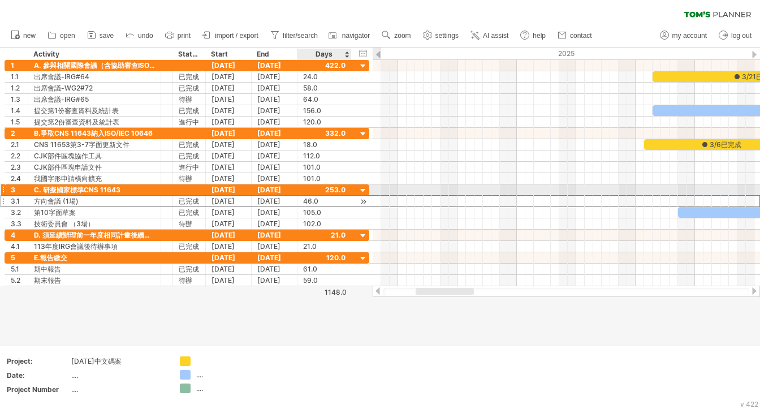
click at [357, 195] on div "3.1 ********* 方向會議 (1場) *** 已完成 [DATE] [DATE] 46.0 46.0" at bounding box center [187, 201] width 365 height 12
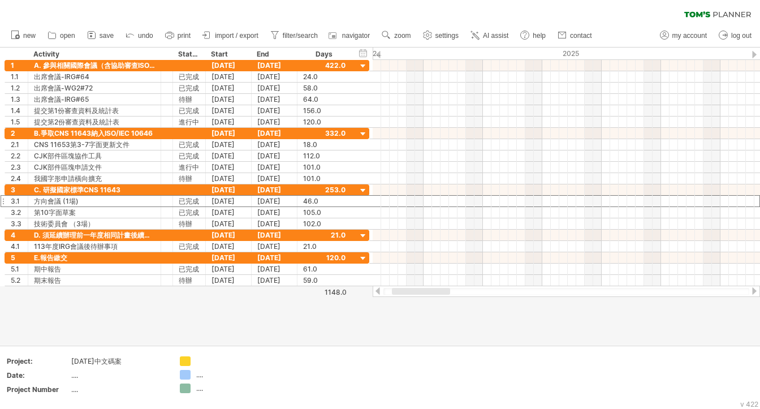
drag, startPoint x: 430, startPoint y: 295, endPoint x: 407, endPoint y: 298, distance: 24.0
click at [407, 298] on div "Trying to reach [DOMAIN_NAME] Connected again... 0% clear filter new 1" at bounding box center [380, 204] width 760 height 409
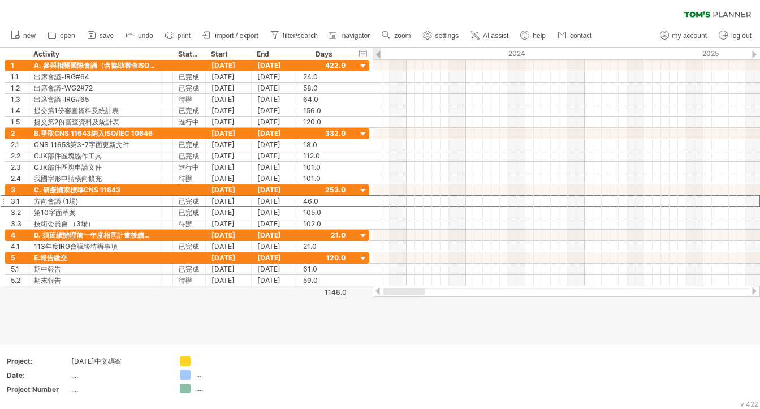
drag, startPoint x: 438, startPoint y: 291, endPoint x: 395, endPoint y: 294, distance: 43.6
click at [395, 294] on div at bounding box center [404, 291] width 42 height 7
click at [405, 54] on div "2024" at bounding box center [177, 54] width 967 height 12
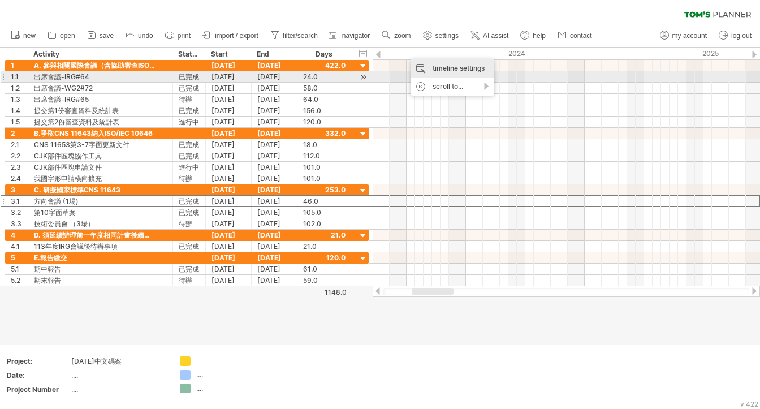
click at [430, 70] on div "timeline settings" at bounding box center [453, 68] width 84 height 18
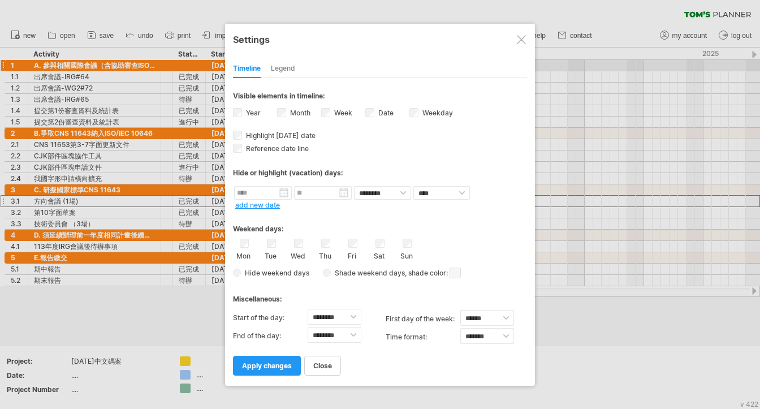
click at [295, 111] on label "Month" at bounding box center [299, 113] width 23 height 8
click at [278, 368] on span "apply changes" at bounding box center [267, 365] width 50 height 8
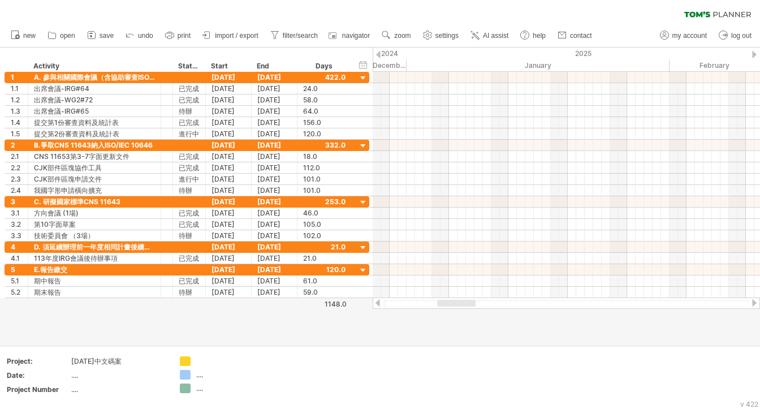
drag, startPoint x: 430, startPoint y: 305, endPoint x: 455, endPoint y: 309, distance: 25.8
click at [455, 309] on div "Trying to reach [DOMAIN_NAME] Connected again... 0% clear filter new 1" at bounding box center [380, 204] width 760 height 409
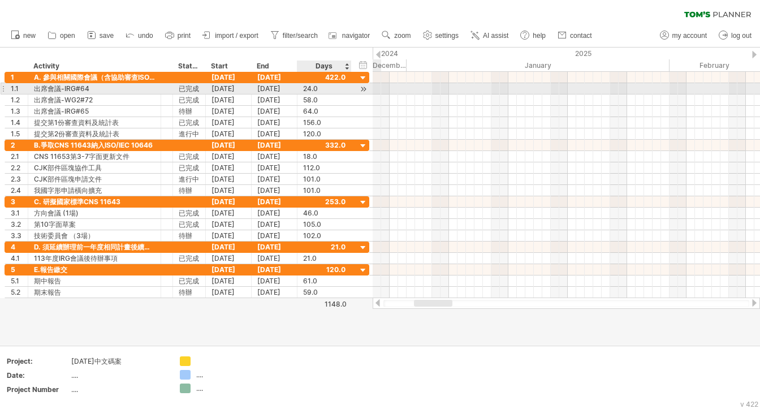
click at [350, 88] on div at bounding box center [350, 88] width 6 height 11
click at [361, 88] on div at bounding box center [363, 89] width 11 height 12
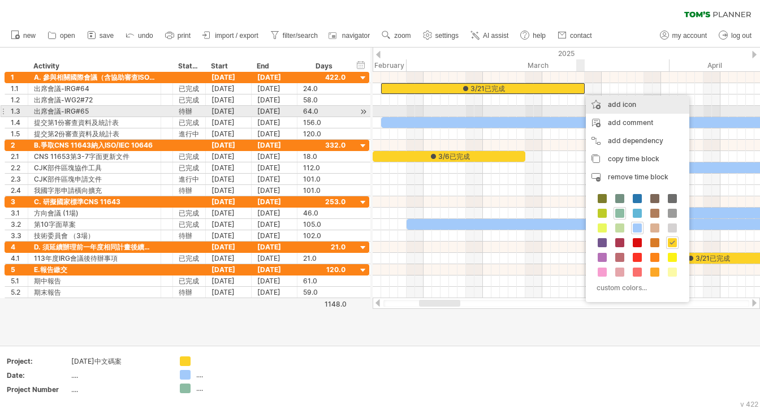
click at [616, 109] on div "add icon" at bounding box center [638, 105] width 104 height 18
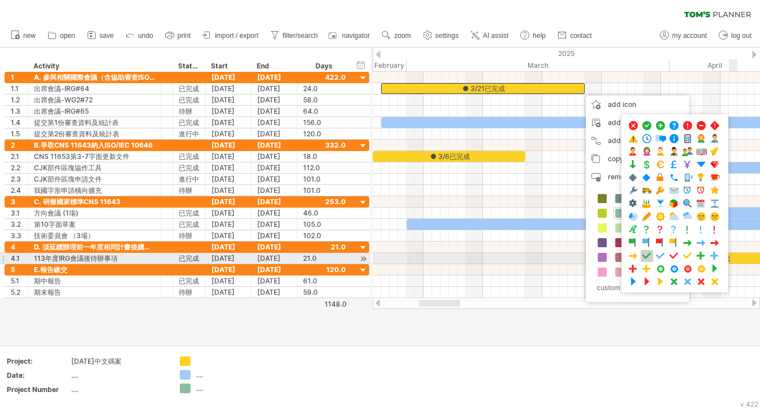
click at [650, 253] on span at bounding box center [646, 256] width 11 height 11
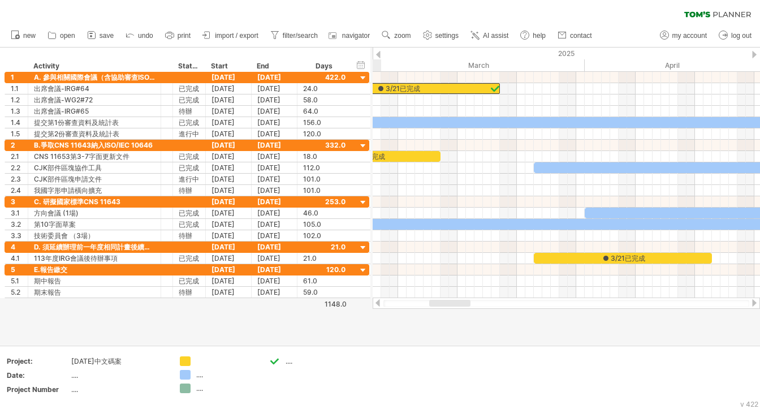
drag, startPoint x: 450, startPoint y: 303, endPoint x: 460, endPoint y: 305, distance: 10.4
click at [460, 305] on div at bounding box center [449, 303] width 41 height 7
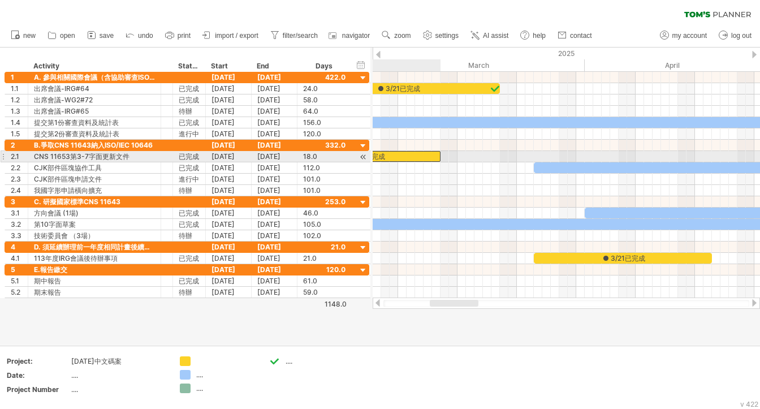
click at [436, 155] on div "● 3/6已完成" at bounding box center [364, 156] width 153 height 11
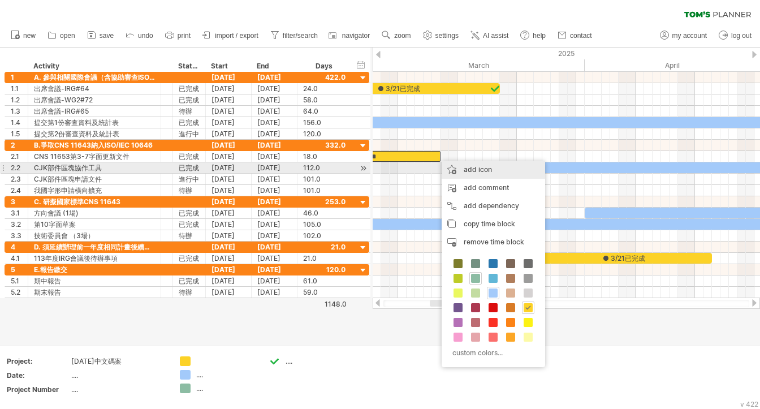
click at [476, 173] on div "add icon" at bounding box center [494, 170] width 104 height 18
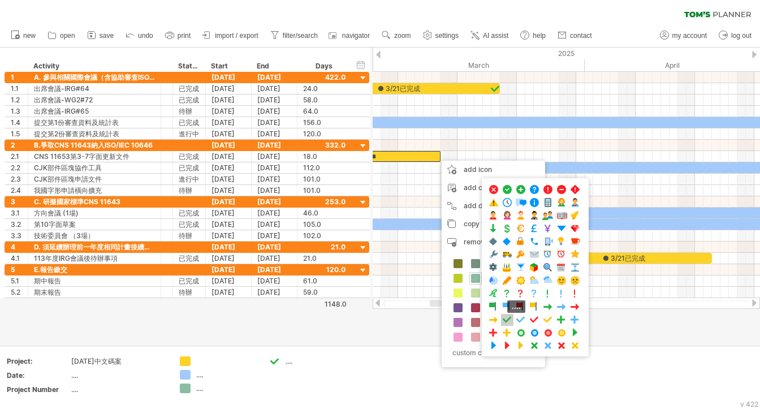
click at [506, 317] on span at bounding box center [507, 319] width 11 height 11
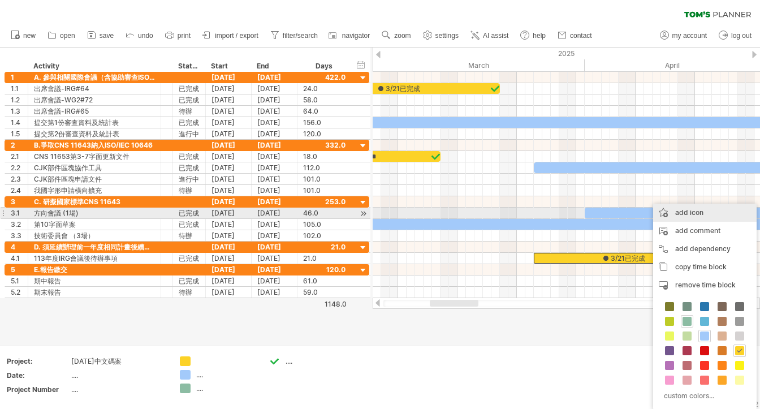
click at [685, 216] on div "add icon" at bounding box center [705, 213] width 104 height 18
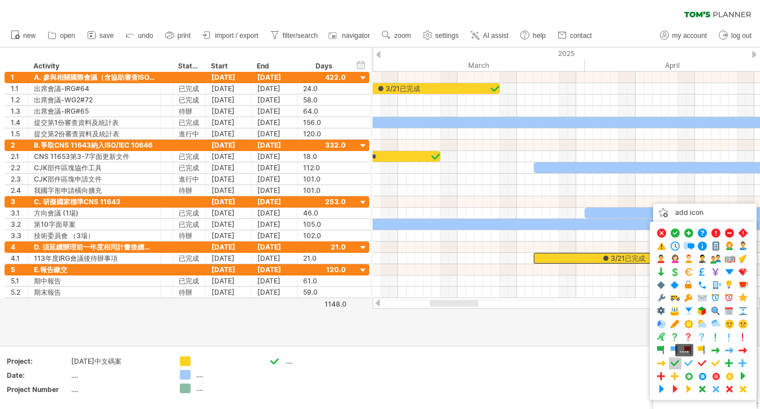
click at [673, 360] on span at bounding box center [675, 363] width 11 height 11
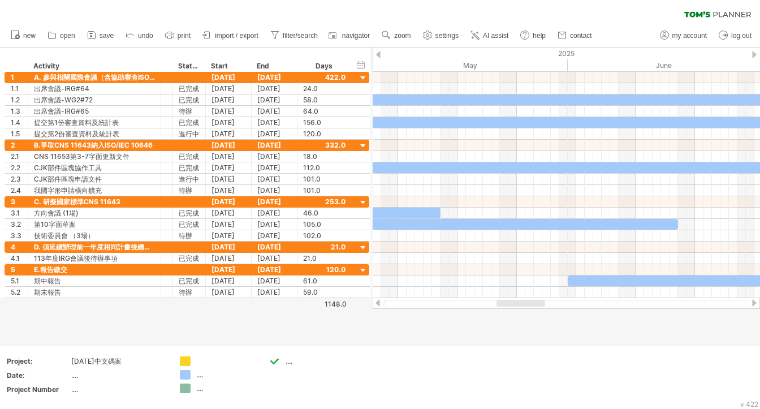
drag, startPoint x: 439, startPoint y: 304, endPoint x: 506, endPoint y: 308, distance: 66.9
click at [506, 308] on div at bounding box center [566, 302] width 387 height 11
click at [359, 96] on div at bounding box center [363, 100] width 11 height 12
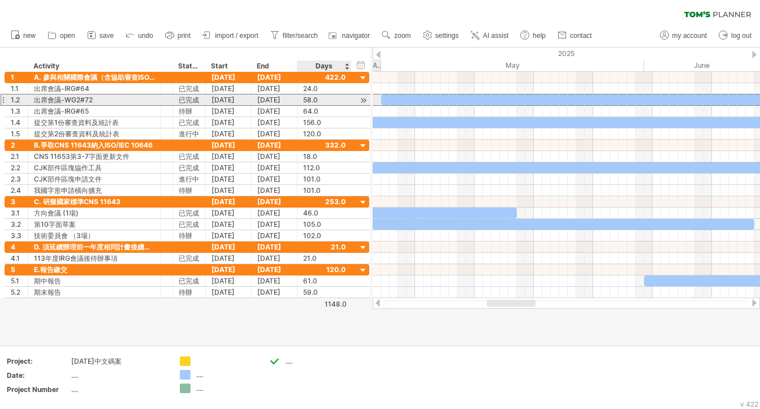
click at [356, 100] on div "**********" at bounding box center [187, 100] width 365 height 12
click at [362, 100] on div at bounding box center [363, 100] width 11 height 12
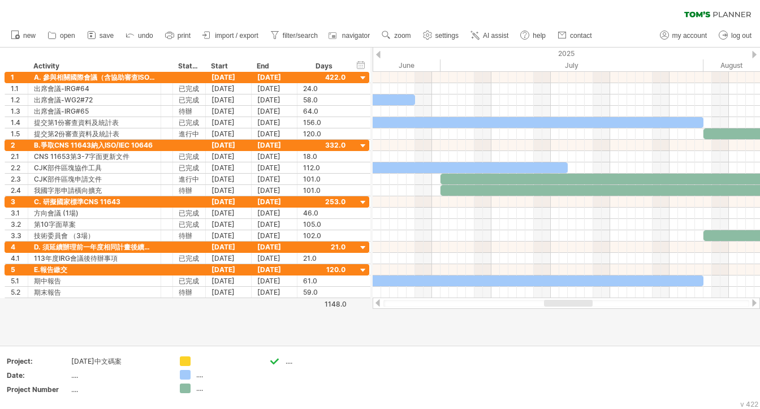
drag, startPoint x: 516, startPoint y: 303, endPoint x: 574, endPoint y: 309, distance: 57.5
click at [574, 309] on div "Trying to reach [DOMAIN_NAME] Connected again... 0% clear filter new 1" at bounding box center [380, 204] width 760 height 409
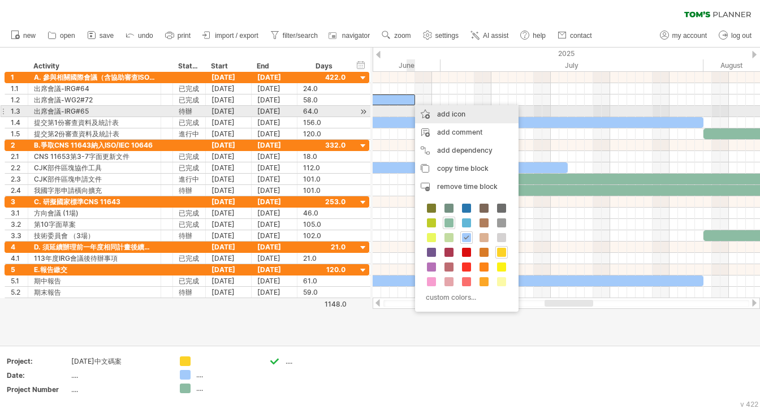
click at [467, 117] on div "add icon" at bounding box center [467, 114] width 104 height 18
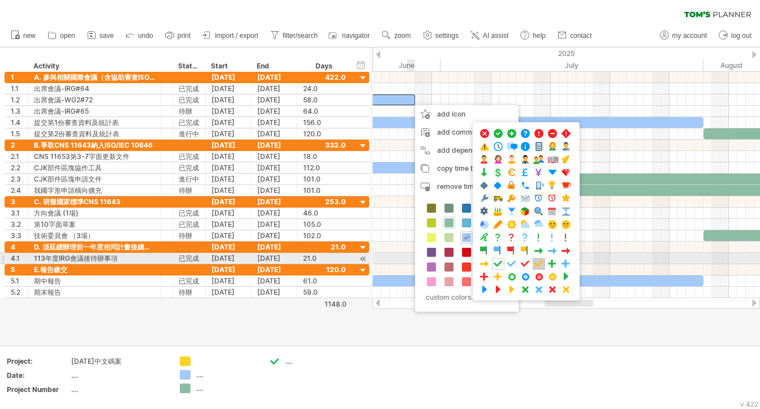
click at [536, 261] on span at bounding box center [538, 263] width 11 height 11
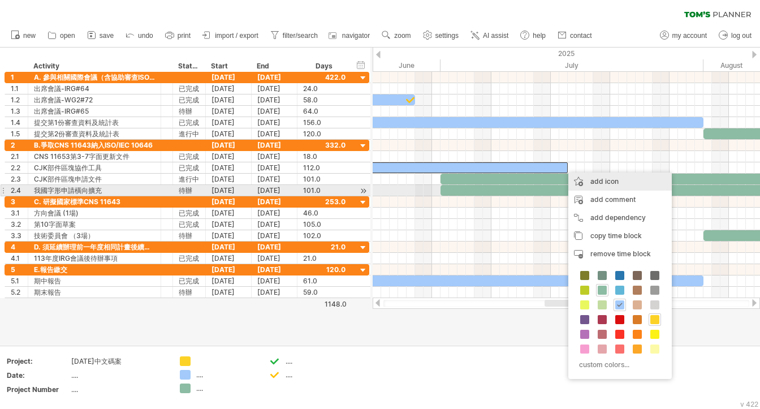
click at [620, 184] on div "add icon" at bounding box center [620, 182] width 104 height 18
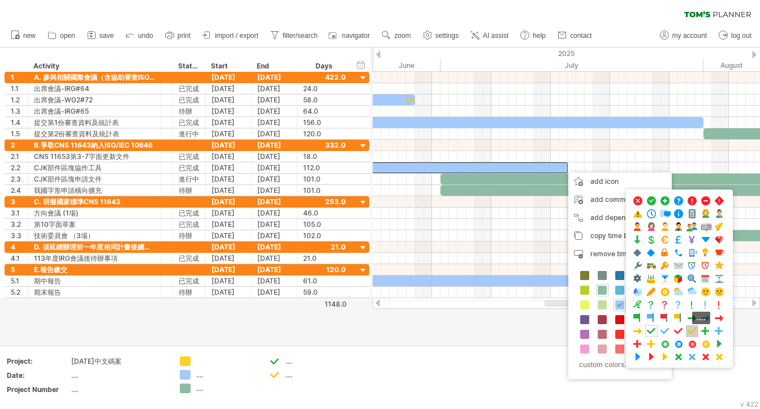
click at [688, 330] on span at bounding box center [692, 331] width 11 height 11
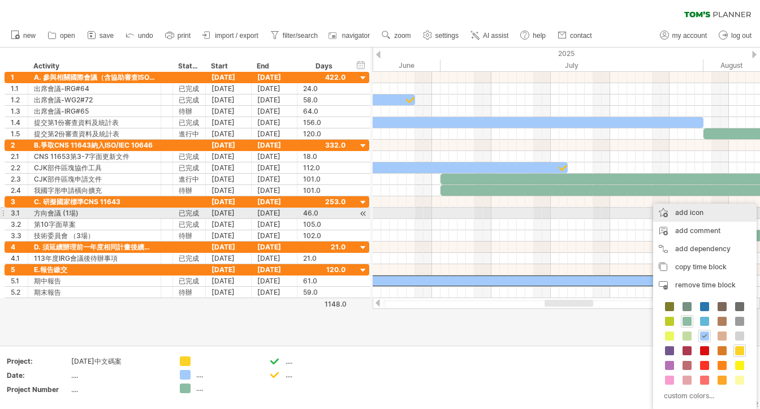
click at [690, 214] on div "add icon" at bounding box center [705, 213] width 104 height 18
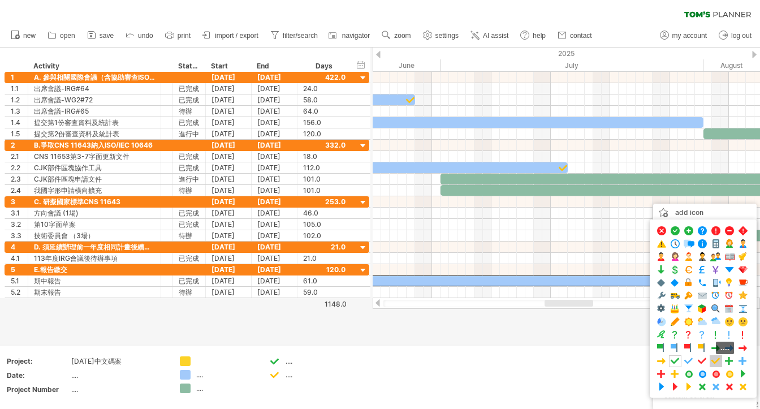
click at [712, 356] on span at bounding box center [715, 361] width 11 height 11
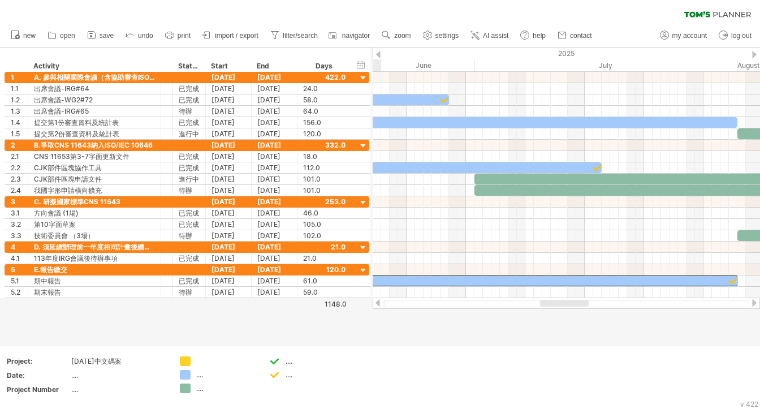
click at [572, 306] on div at bounding box center [564, 303] width 49 height 7
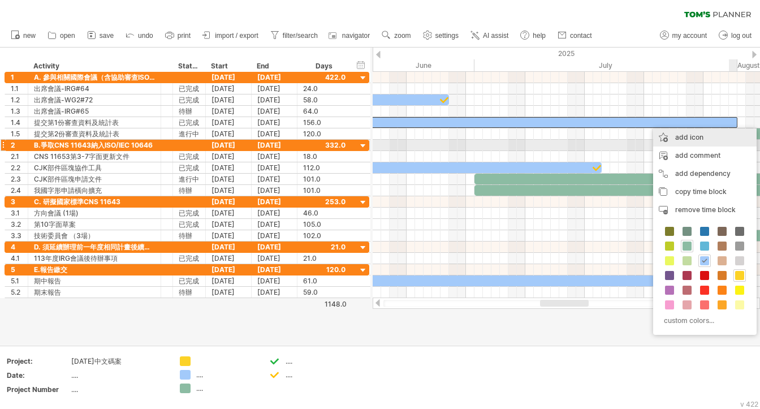
click at [696, 139] on div "add icon" at bounding box center [705, 137] width 104 height 18
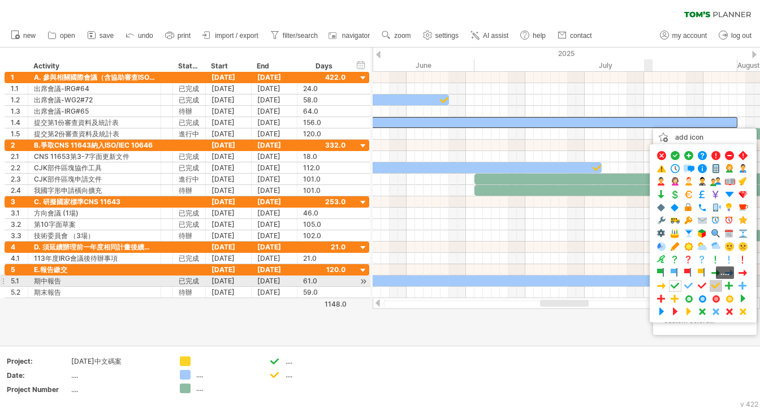
click at [713, 282] on span at bounding box center [715, 286] width 11 height 11
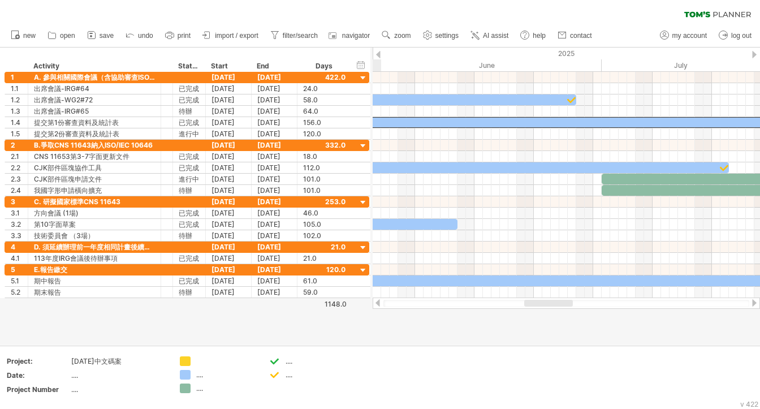
drag, startPoint x: 575, startPoint y: 304, endPoint x: 559, endPoint y: 311, distance: 17.2
click at [559, 311] on div "Trying to reach [DOMAIN_NAME] Connected again... 0% clear filter new 1" at bounding box center [380, 204] width 760 height 409
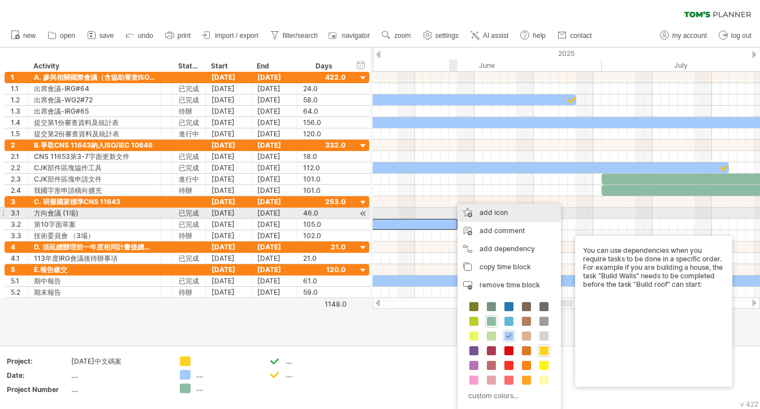
click at [495, 210] on div "add icon" at bounding box center [510, 213] width 104 height 18
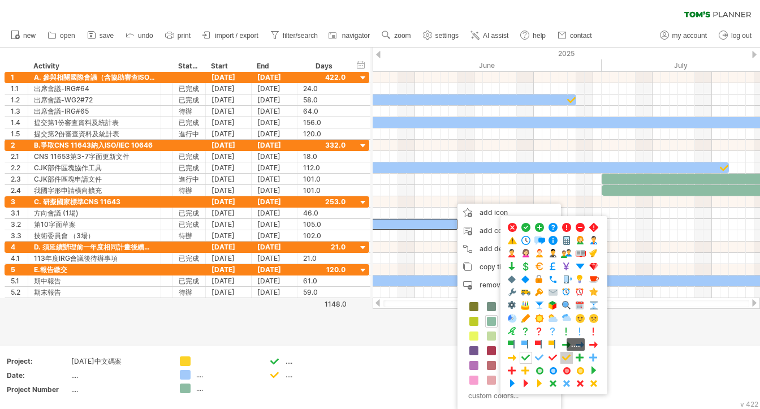
click at [563, 353] on span at bounding box center [566, 357] width 11 height 11
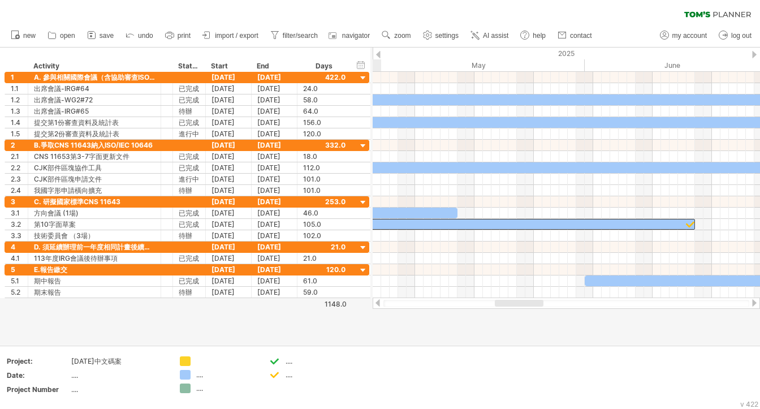
drag, startPoint x: 549, startPoint y: 305, endPoint x: 520, endPoint y: 304, distance: 29.4
click at [520, 304] on div at bounding box center [519, 303] width 49 height 7
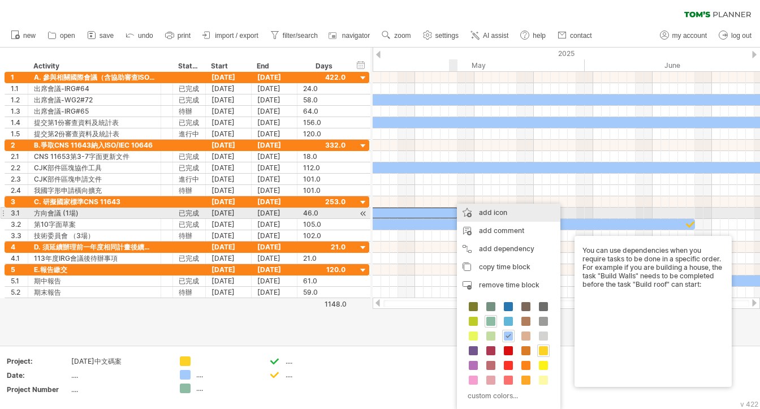
click at [501, 214] on div "add icon" at bounding box center [509, 213] width 104 height 18
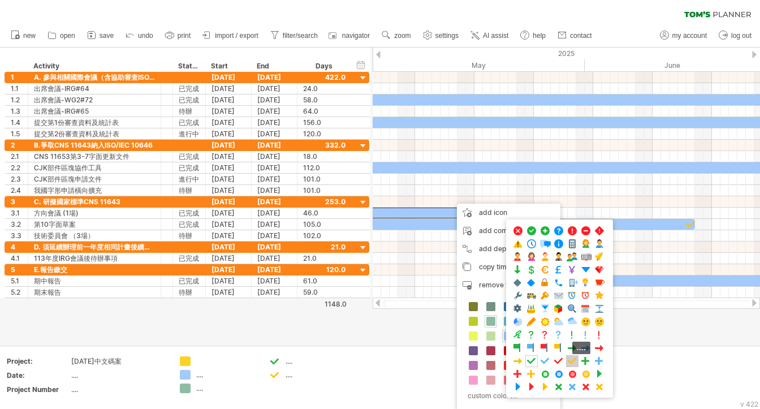
click at [574, 359] on span at bounding box center [572, 361] width 11 height 11
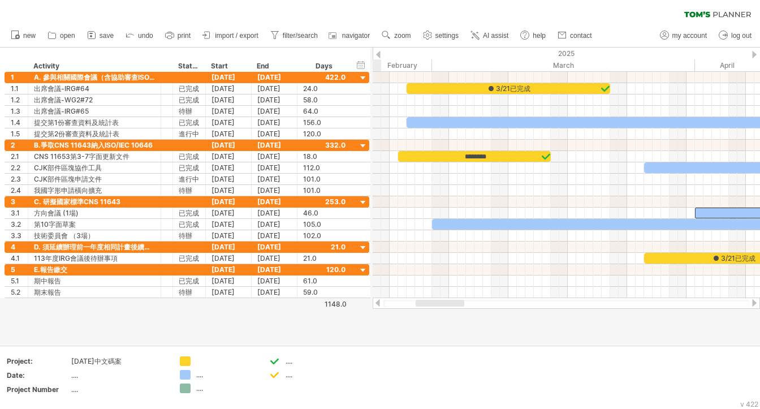
drag, startPoint x: 534, startPoint y: 304, endPoint x: 455, endPoint y: 317, distance: 79.7
click at [455, 317] on div "Trying to reach [DOMAIN_NAME] Connected again... 0% clear filter new 1" at bounding box center [380, 204] width 760 height 409
click at [182, 37] on span "print" at bounding box center [184, 36] width 13 height 8
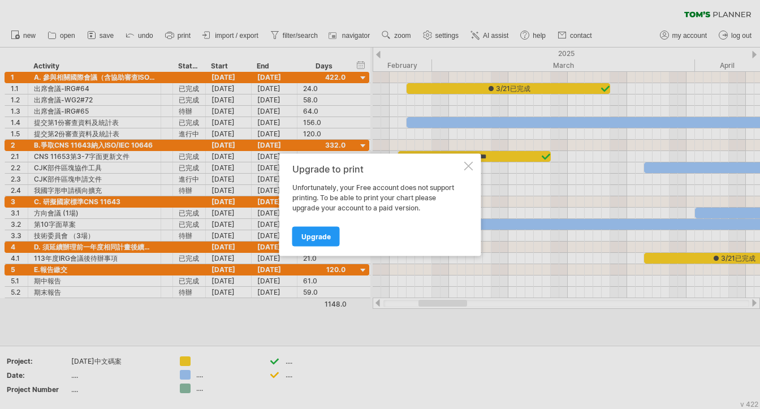
click at [465, 168] on div at bounding box center [468, 165] width 9 height 9
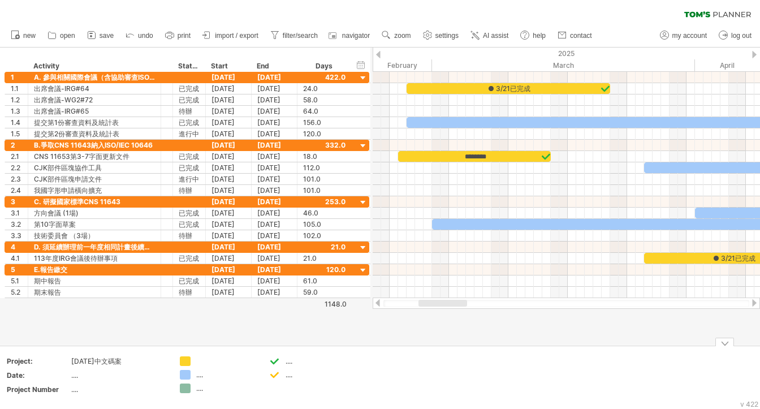
click at [575, 349] on div "Add your own logo Project: [DATE]中文碼案 Date: .... Project Number .... .... .... …" at bounding box center [380, 378] width 760 height 64
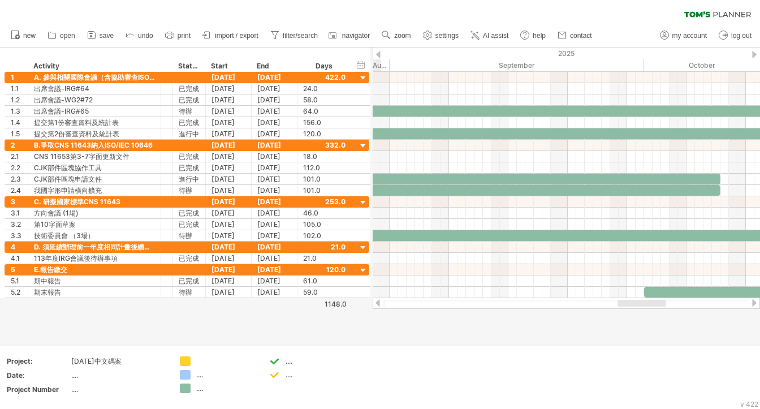
drag, startPoint x: 450, startPoint y: 303, endPoint x: 658, endPoint y: 300, distance: 208.7
click at [658, 300] on div at bounding box center [642, 303] width 49 height 7
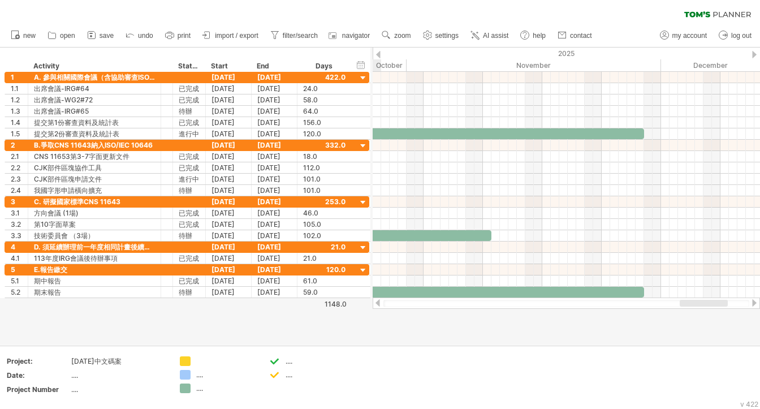
drag, startPoint x: 658, startPoint y: 300, endPoint x: 722, endPoint y: 301, distance: 63.9
click at [722, 301] on div at bounding box center [704, 303] width 48 height 7
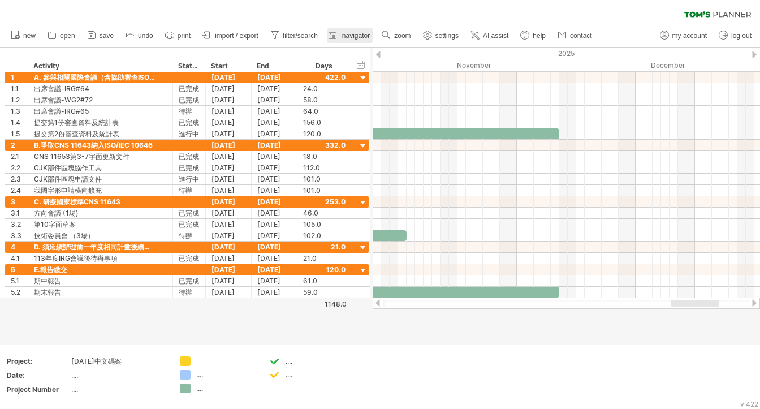
click at [361, 36] on span "navigator" at bounding box center [356, 36] width 28 height 8
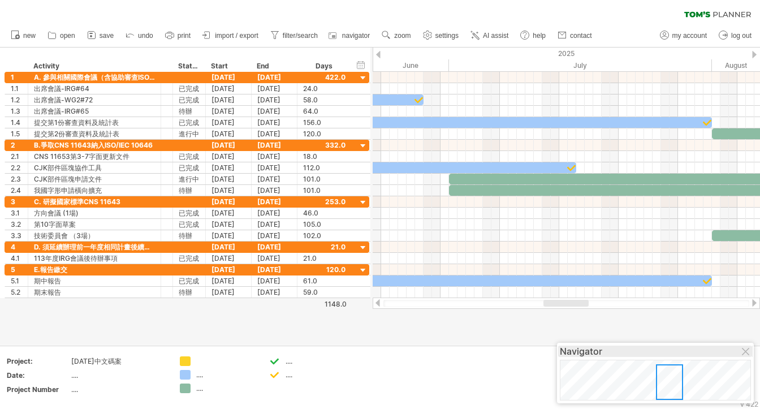
click at [692, 354] on div "Navigator" at bounding box center [655, 351] width 191 height 11
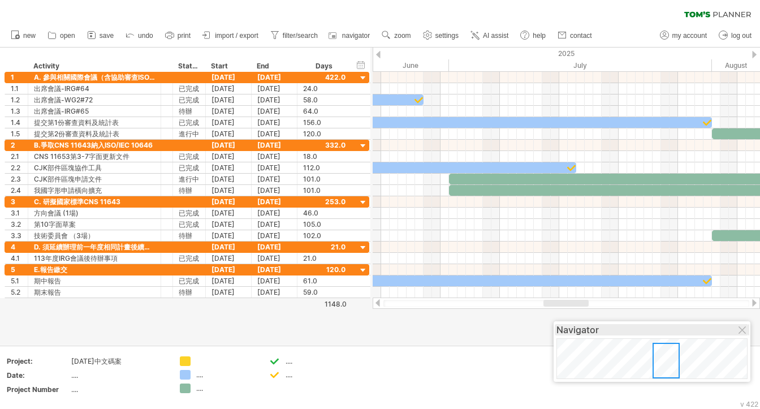
drag, startPoint x: 692, startPoint y: 351, endPoint x: 688, endPoint y: 332, distance: 19.1
click at [688, 332] on div "Navigator" at bounding box center [652, 329] width 191 height 11
click at [740, 331] on div at bounding box center [743, 330] width 9 height 9
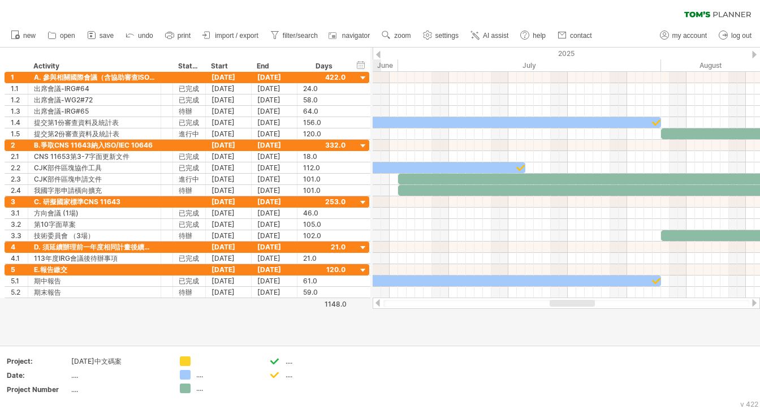
drag, startPoint x: 555, startPoint y: 301, endPoint x: 561, endPoint y: 337, distance: 35.6
click at [561, 337] on div "Trying to reach [DOMAIN_NAME] Connected again... 0% clear filter new 1" at bounding box center [380, 204] width 760 height 409
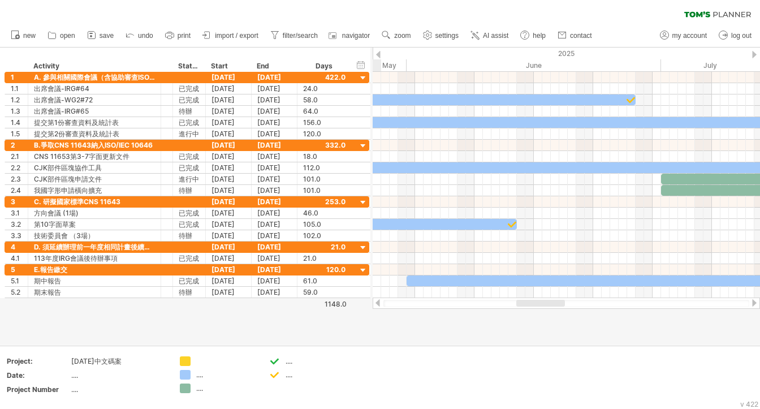
drag, startPoint x: 566, startPoint y: 306, endPoint x: 533, endPoint y: 312, distance: 33.9
click at [533, 312] on div "Trying to reach [DOMAIN_NAME] Connected again... 0% clear filter new 1" at bounding box center [380, 204] width 760 height 409
